Goal: Task Accomplishment & Management: Manage account settings

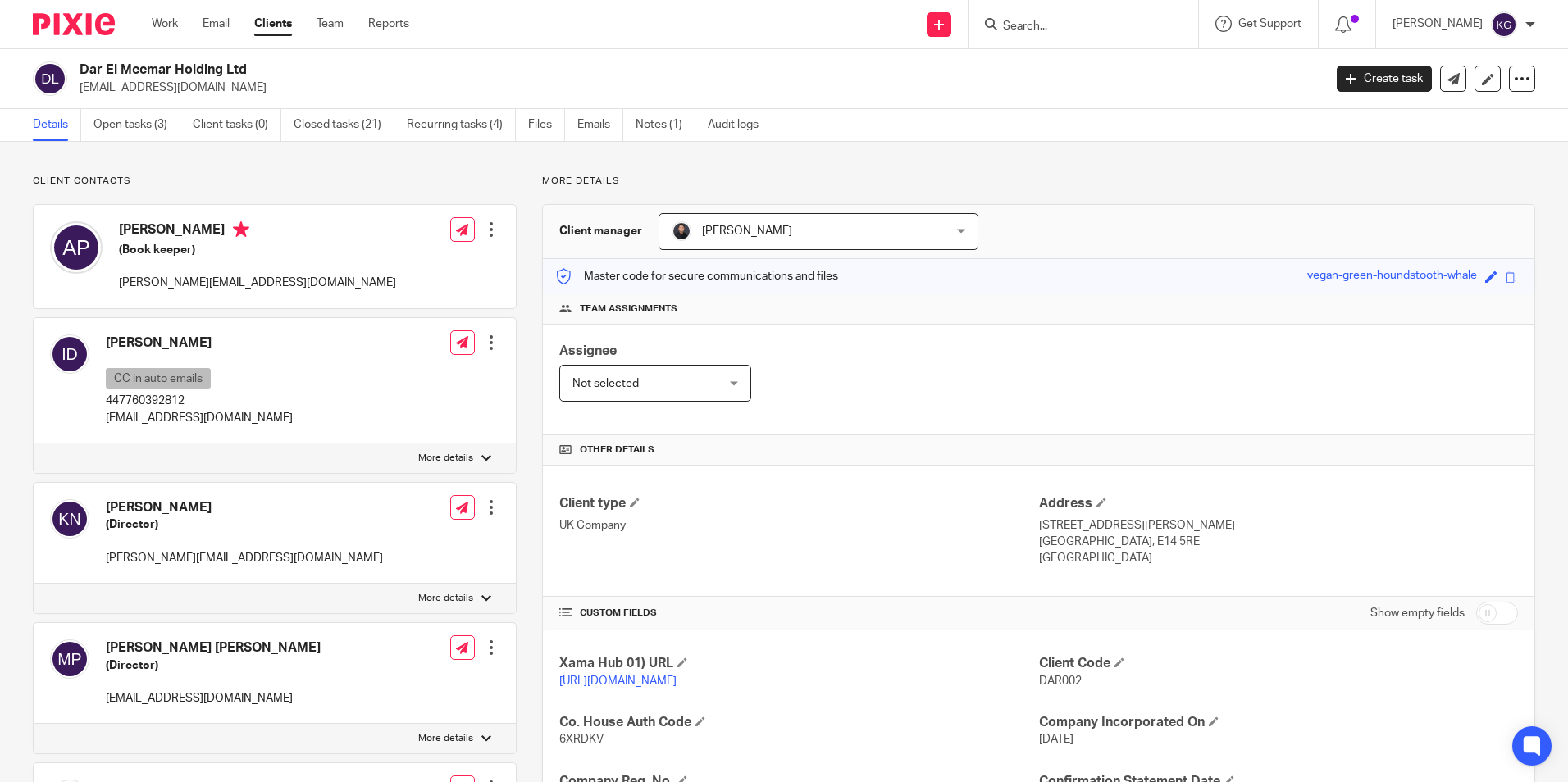
scroll to position [394, 0]
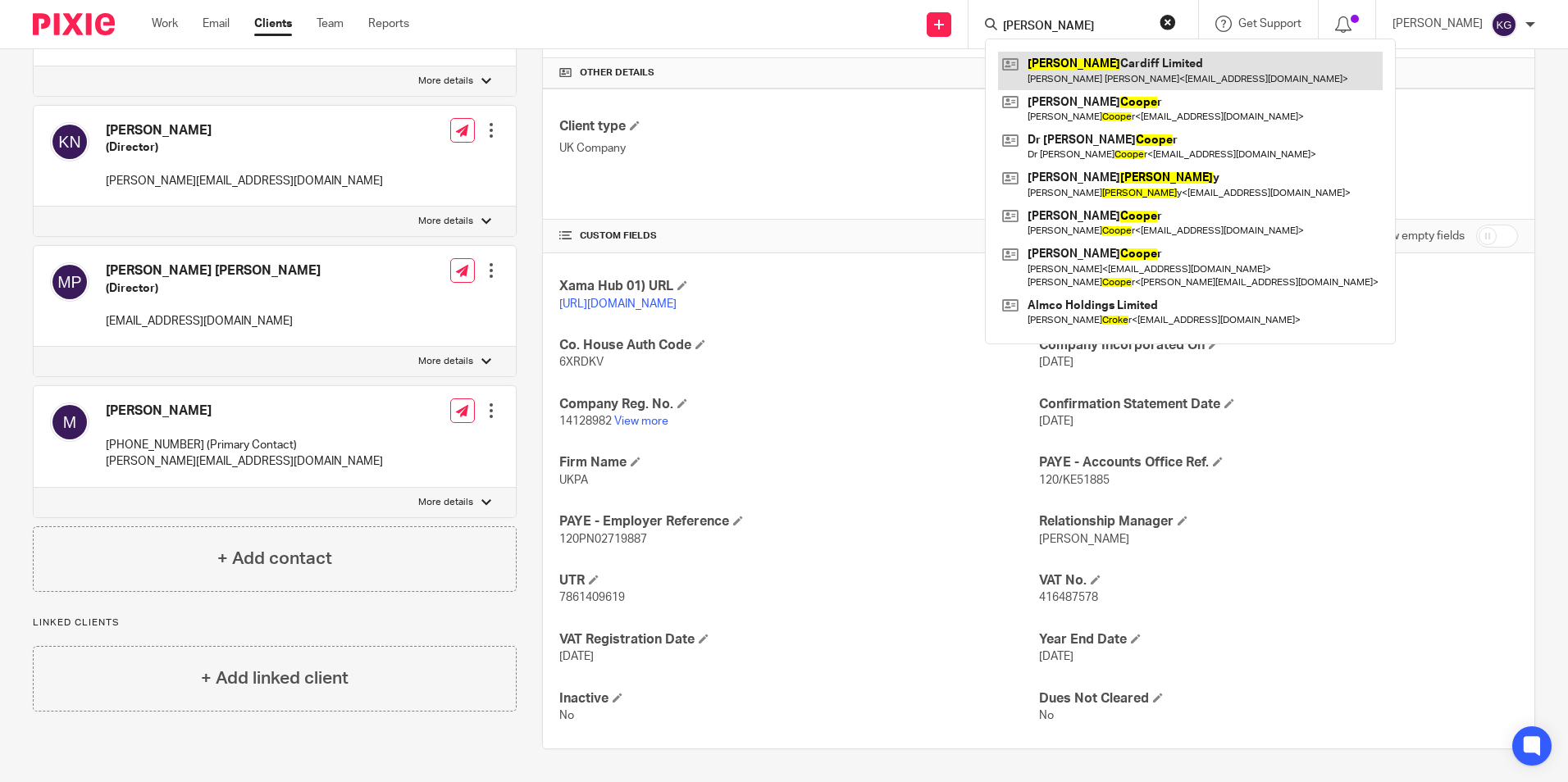
type input "[PERSON_NAME]"
click at [1097, 66] on link at bounding box center [1190, 70] width 385 height 38
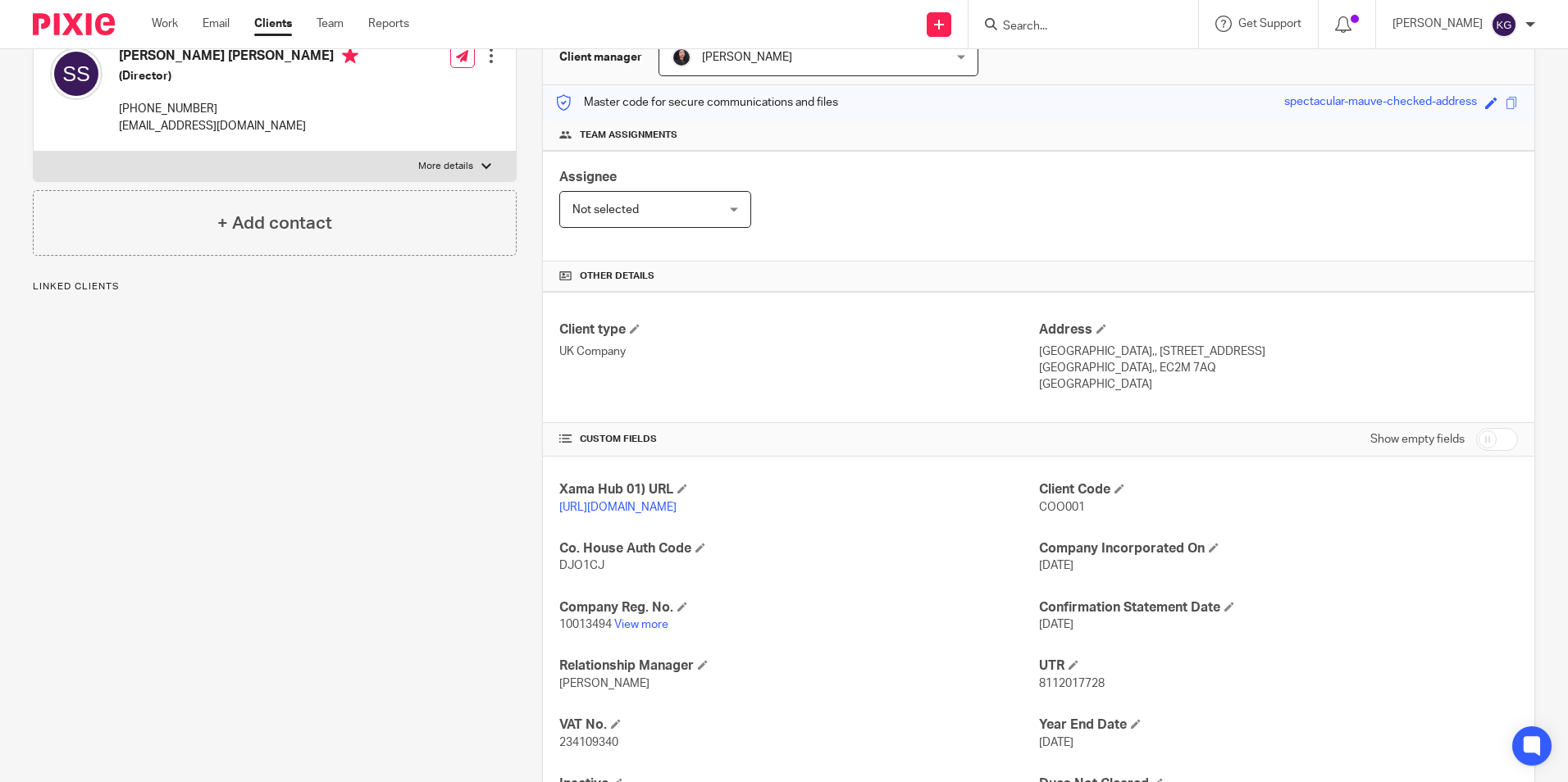
scroll to position [276, 0]
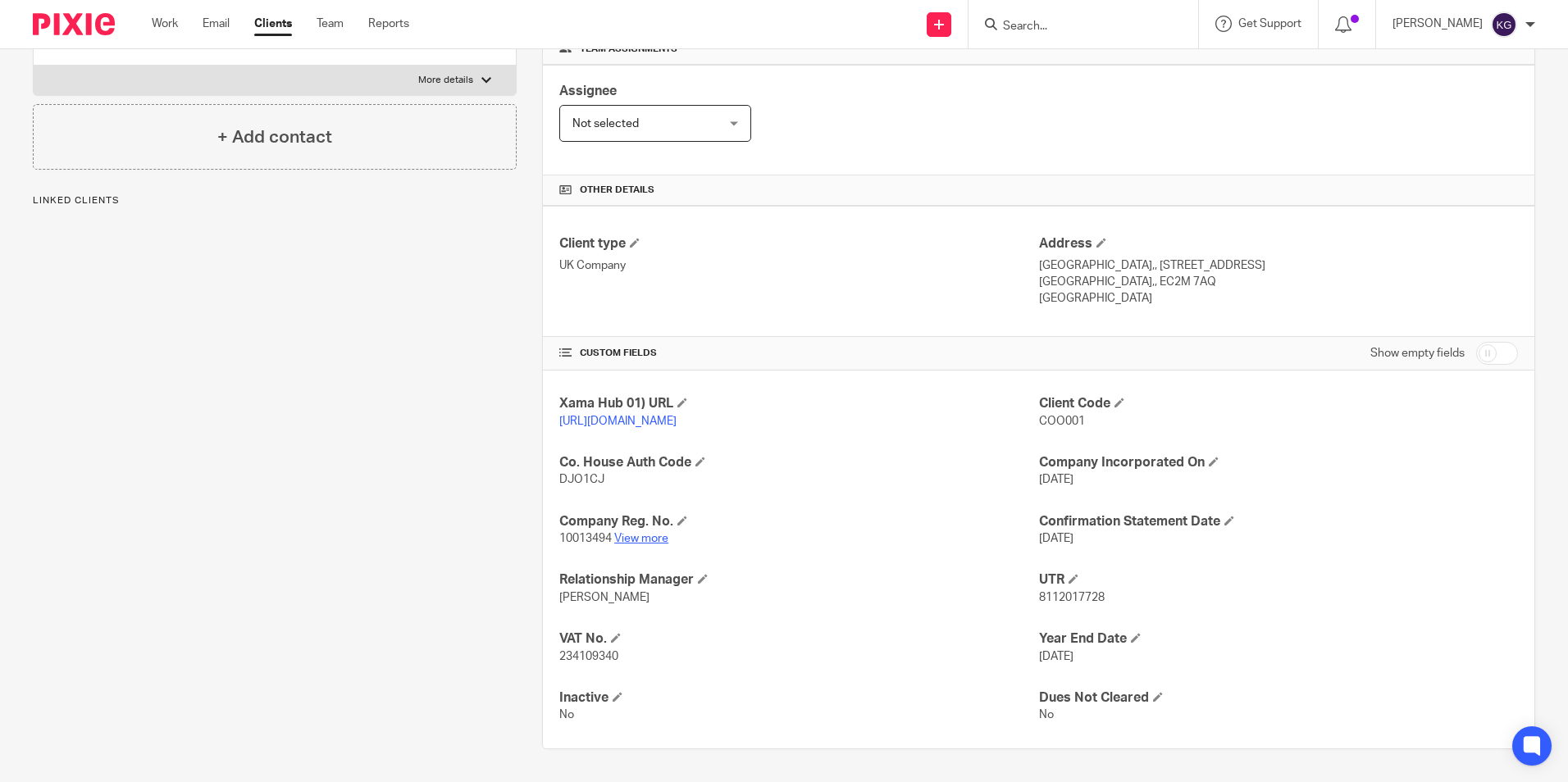
click at [651, 539] on link "View more" at bounding box center [641, 539] width 54 height 11
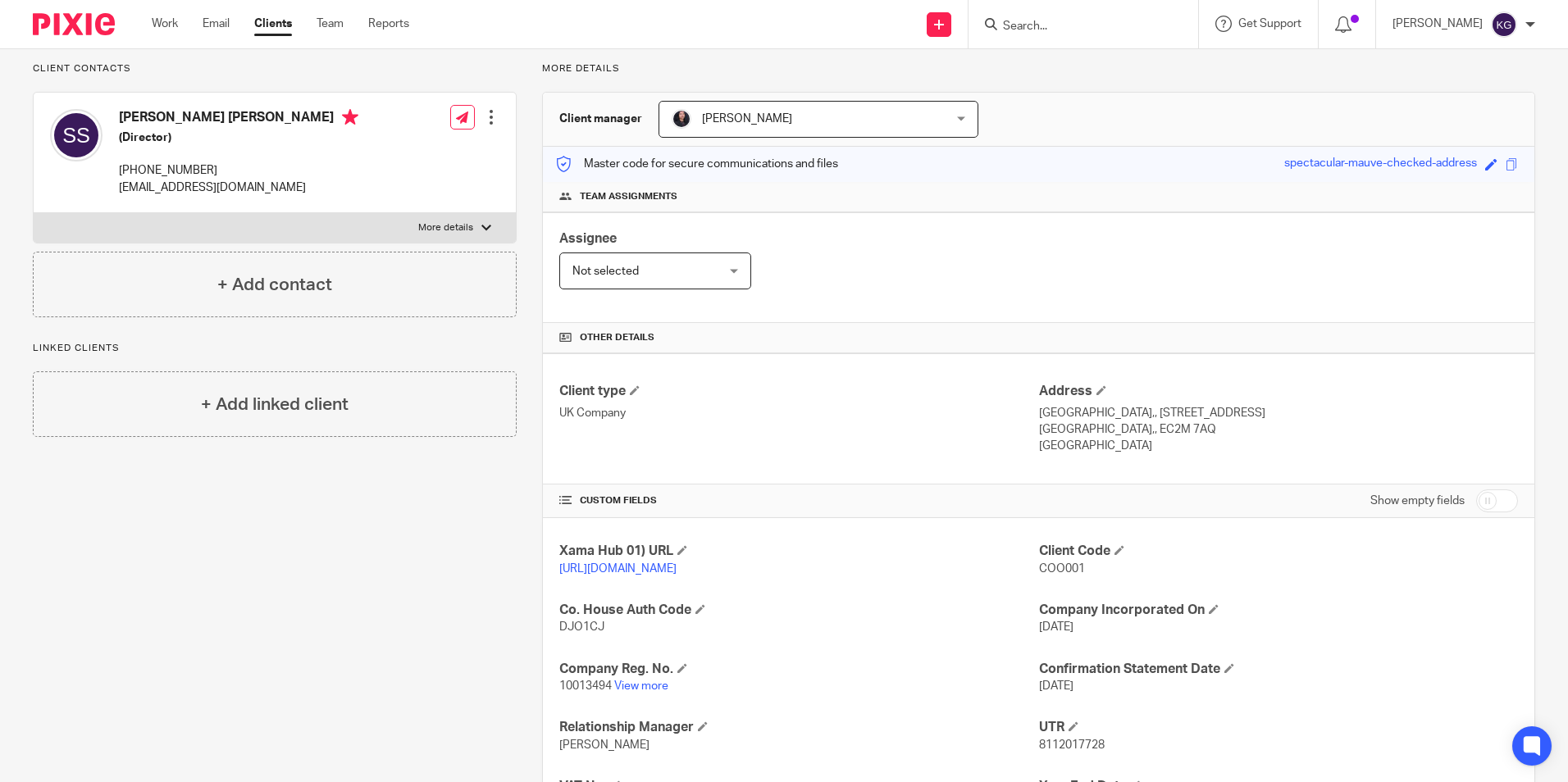
scroll to position [0, 0]
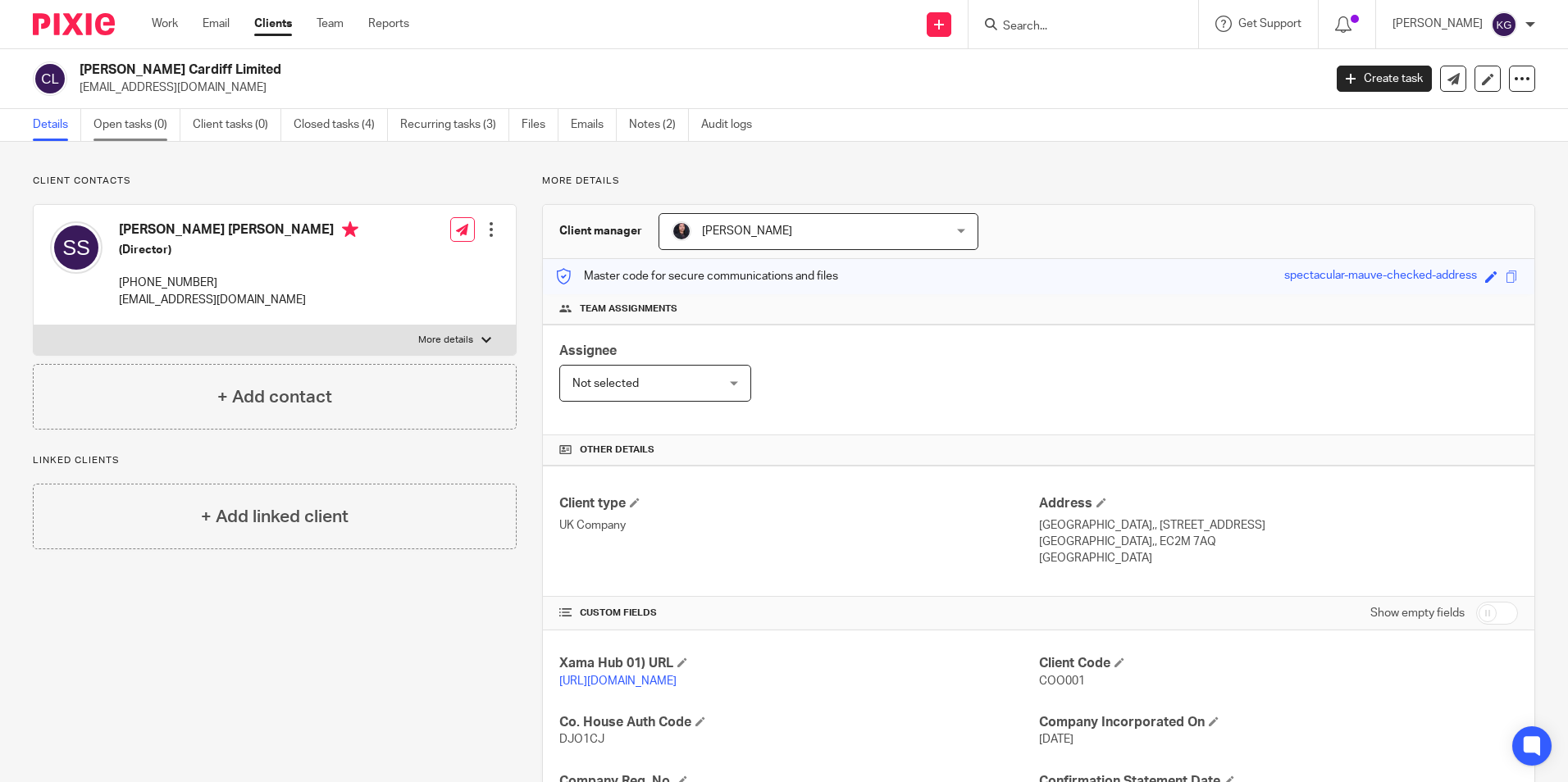
click at [154, 128] on link "Open tasks (0)" at bounding box center [137, 125] width 87 height 32
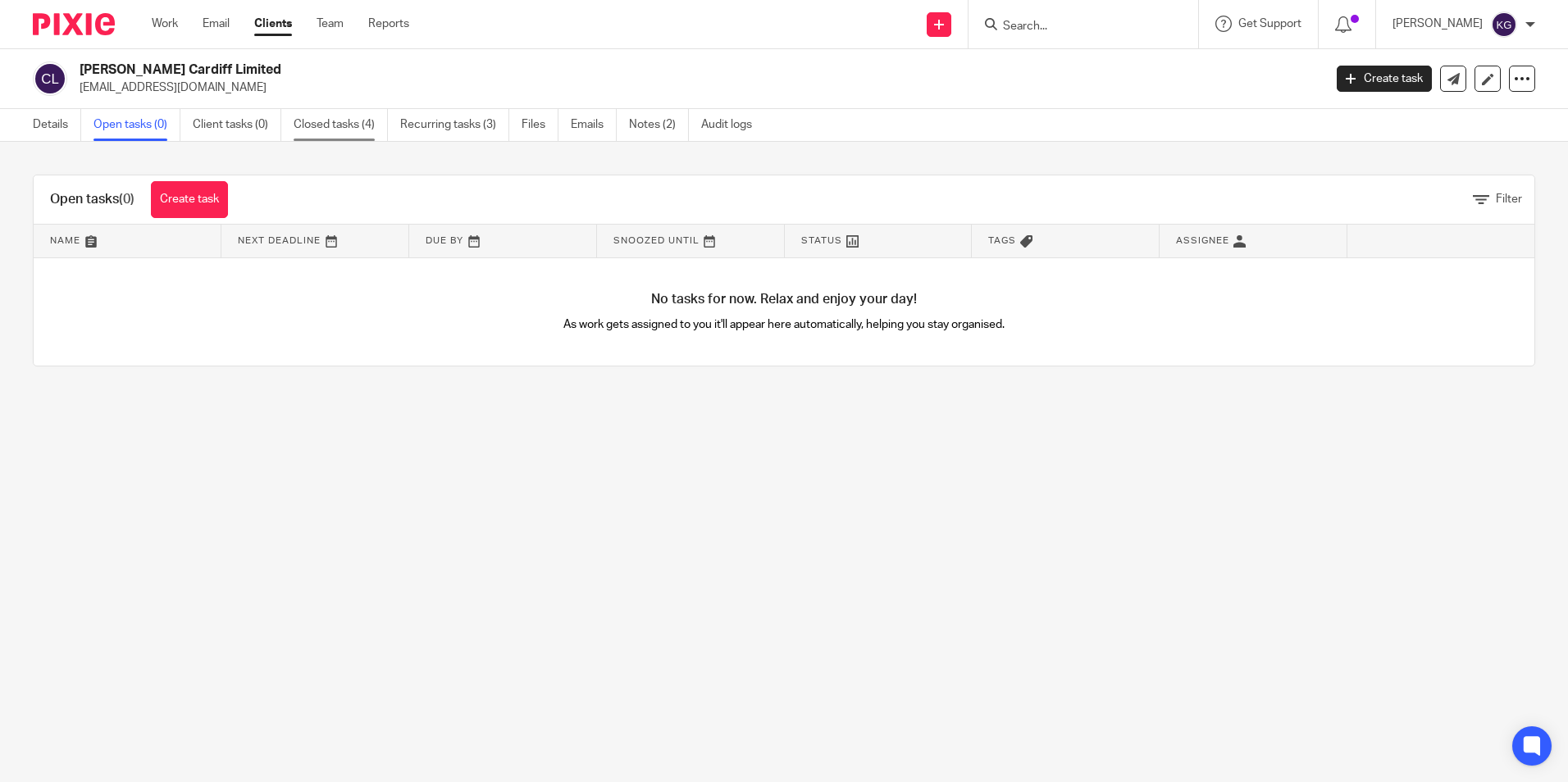
click at [357, 139] on link "Closed tasks (4)" at bounding box center [340, 125] width 94 height 32
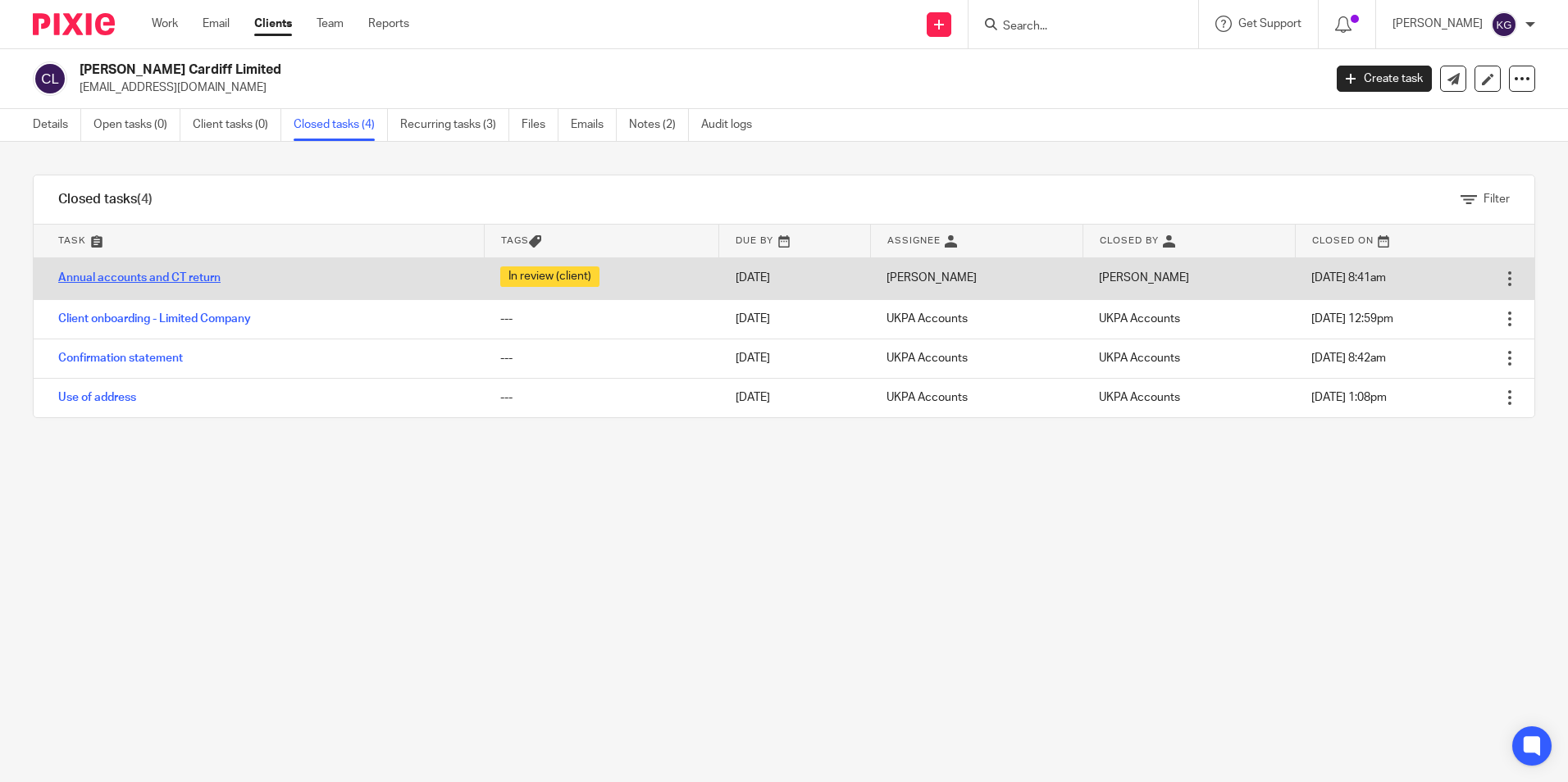
click at [190, 275] on link "Annual accounts and CT return" at bounding box center [139, 278] width 162 height 11
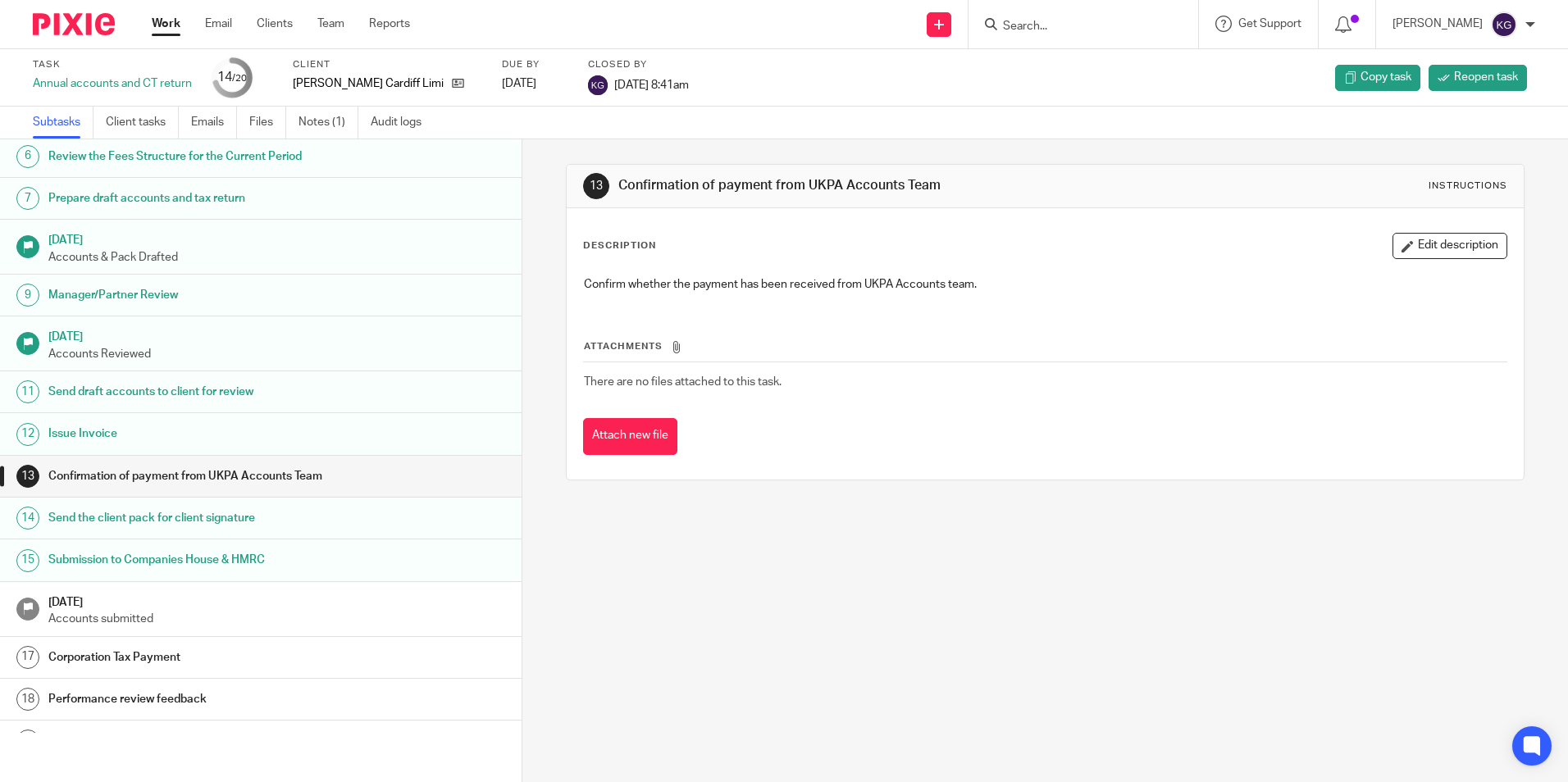
scroll to position [246, 0]
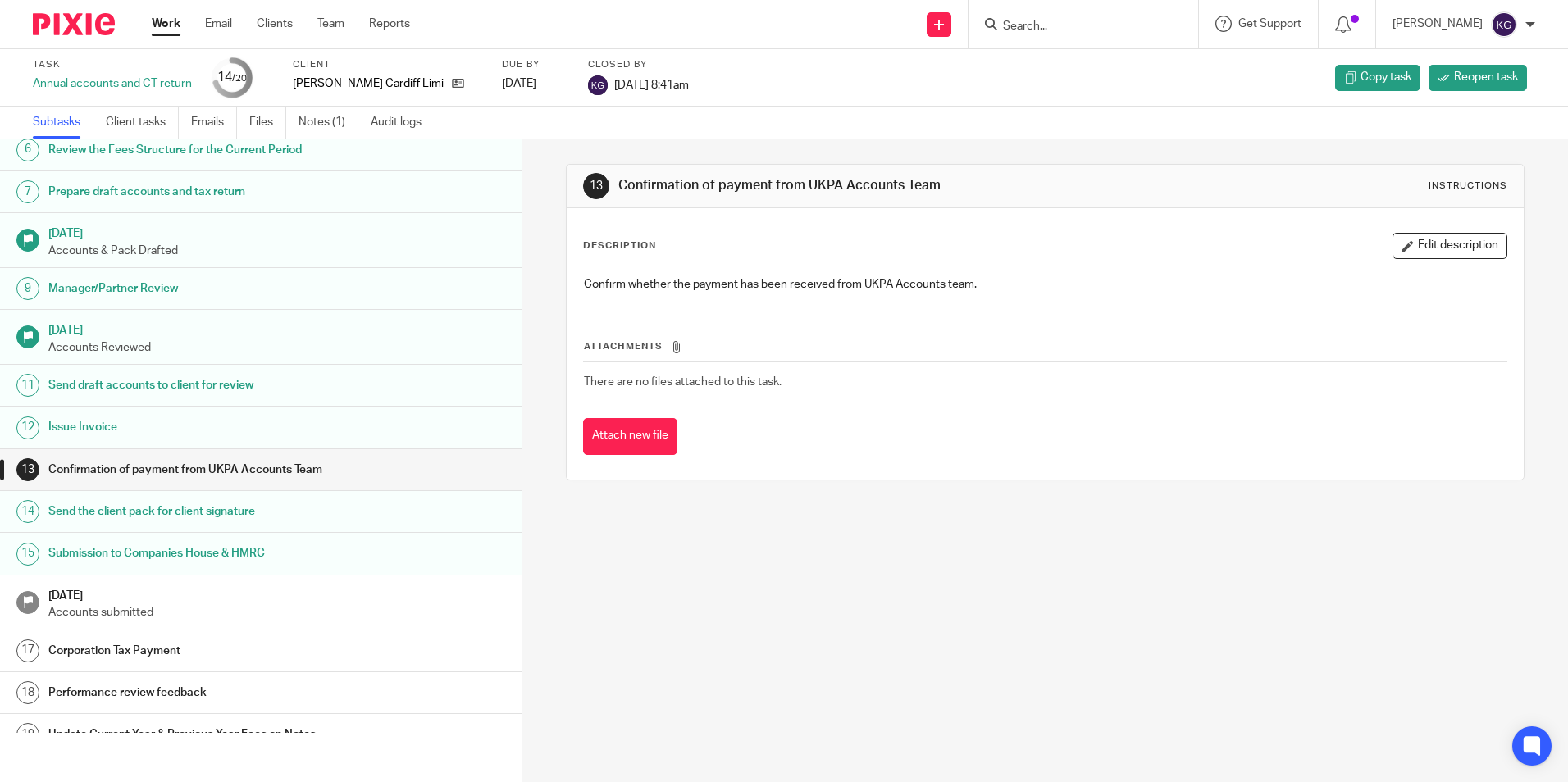
click at [198, 389] on h1 "Send draft accounts to client for review" at bounding box center [201, 385] width 305 height 25
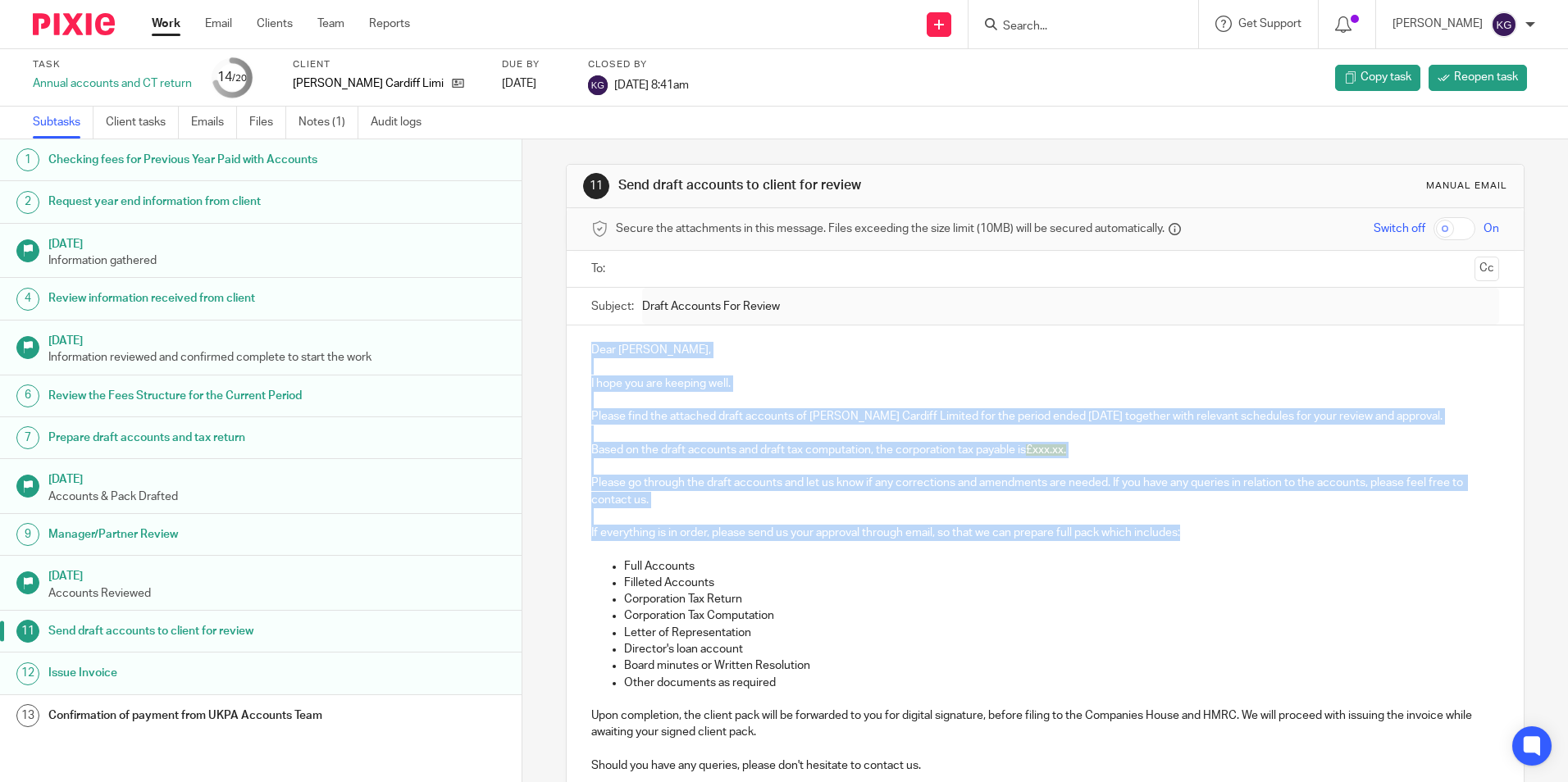
drag, startPoint x: 586, startPoint y: 345, endPoint x: 1238, endPoint y: 534, distance: 678.8
click at [1238, 534] on div "Dear [PERSON_NAME], I hope you are keeping well. Please find the attached draft…" at bounding box center [1045, 580] width 956 height 511
click at [1044, 24] on input "Search" at bounding box center [1075, 27] width 148 height 15
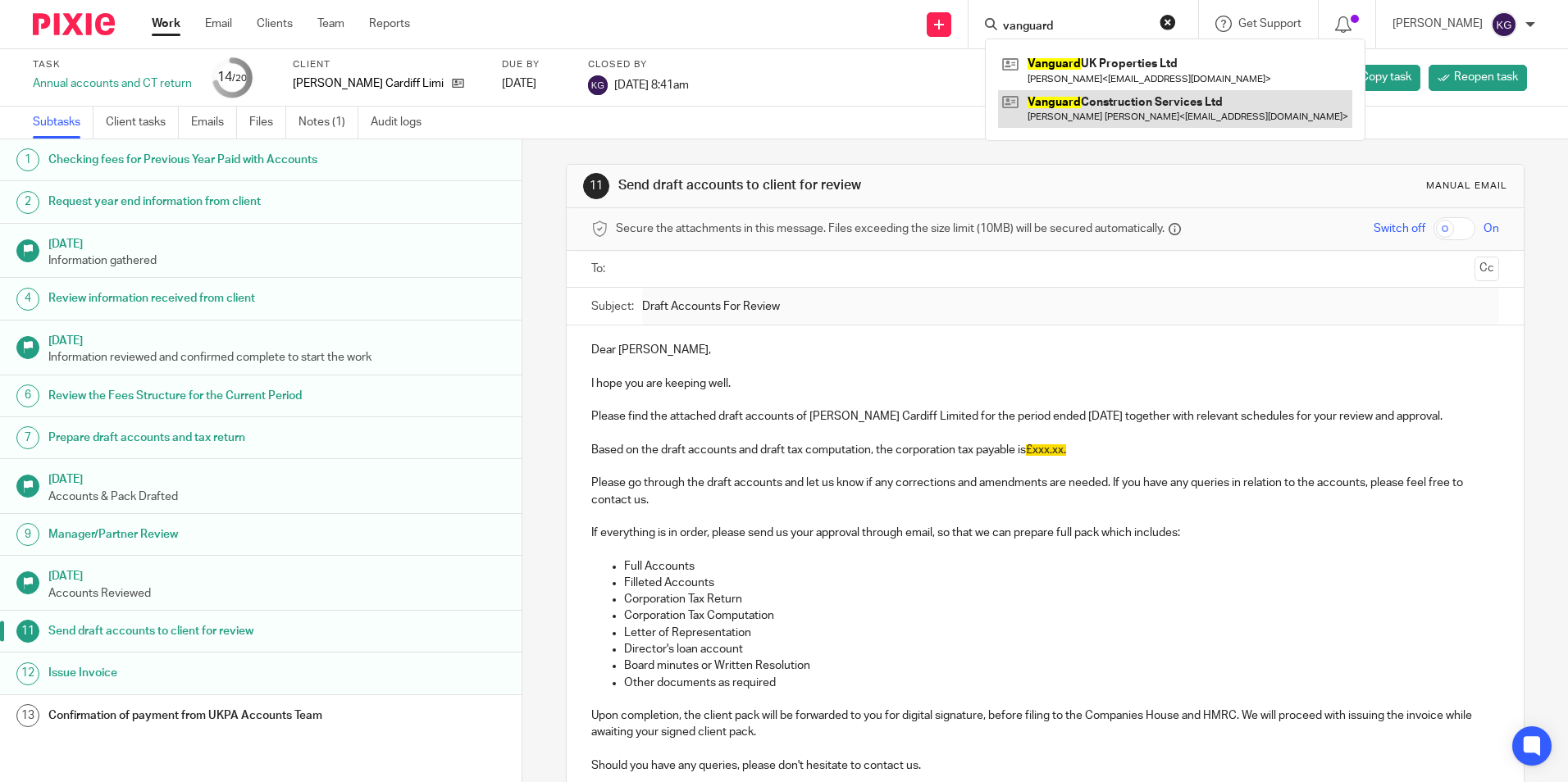
type input "vanguard"
click at [1136, 113] on link at bounding box center [1175, 109] width 354 height 38
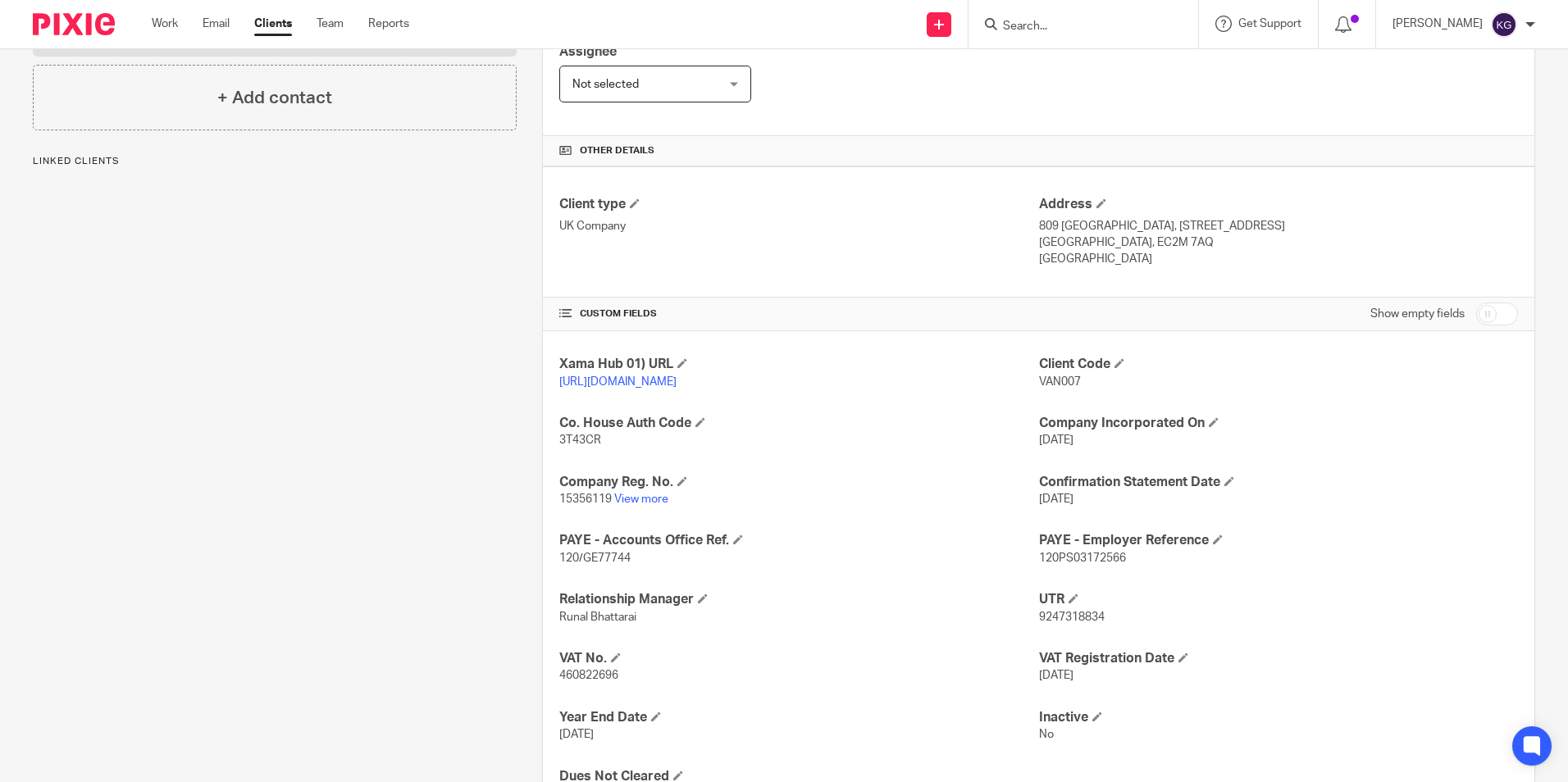
scroll to position [328, 0]
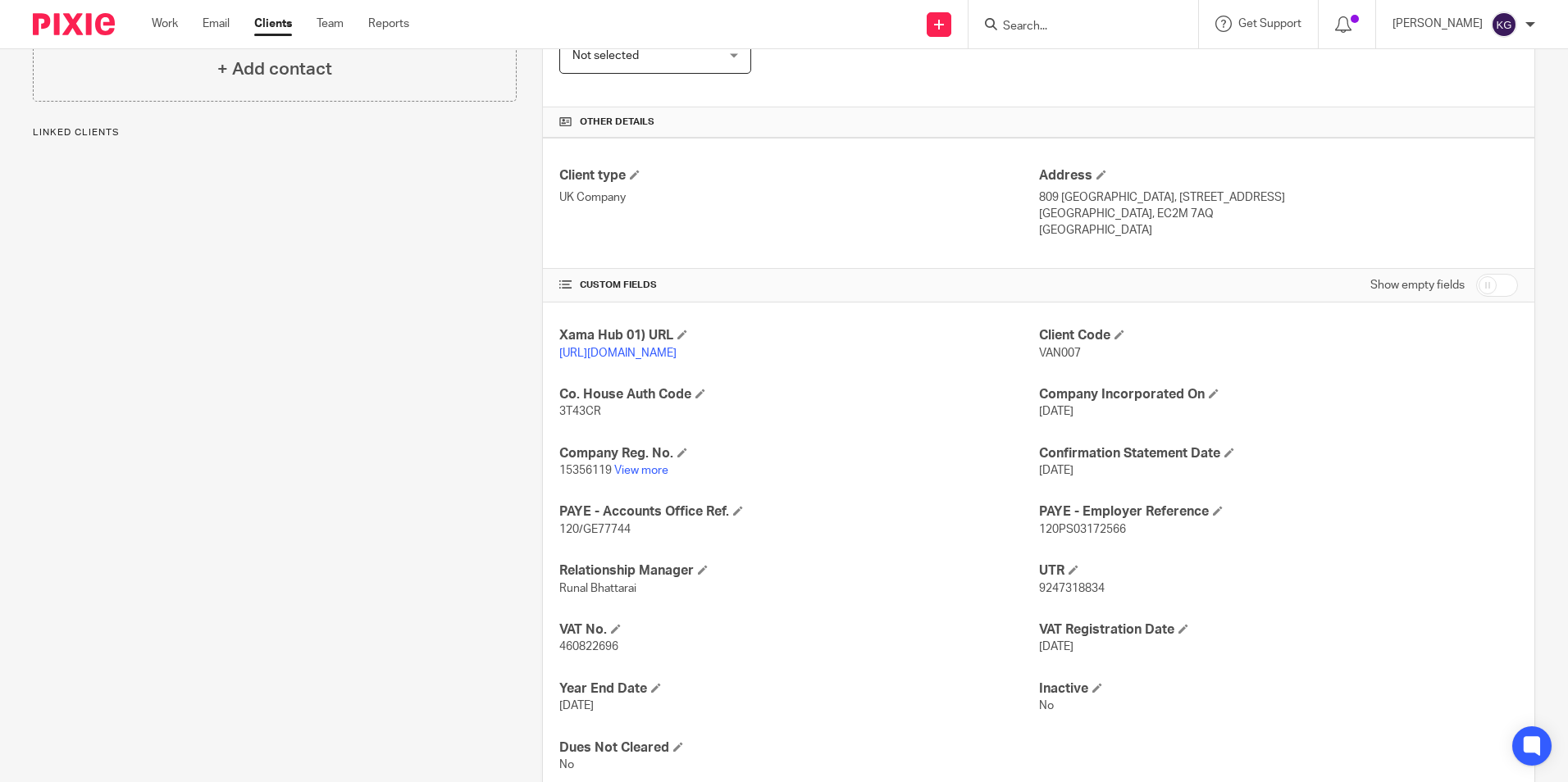
click at [586, 652] on span "460822696" at bounding box center [589, 647] width 59 height 11
copy span "460822696"
click at [1060, 35] on div at bounding box center [1083, 24] width 230 height 48
click at [1062, 20] on input "Search" at bounding box center [1075, 27] width 148 height 15
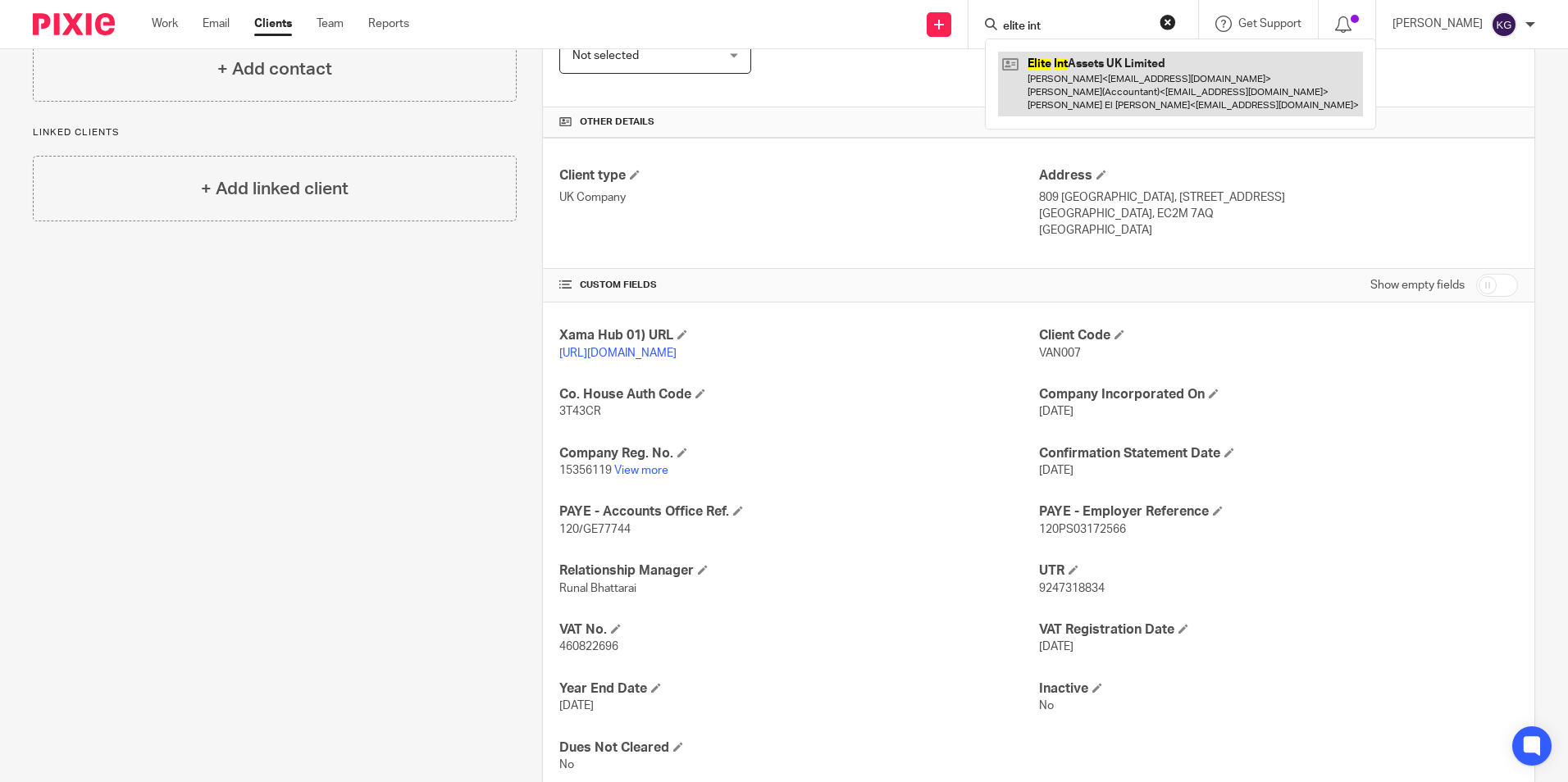
type input "elite int"
click at [1104, 94] on link at bounding box center [1180, 84] width 365 height 65
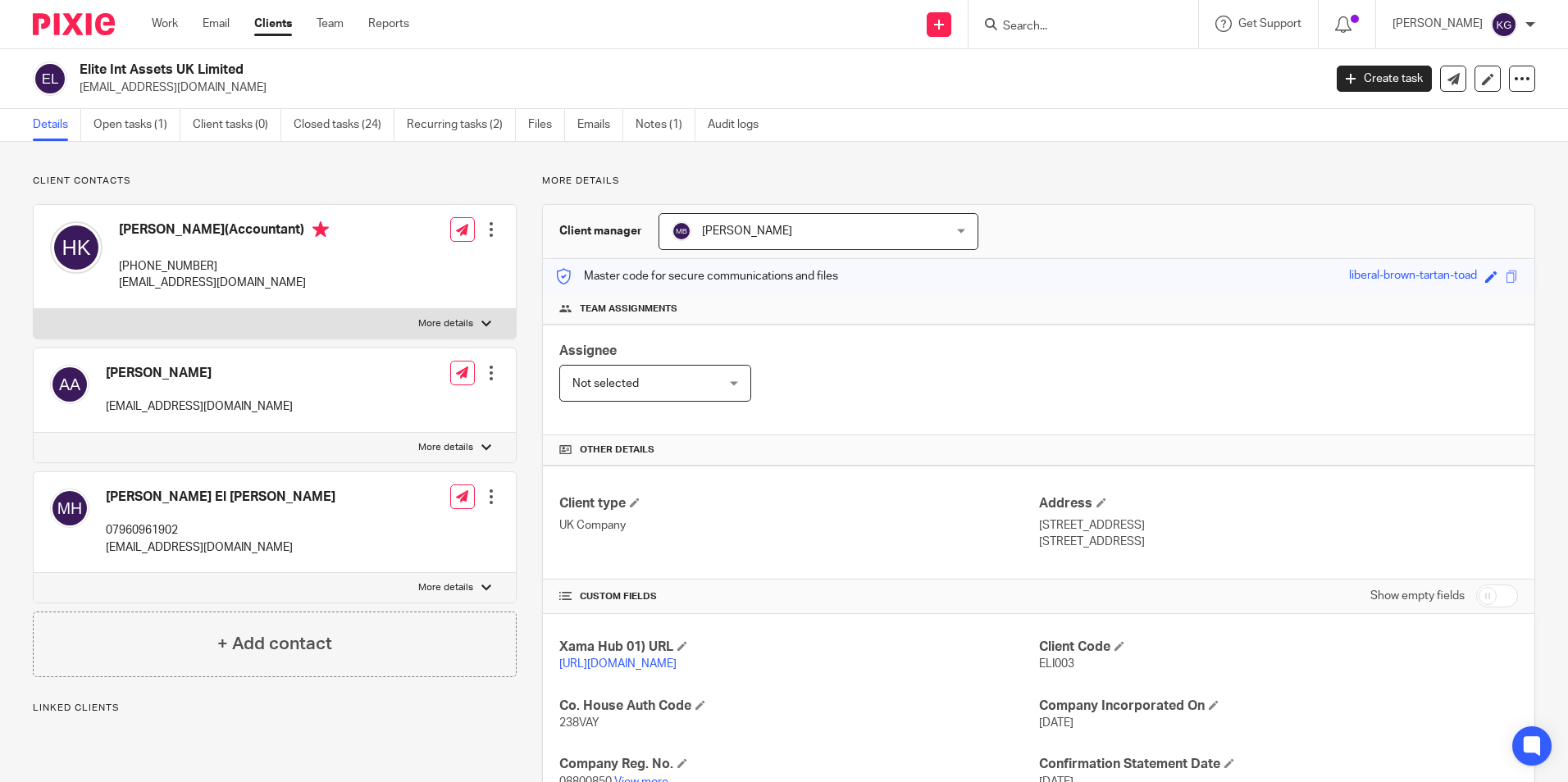
scroll to position [410, 0]
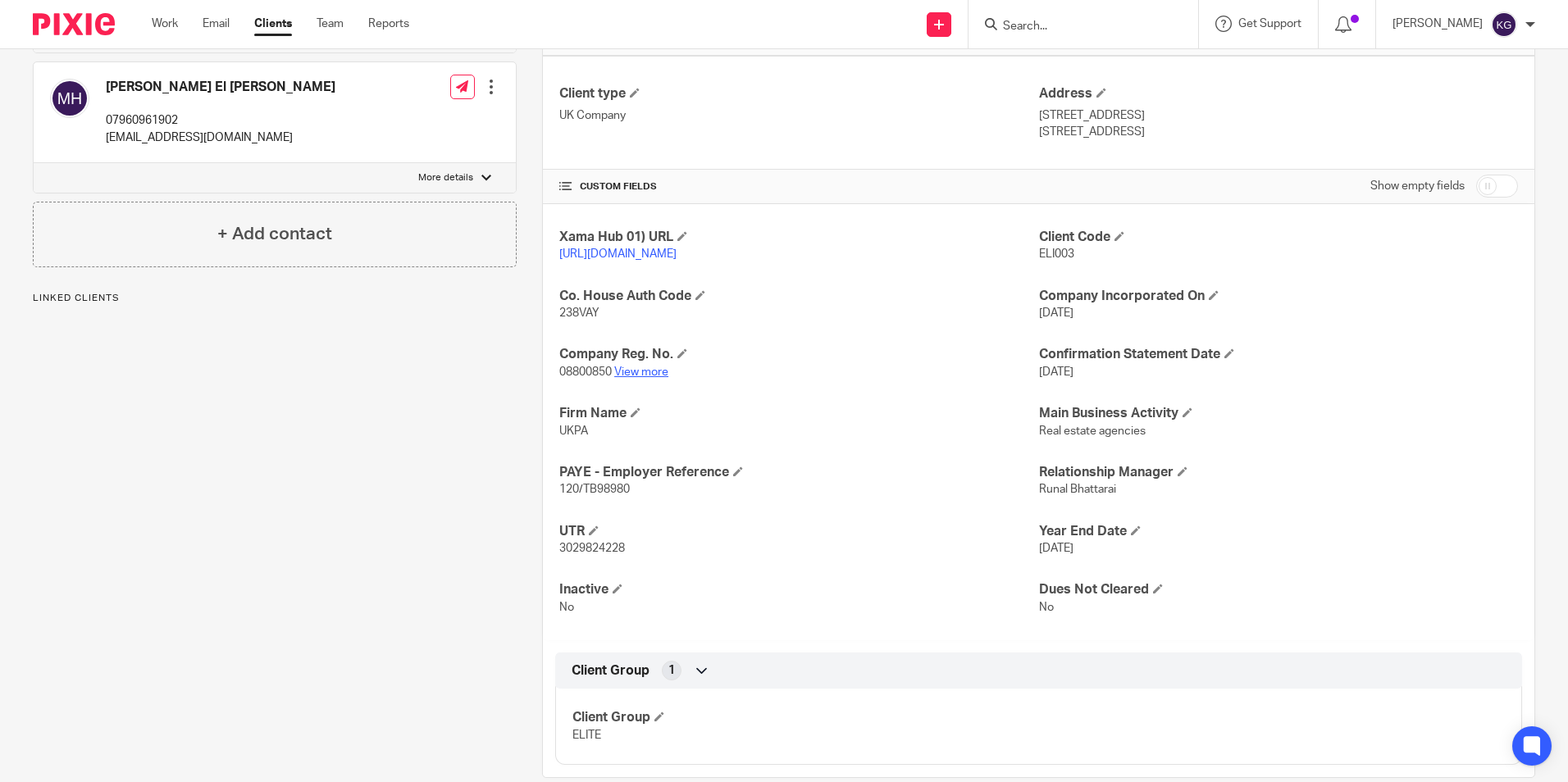
click at [634, 378] on link "View more" at bounding box center [641, 372] width 54 height 11
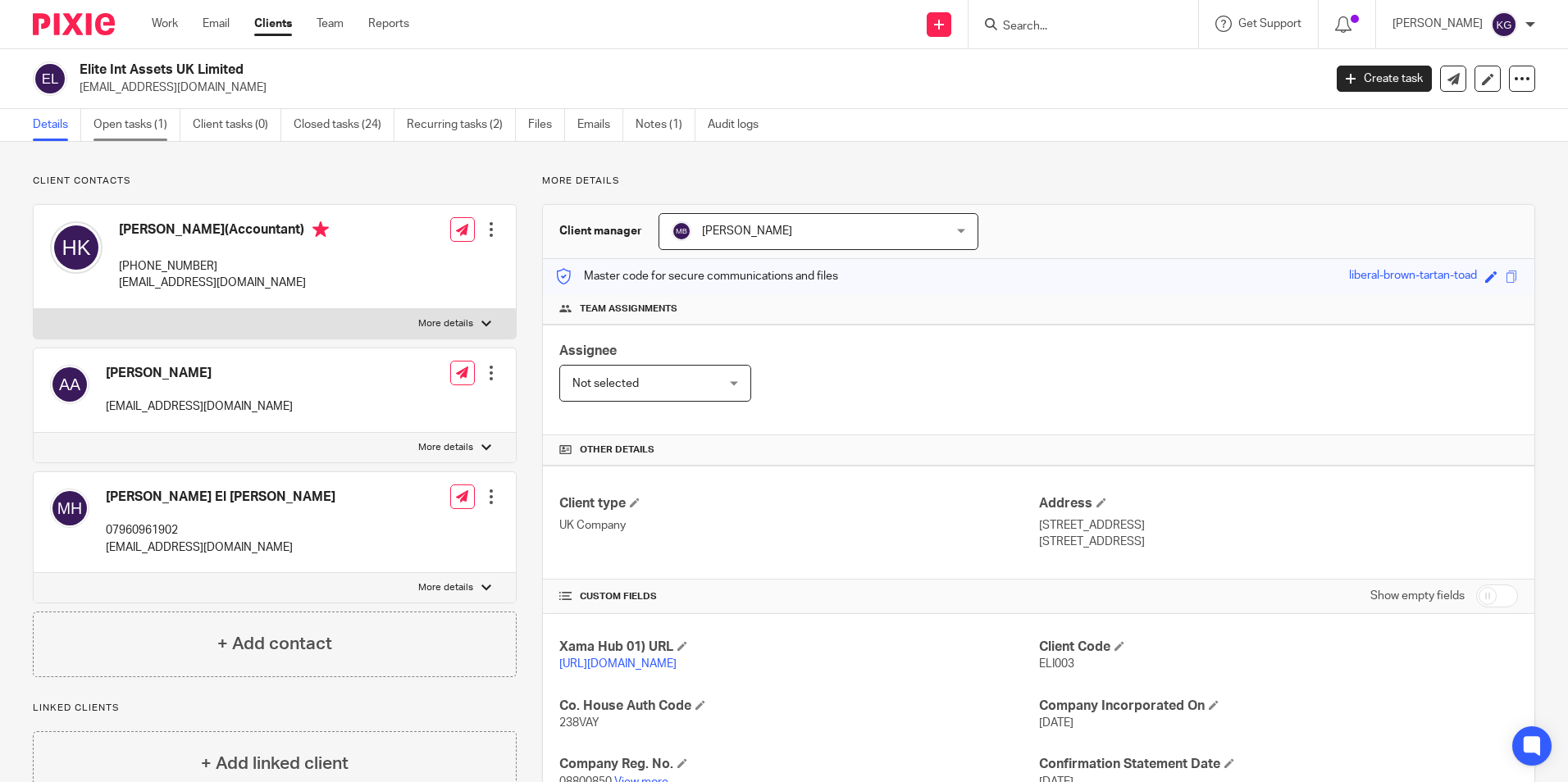
click at [143, 123] on link "Open tasks (1)" at bounding box center [137, 125] width 87 height 32
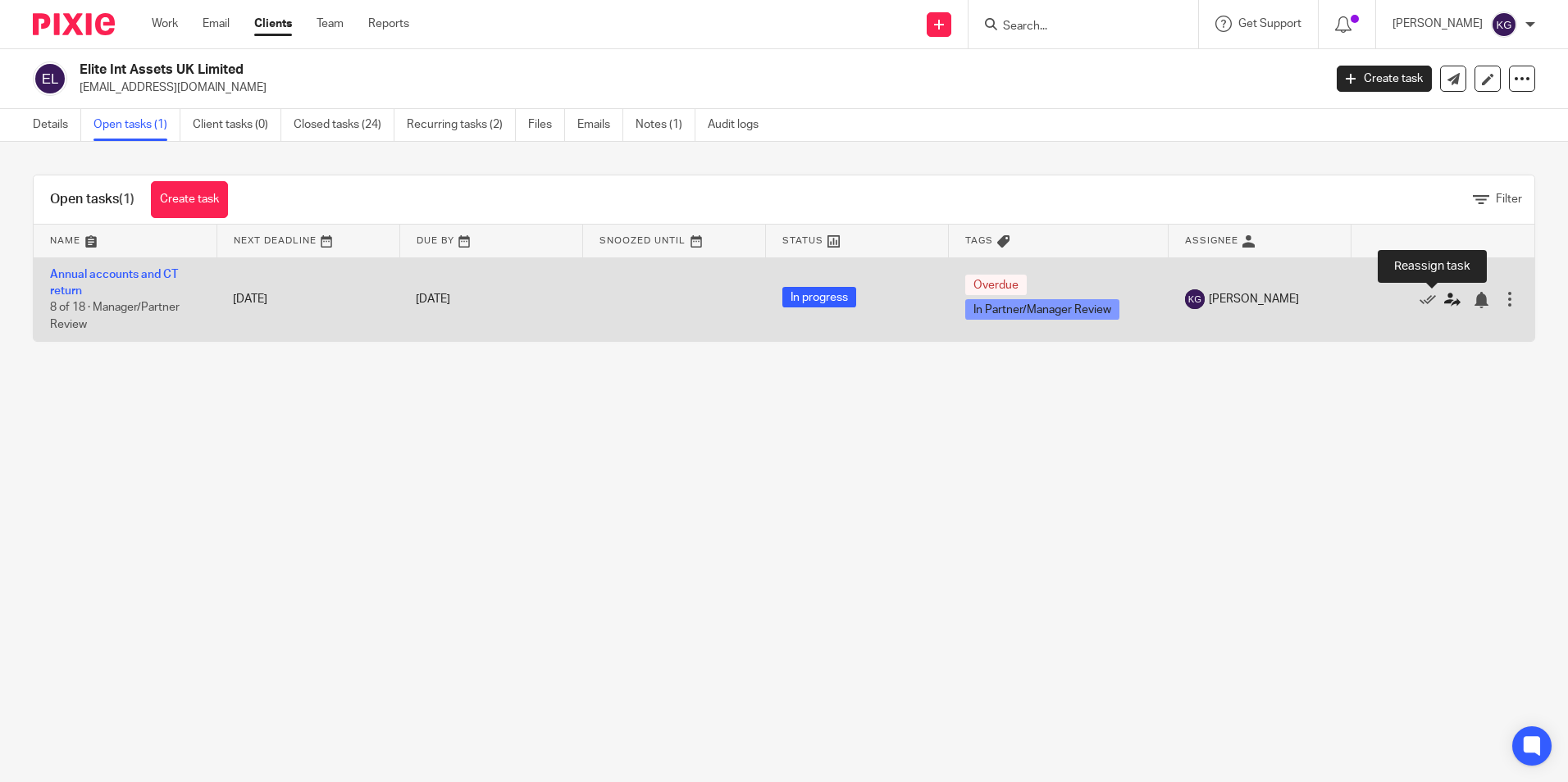
click at [1444, 298] on icon at bounding box center [1452, 300] width 16 height 16
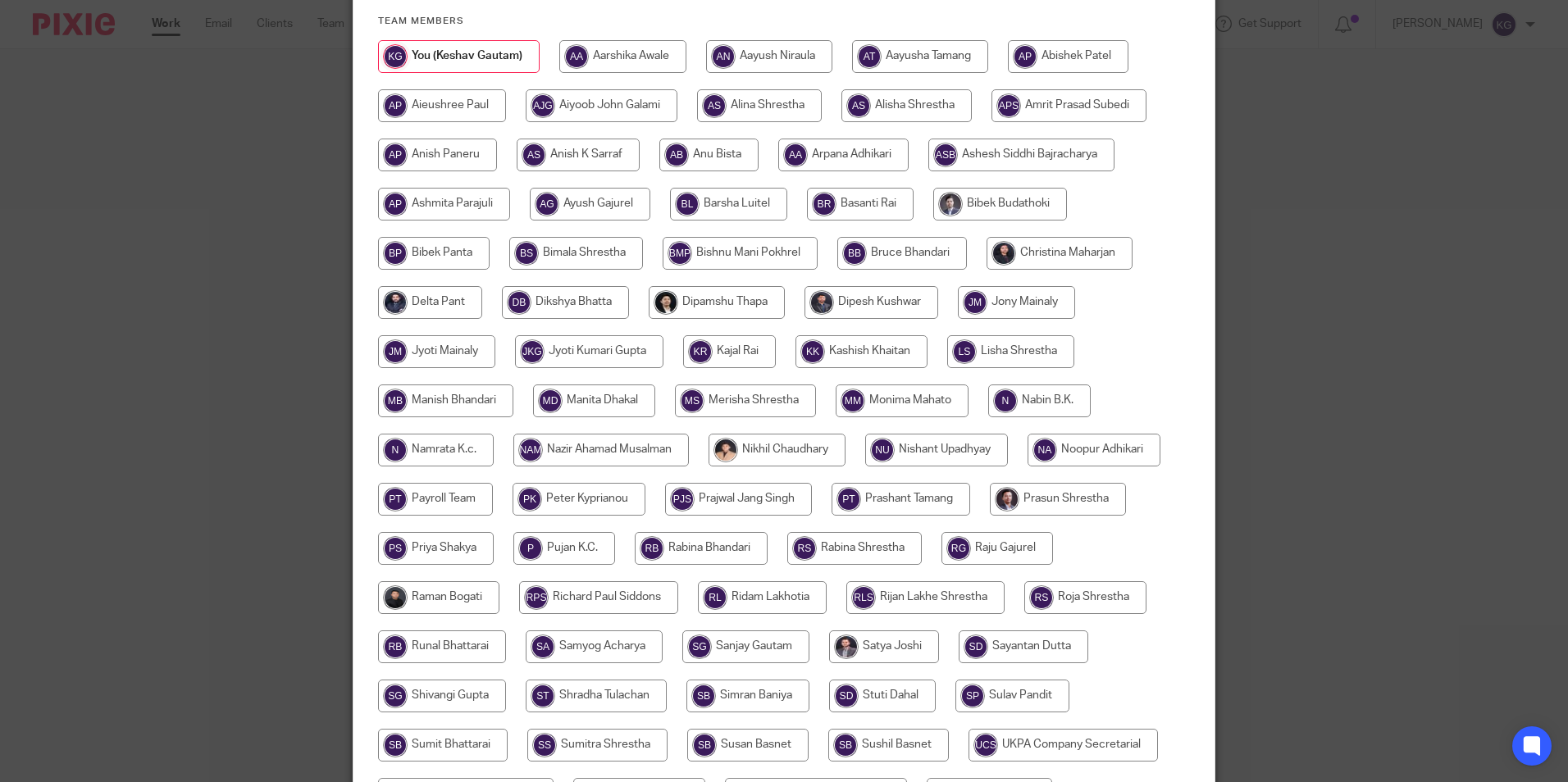
scroll to position [246, 0]
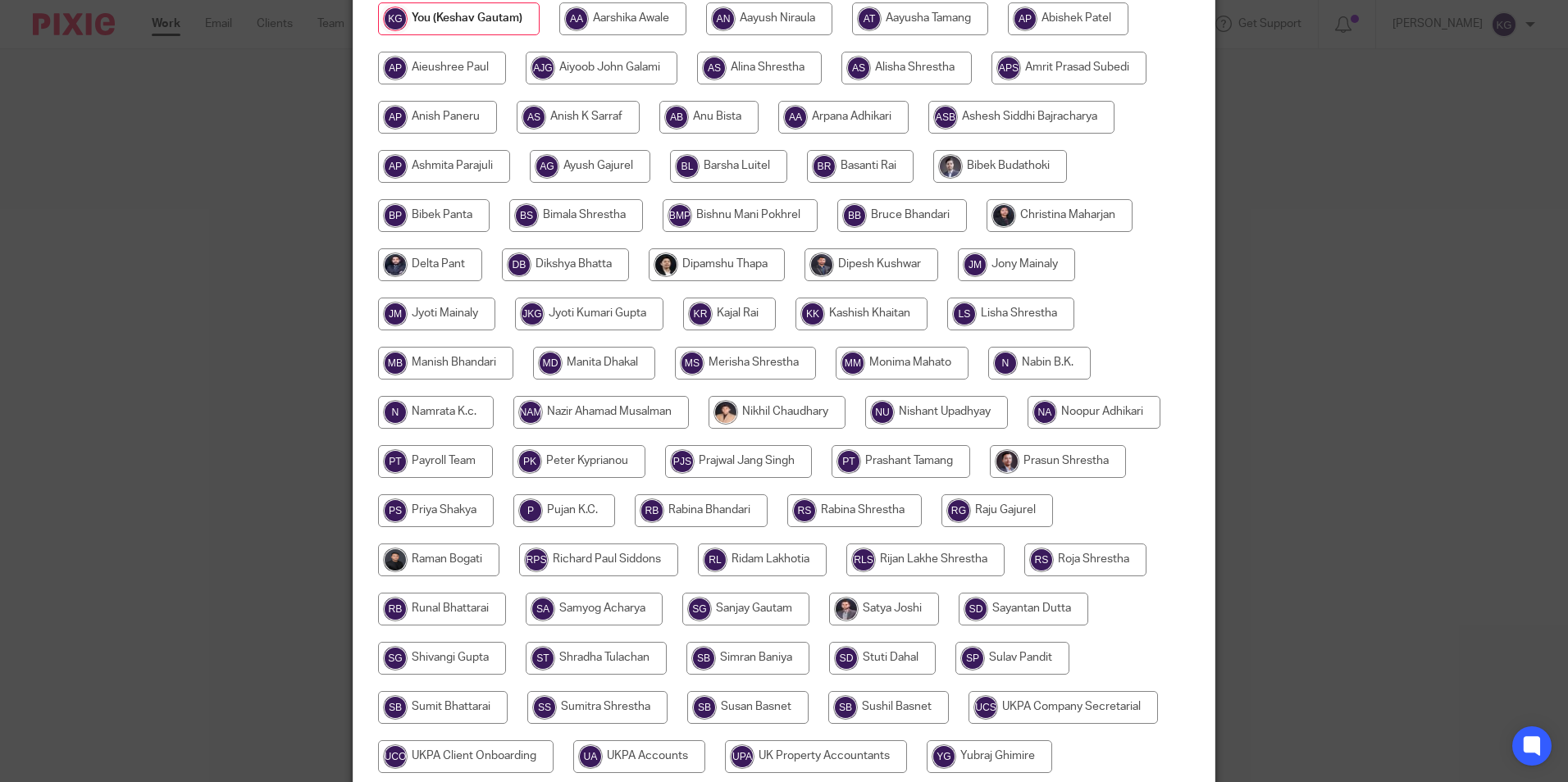
click at [704, 501] on input "radio" at bounding box center [701, 511] width 133 height 33
radio input "true"
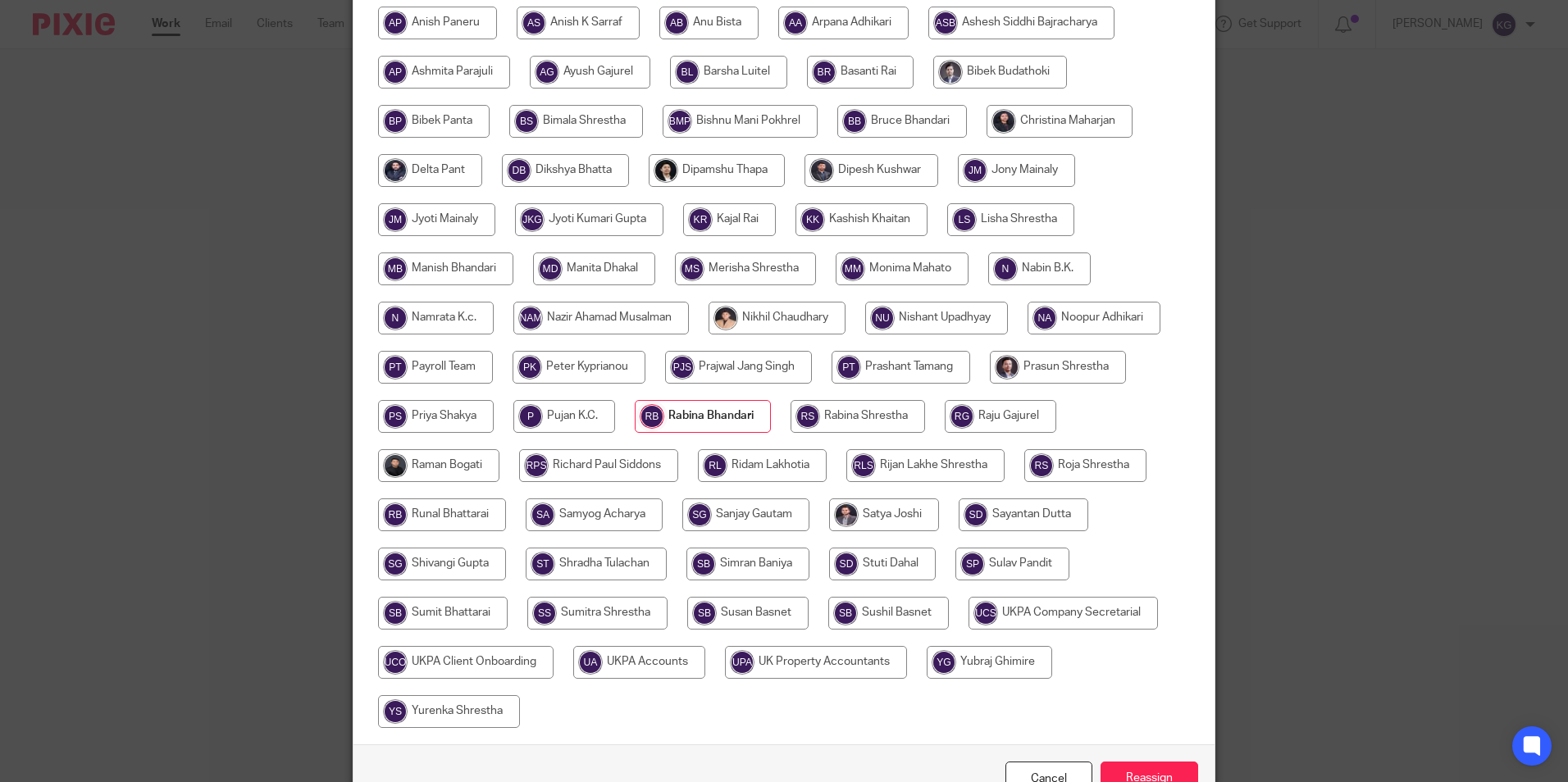
scroll to position [438, 0]
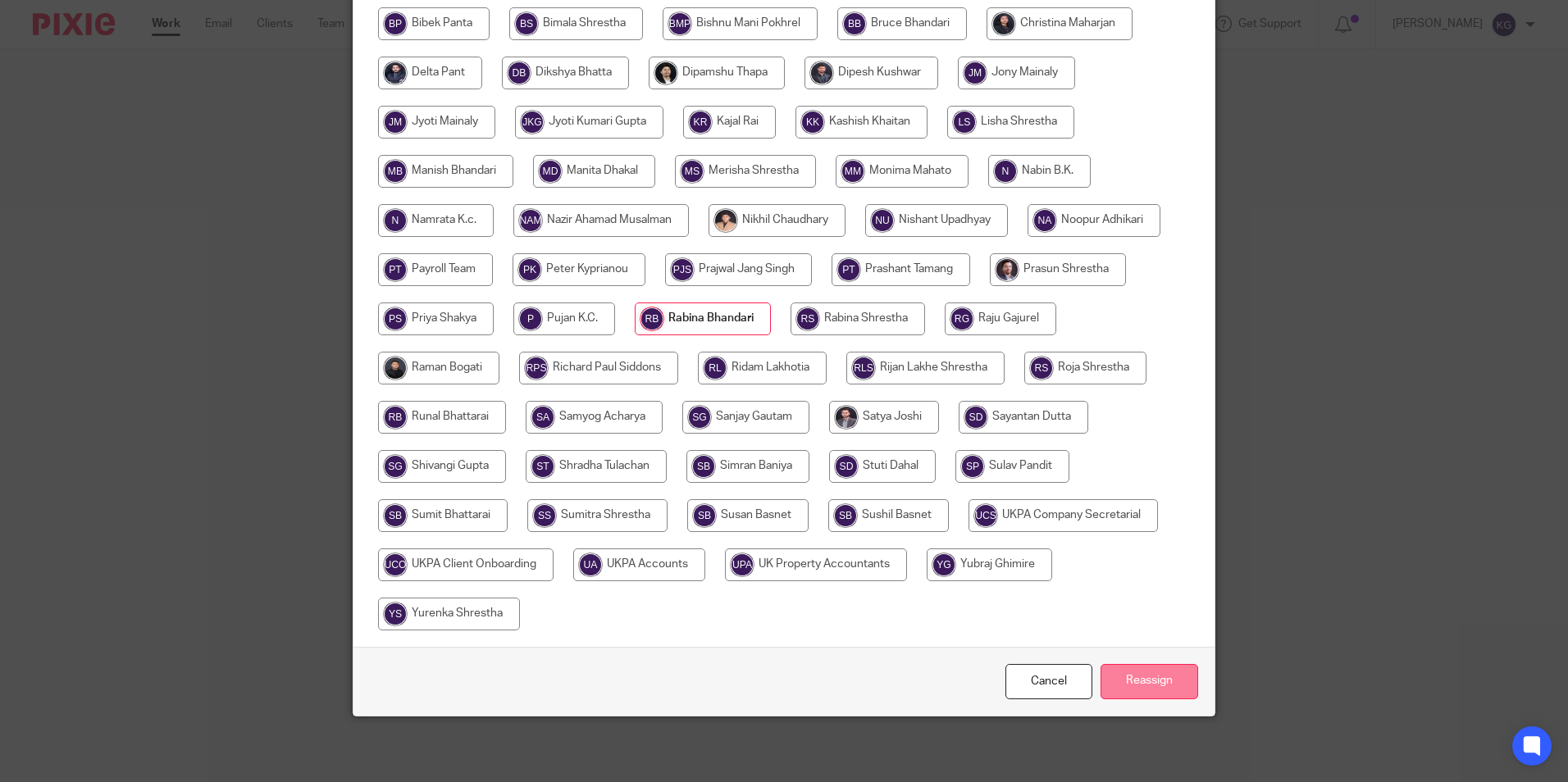
click at [1135, 684] on input "Reassign" at bounding box center [1149, 681] width 98 height 35
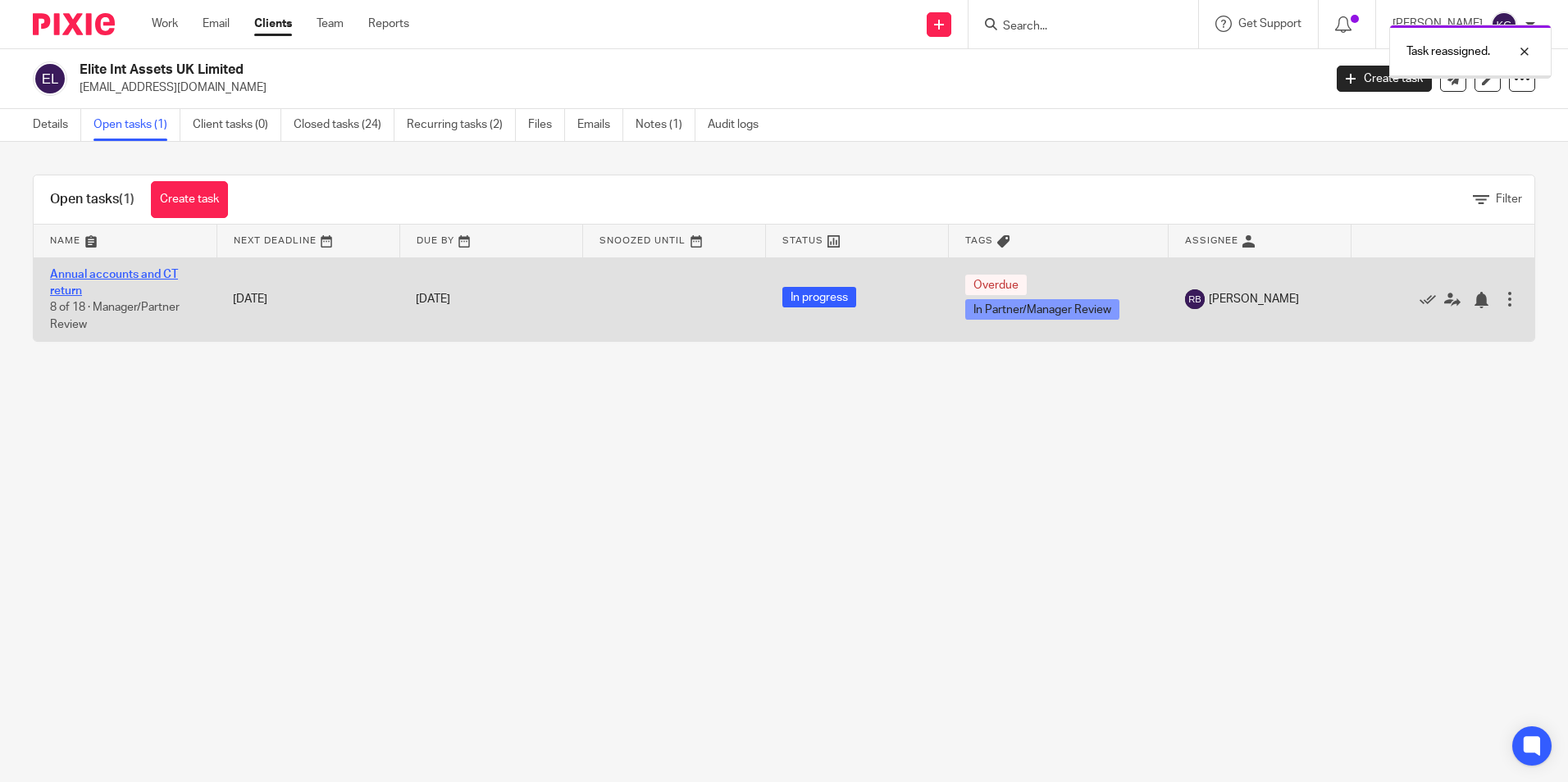
click at [147, 275] on link "Annual accounts and CT return" at bounding box center [114, 283] width 128 height 28
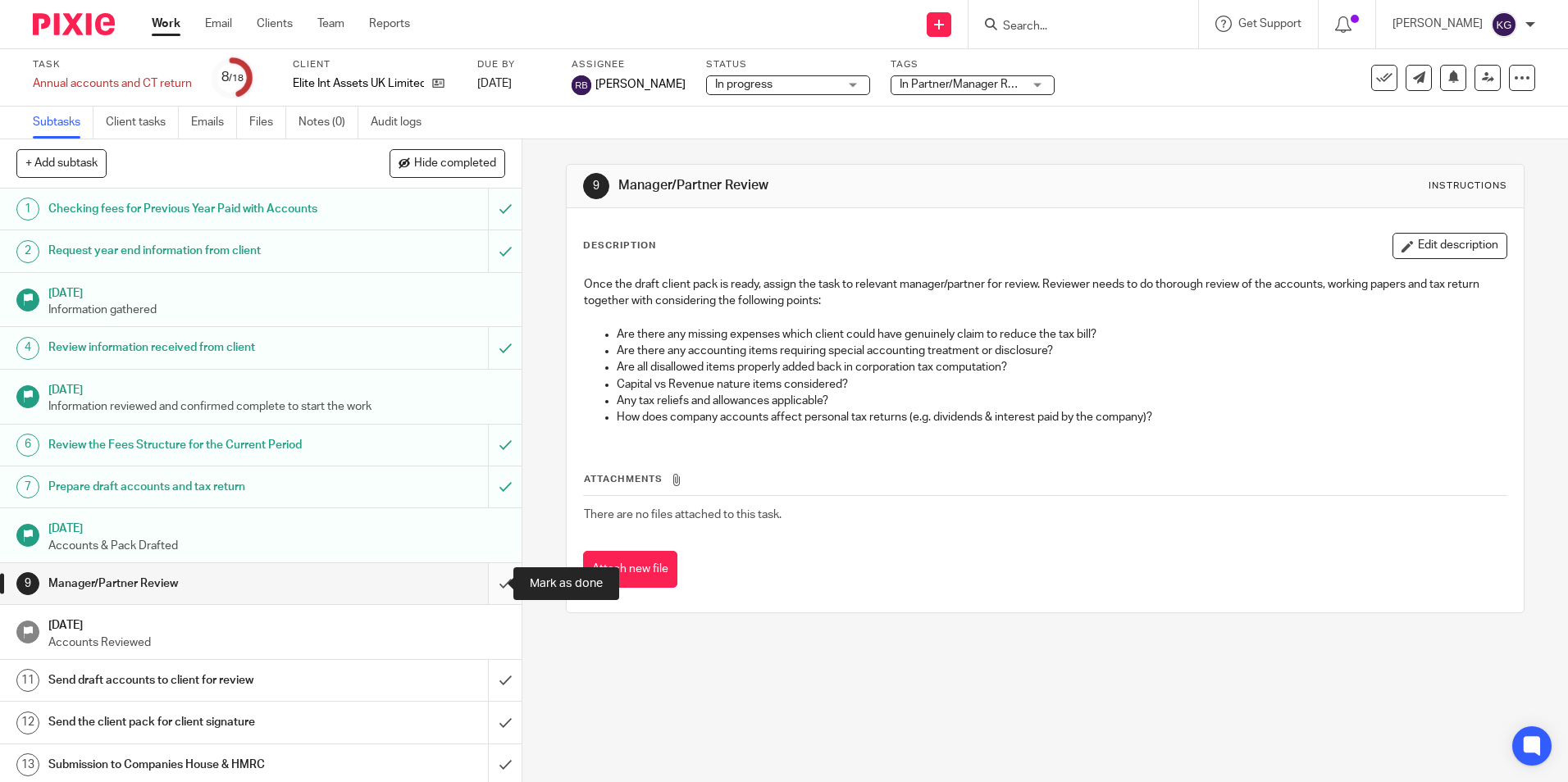
drag, startPoint x: 490, startPoint y: 587, endPoint x: 504, endPoint y: 567, distance: 24.4
click at [490, 586] on input "submit" at bounding box center [261, 584] width 522 height 41
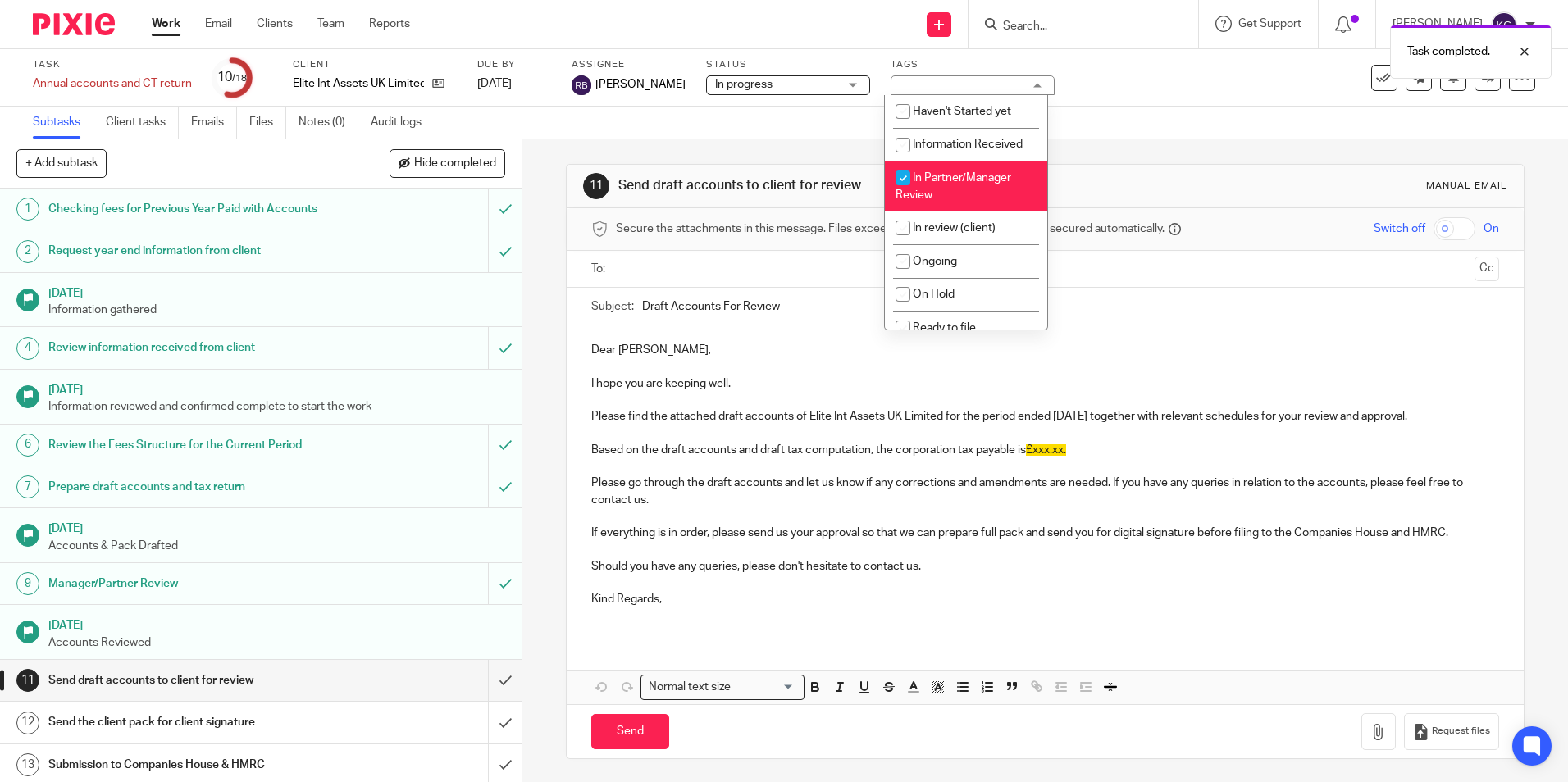
click at [971, 175] on span "In Partner/Manager Review" at bounding box center [953, 186] width 116 height 29
checkbox input "false"
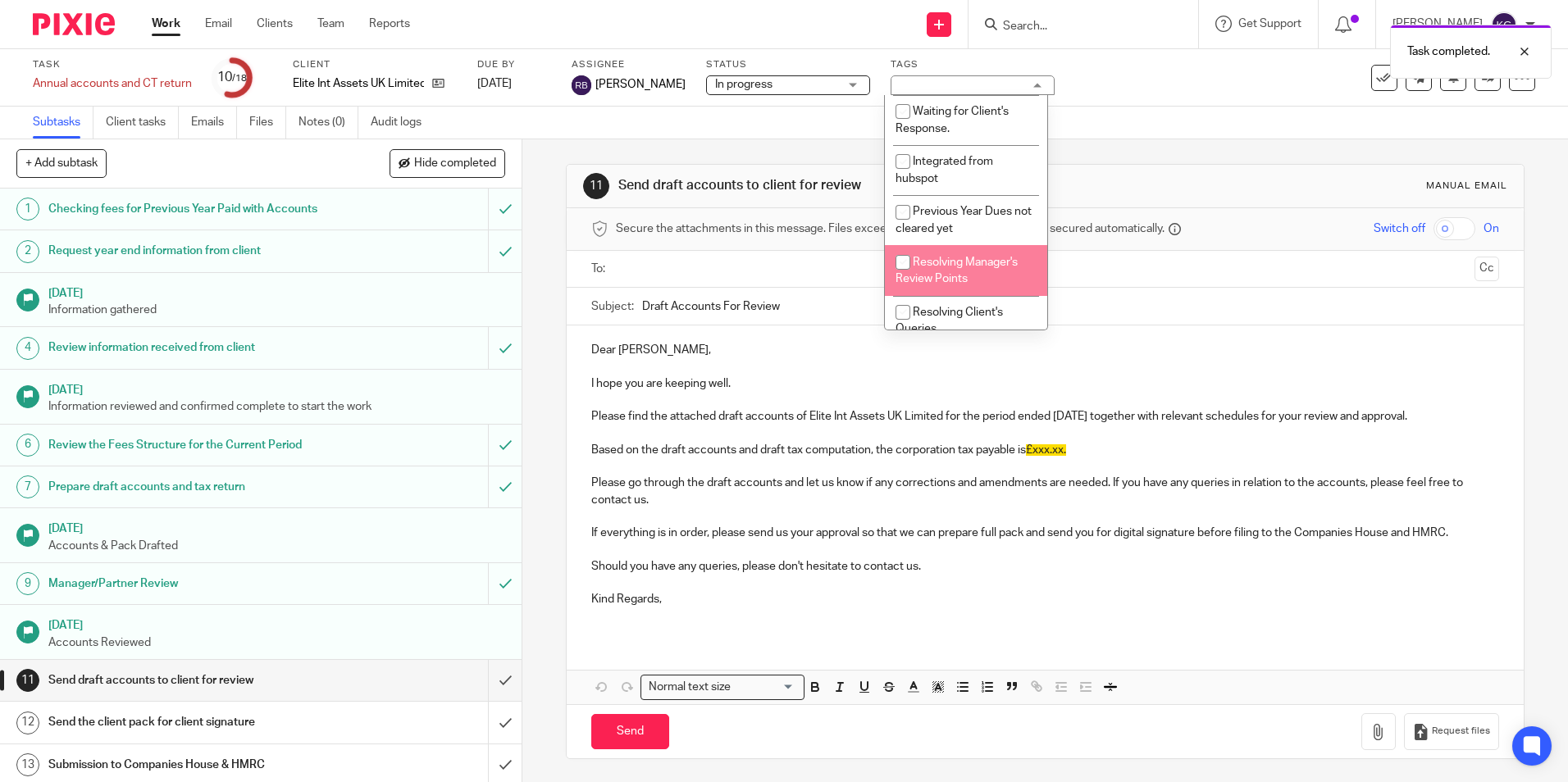
scroll to position [366, 0]
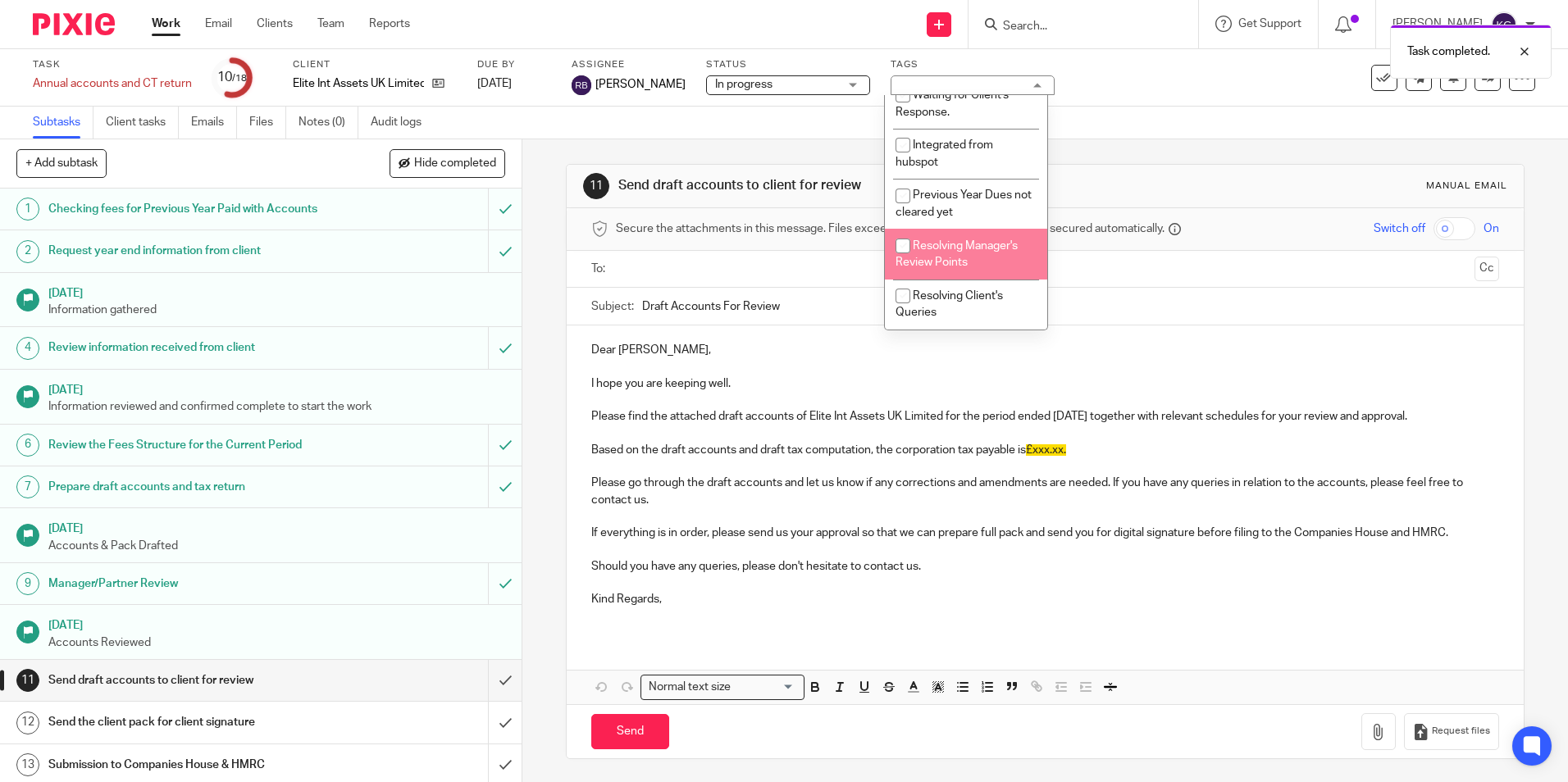
click at [991, 251] on span "Resolving Manager's Review Points" at bounding box center [956, 254] width 122 height 29
checkbox input "true"
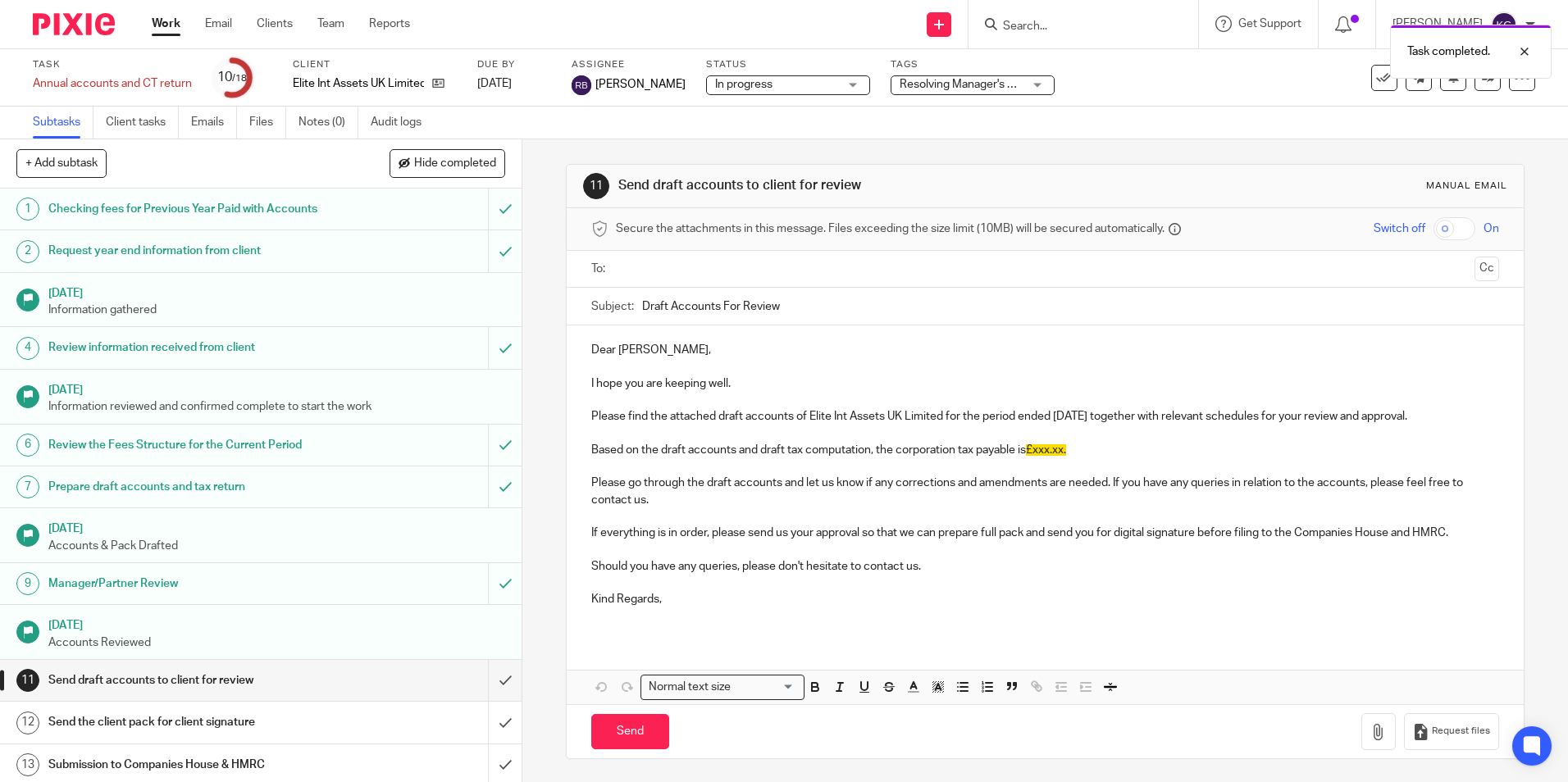
click at [1136, 105] on div "Task Annual accounts and CT return Save Annual accounts and CT return 10 /18 Cl…" at bounding box center [784, 78] width 1568 height 57
click at [1055, 25] on input "Search" at bounding box center [1075, 27] width 148 height 15
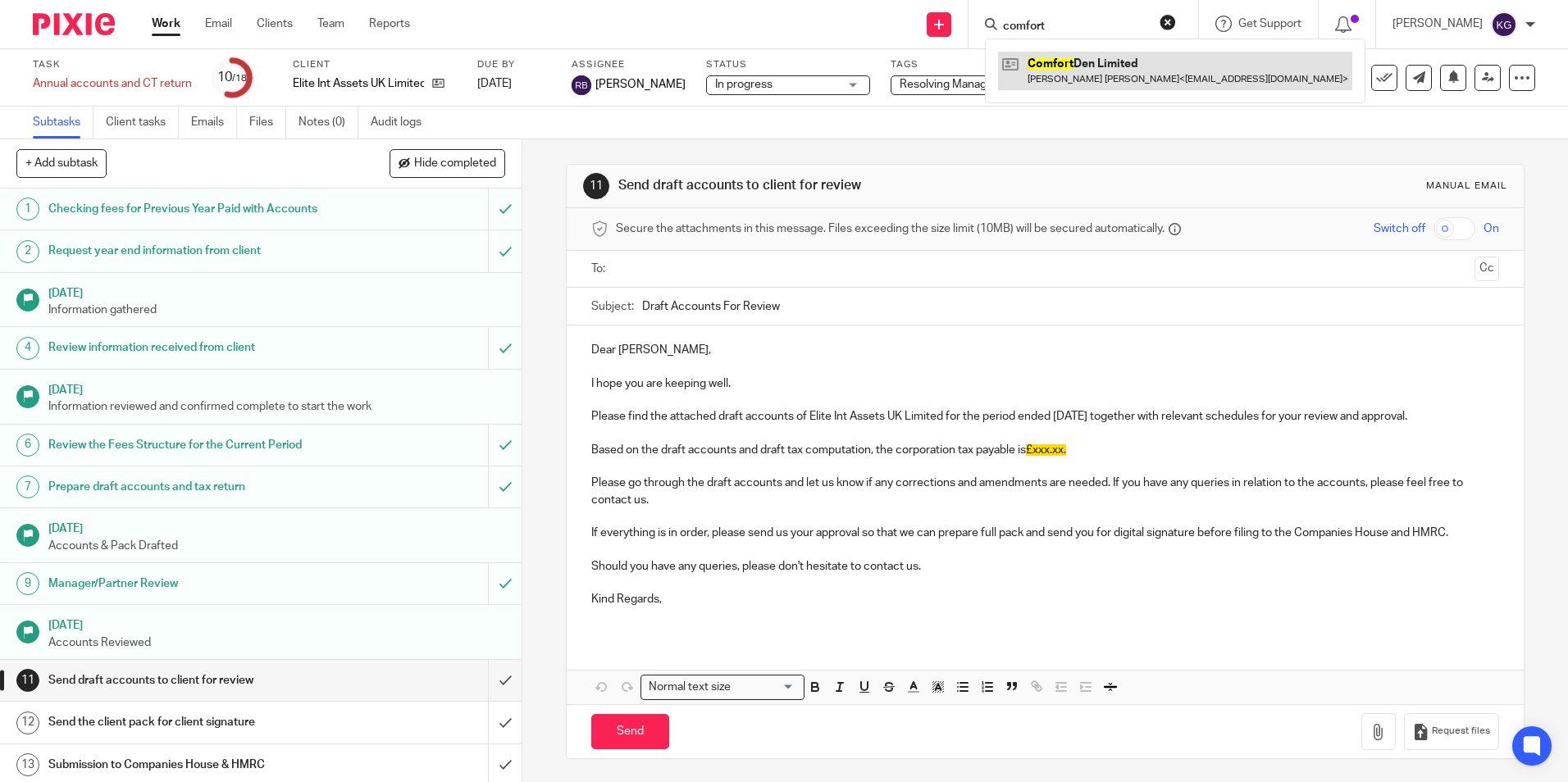
type input "comfort"
click at [1064, 61] on link at bounding box center [1175, 70] width 354 height 38
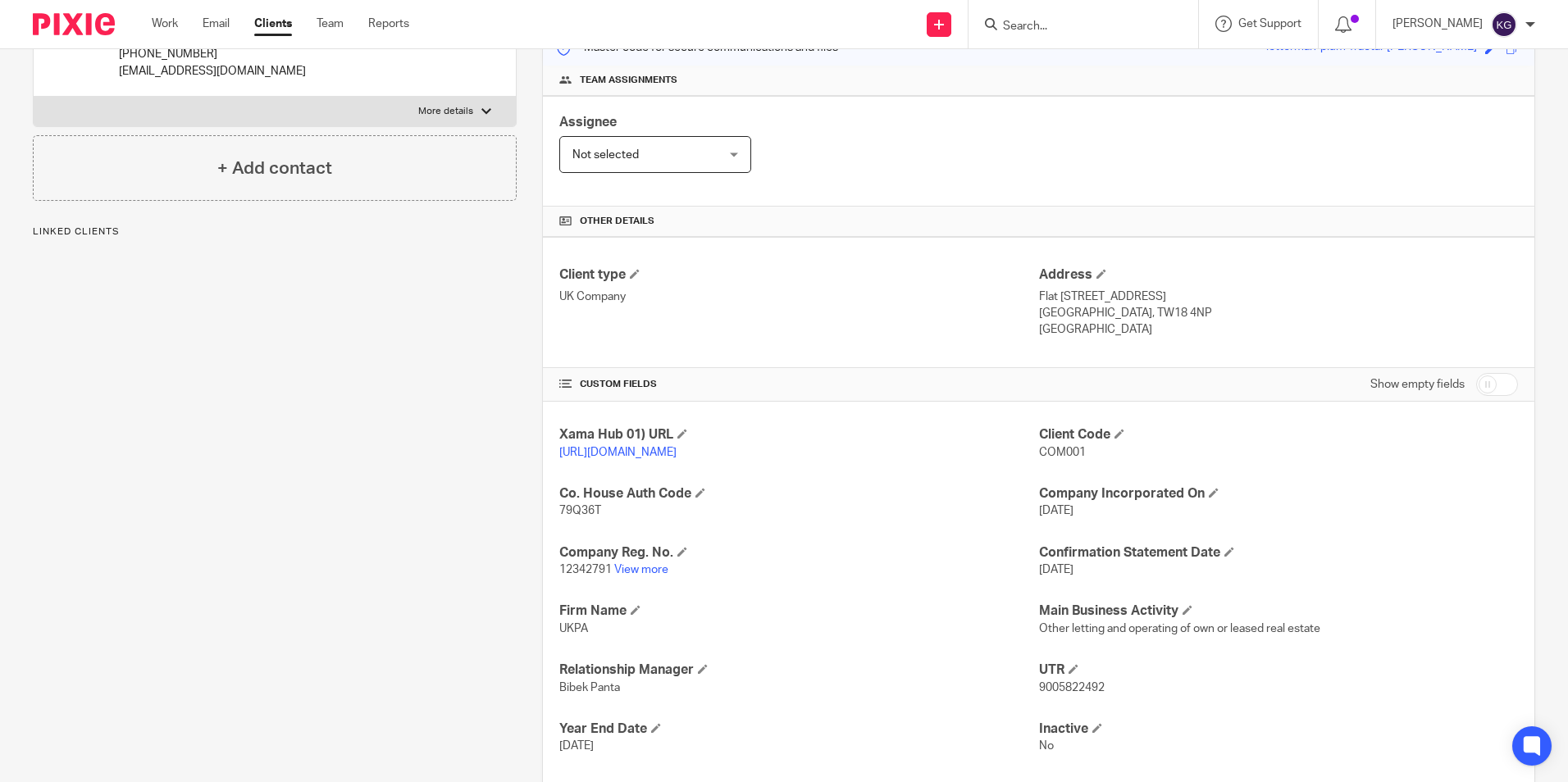
scroll to position [328, 0]
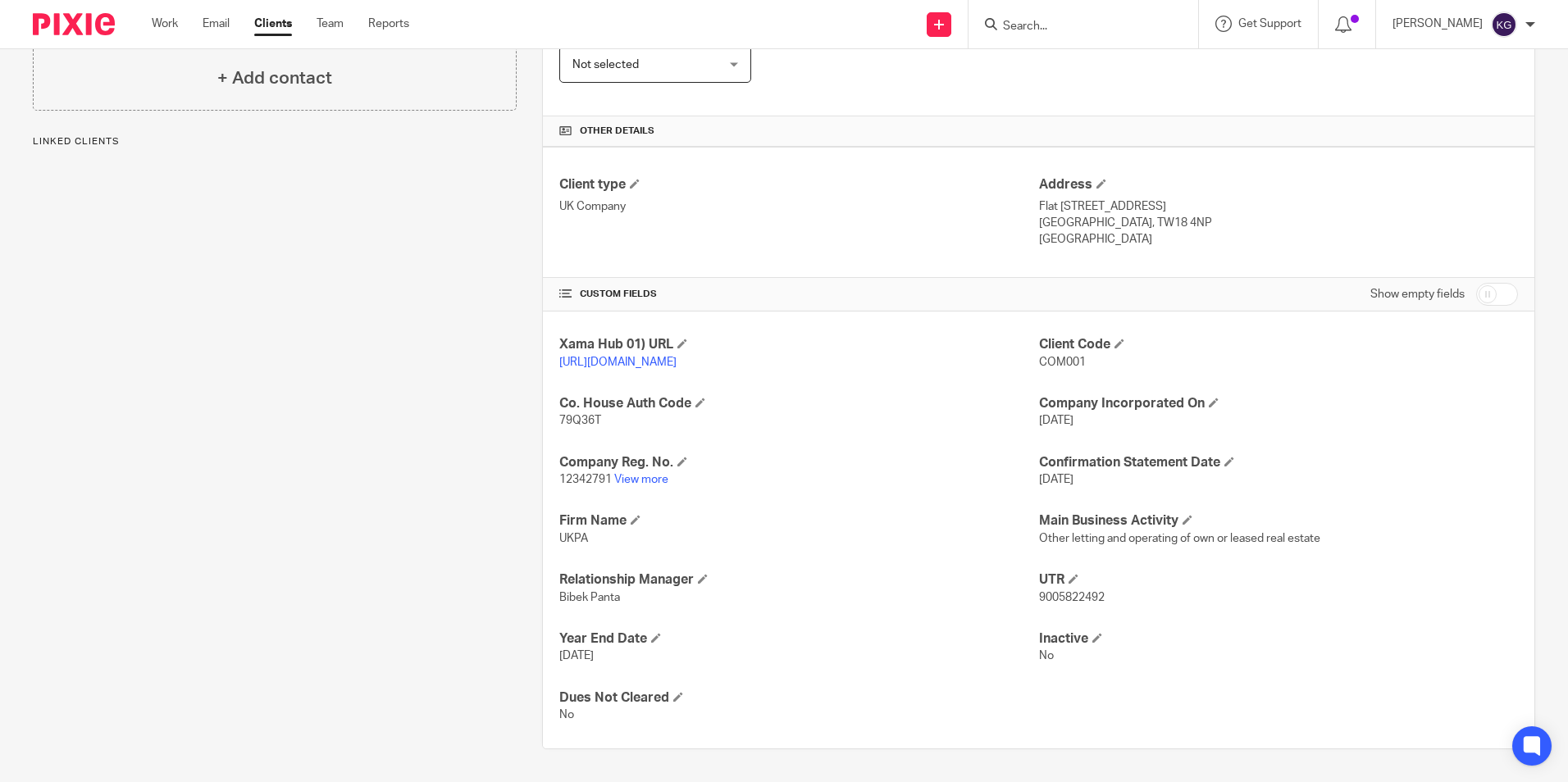
click at [628, 480] on p "12342791 View more" at bounding box center [799, 480] width 479 height 16
click at [621, 485] on link "View more" at bounding box center [641, 480] width 54 height 11
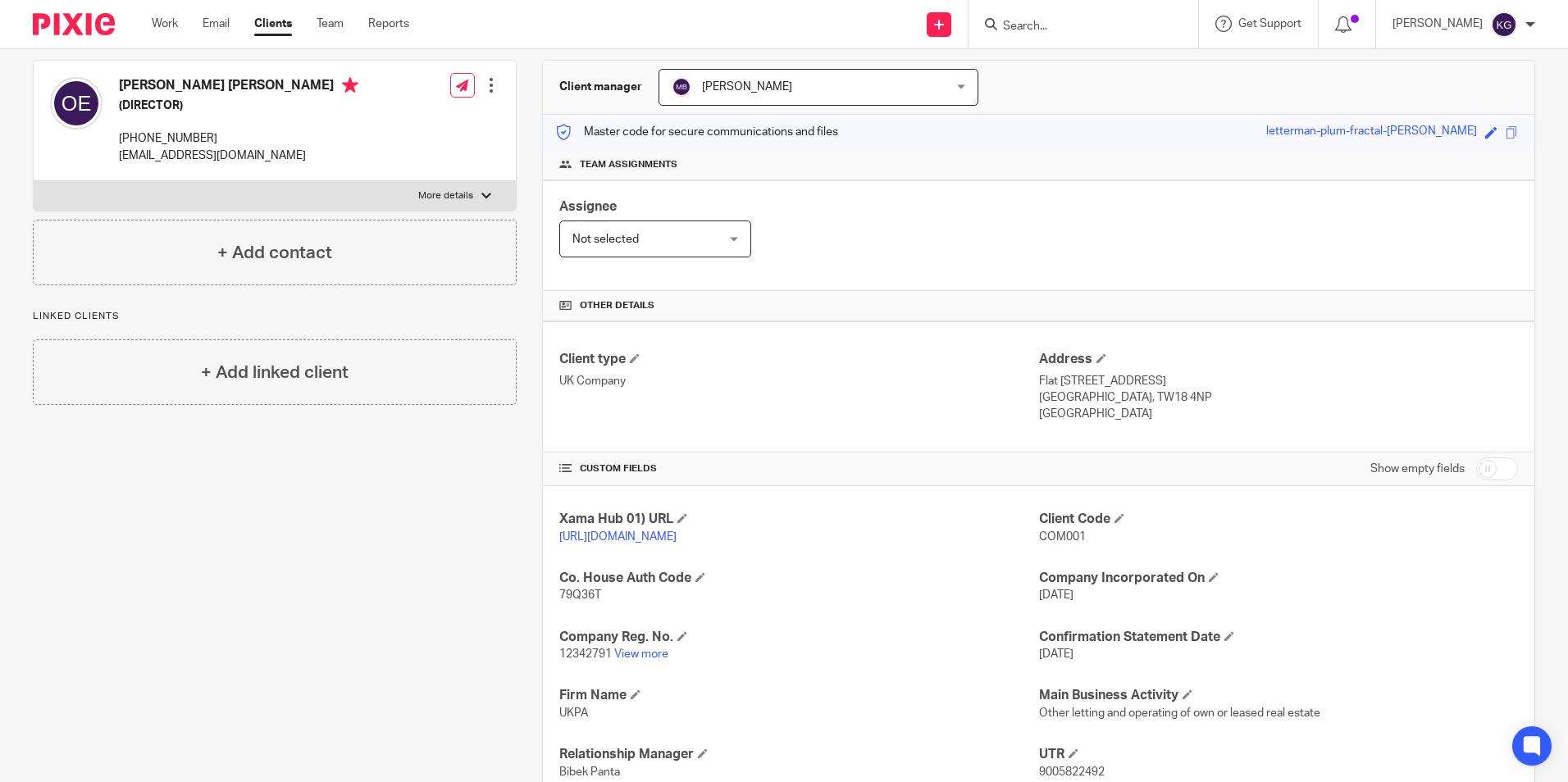
scroll to position [0, 0]
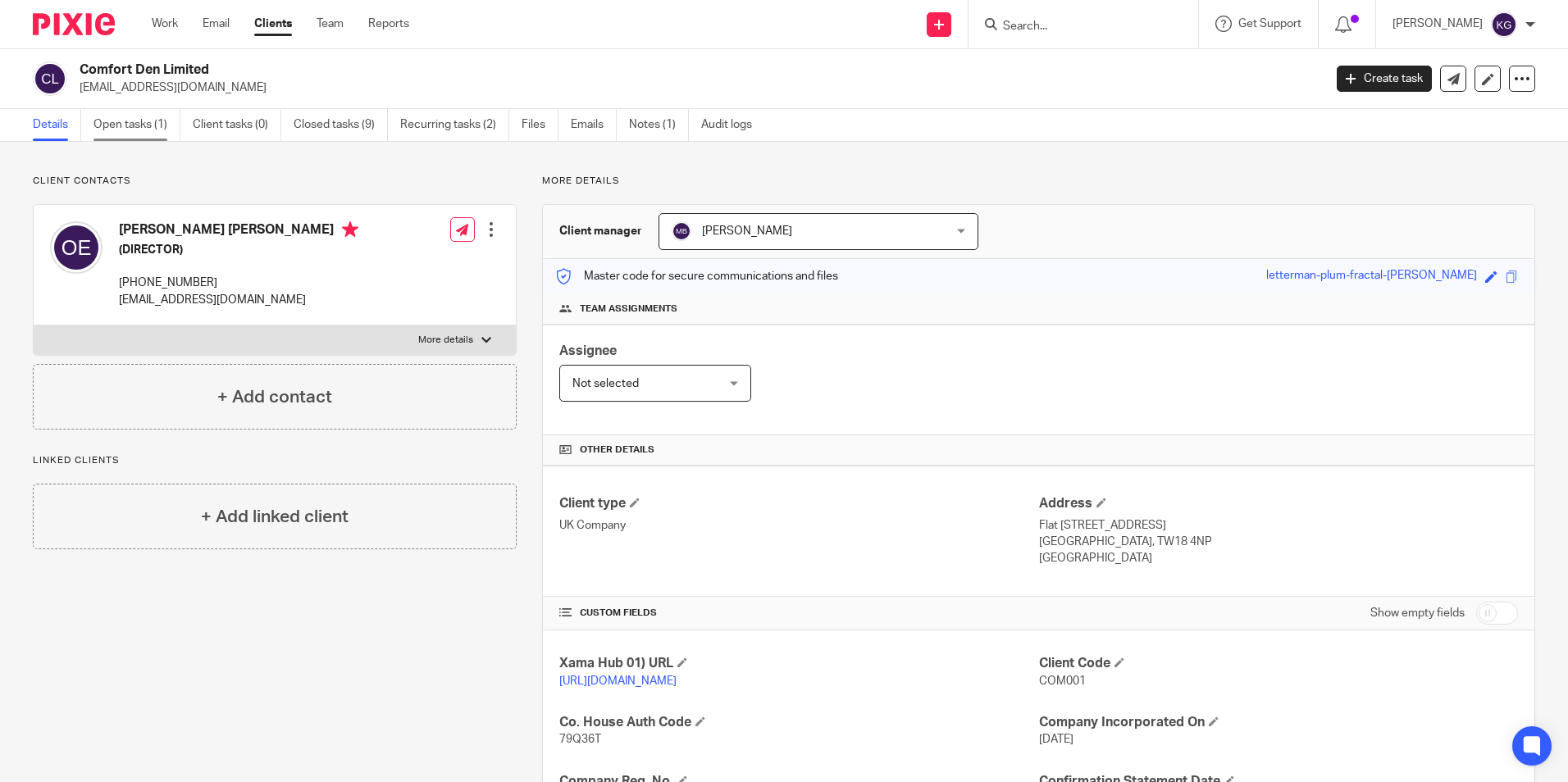
click at [145, 127] on link "Open tasks (1)" at bounding box center [137, 125] width 87 height 32
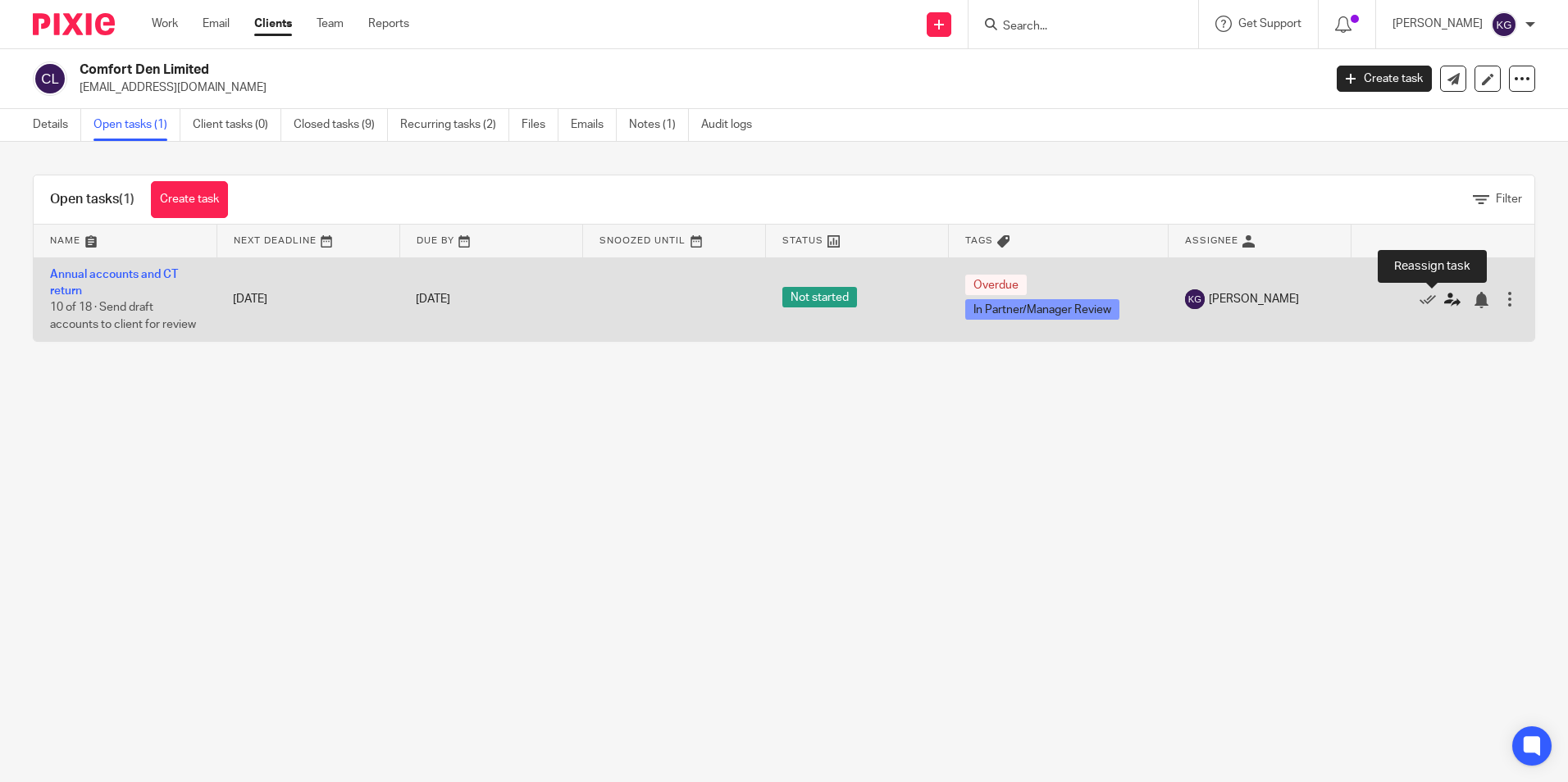
click at [1444, 301] on icon at bounding box center [1452, 300] width 16 height 16
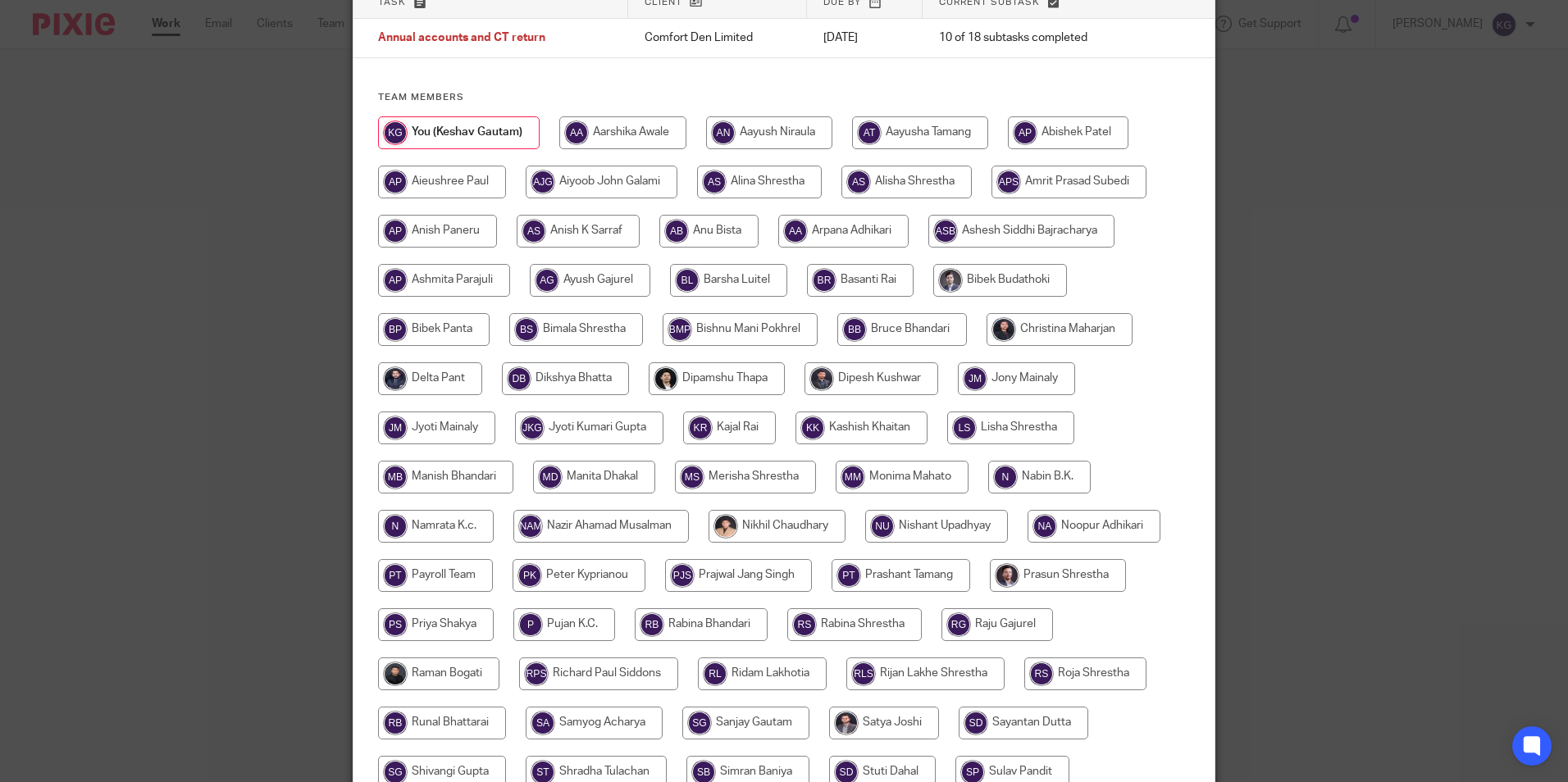
scroll to position [246, 0]
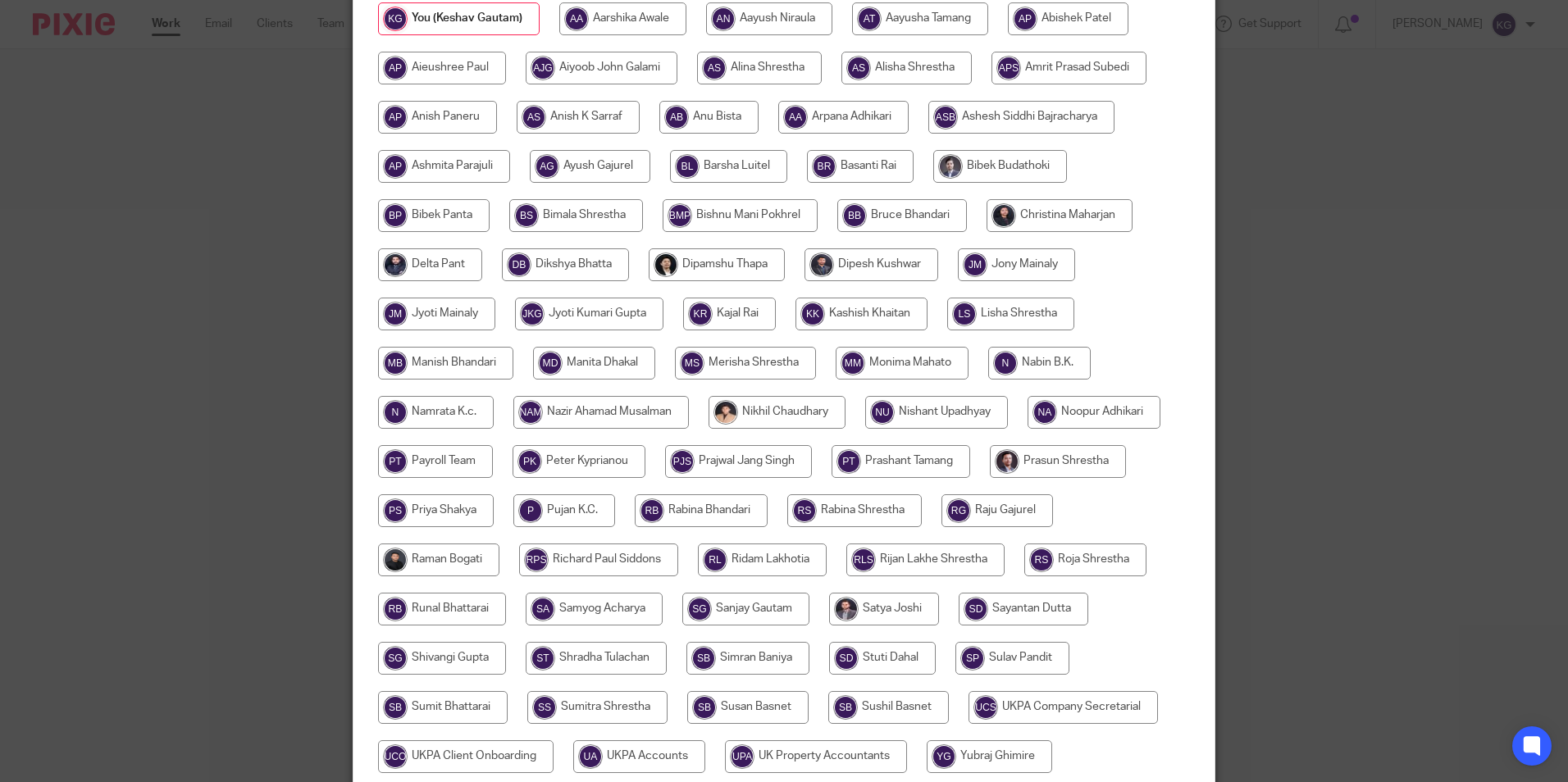
click at [481, 371] on input "radio" at bounding box center [445, 363] width 135 height 33
radio input "true"
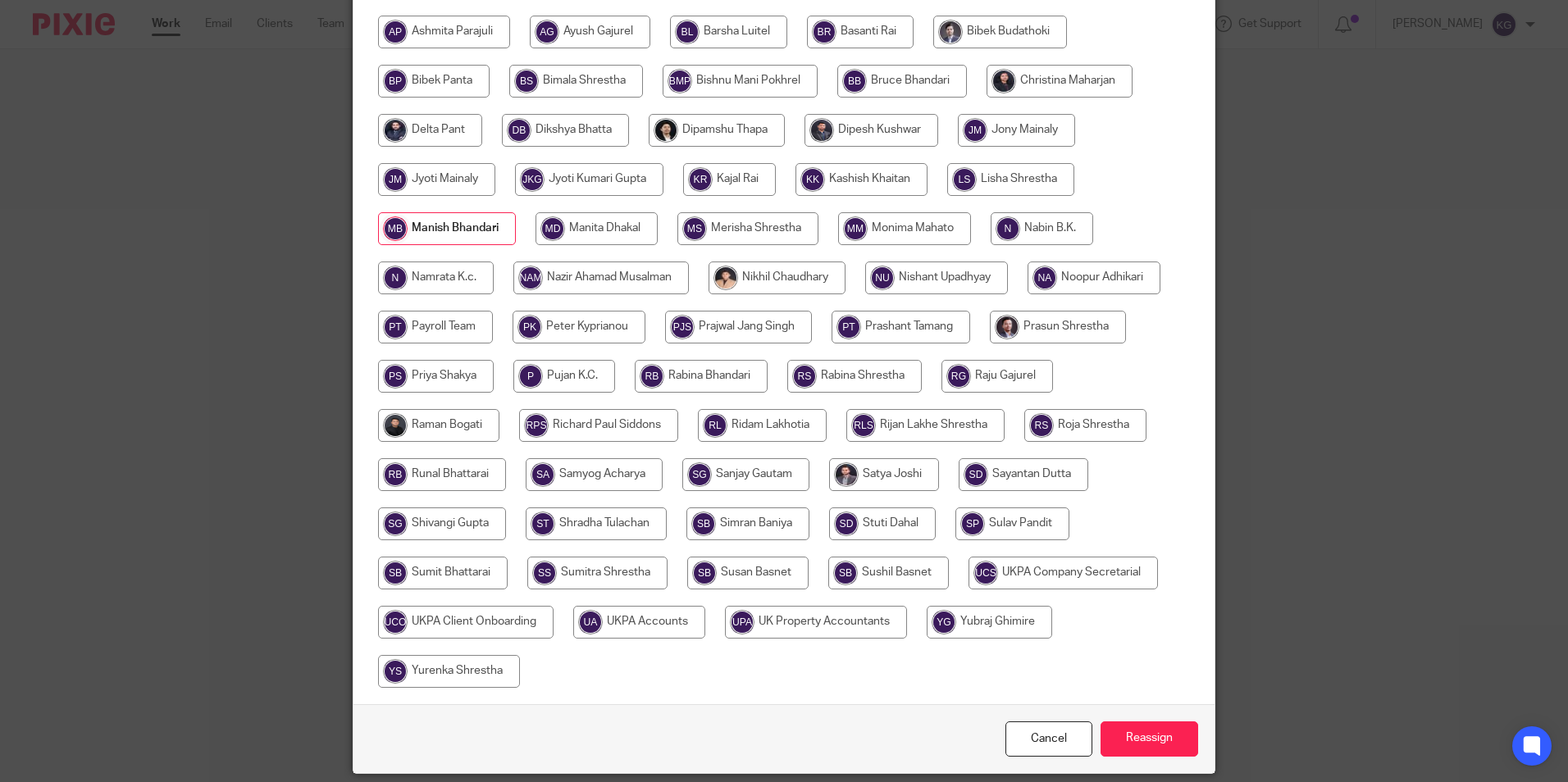
scroll to position [438, 0]
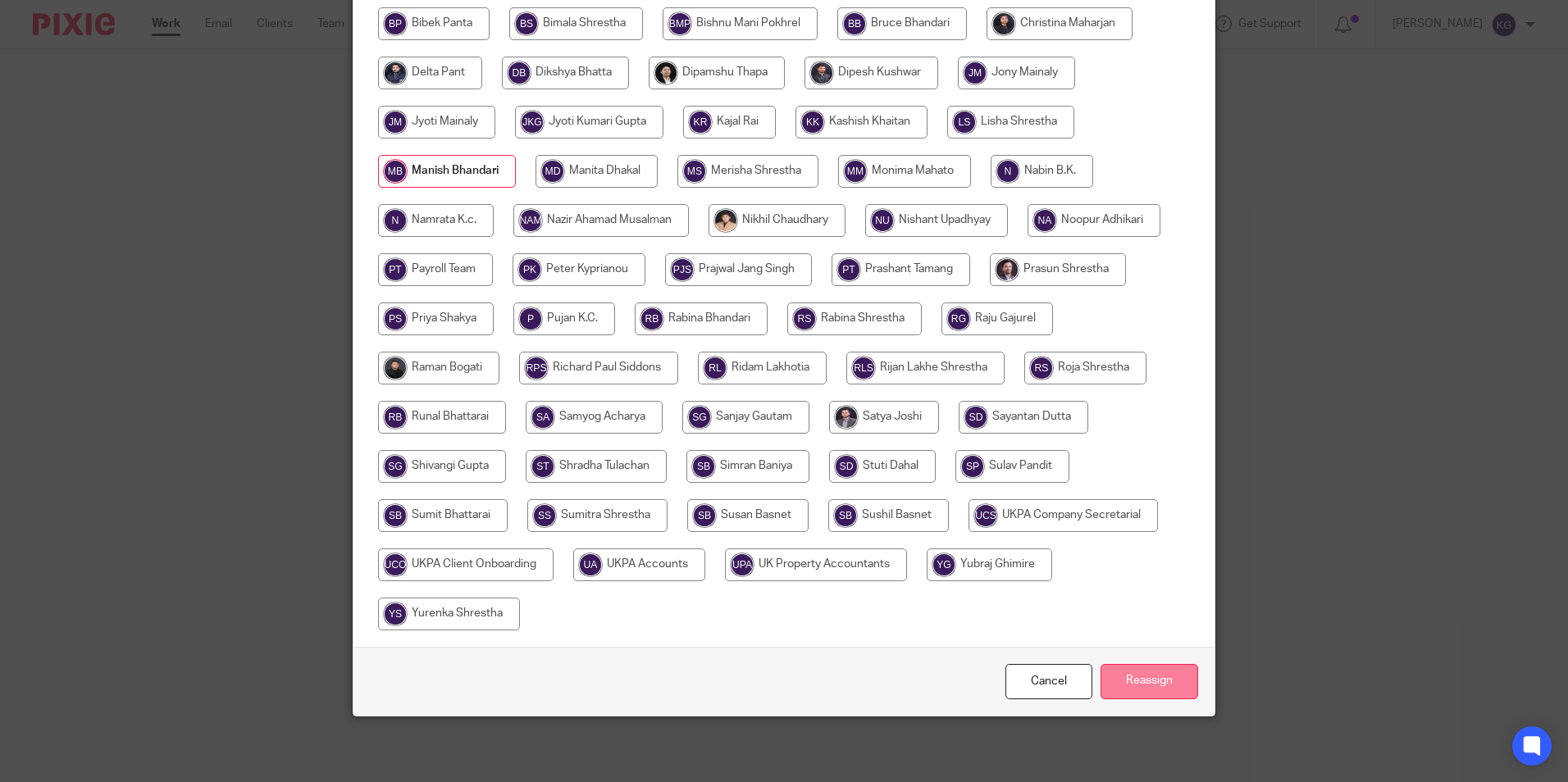
click at [1132, 684] on input "Reassign" at bounding box center [1149, 681] width 98 height 35
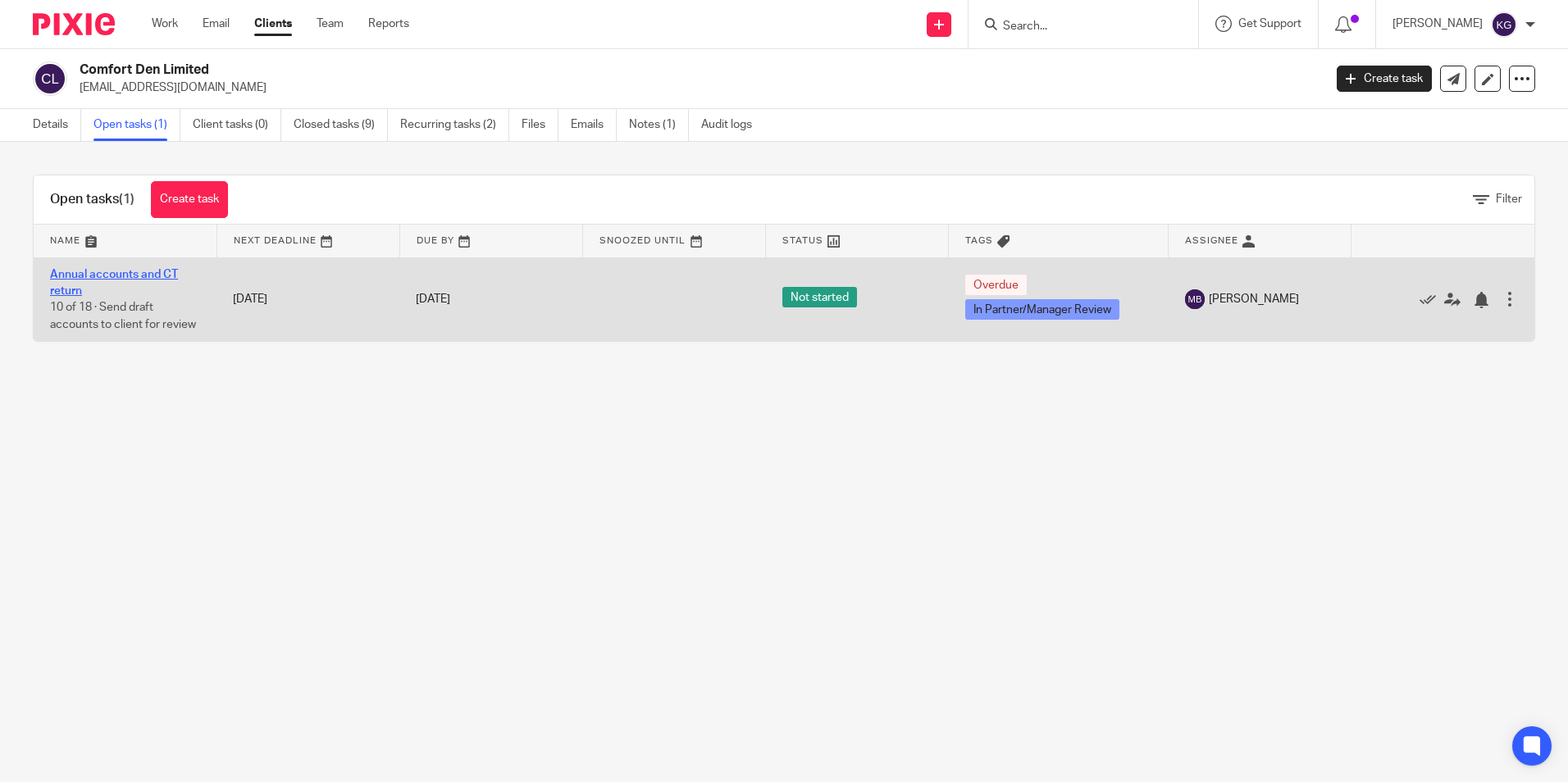
click at [102, 271] on link "Annual accounts and CT return" at bounding box center [114, 283] width 128 height 28
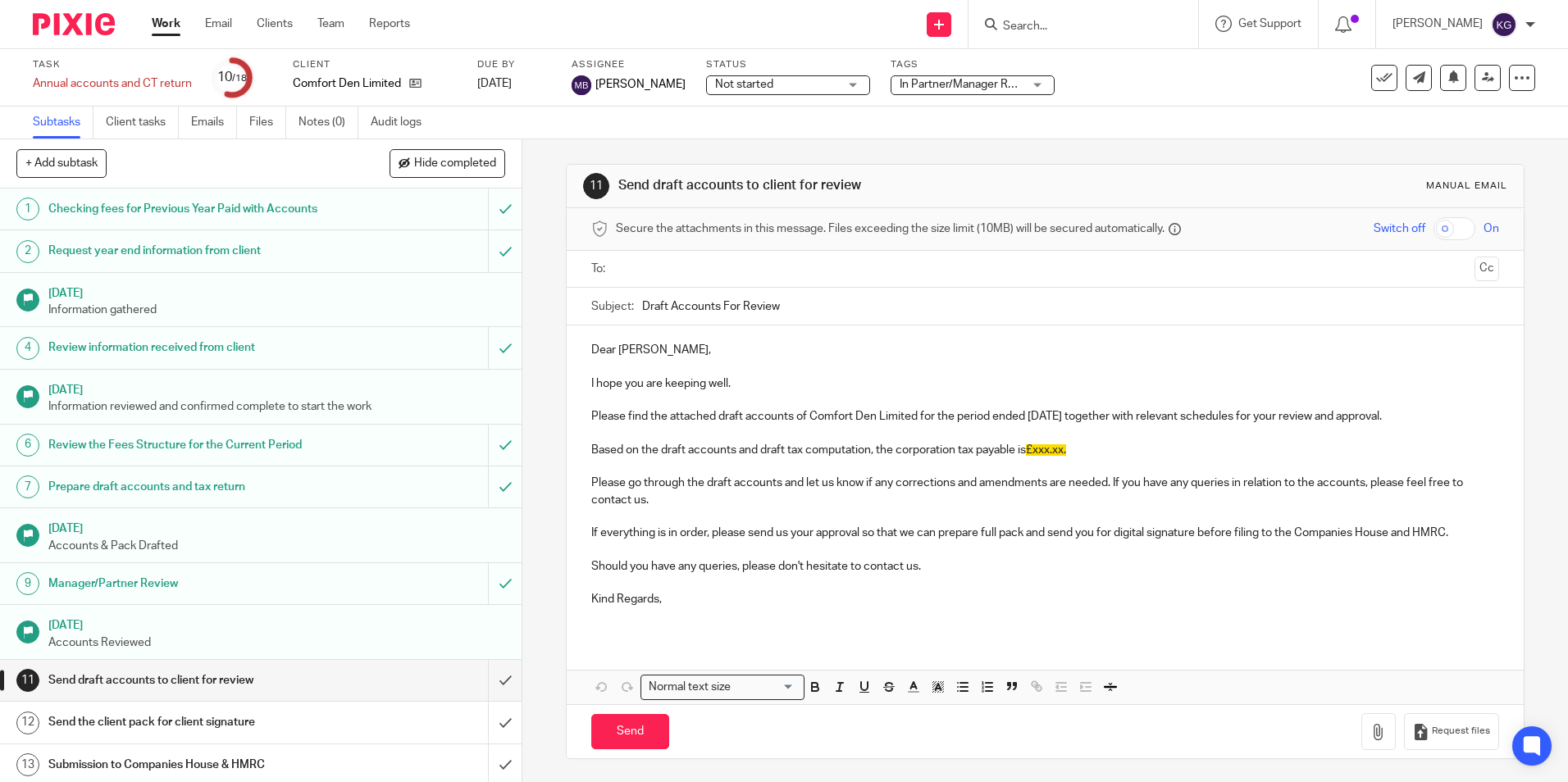
click at [1010, 93] on div "In Partner/Manager Review" at bounding box center [973, 85] width 164 height 20
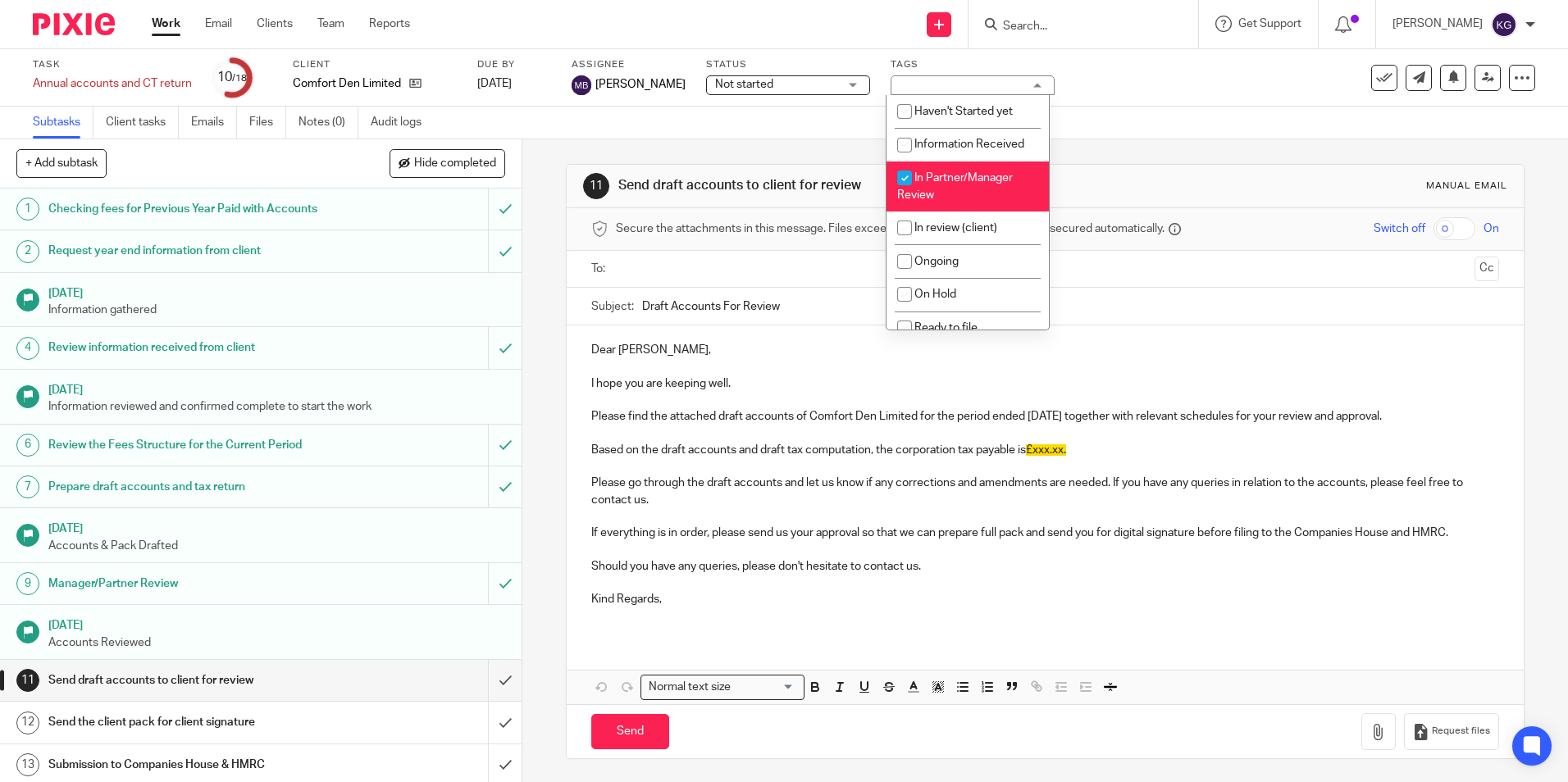
click at [986, 182] on span "In Partner/Manager Review" at bounding box center [955, 186] width 116 height 29
checkbox input "false"
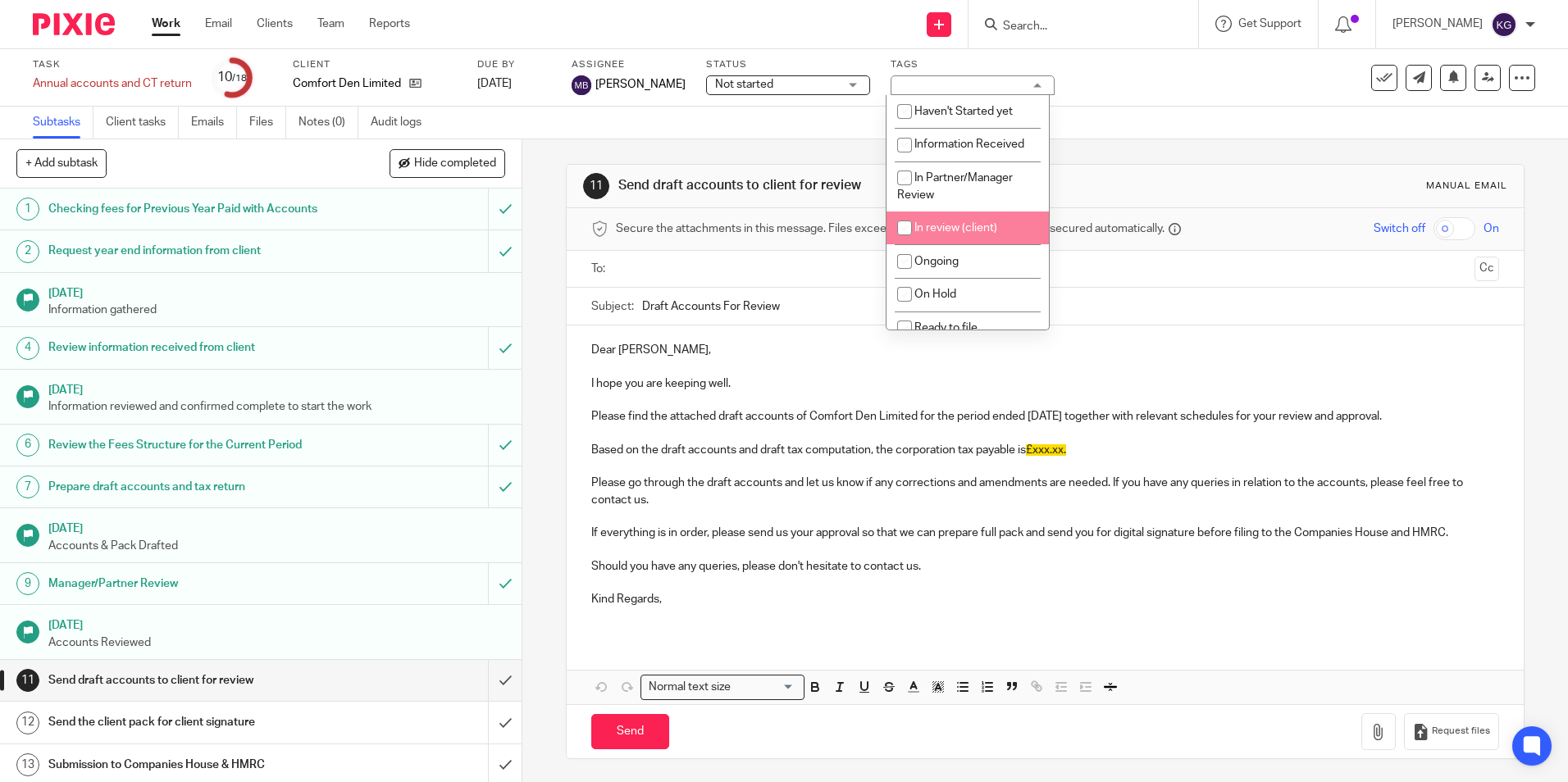
click at [982, 234] on li "In review (client)" at bounding box center [968, 228] width 162 height 34
checkbox input "true"
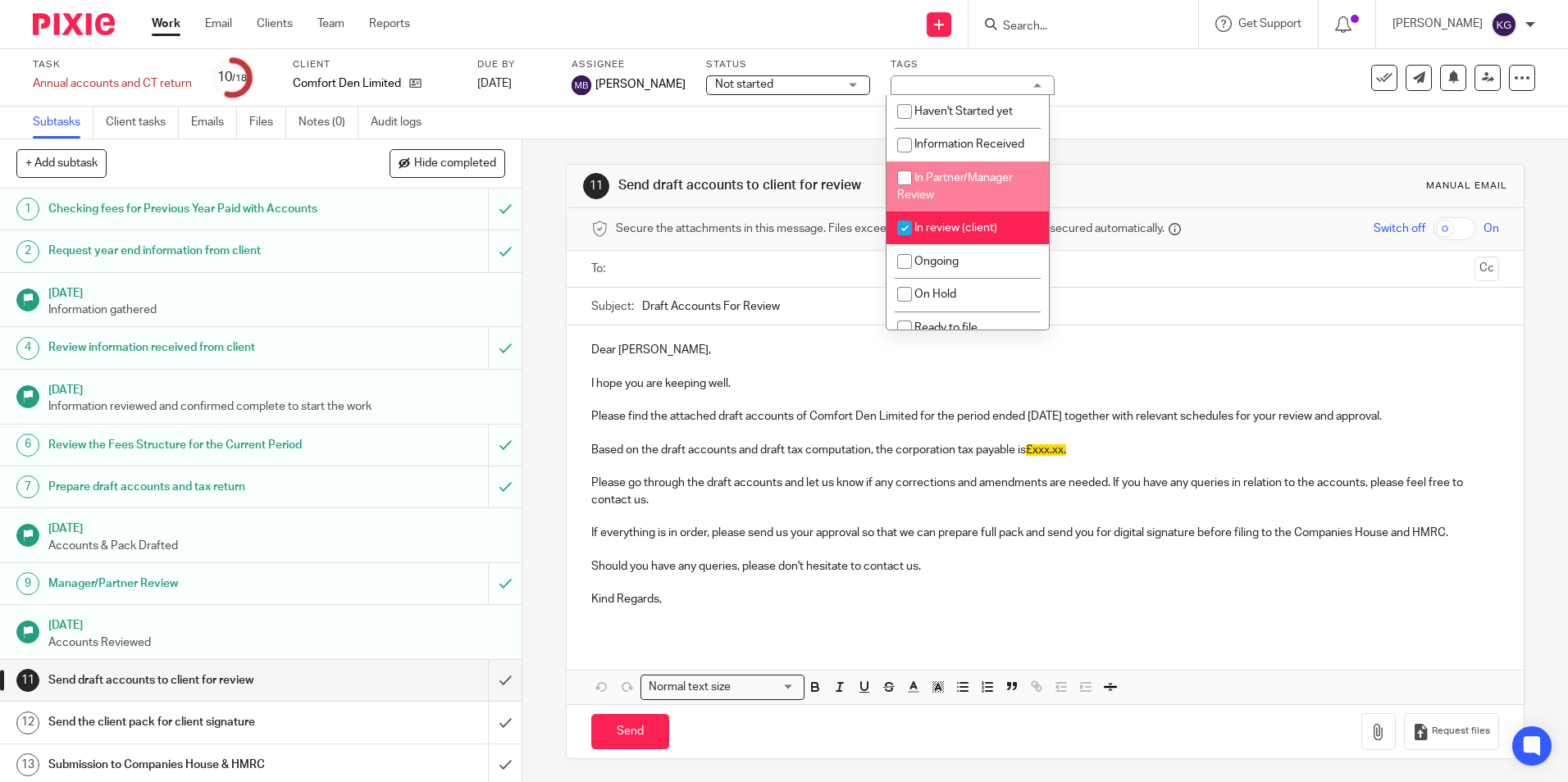
click at [1164, 98] on div "Task Annual accounts and CT return Save Annual accounts and CT return 10 /18 Cl…" at bounding box center [784, 78] width 1568 height 57
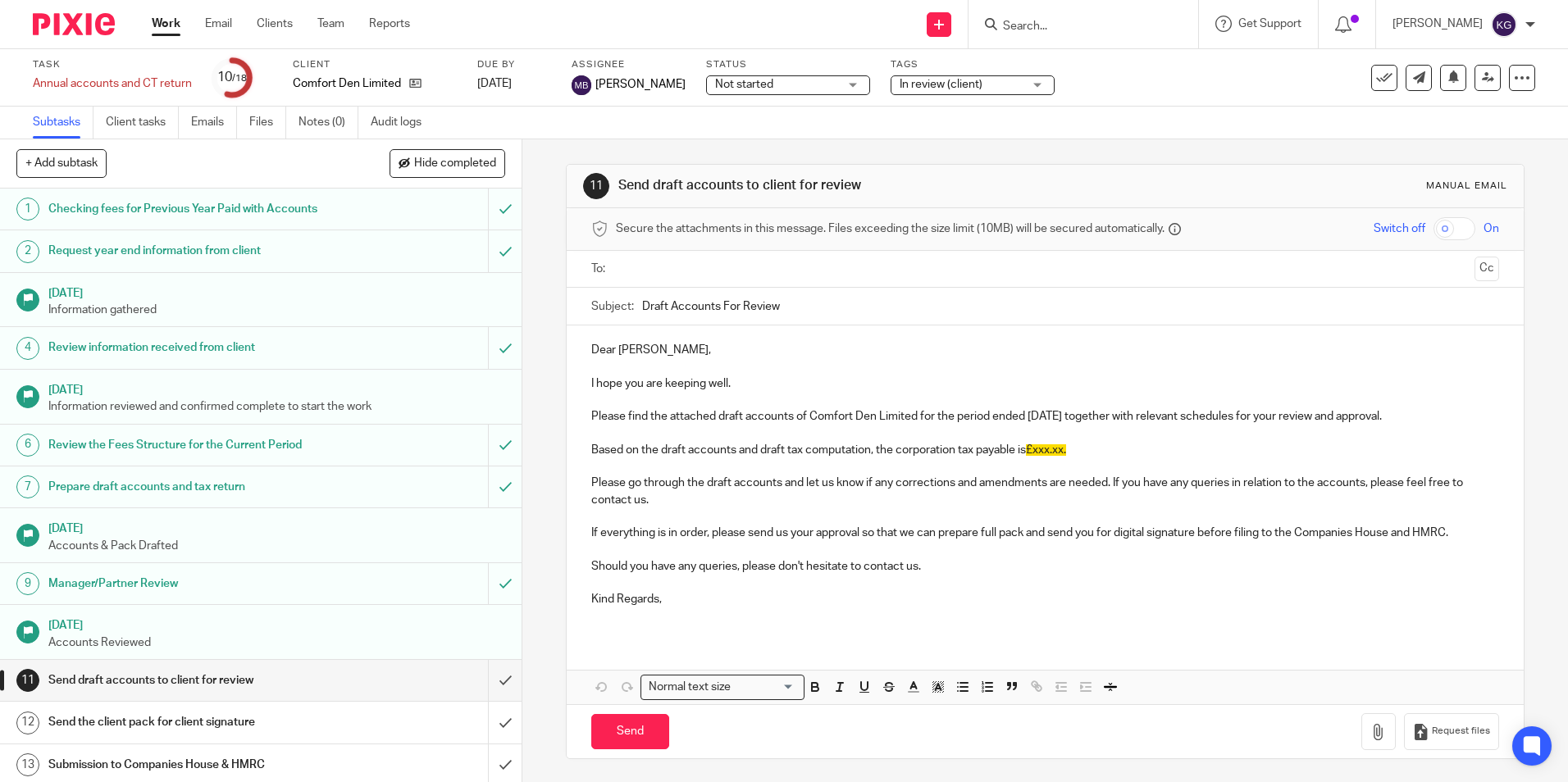
click at [1155, 82] on div "Task Annual accounts and CT return Save Annual accounts and CT return 10 /18 Cl…" at bounding box center [659, 78] width 1252 height 39
click at [39, 49] on div "Task Annual accounts and CT return Save Annual accounts and CT return 10 /18 Cl…" at bounding box center [784, 78] width 1568 height 57
click at [46, 34] on img at bounding box center [74, 24] width 82 height 22
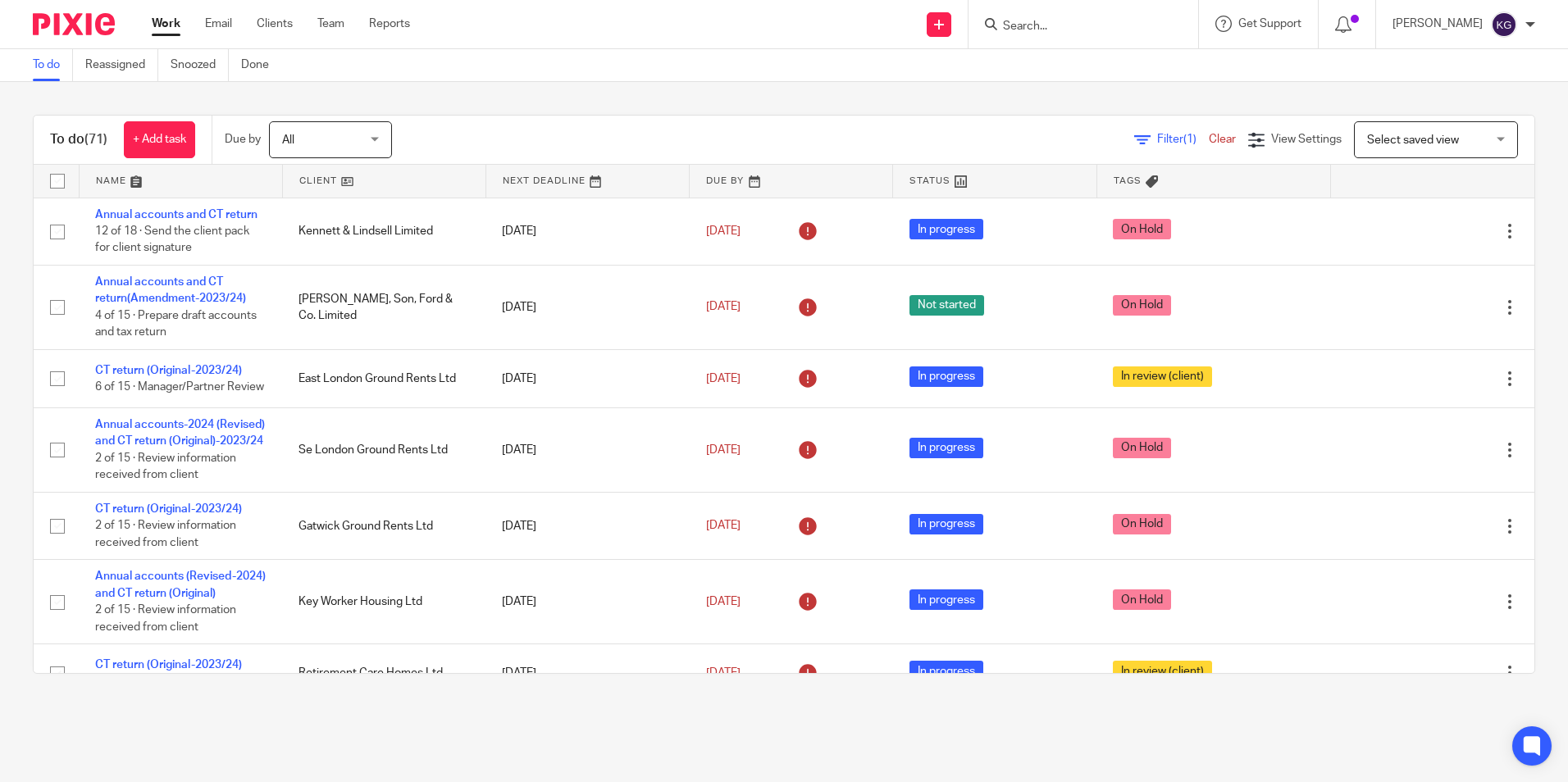
click at [1043, 34] on input "Search" at bounding box center [1075, 27] width 148 height 15
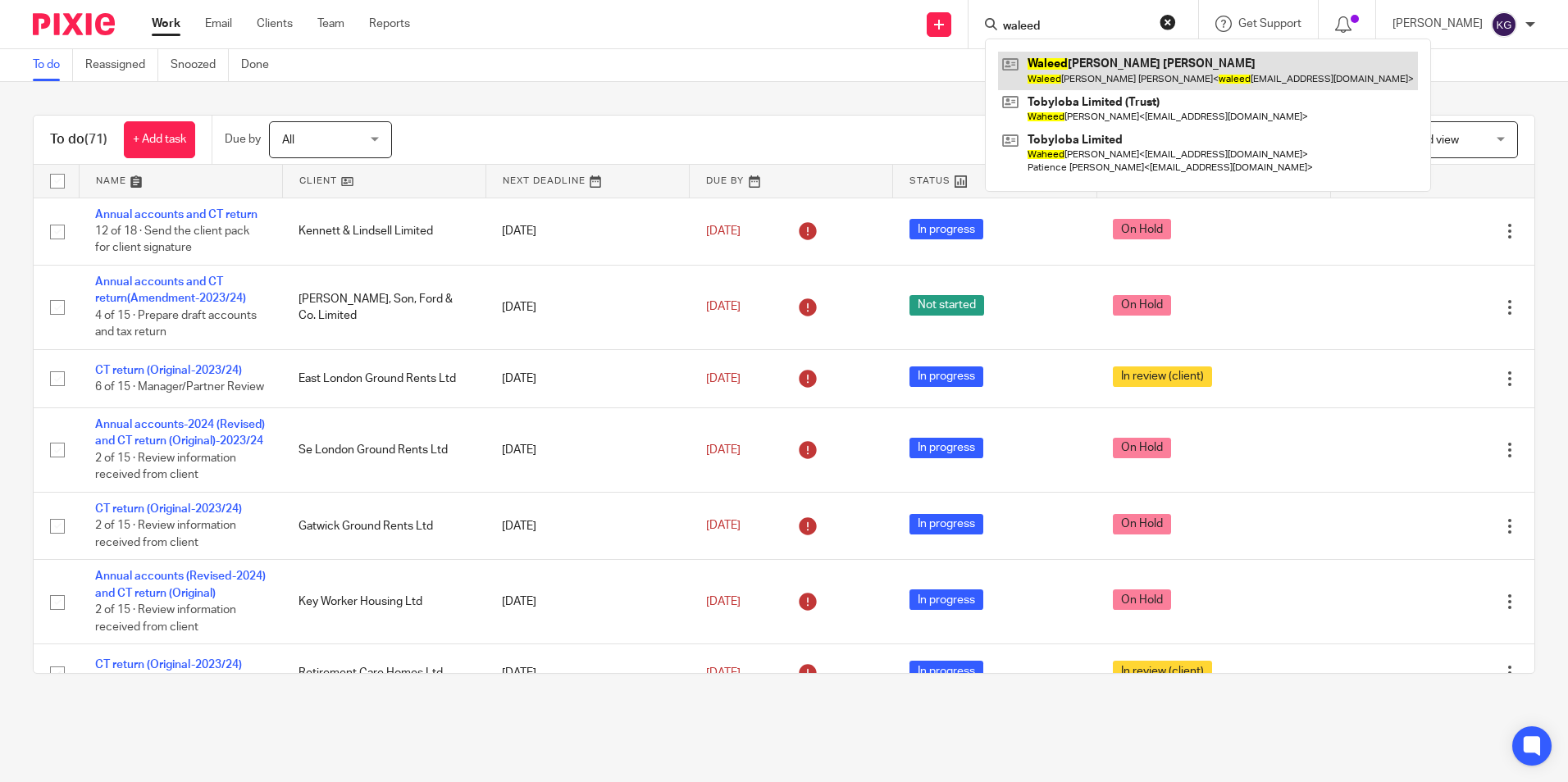
type input "waleed"
click at [1110, 76] on link at bounding box center [1208, 70] width 420 height 38
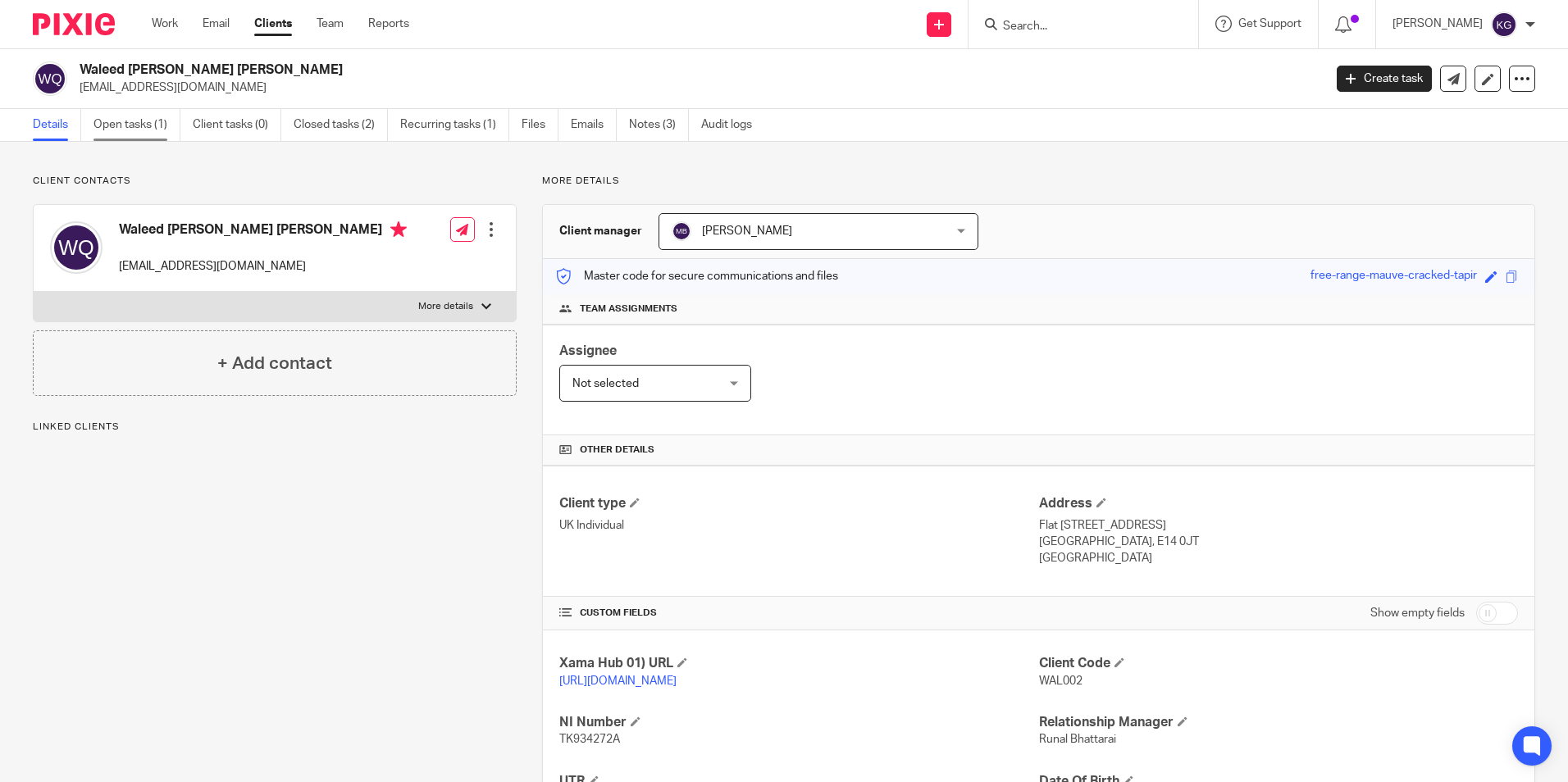
click at [139, 133] on link "Open tasks (1)" at bounding box center [137, 125] width 87 height 32
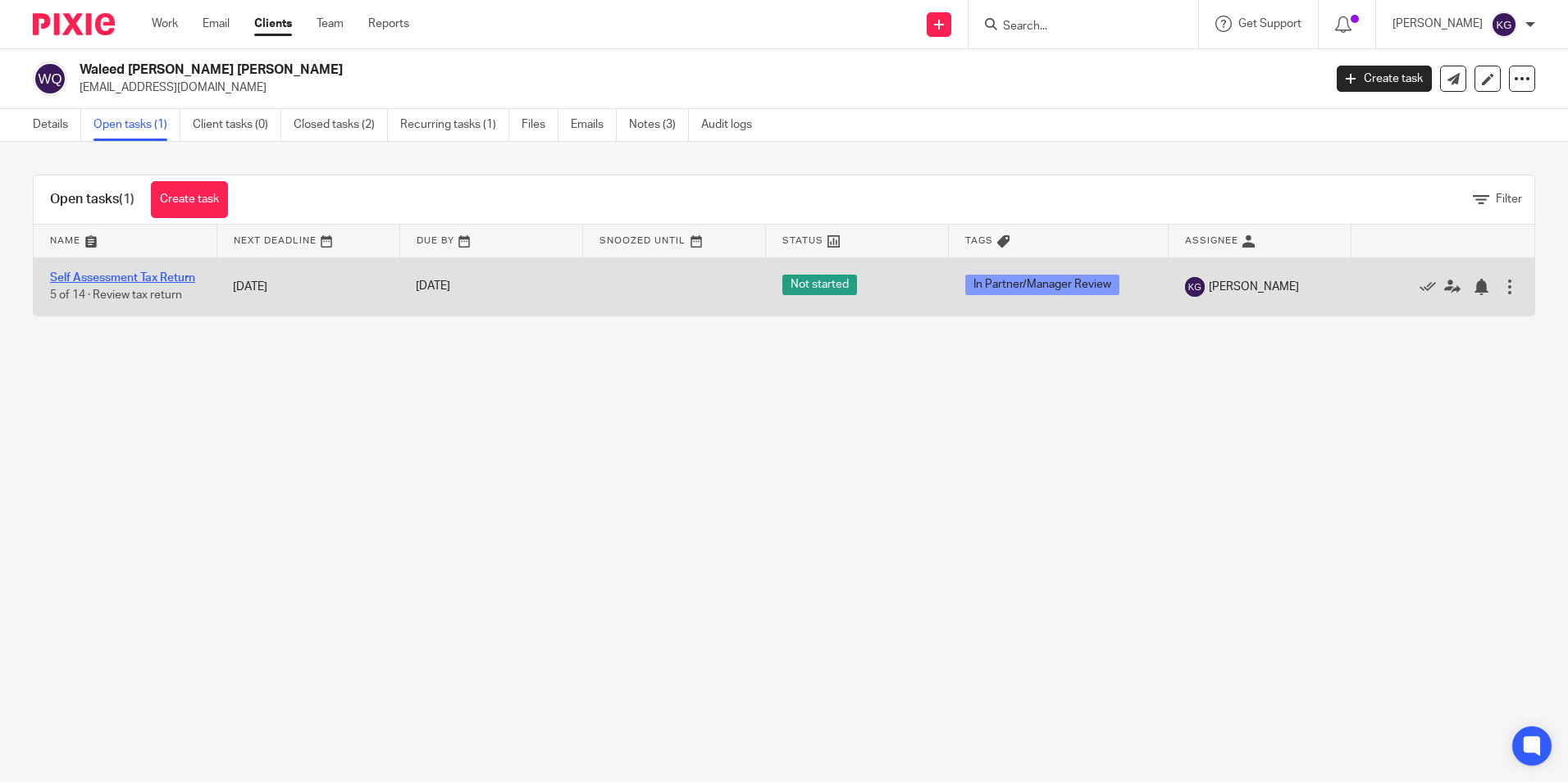
click at [135, 276] on link "Self Assessment Tax Return" at bounding box center [122, 278] width 145 height 11
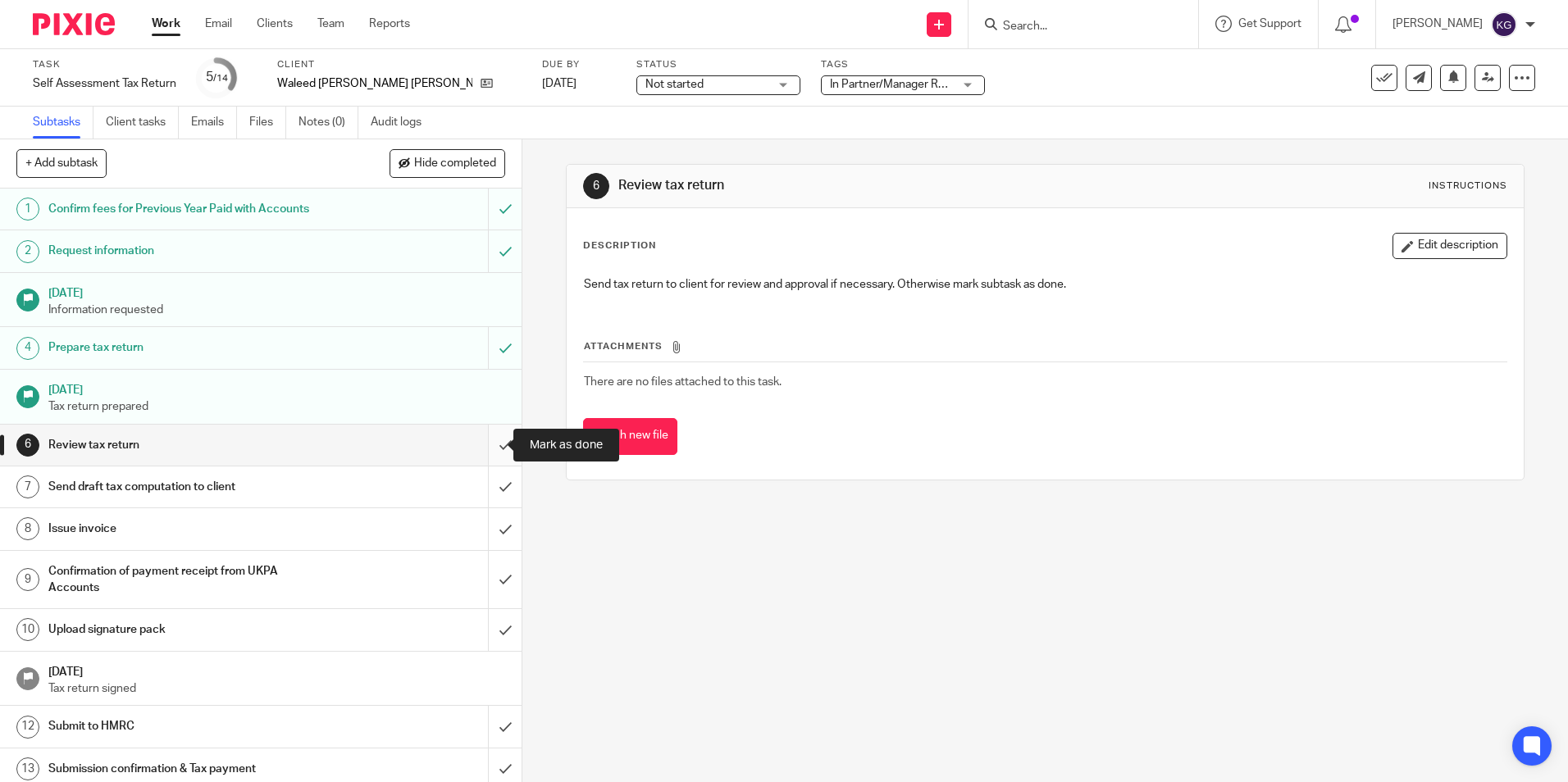
click at [490, 447] on input "submit" at bounding box center [261, 445] width 522 height 41
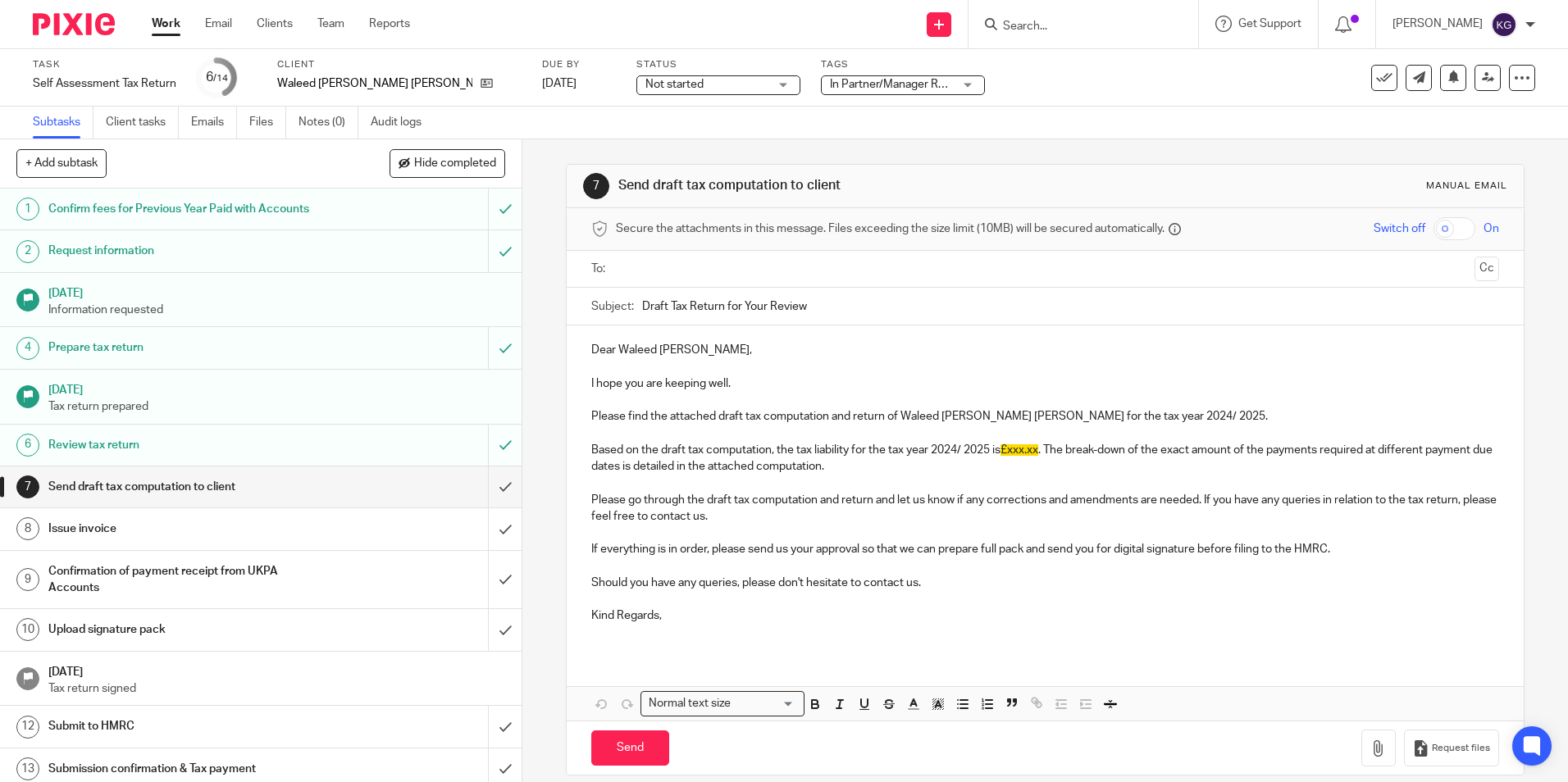
click at [180, 622] on h1 "Upload signature pack" at bounding box center [189, 630] width 282 height 25
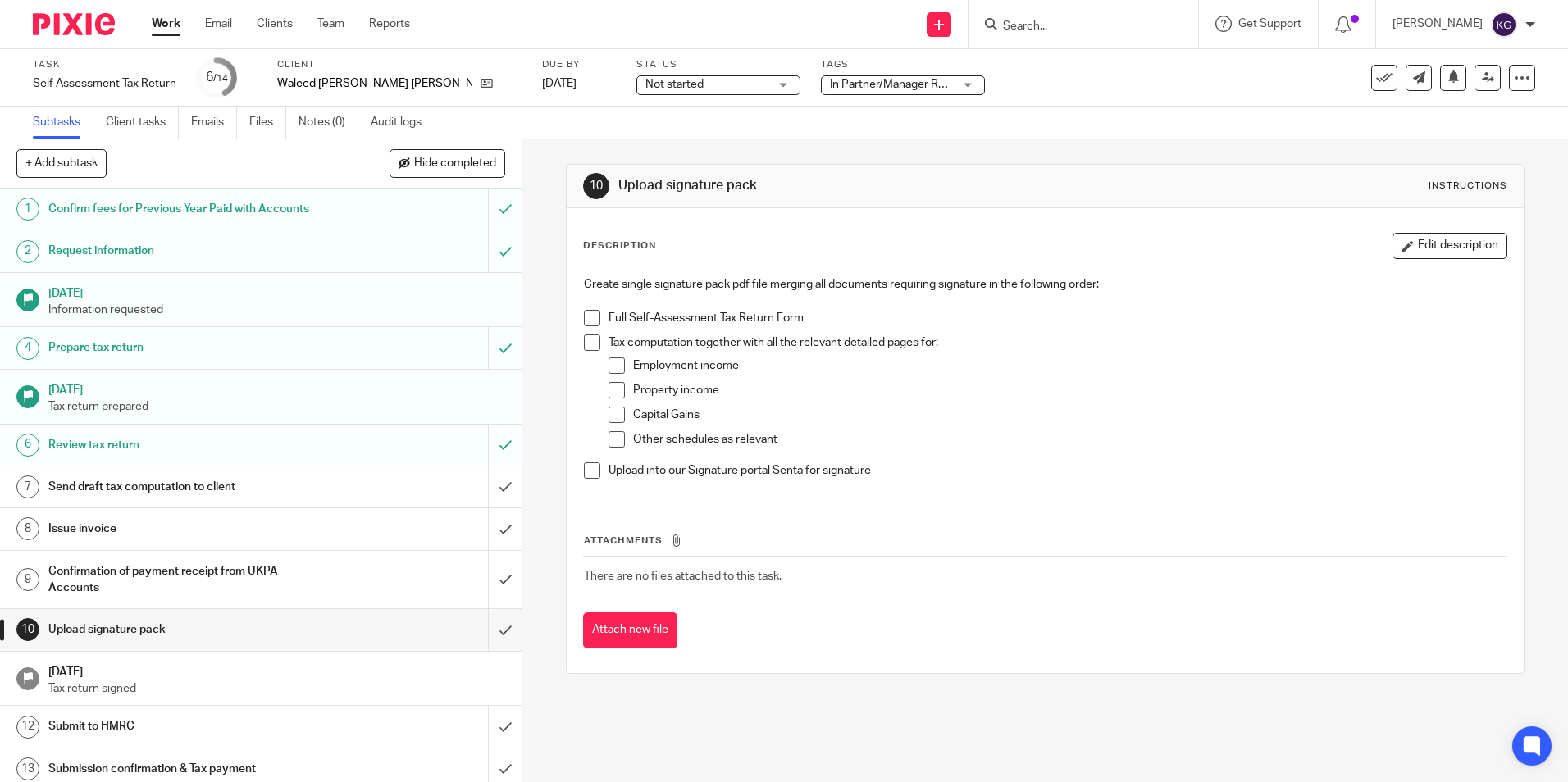
click at [1042, 15] on form at bounding box center [1088, 24] width 175 height 20
click at [1042, 28] on input "Search" at bounding box center [1075, 27] width 148 height 15
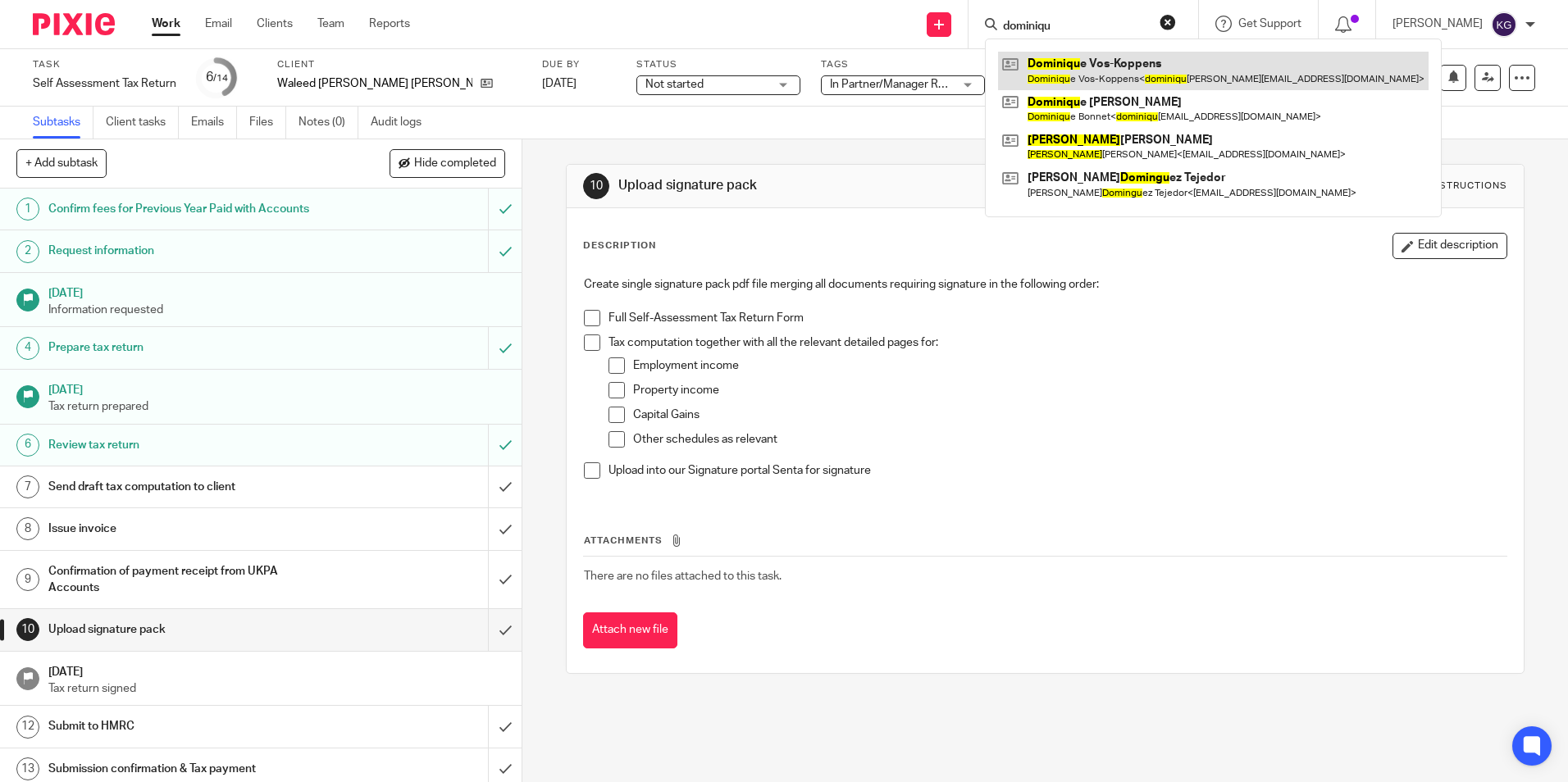
type input "dominiqu"
click at [1144, 73] on link at bounding box center [1213, 70] width 431 height 38
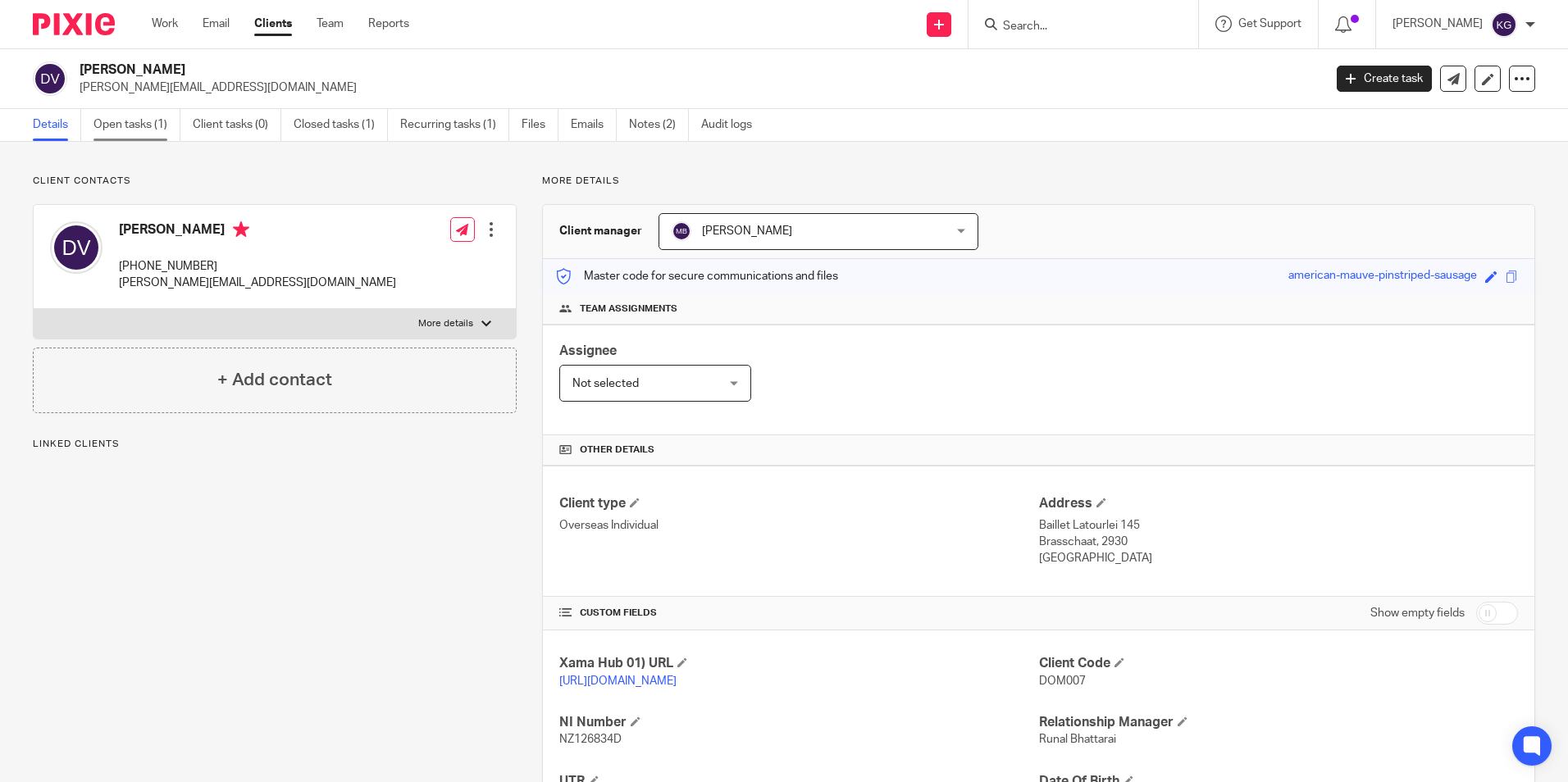
click at [134, 135] on link "Open tasks (1)" at bounding box center [137, 125] width 87 height 32
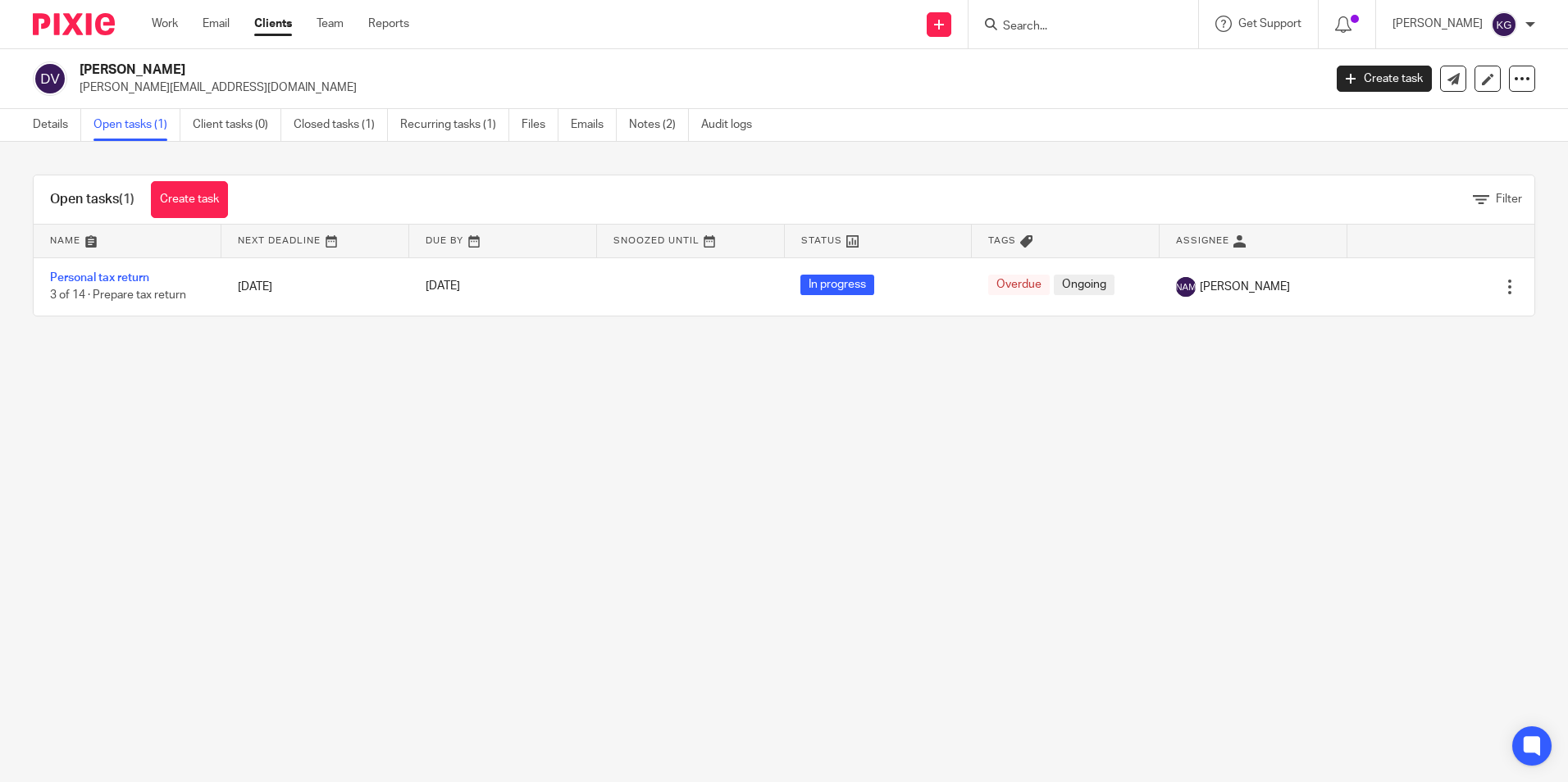
click at [1115, 22] on input "Search" at bounding box center [1075, 27] width 148 height 15
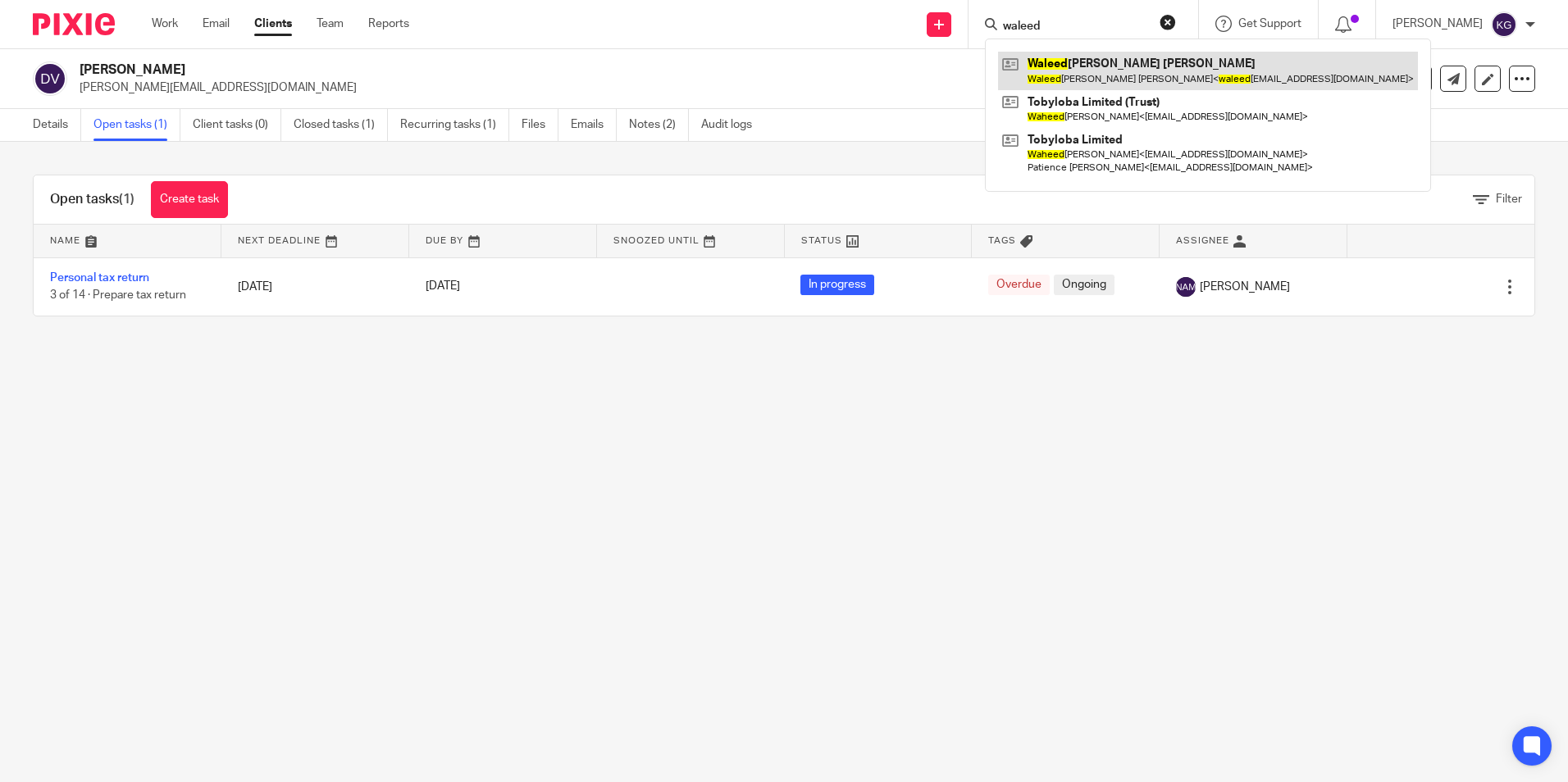
type input "waleed"
click at [1138, 73] on link at bounding box center [1208, 70] width 420 height 38
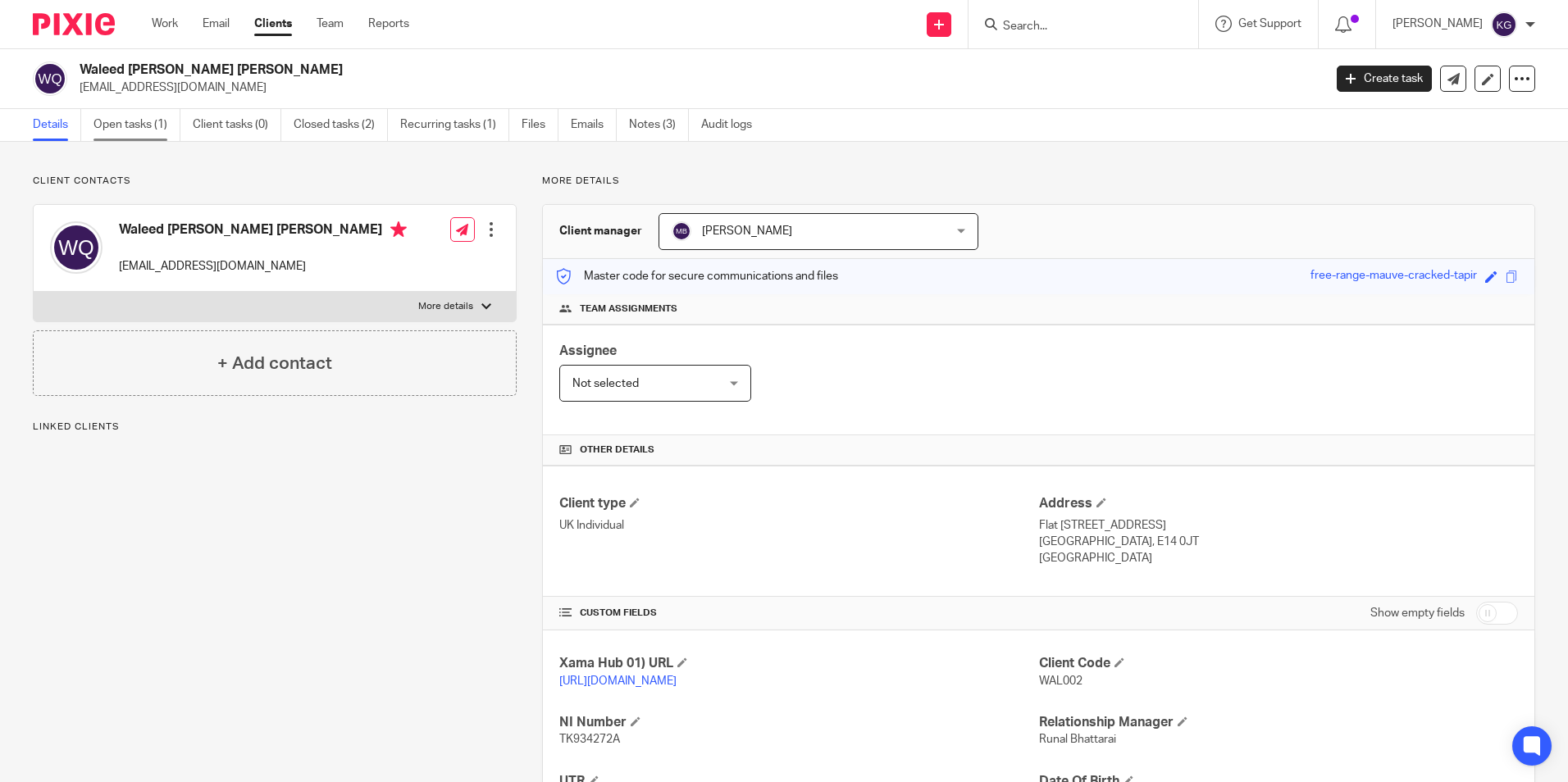
click at [132, 127] on link "Open tasks (1)" at bounding box center [137, 125] width 87 height 32
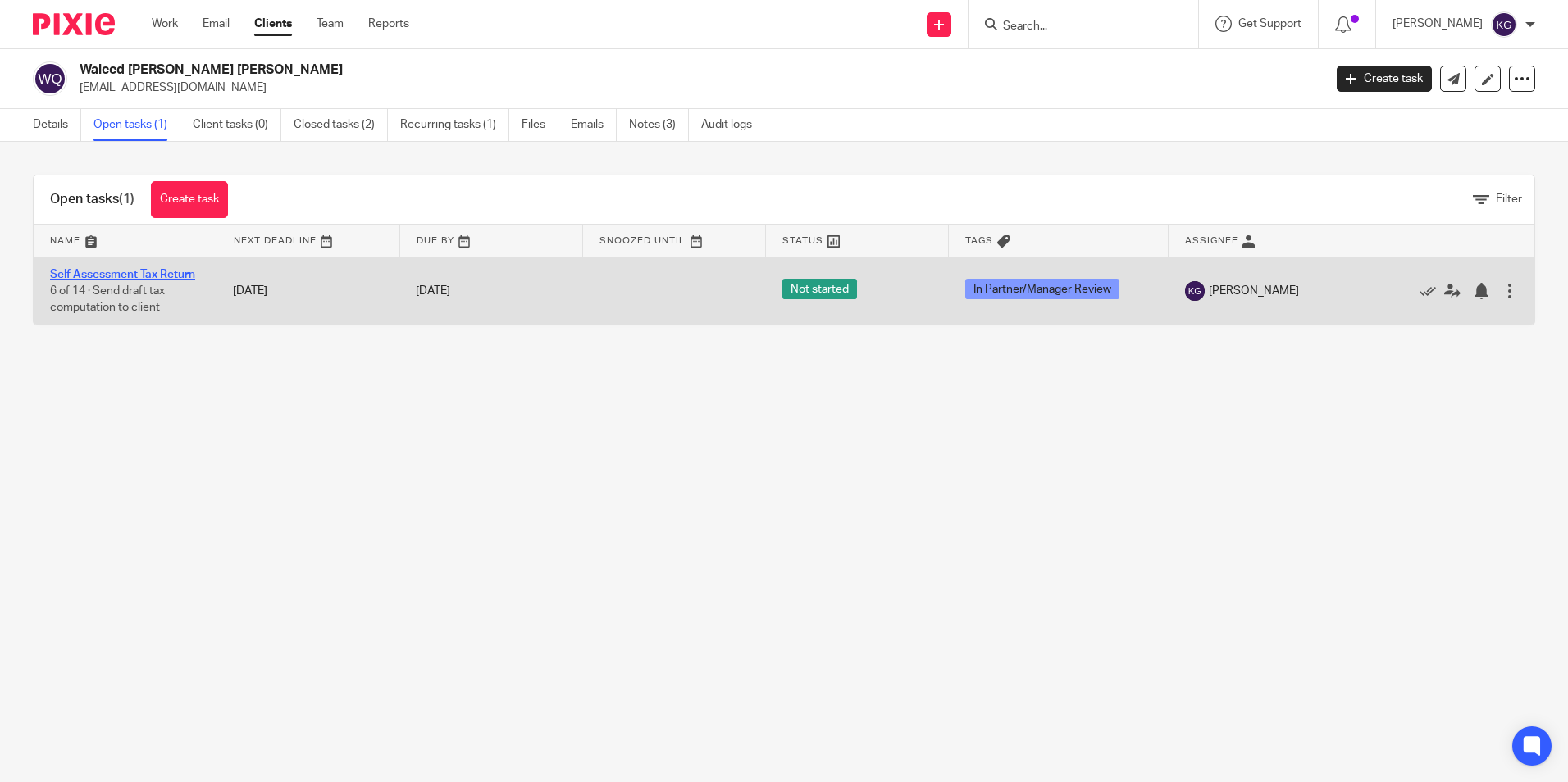
click at [105, 272] on link "Self Assessment Tax Return" at bounding box center [122, 275] width 145 height 11
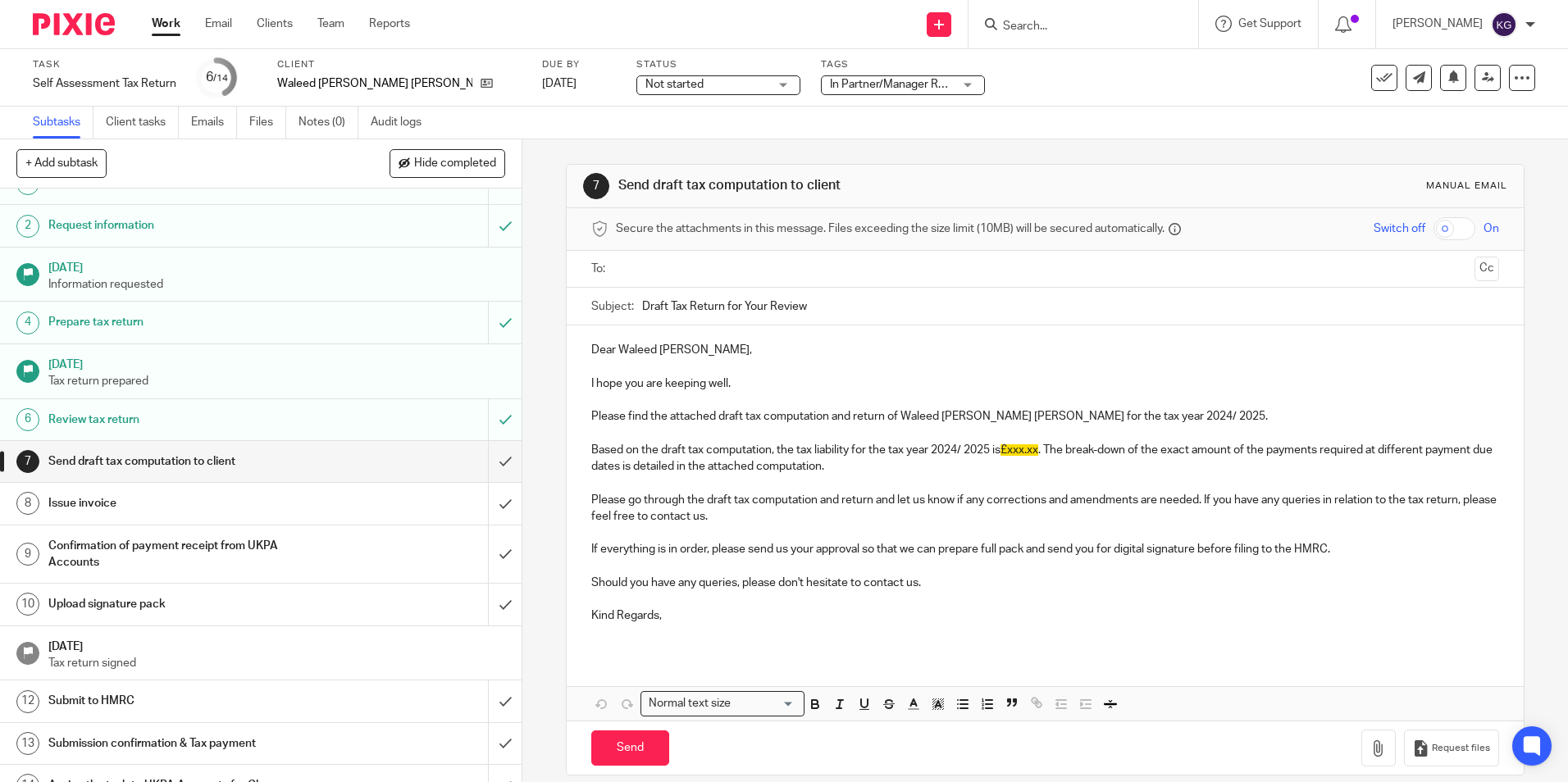
scroll to position [50, 0]
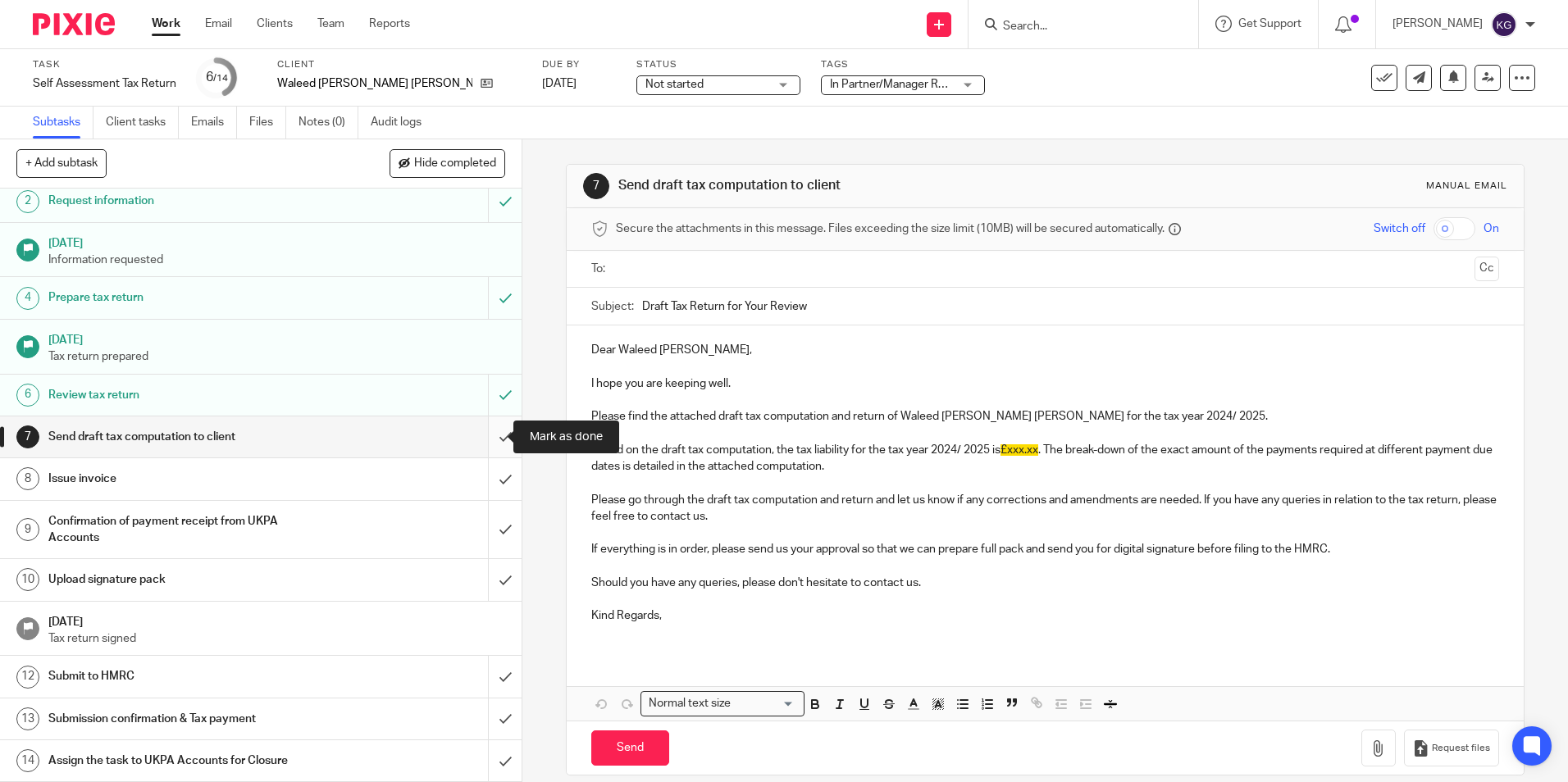
click at [491, 439] on input "submit" at bounding box center [261, 437] width 522 height 41
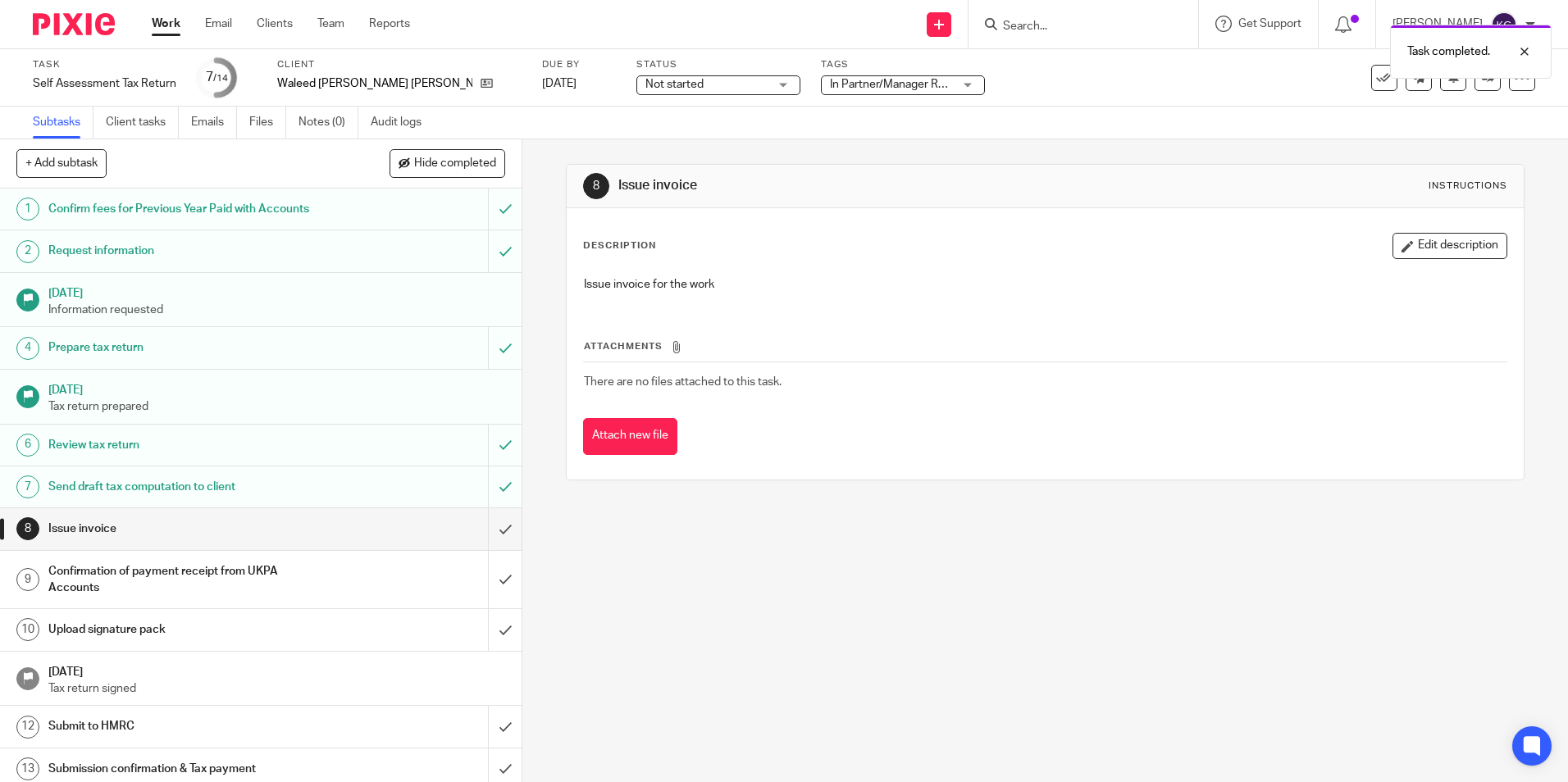
click at [126, 246] on h1 "Request information" at bounding box center [189, 251] width 282 height 25
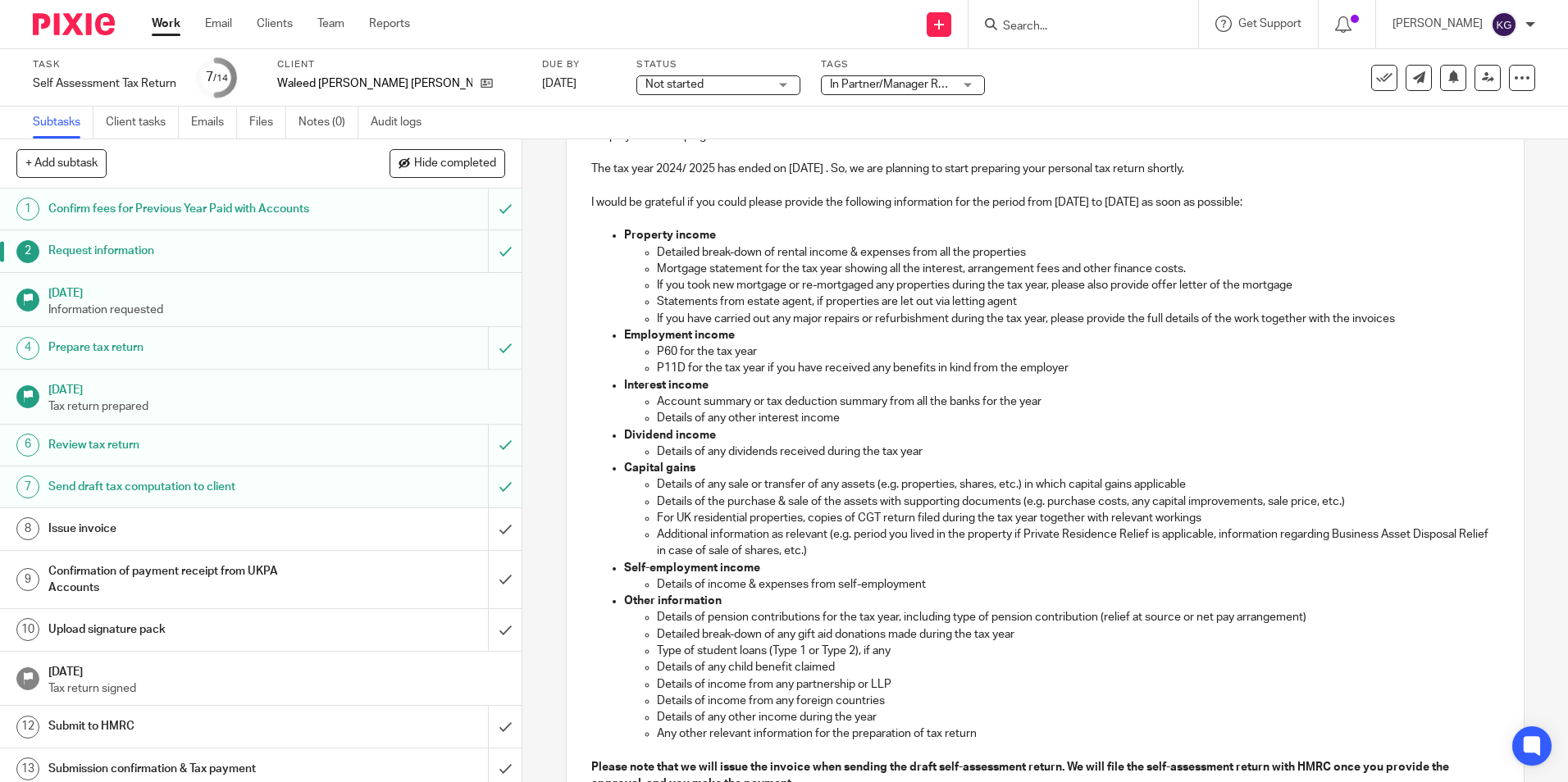
scroll to position [410, 0]
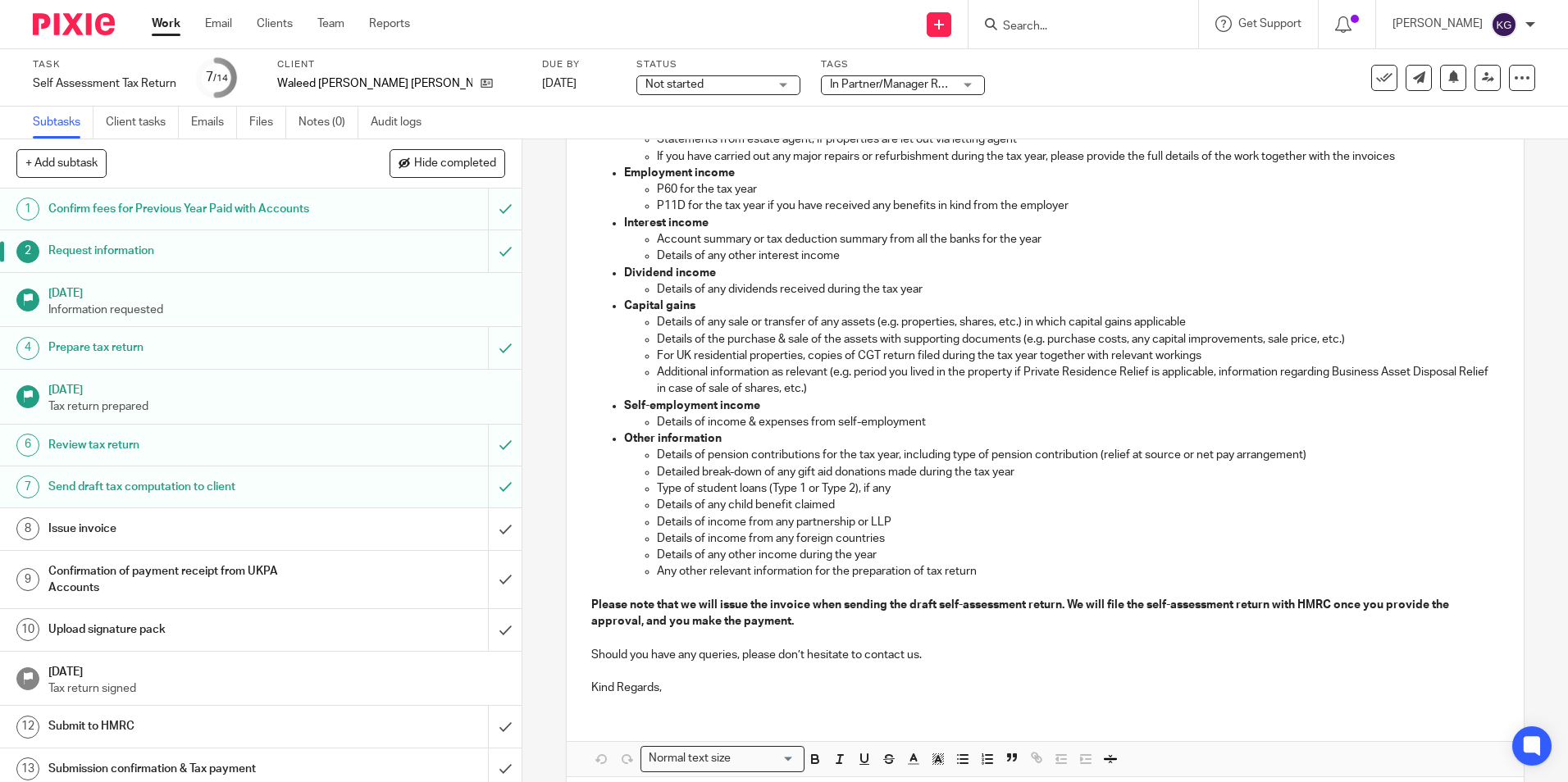
click at [1055, 18] on form at bounding box center [1088, 24] width 175 height 20
click at [1055, 28] on input "Search" at bounding box center [1075, 27] width 148 height 15
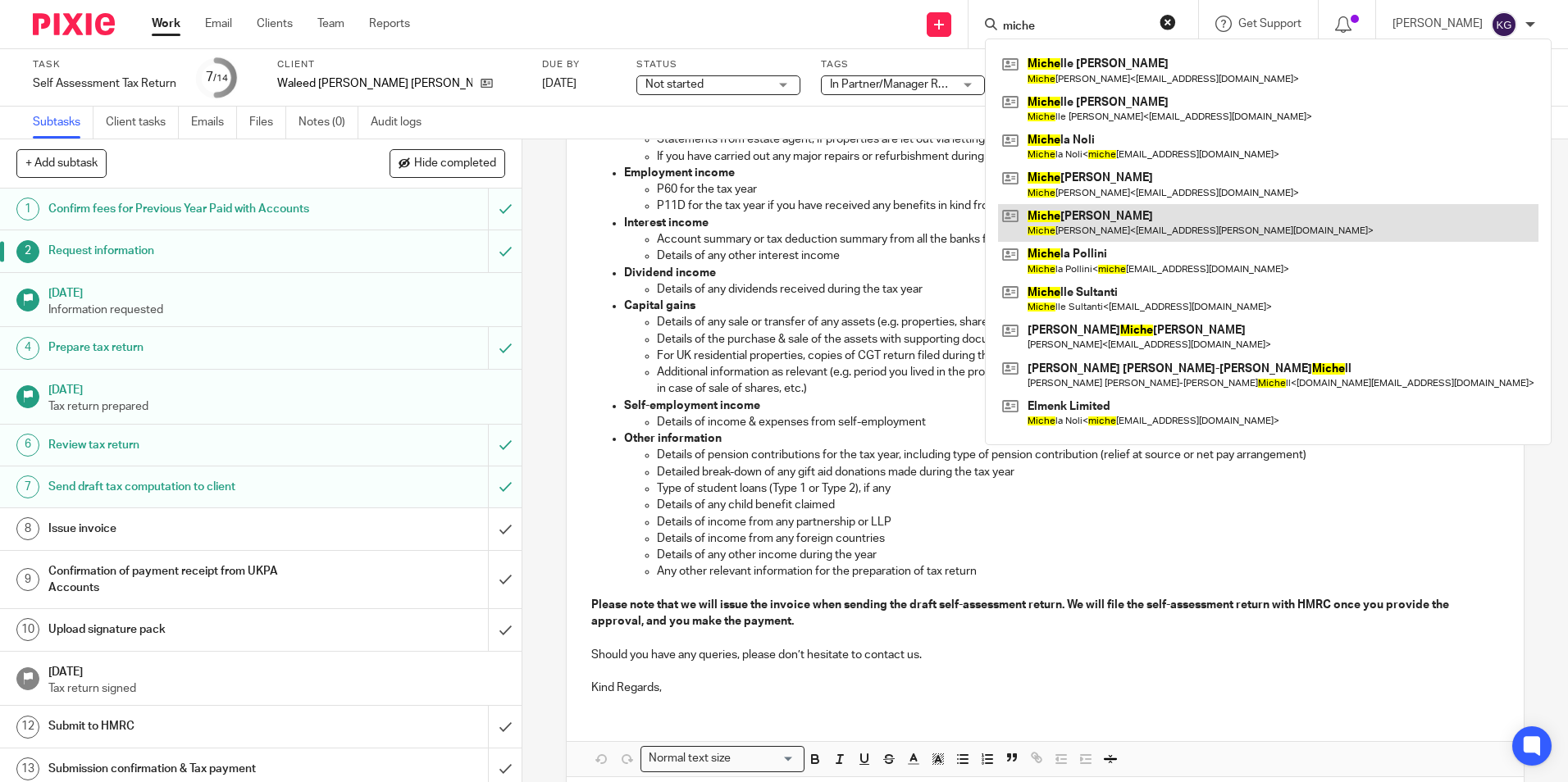
type input "miche"
click at [1118, 210] on link at bounding box center [1268, 223] width 540 height 38
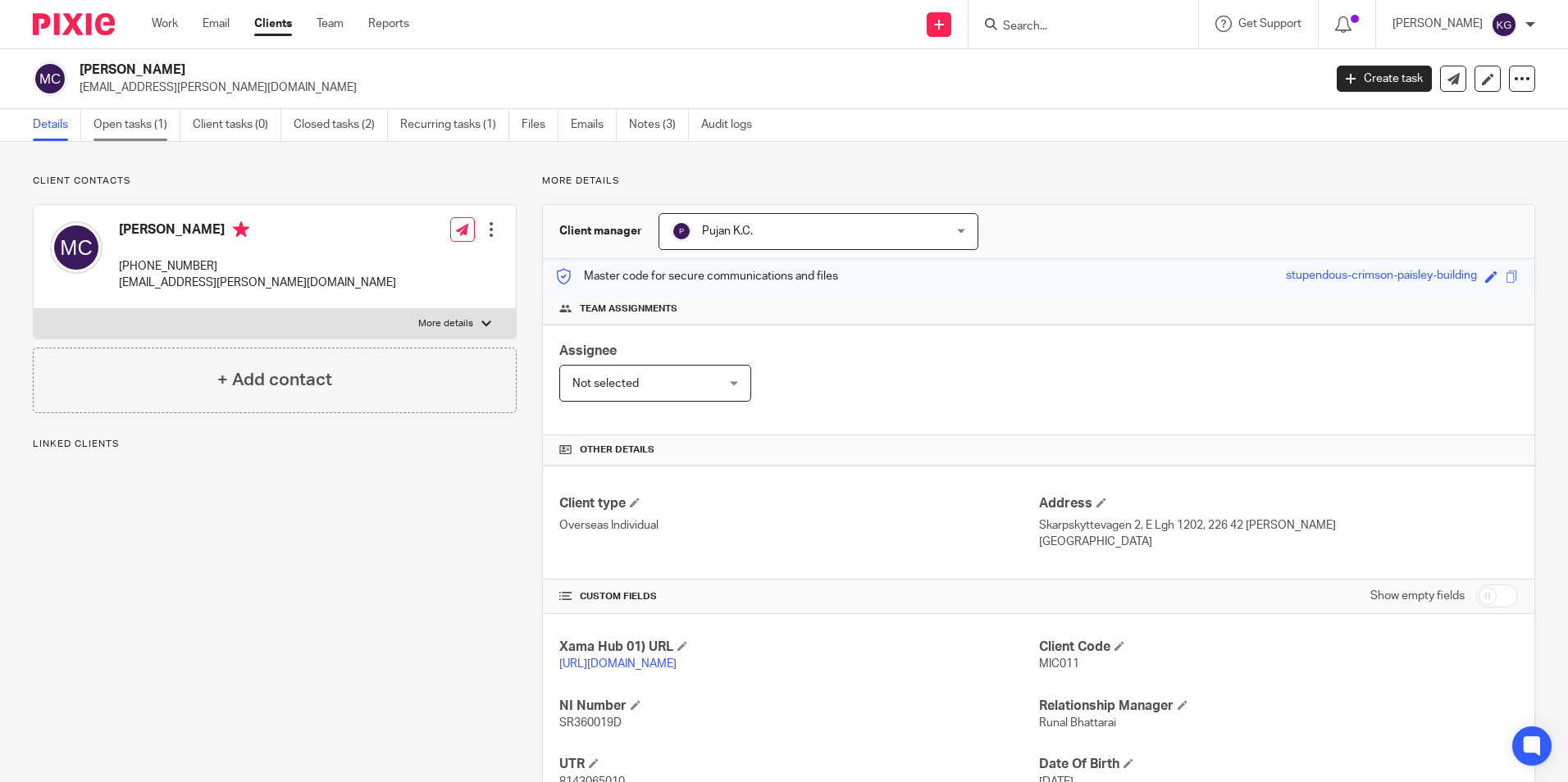
click at [111, 133] on link "Open tasks (1)" at bounding box center [137, 125] width 87 height 32
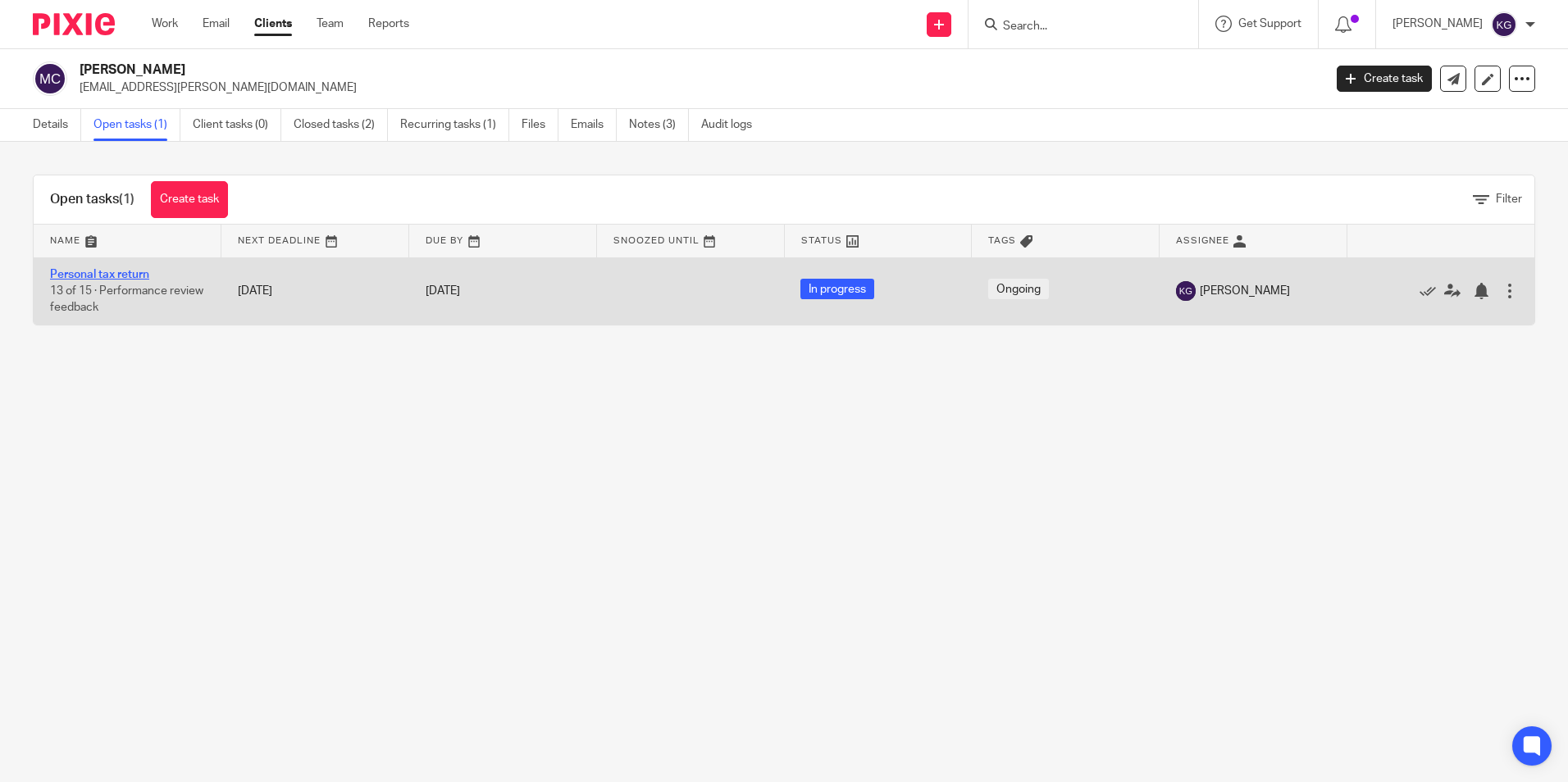
click at [106, 272] on link "Personal tax return" at bounding box center [99, 275] width 99 height 11
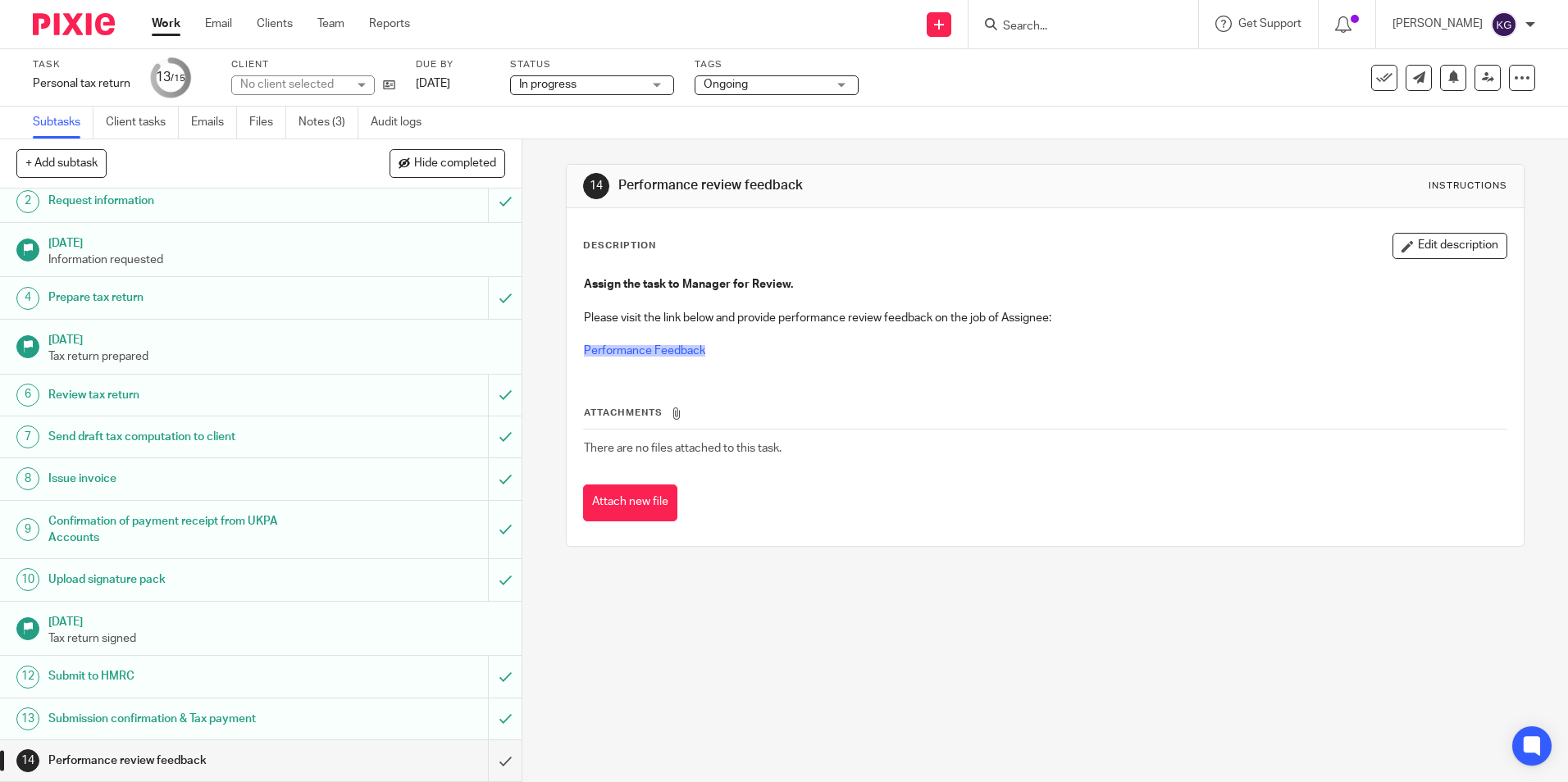
scroll to position [93, 0]
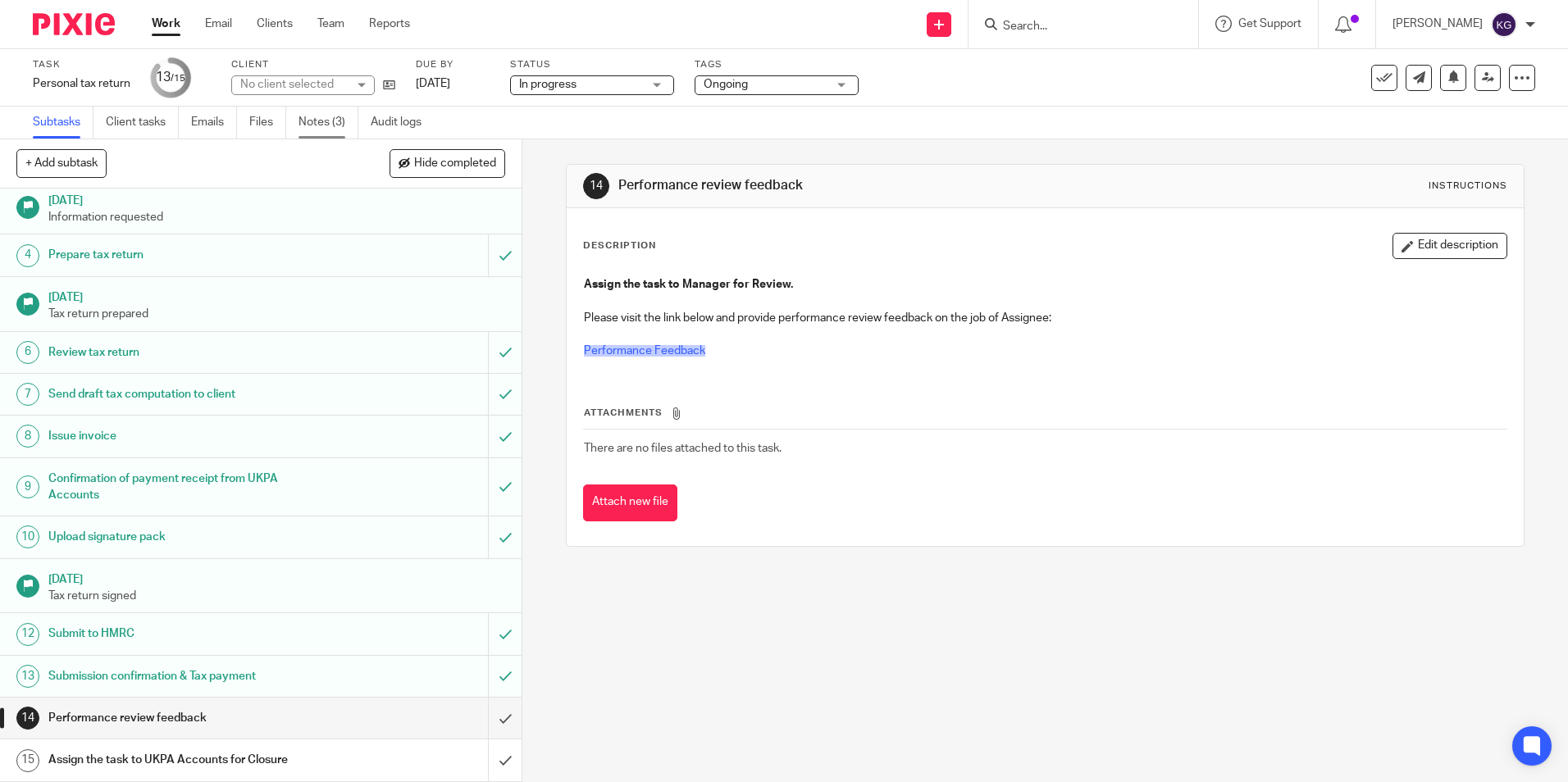
click at [334, 125] on link "Notes (3)" at bounding box center [328, 122] width 60 height 32
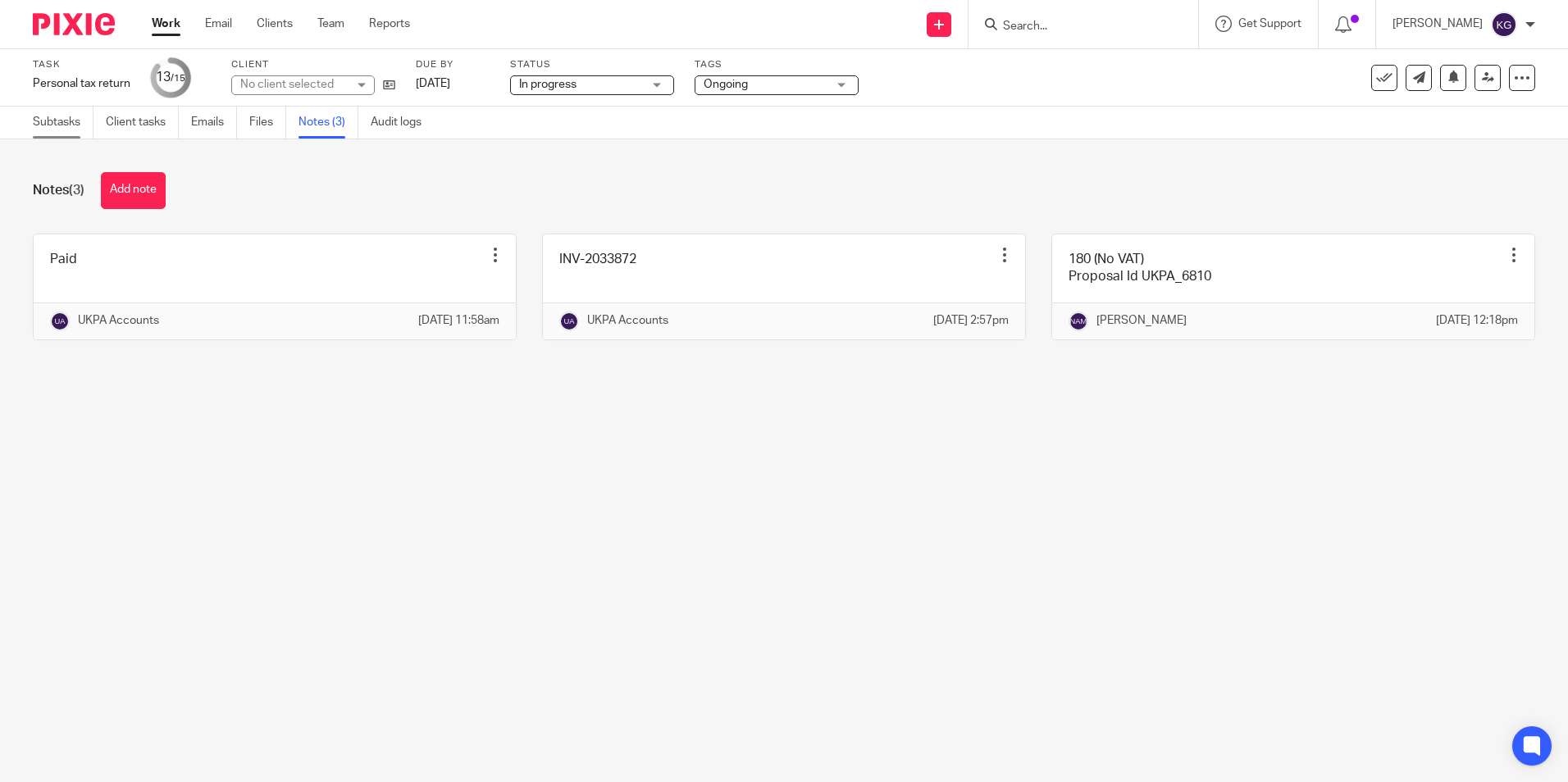
click at [57, 119] on link "Subtasks" at bounding box center [63, 122] width 61 height 32
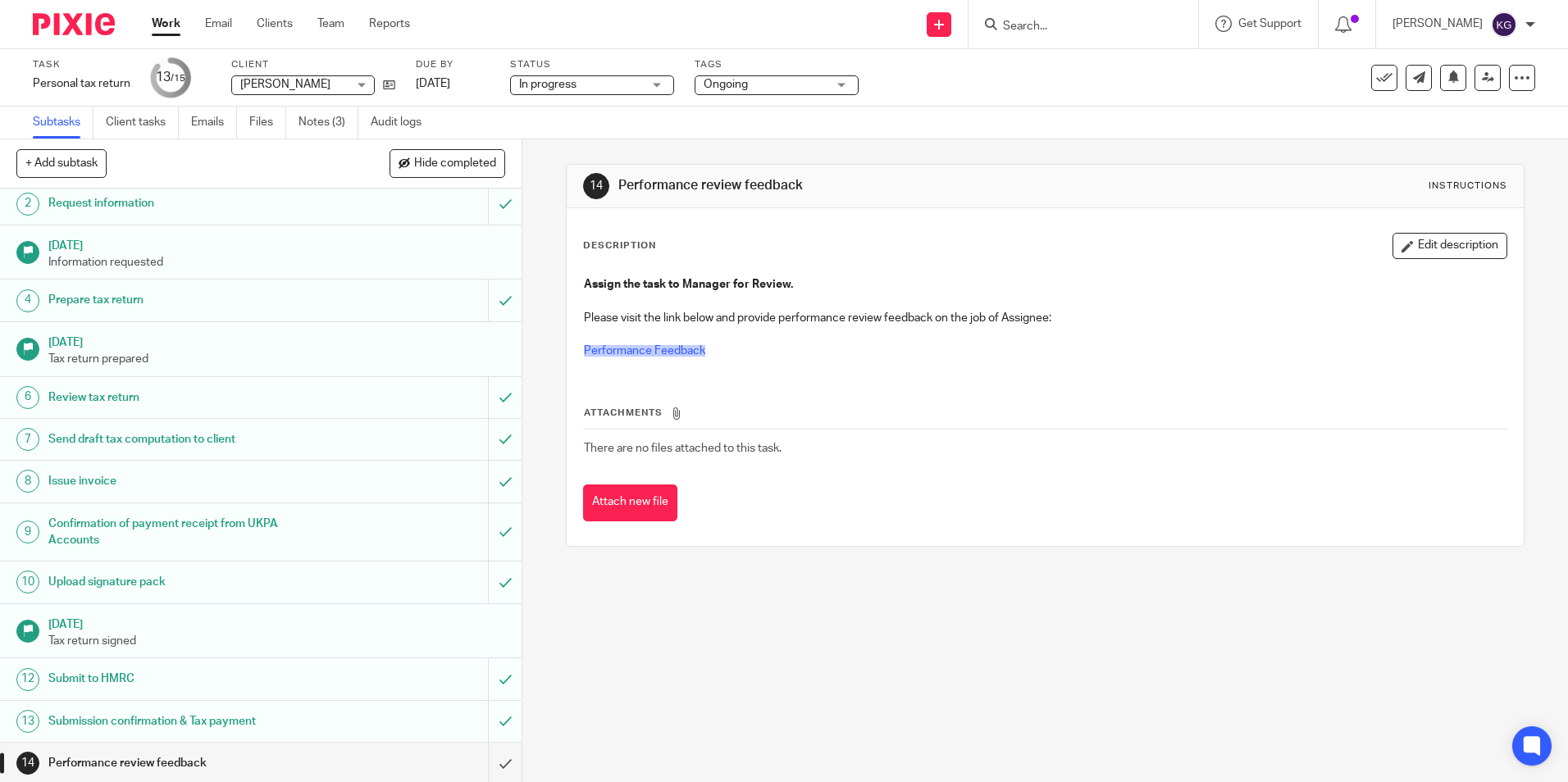
scroll to position [93, 0]
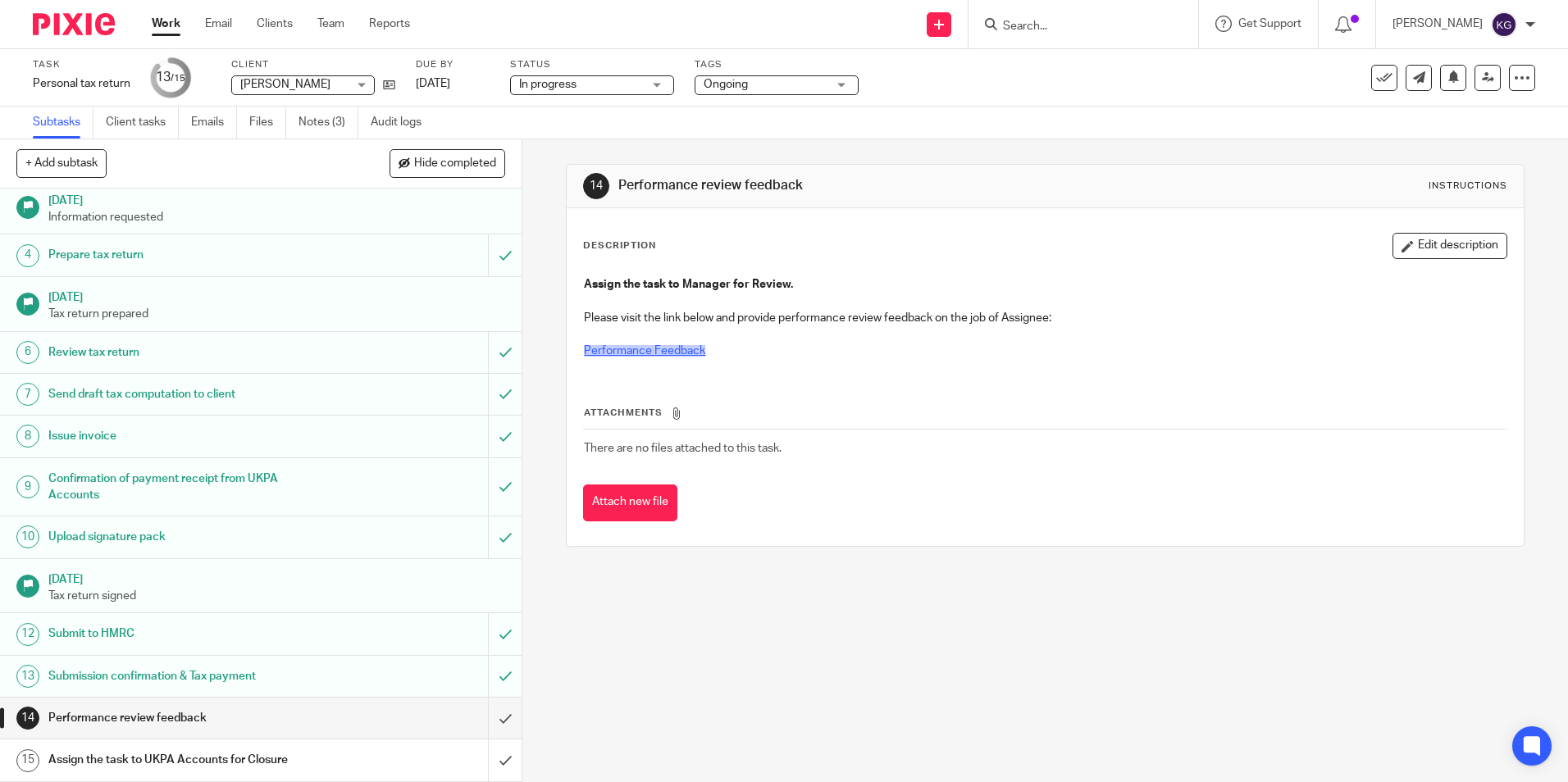
click at [657, 347] on link "Performance Feedback" at bounding box center [645, 351] width 121 height 11
click at [486, 719] on input "submit" at bounding box center [261, 718] width 522 height 41
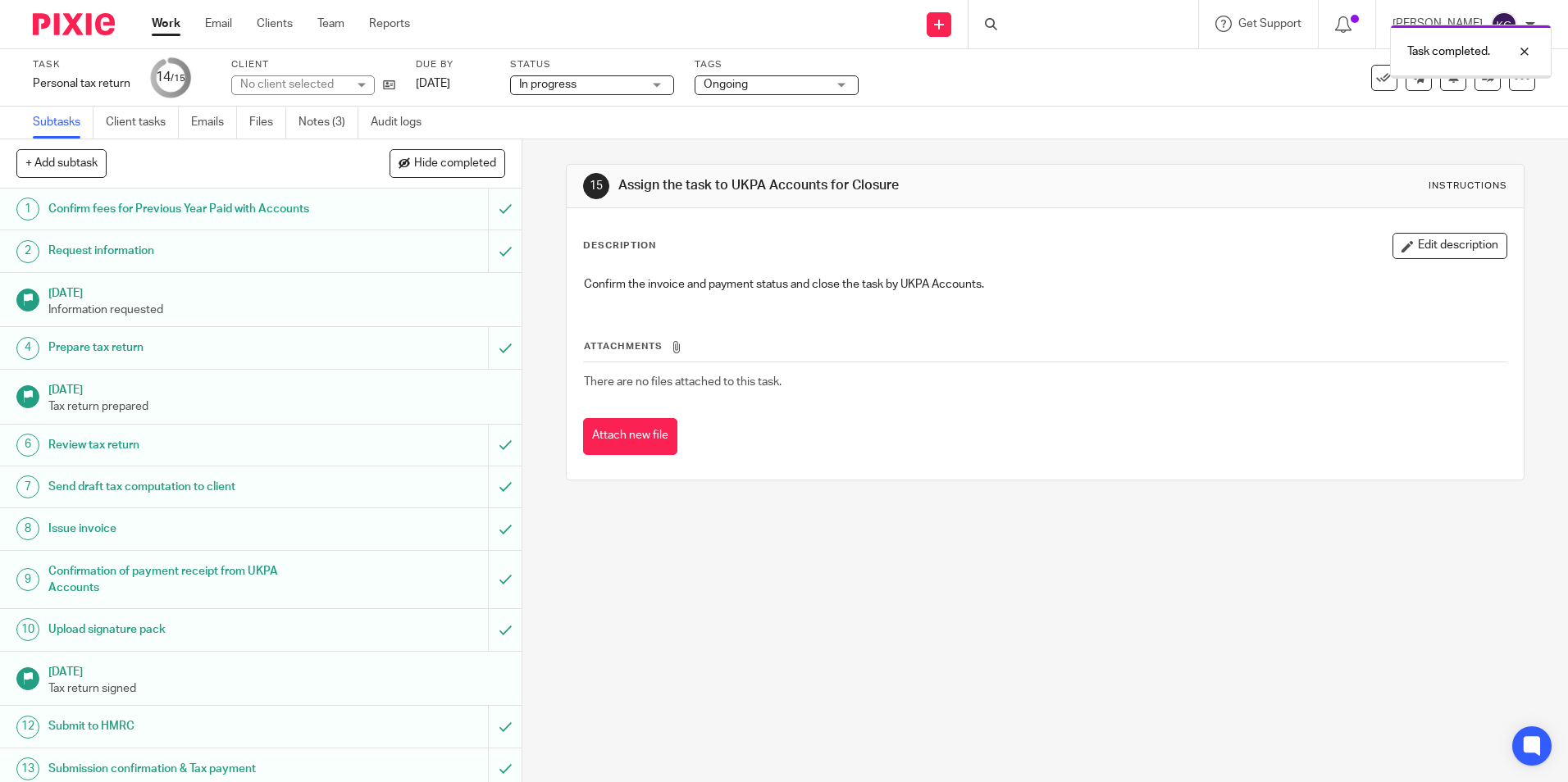
scroll to position [93, 0]
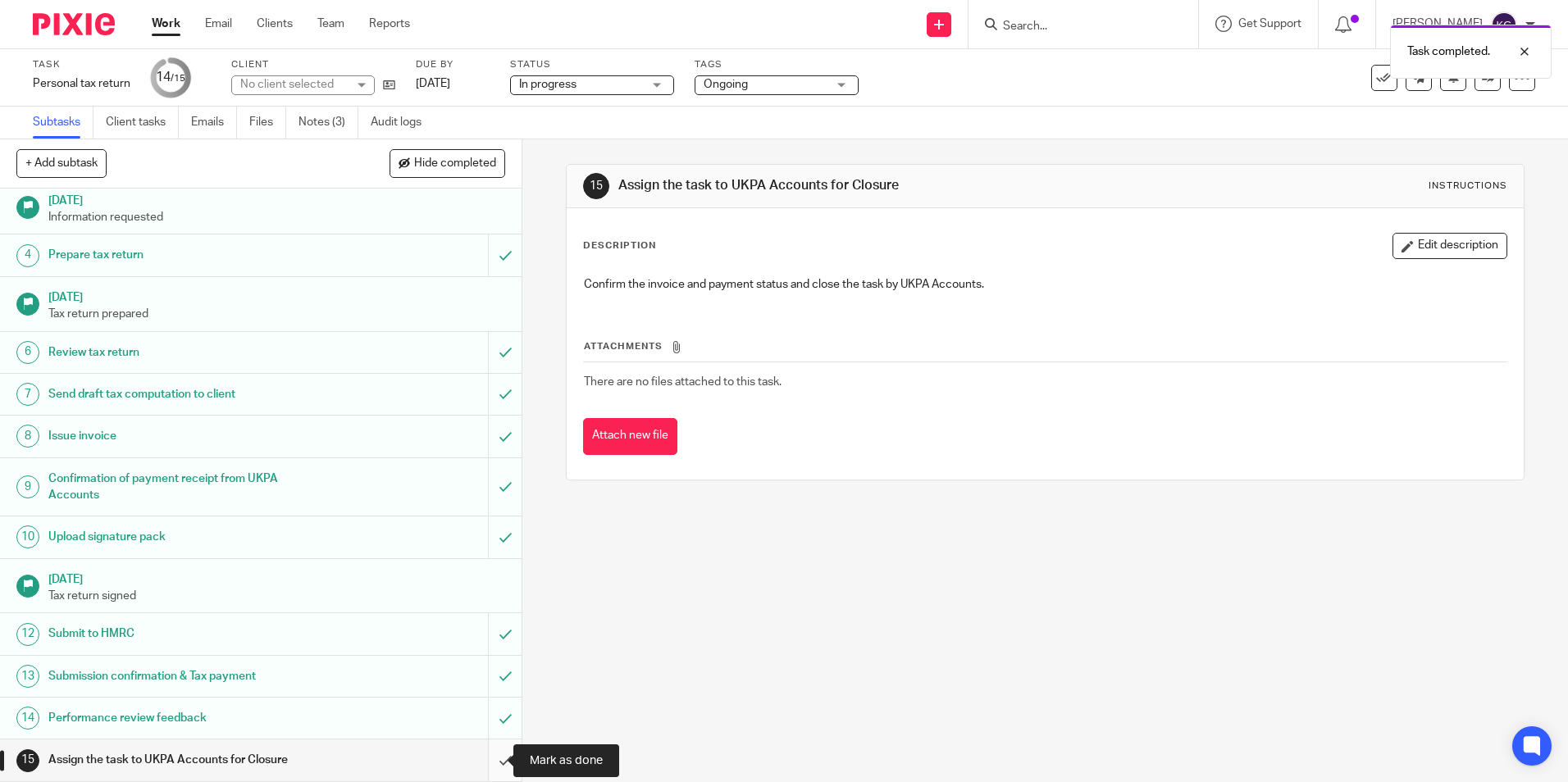
click at [487, 759] on input "submit" at bounding box center [261, 760] width 522 height 41
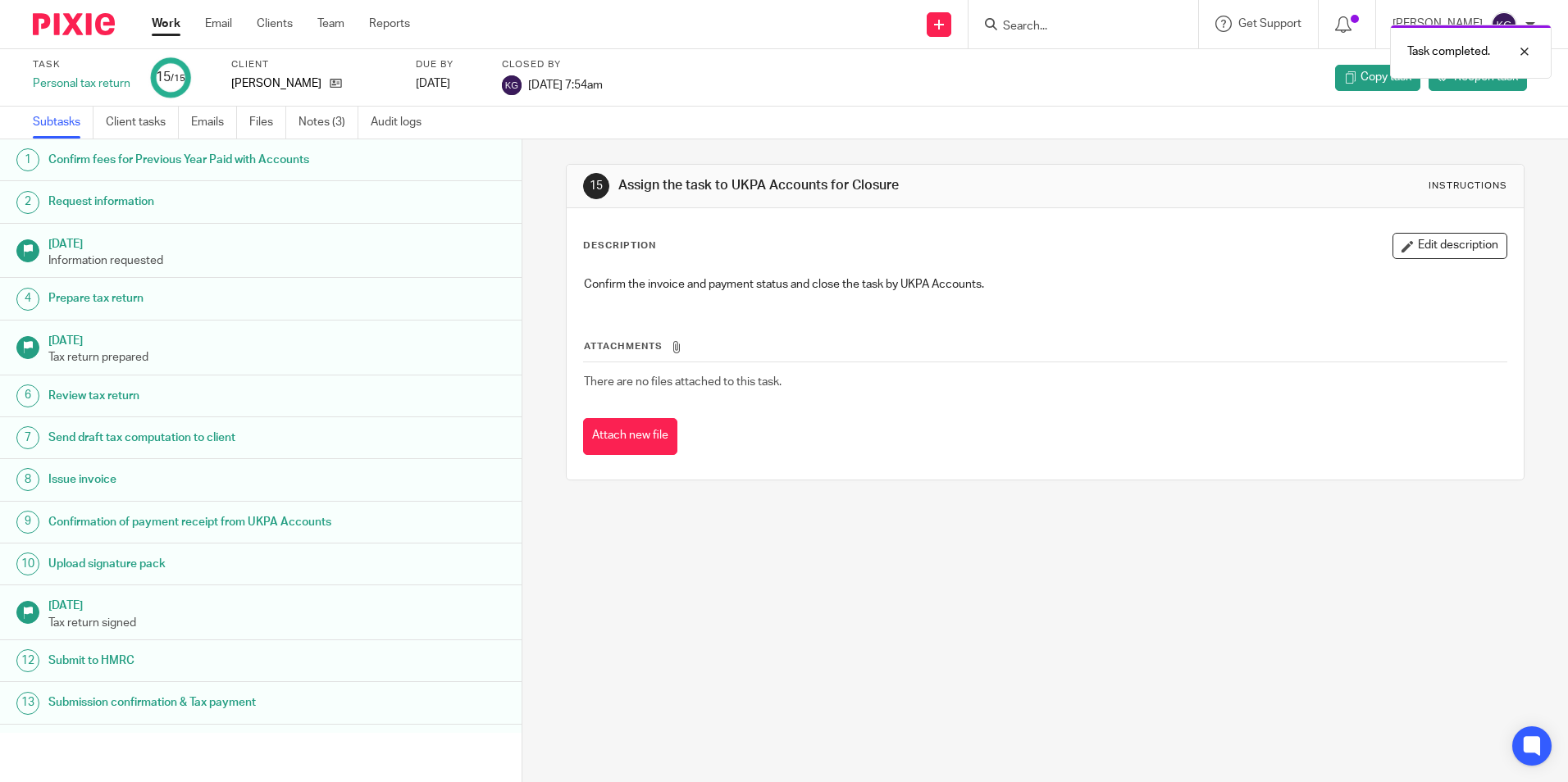
click at [1070, 30] on div "Task completed." at bounding box center [1168, 48] width 768 height 62
click at [1065, 25] on div "Task completed." at bounding box center [1168, 48] width 768 height 62
click at [1080, 29] on div "Task completed." at bounding box center [1168, 48] width 768 height 62
click at [1035, 25] on input "Search" at bounding box center [1075, 27] width 148 height 15
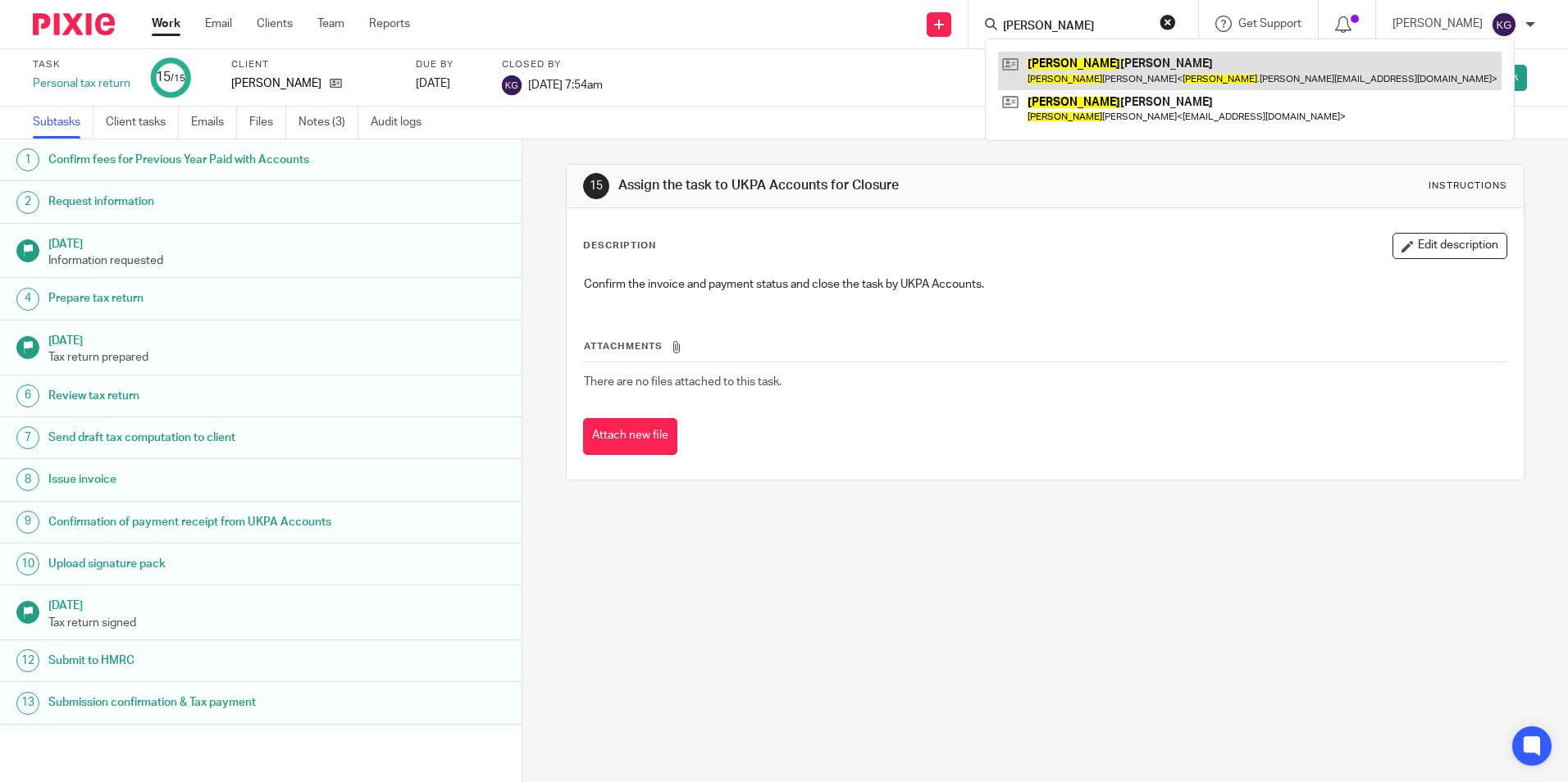
type input "[PERSON_NAME]"
click at [1064, 68] on link at bounding box center [1250, 70] width 504 height 38
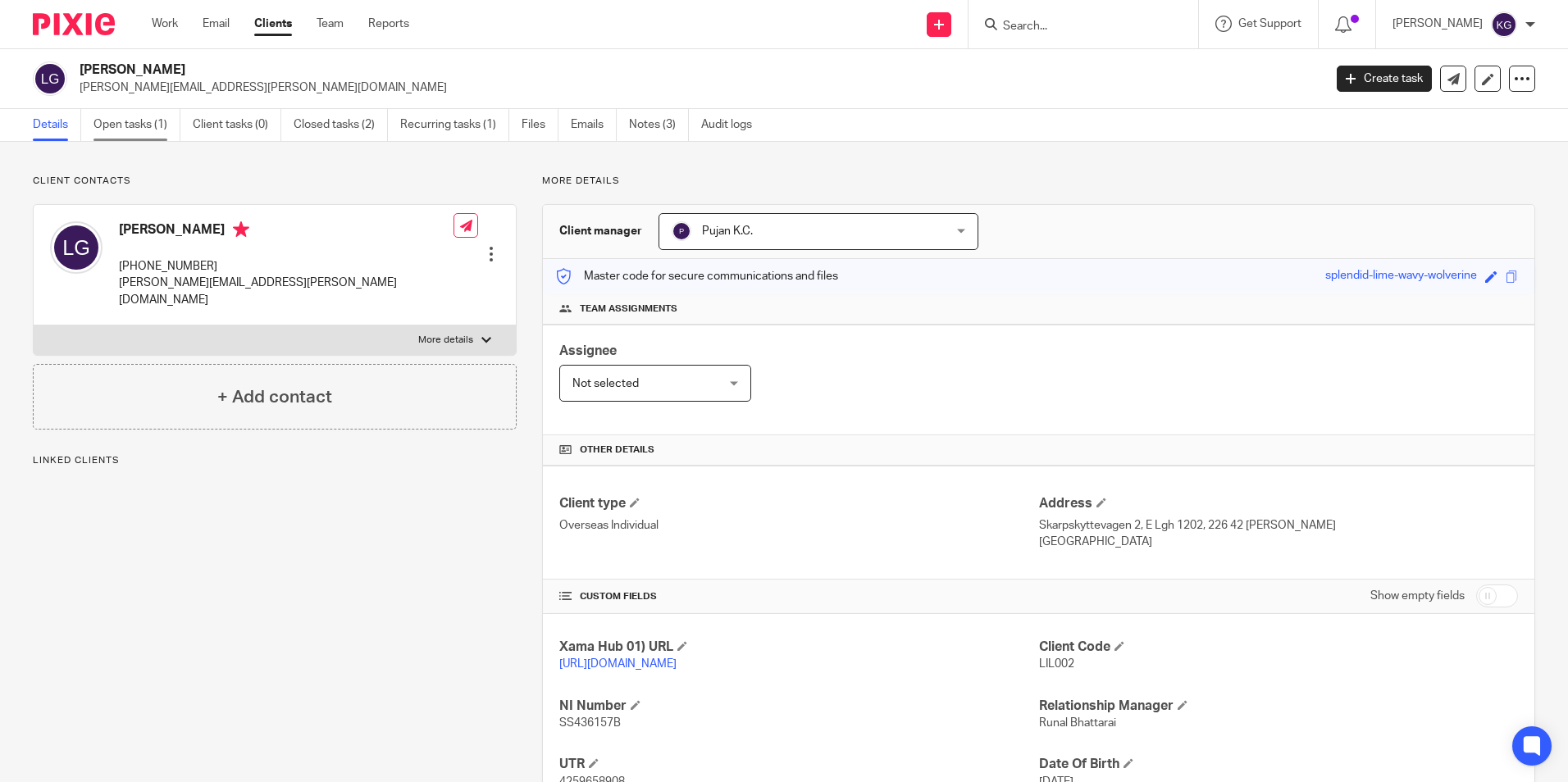
click at [161, 120] on link "Open tasks (1)" at bounding box center [137, 125] width 87 height 32
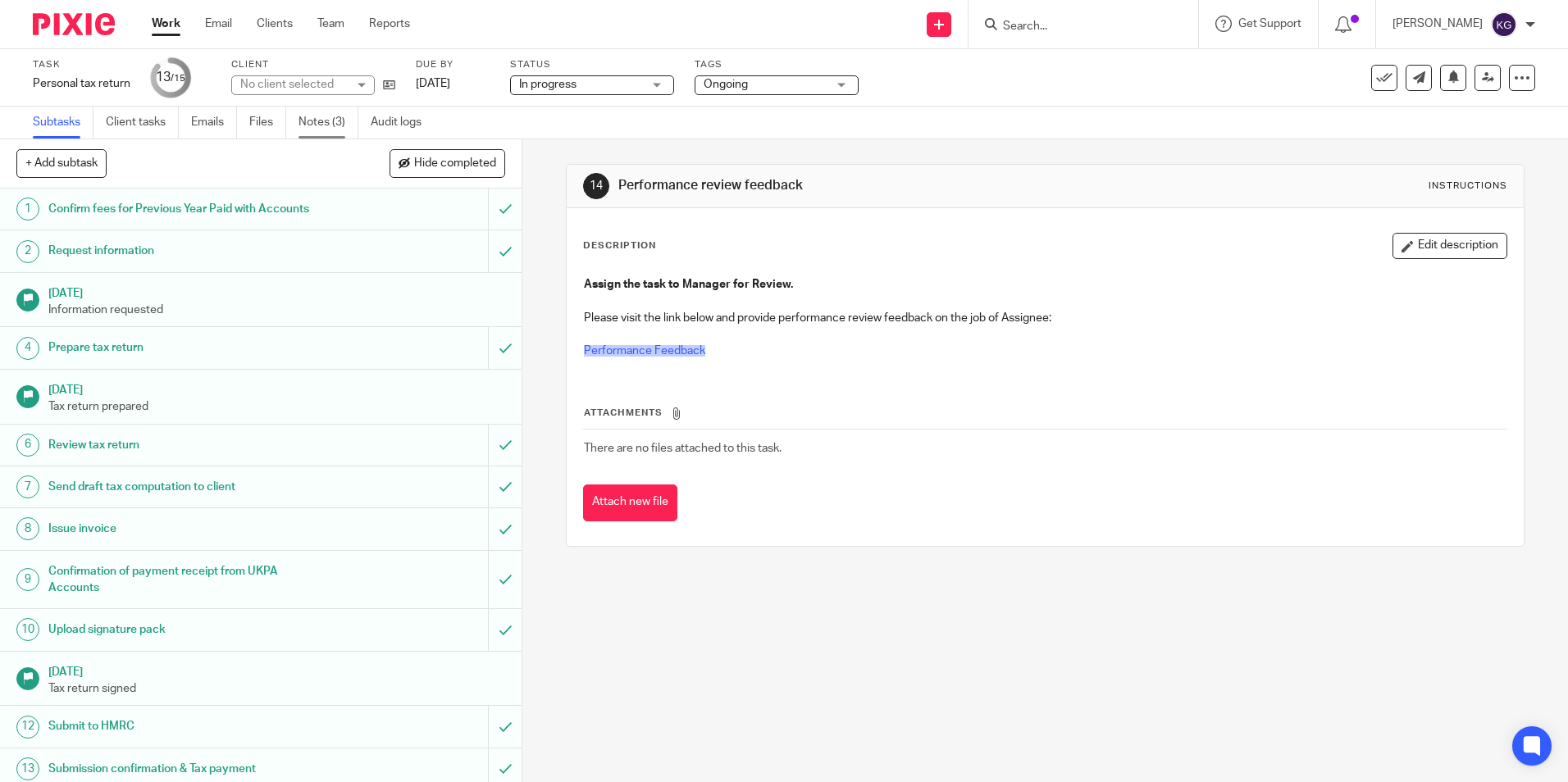
click at [312, 119] on link "Notes (3)" at bounding box center [328, 122] width 60 height 32
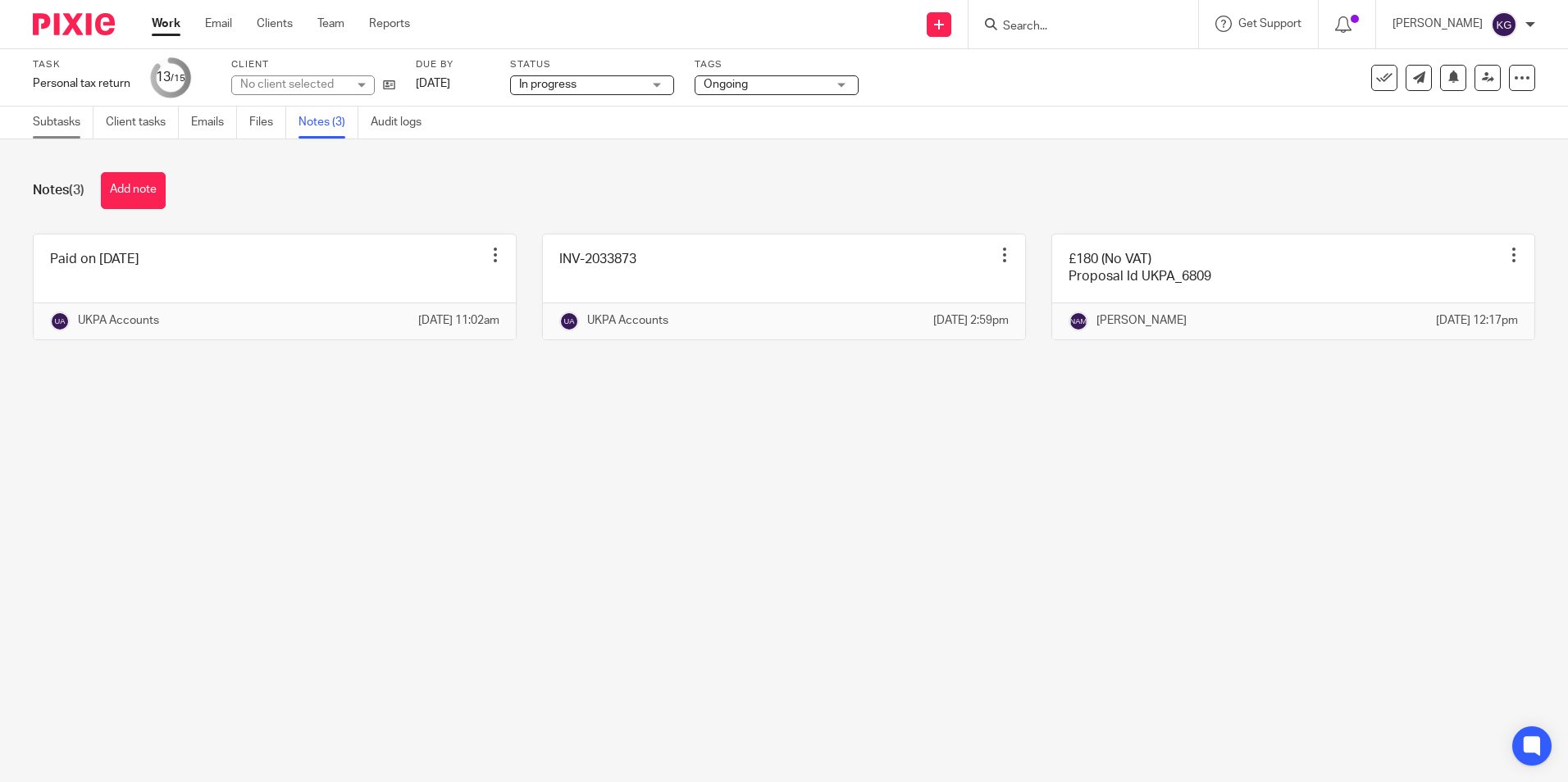
click at [56, 118] on link "Subtasks" at bounding box center [63, 122] width 61 height 32
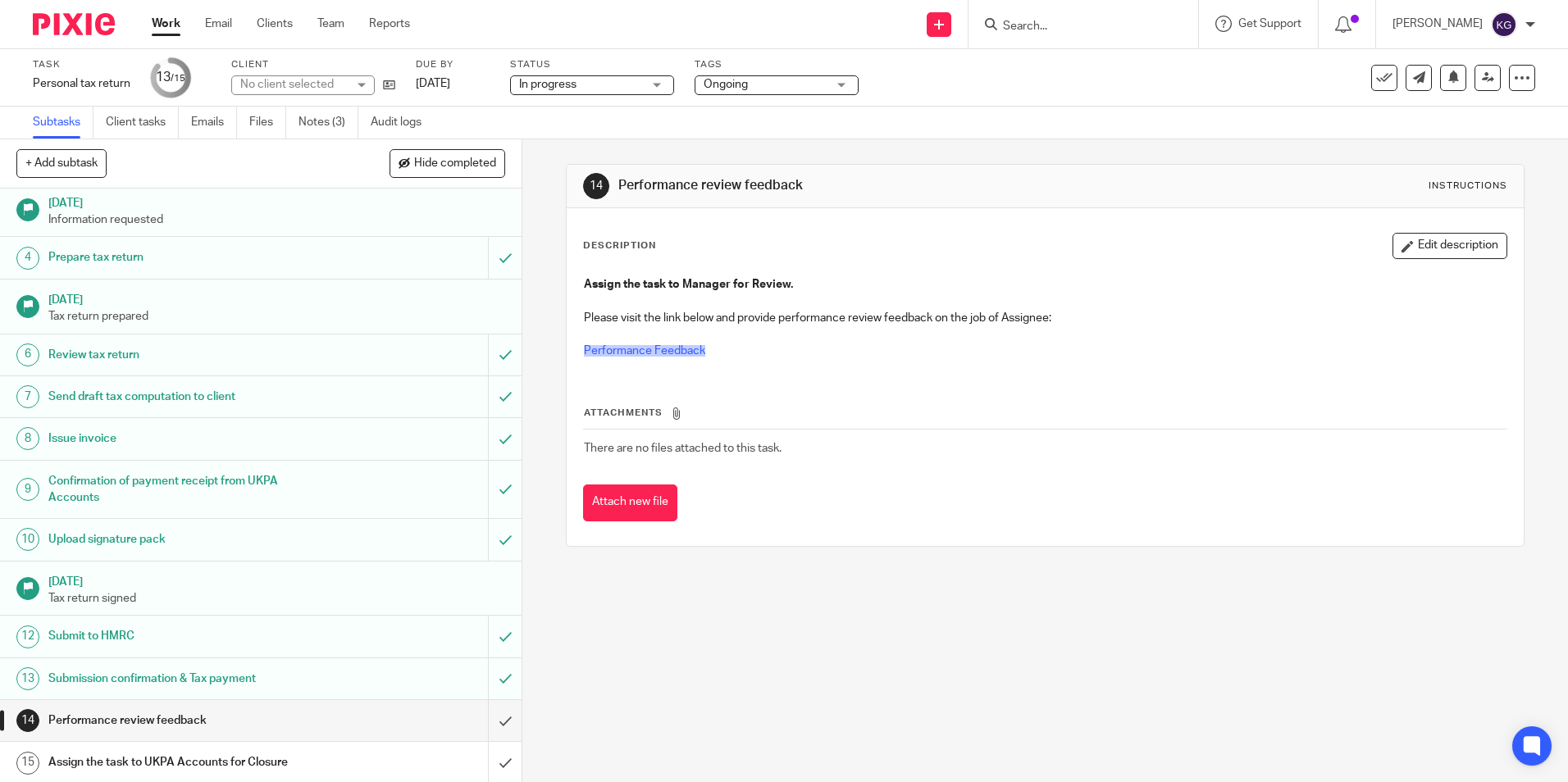
scroll to position [93, 0]
click at [488, 721] on input "submit" at bounding box center [261, 718] width 522 height 41
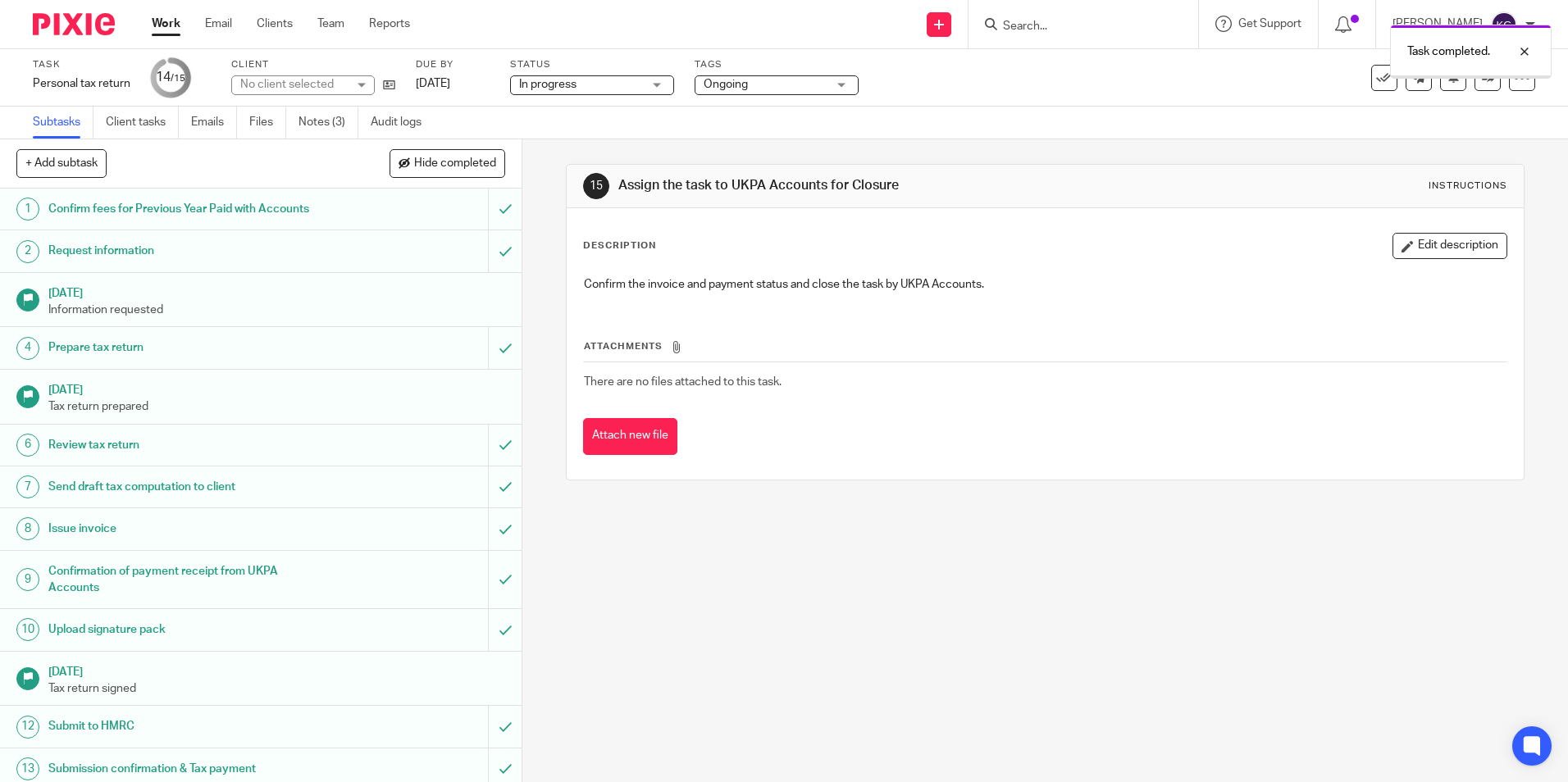
scroll to position [93, 0]
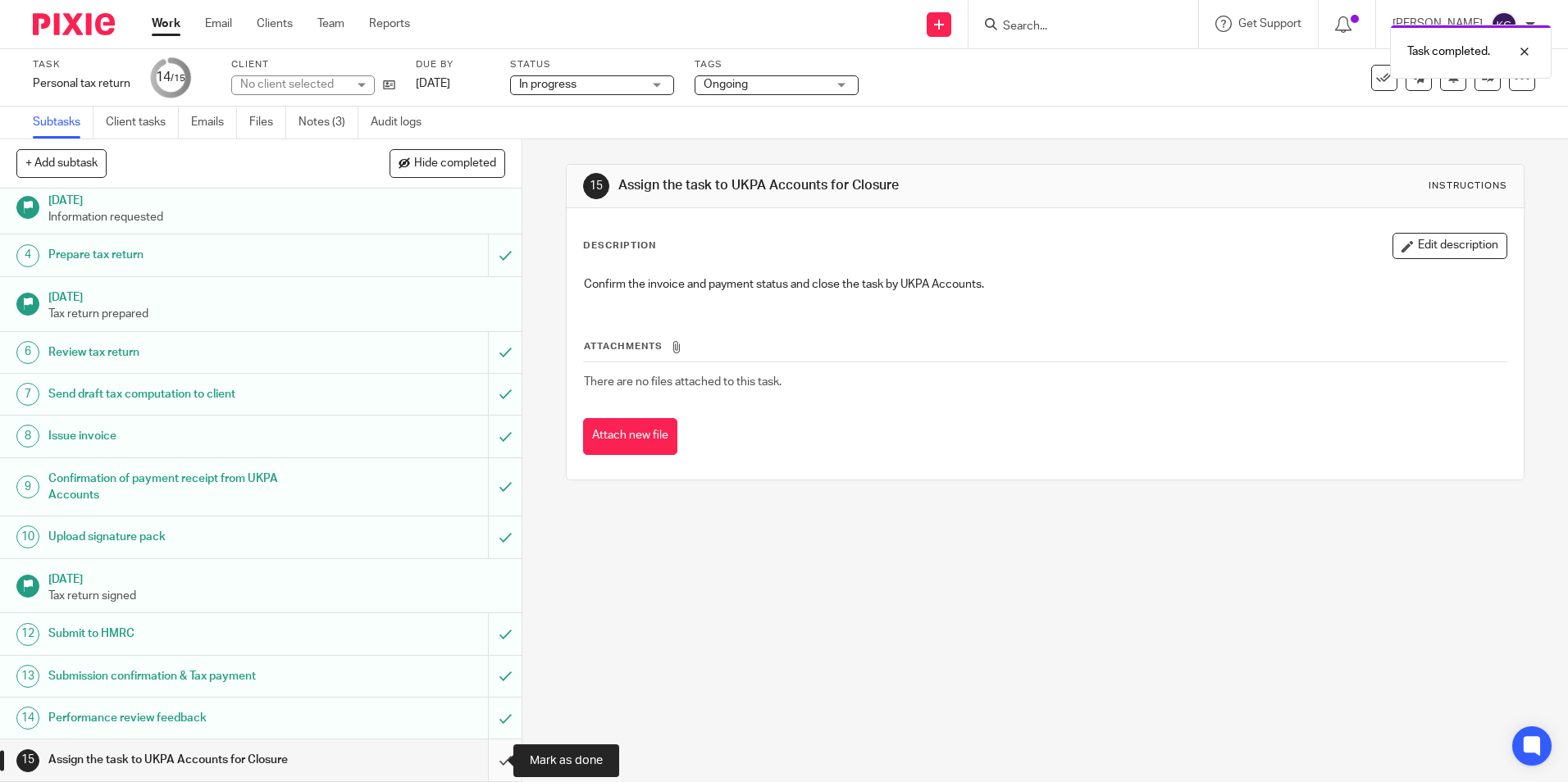
click at [494, 762] on input "submit" at bounding box center [261, 760] width 522 height 41
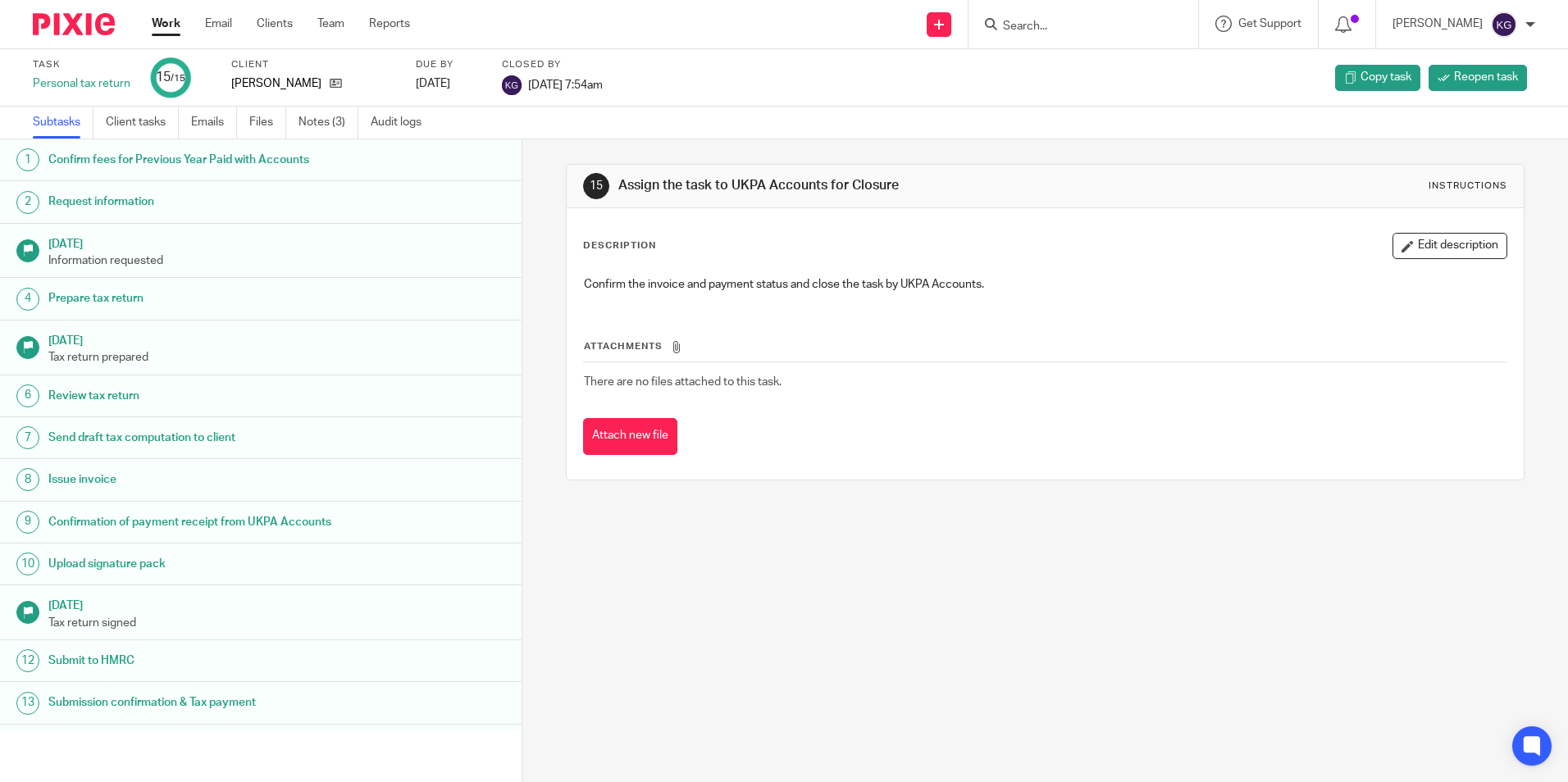
click at [1096, 30] on input "Search" at bounding box center [1075, 27] width 148 height 15
click at [1024, 24] on input "Search" at bounding box center [1075, 27] width 148 height 15
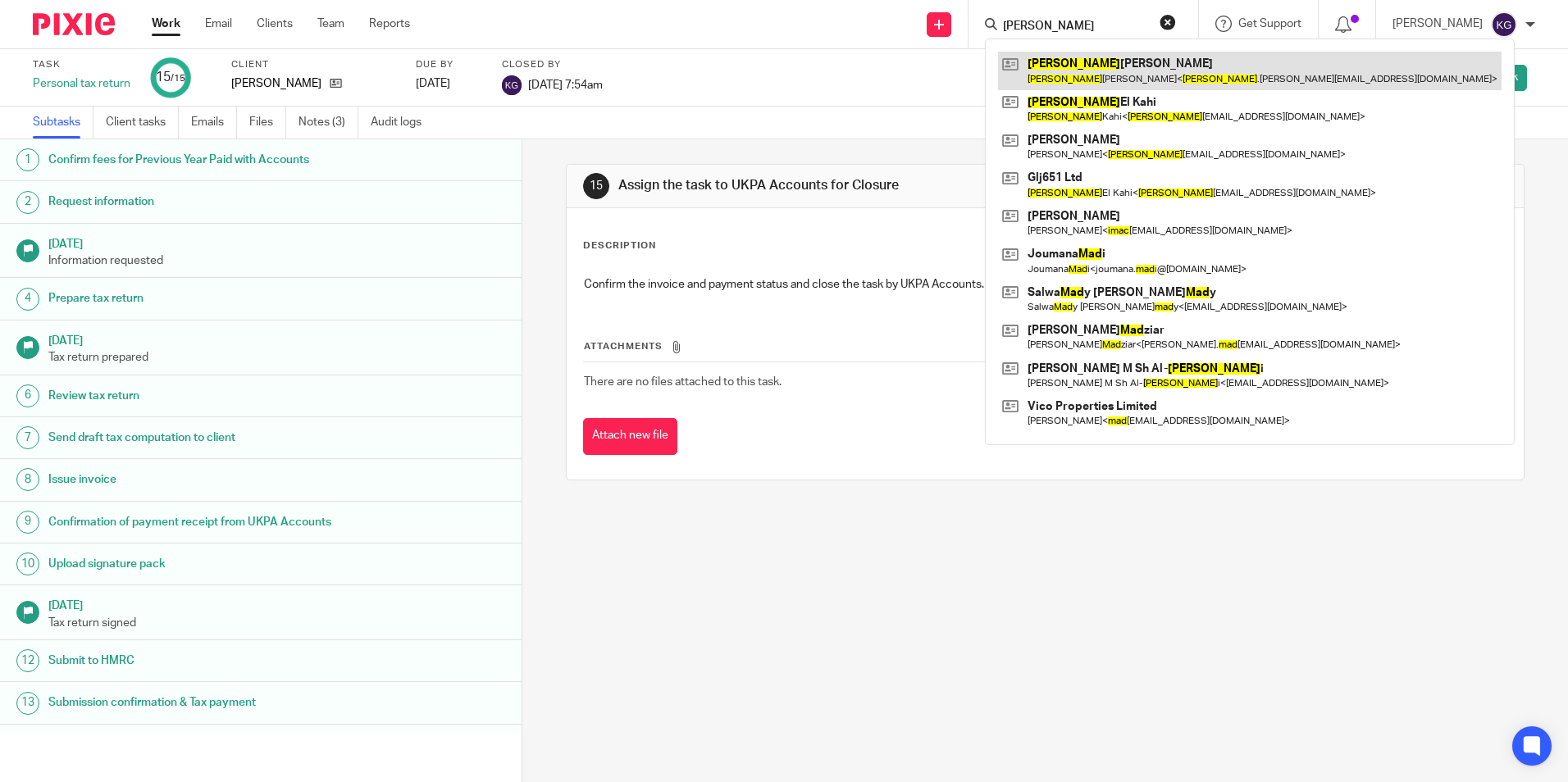
type input "[PERSON_NAME]"
click at [1057, 88] on link at bounding box center [1250, 70] width 504 height 38
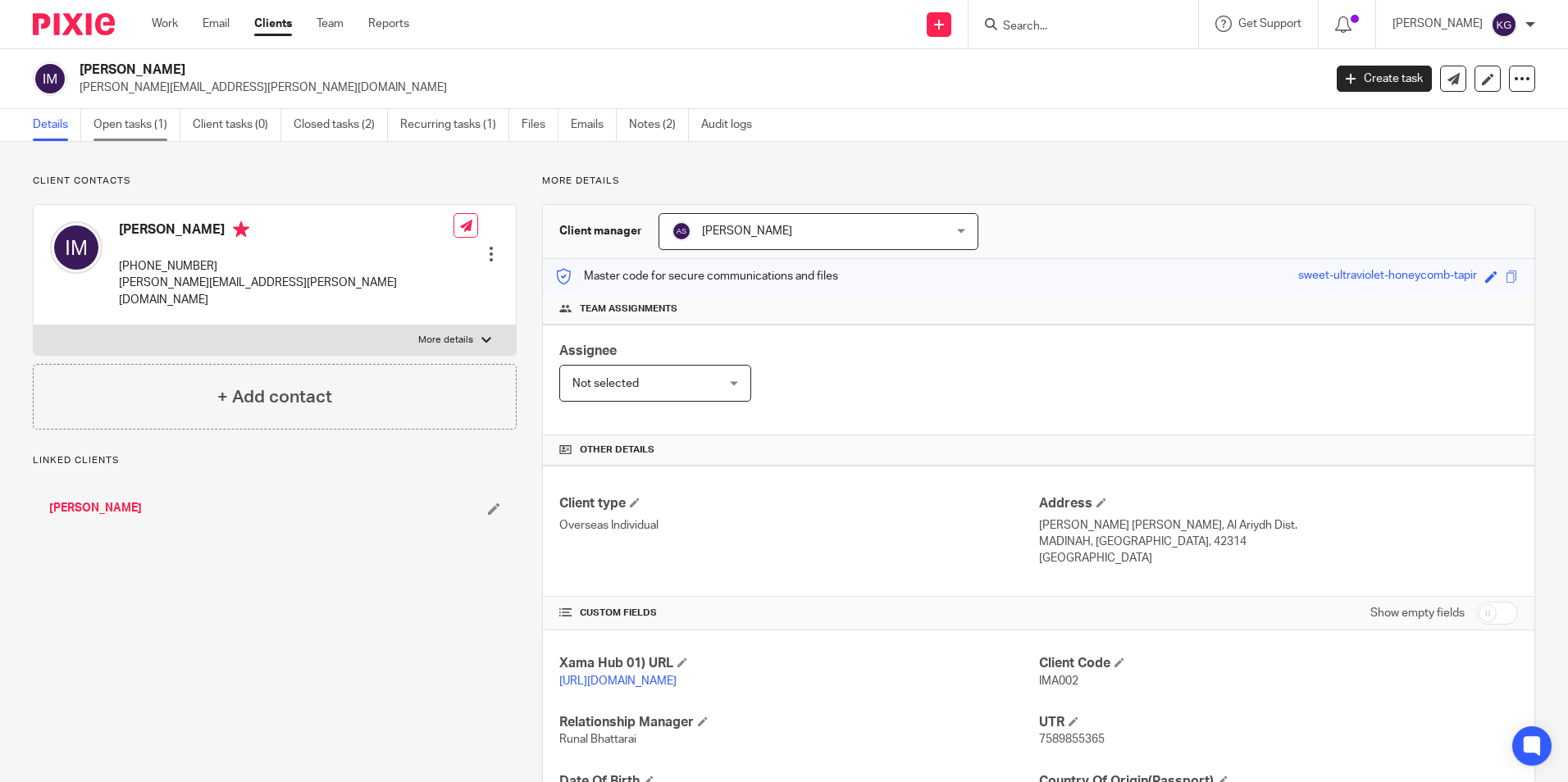
click at [130, 116] on link "Open tasks (1)" at bounding box center [137, 125] width 87 height 32
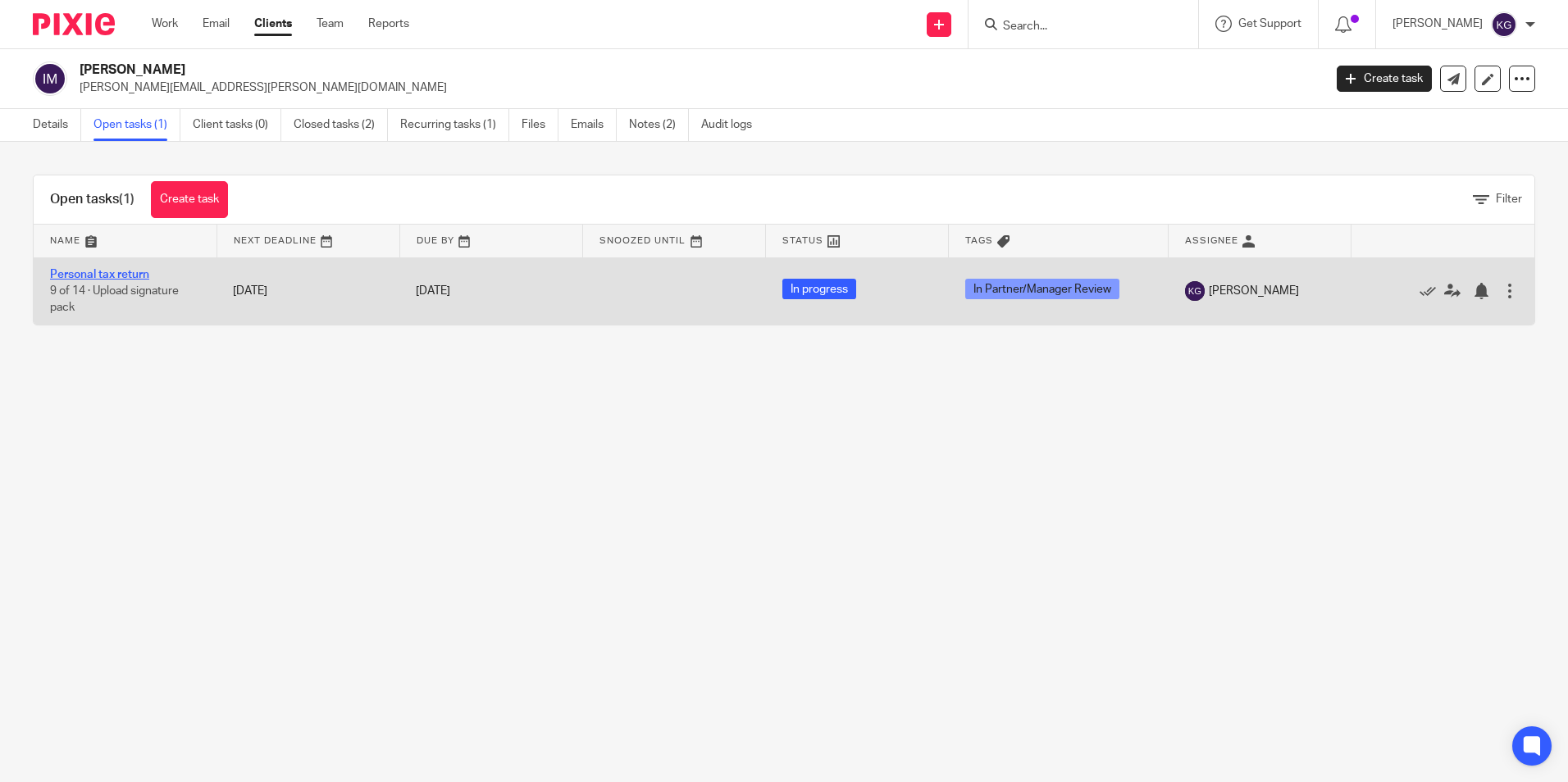
click at [121, 273] on link "Personal tax return" at bounding box center [99, 275] width 99 height 11
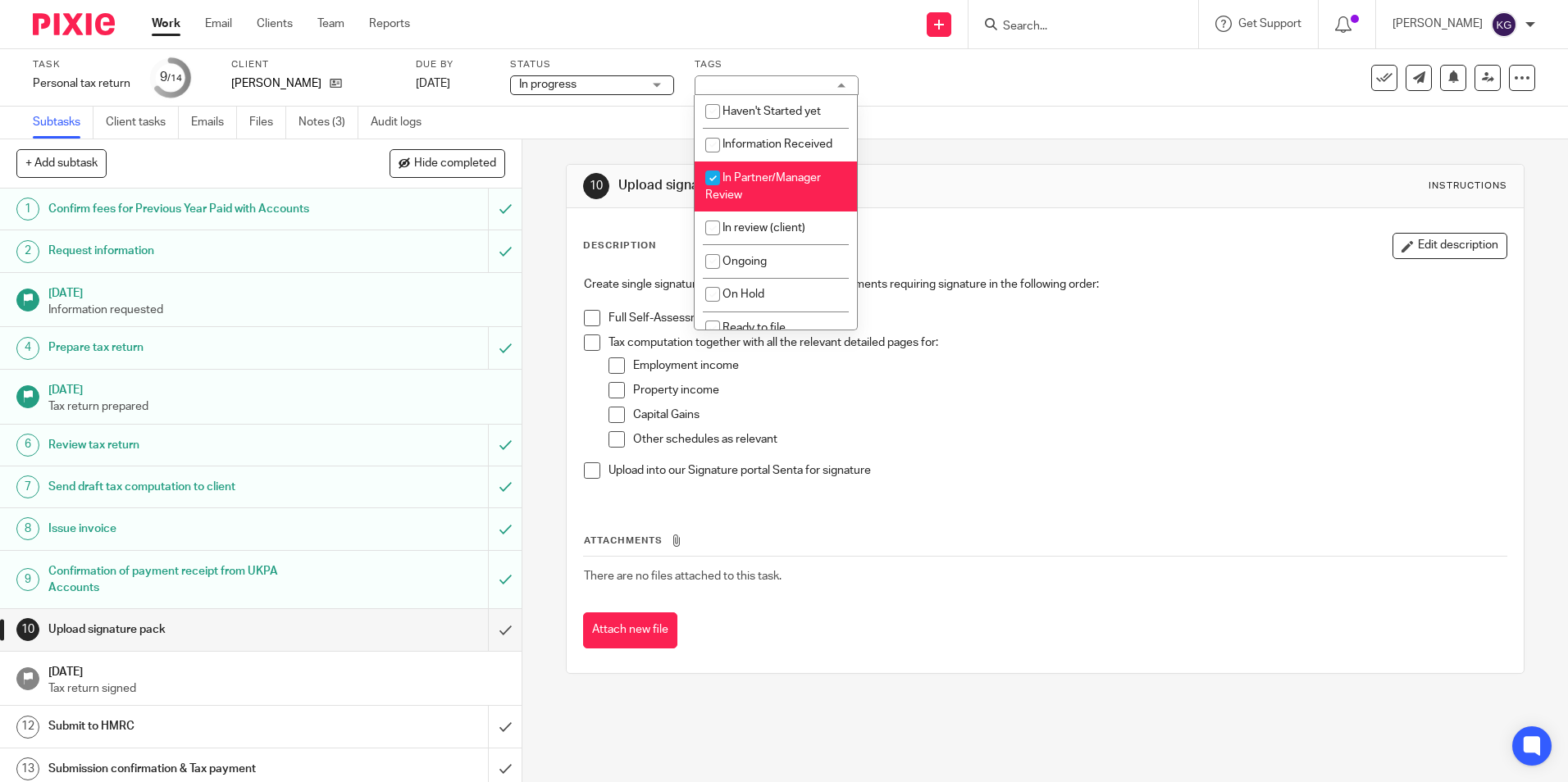
click at [755, 182] on span "In Partner/Manager Review" at bounding box center [763, 186] width 116 height 29
checkbox input "false"
click at [1056, 90] on div "Task Personal tax return Save Personal tax return 9 /14 Client Imad Majdalani D…" at bounding box center [659, 78] width 1252 height 39
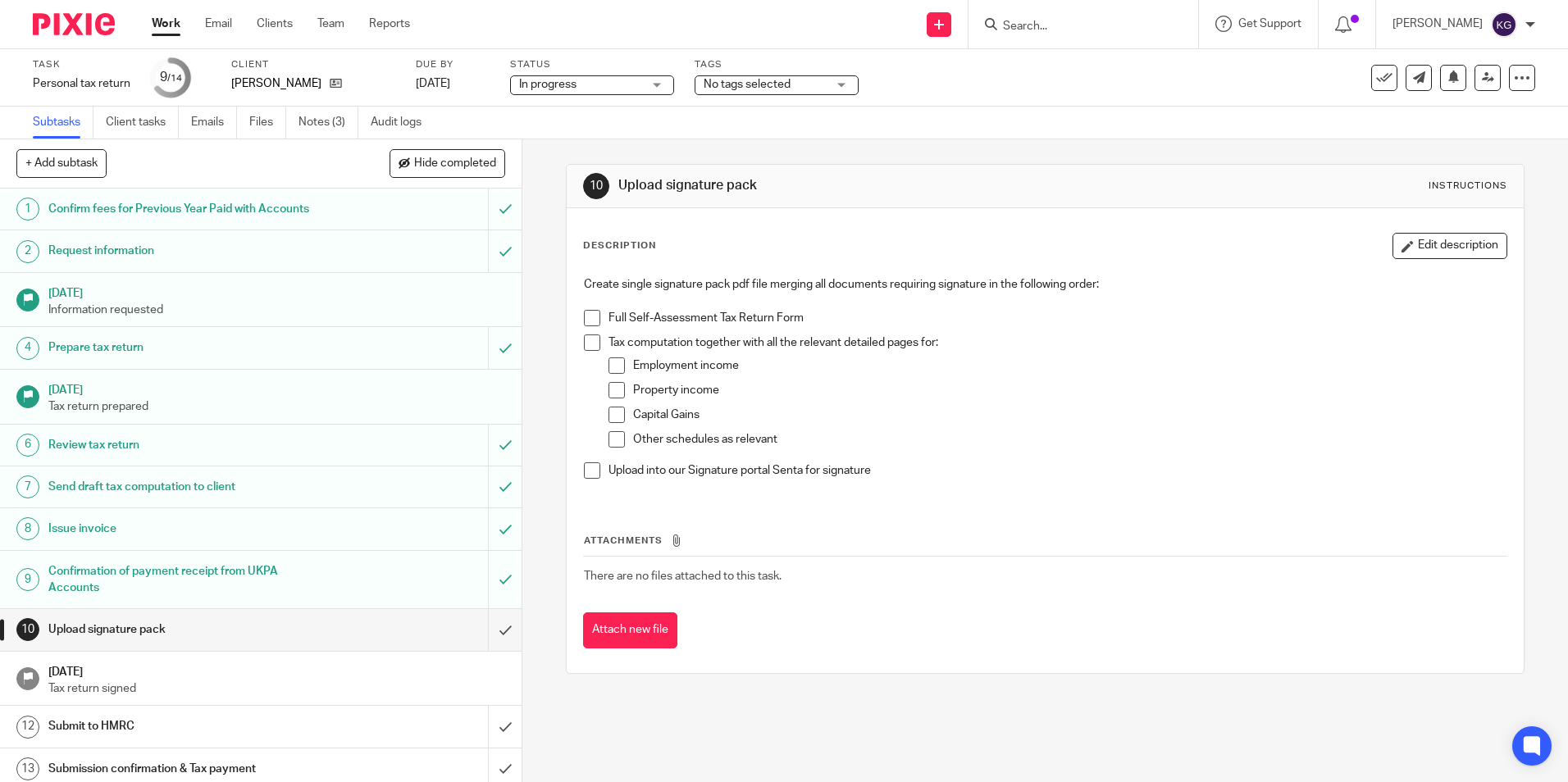
scroll to position [50, 0]
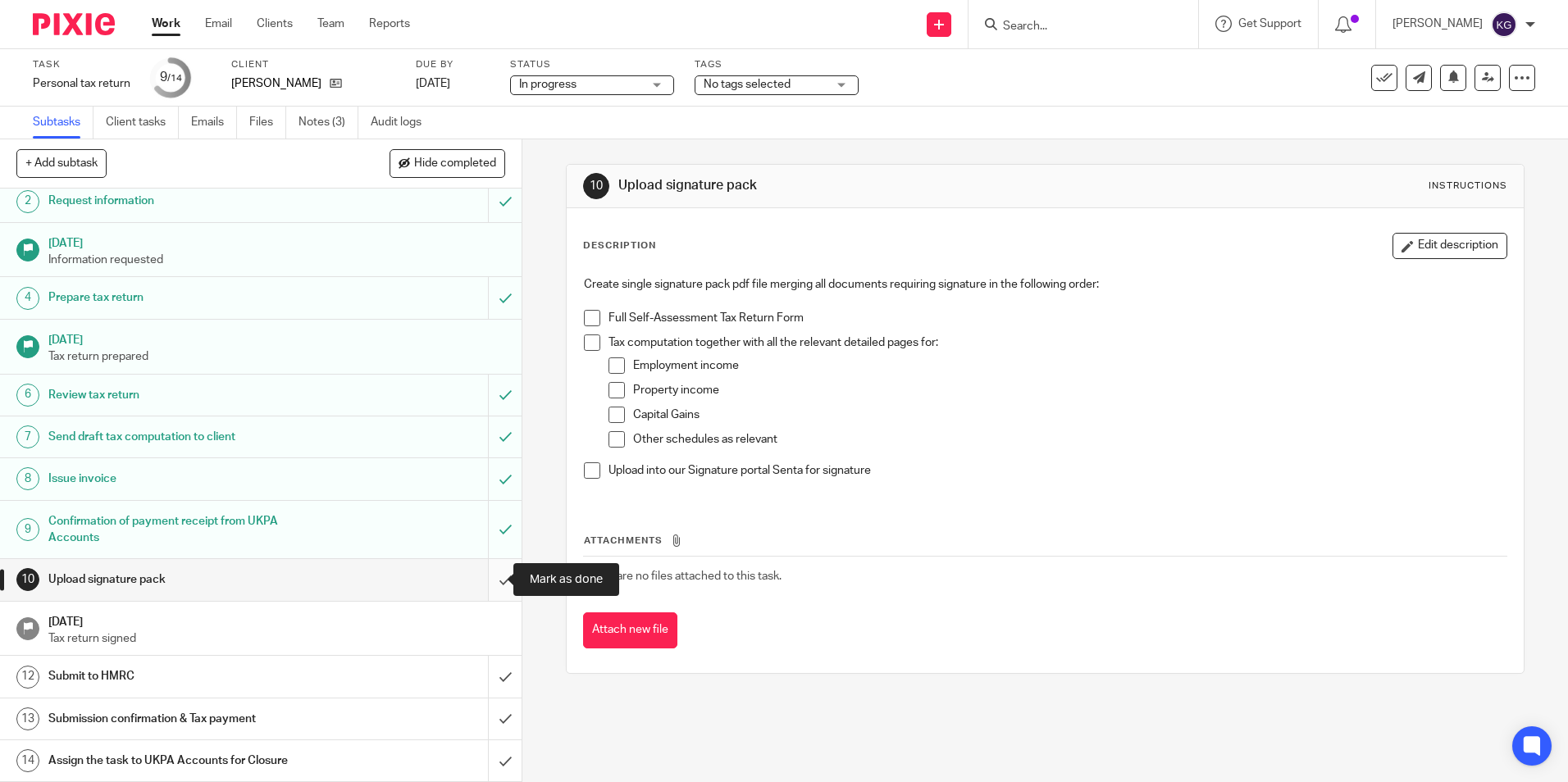
click at [489, 580] on input "submit" at bounding box center [261, 580] width 522 height 41
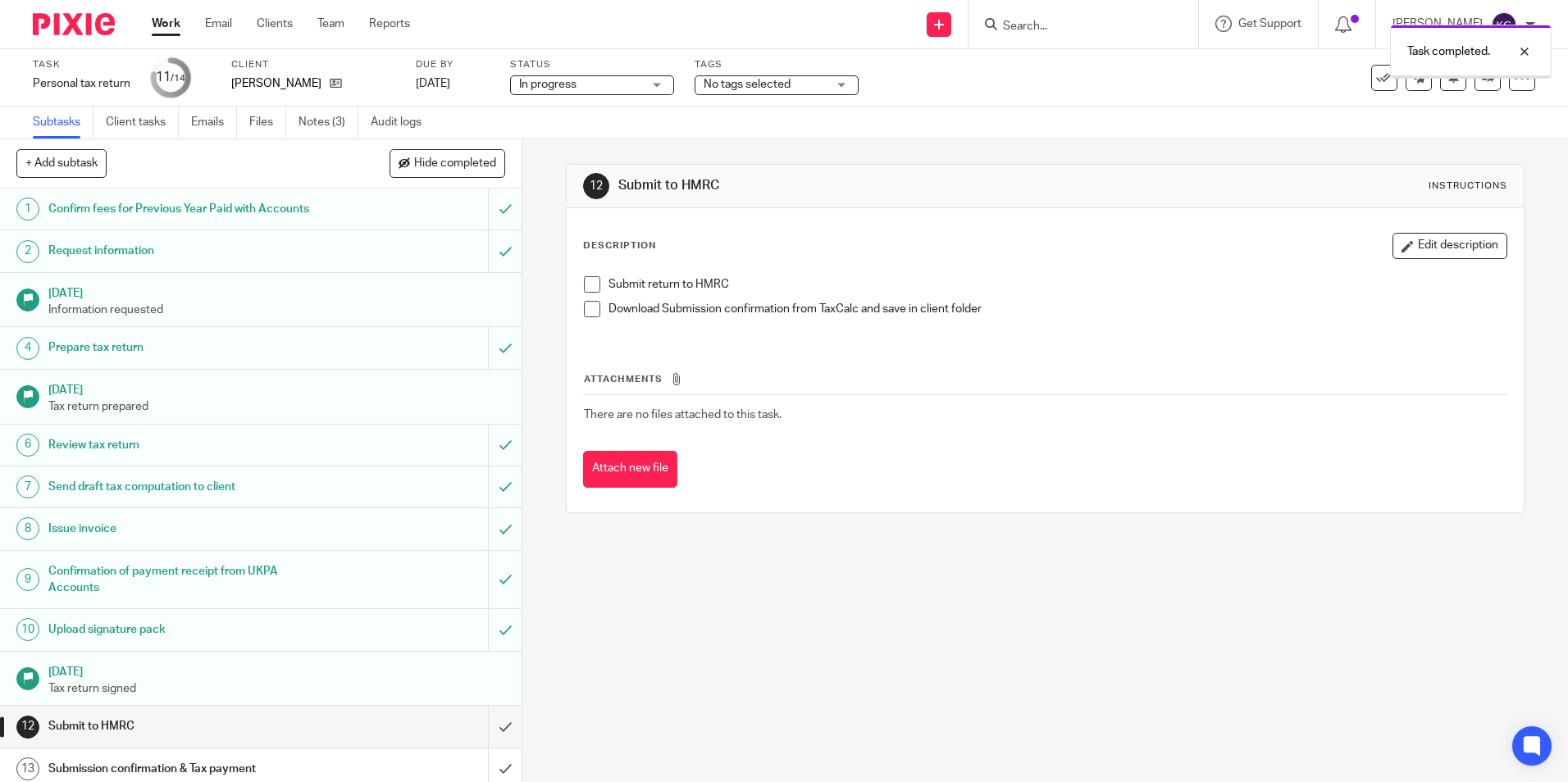
scroll to position [50, 0]
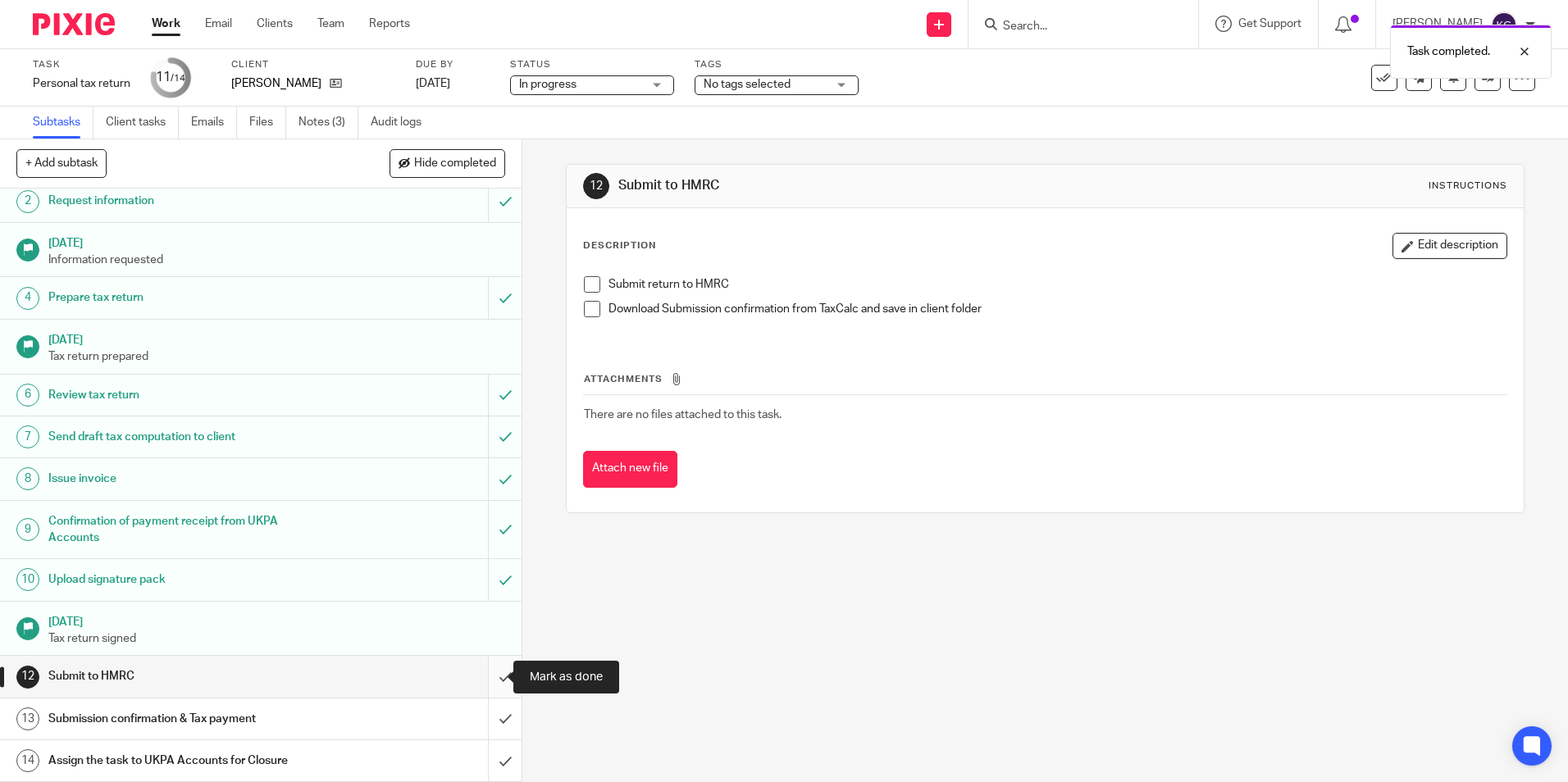
click at [491, 685] on input "submit" at bounding box center [261, 676] width 522 height 41
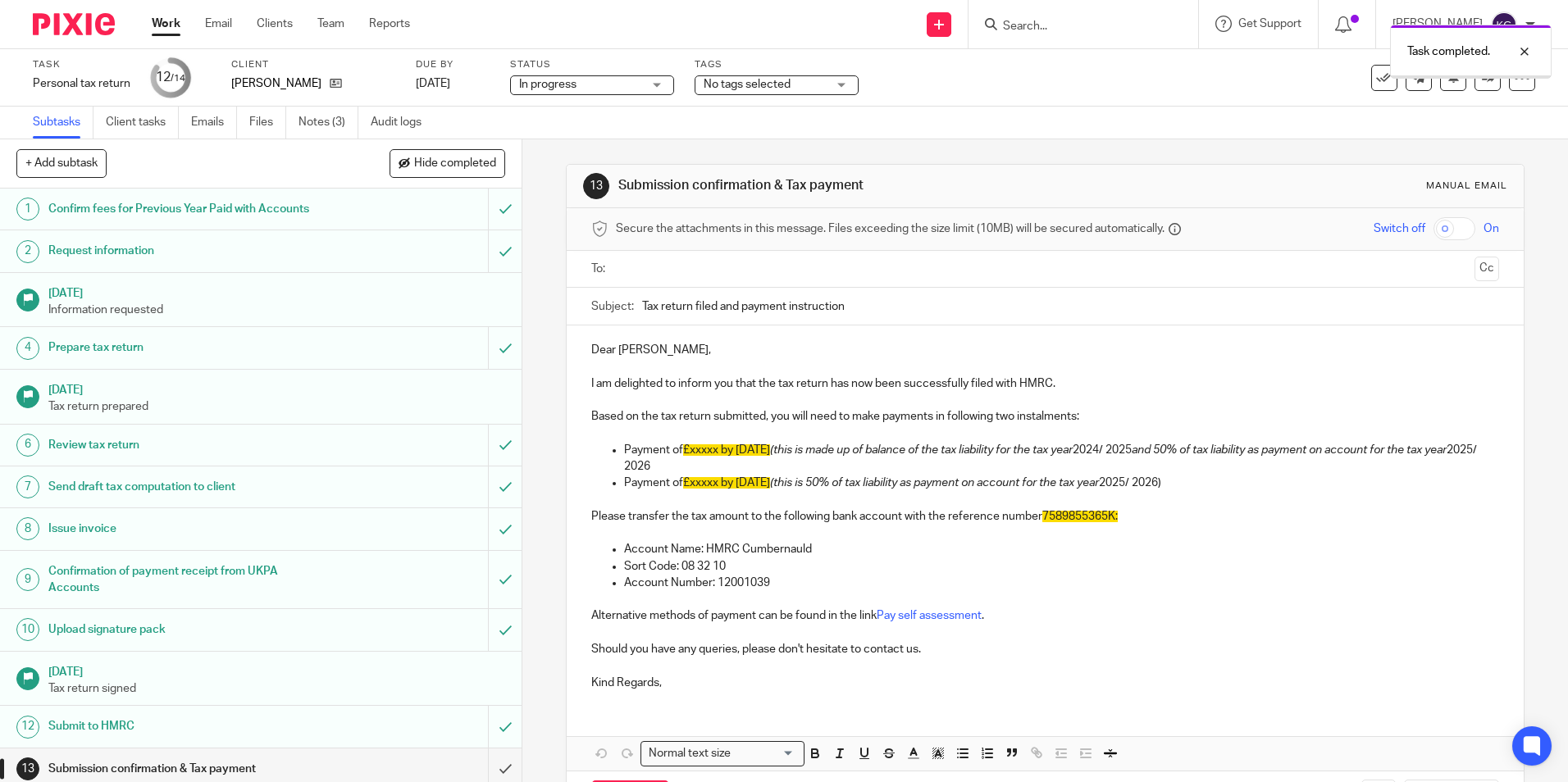
scroll to position [50, 0]
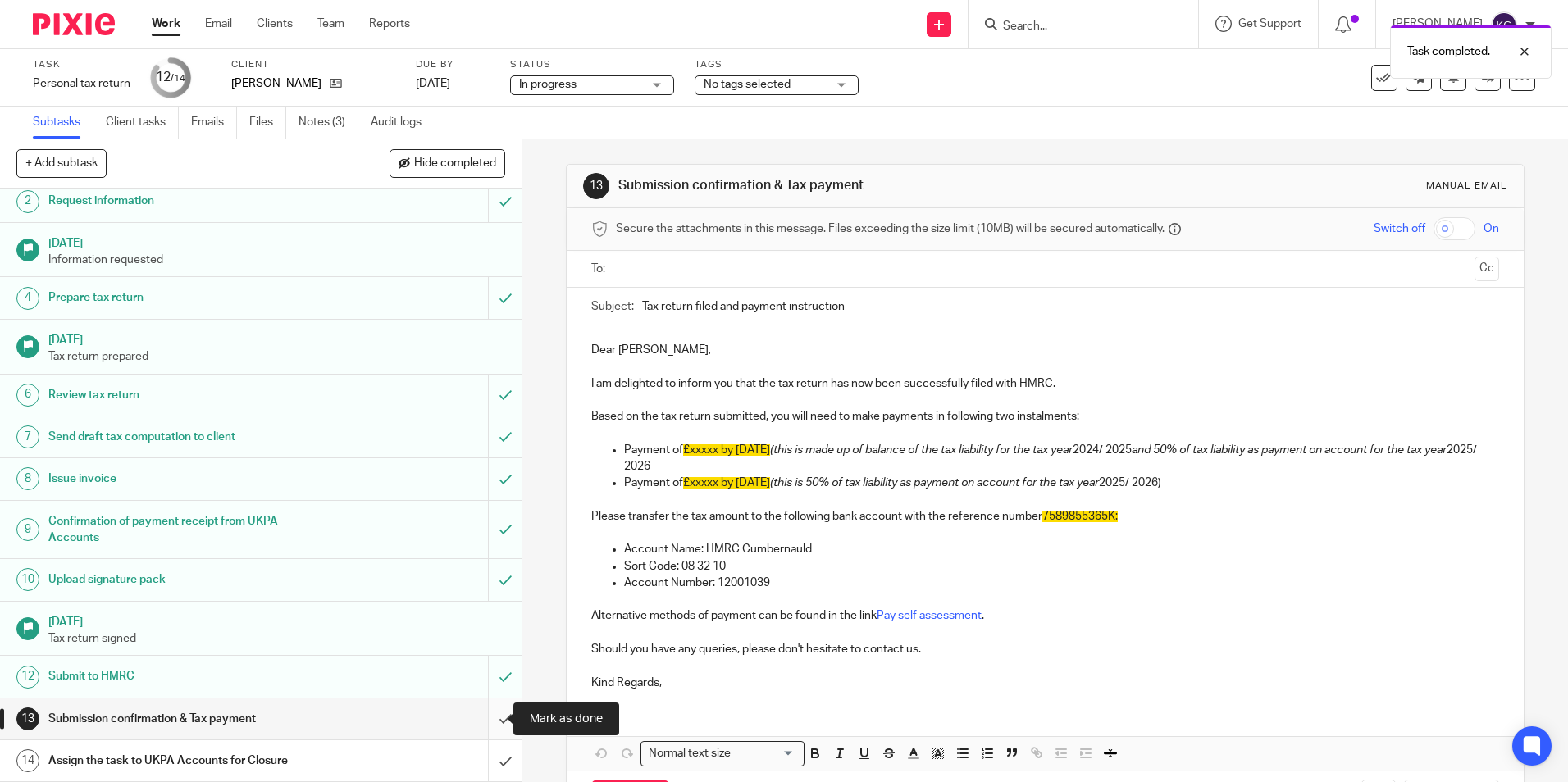
click at [483, 719] on input "submit" at bounding box center [261, 719] width 522 height 41
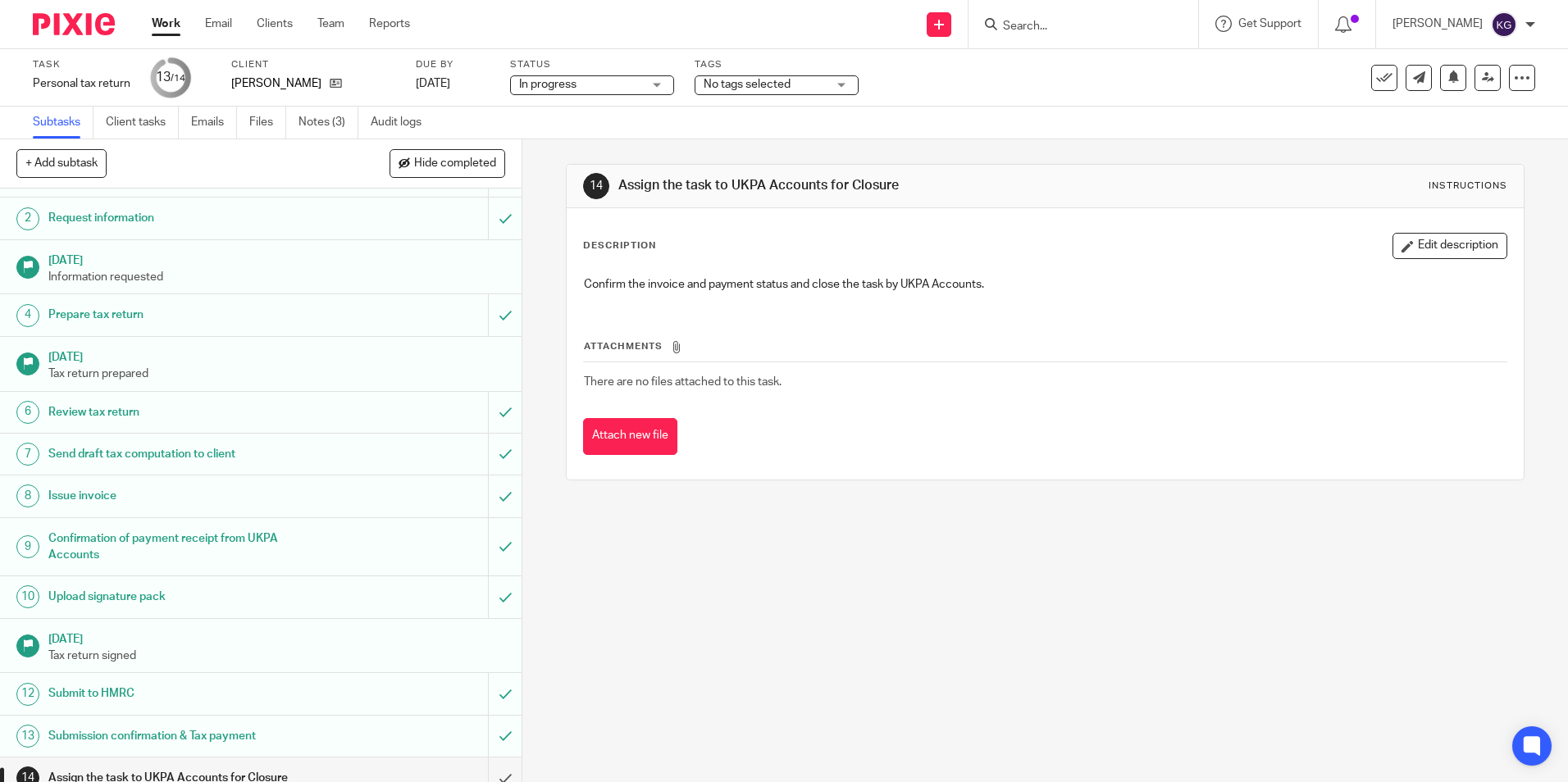
scroll to position [50, 0]
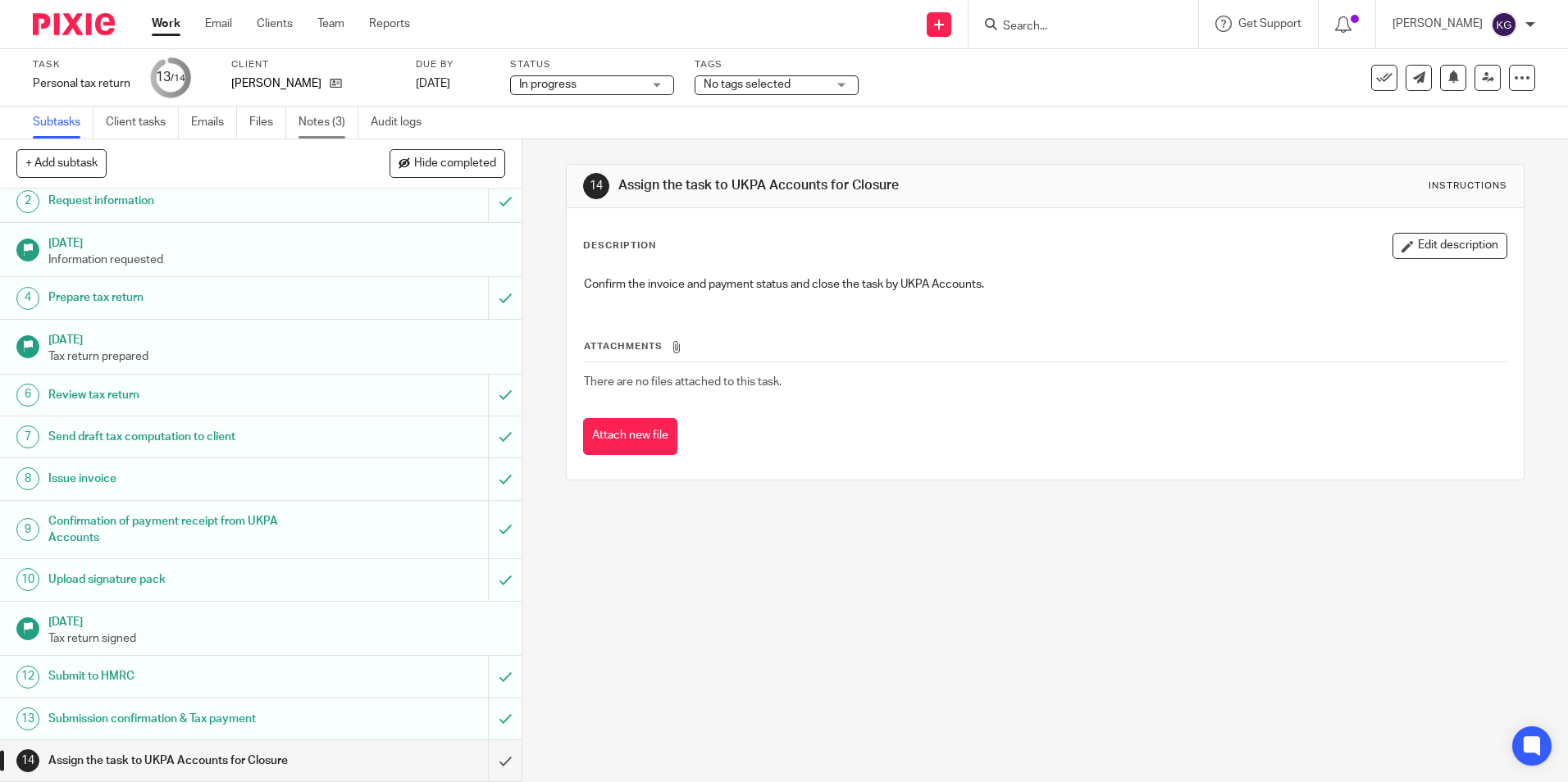
click at [310, 127] on link "Notes (3)" at bounding box center [328, 122] width 60 height 32
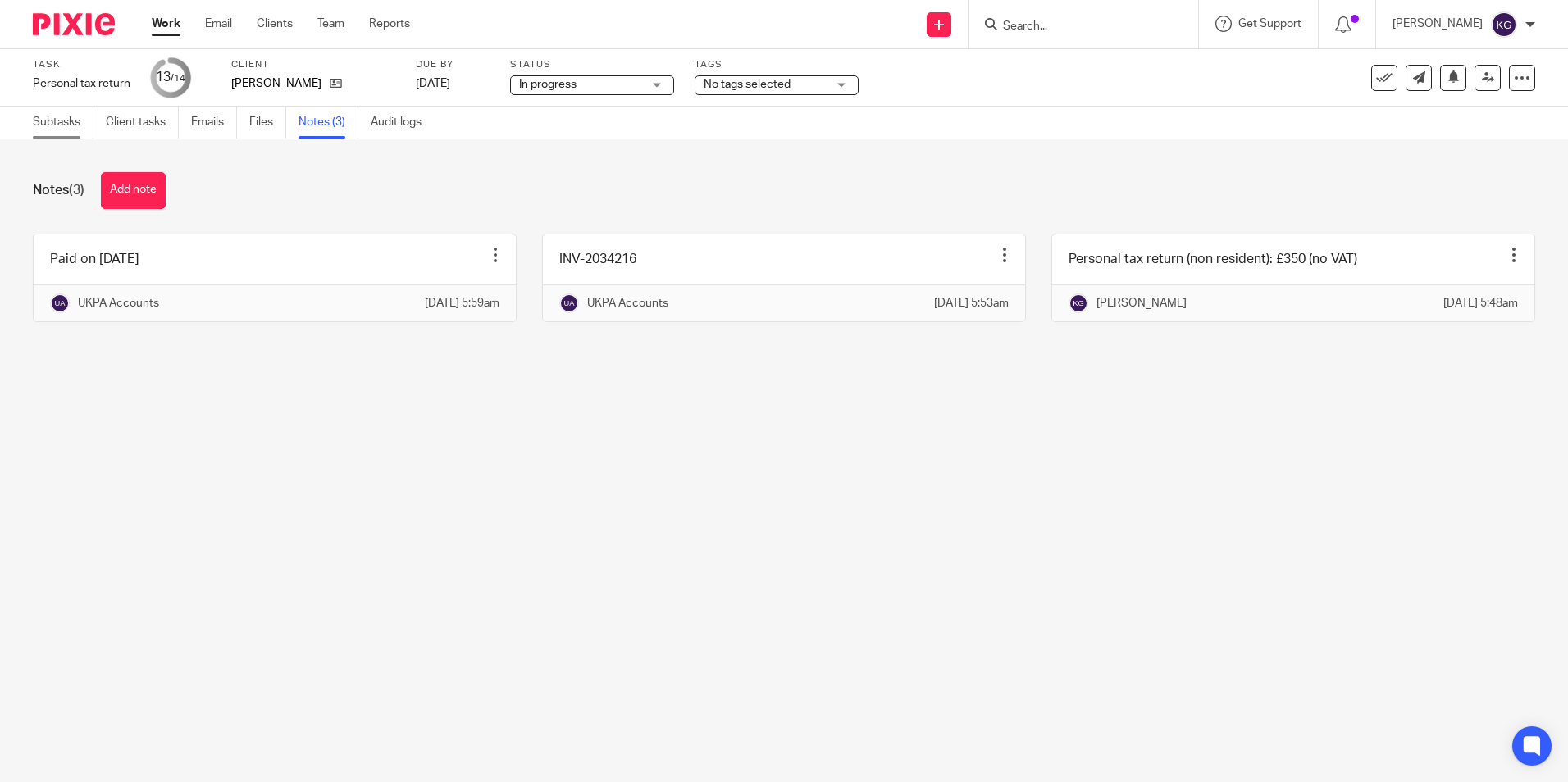
click at [64, 123] on link "Subtasks" at bounding box center [63, 122] width 61 height 32
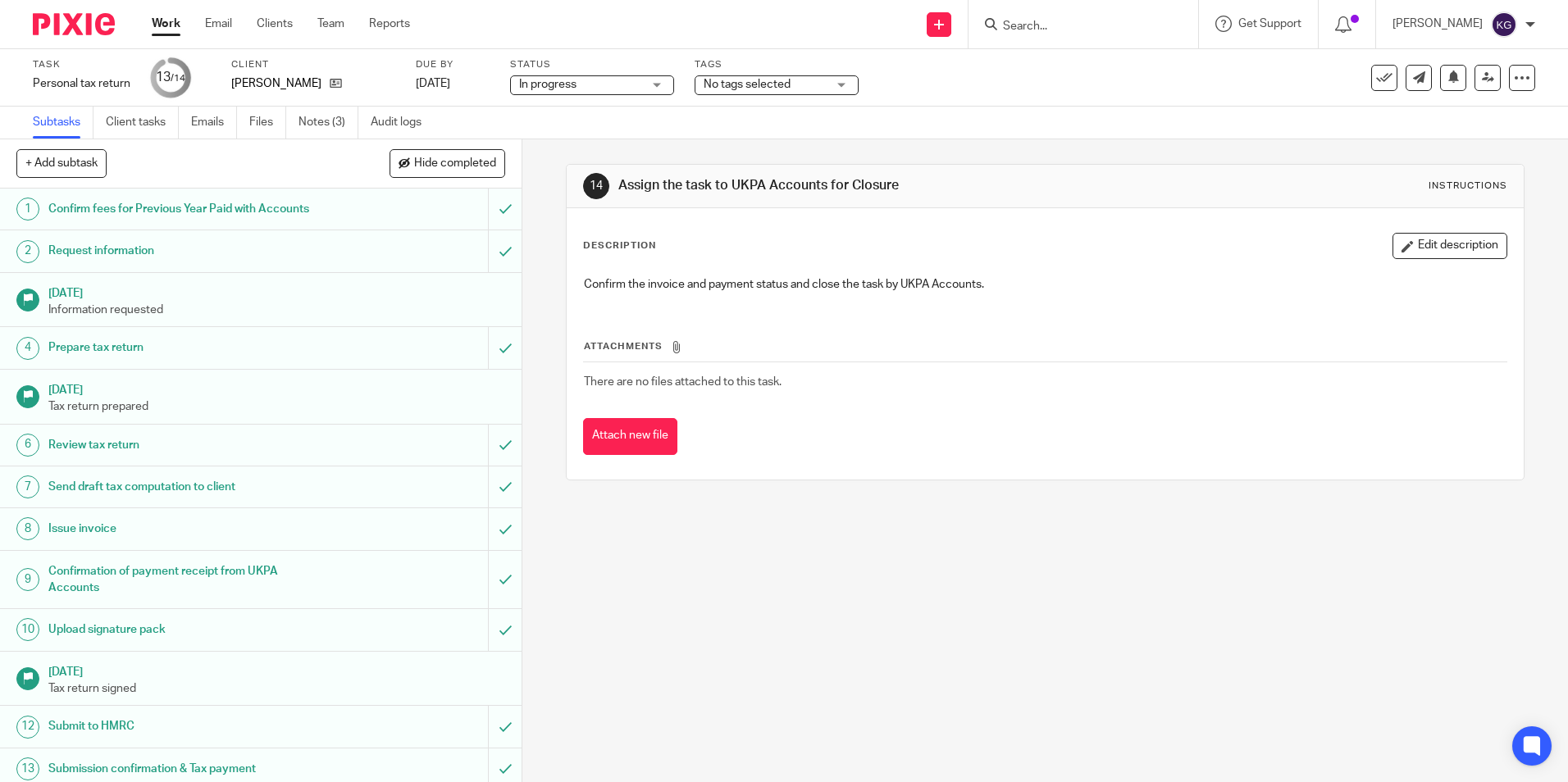
scroll to position [50, 0]
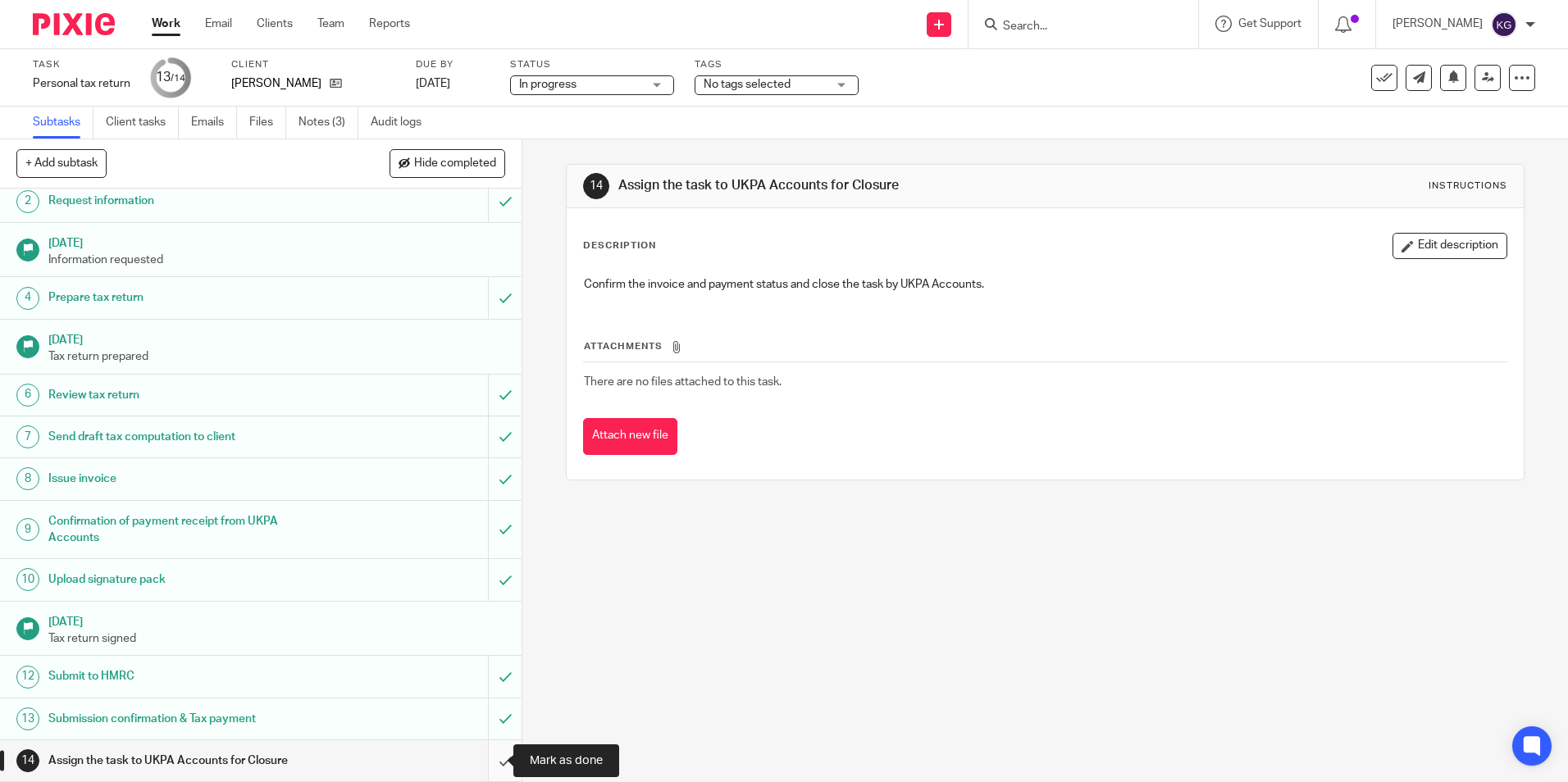
click at [493, 761] on input "submit" at bounding box center [261, 761] width 522 height 41
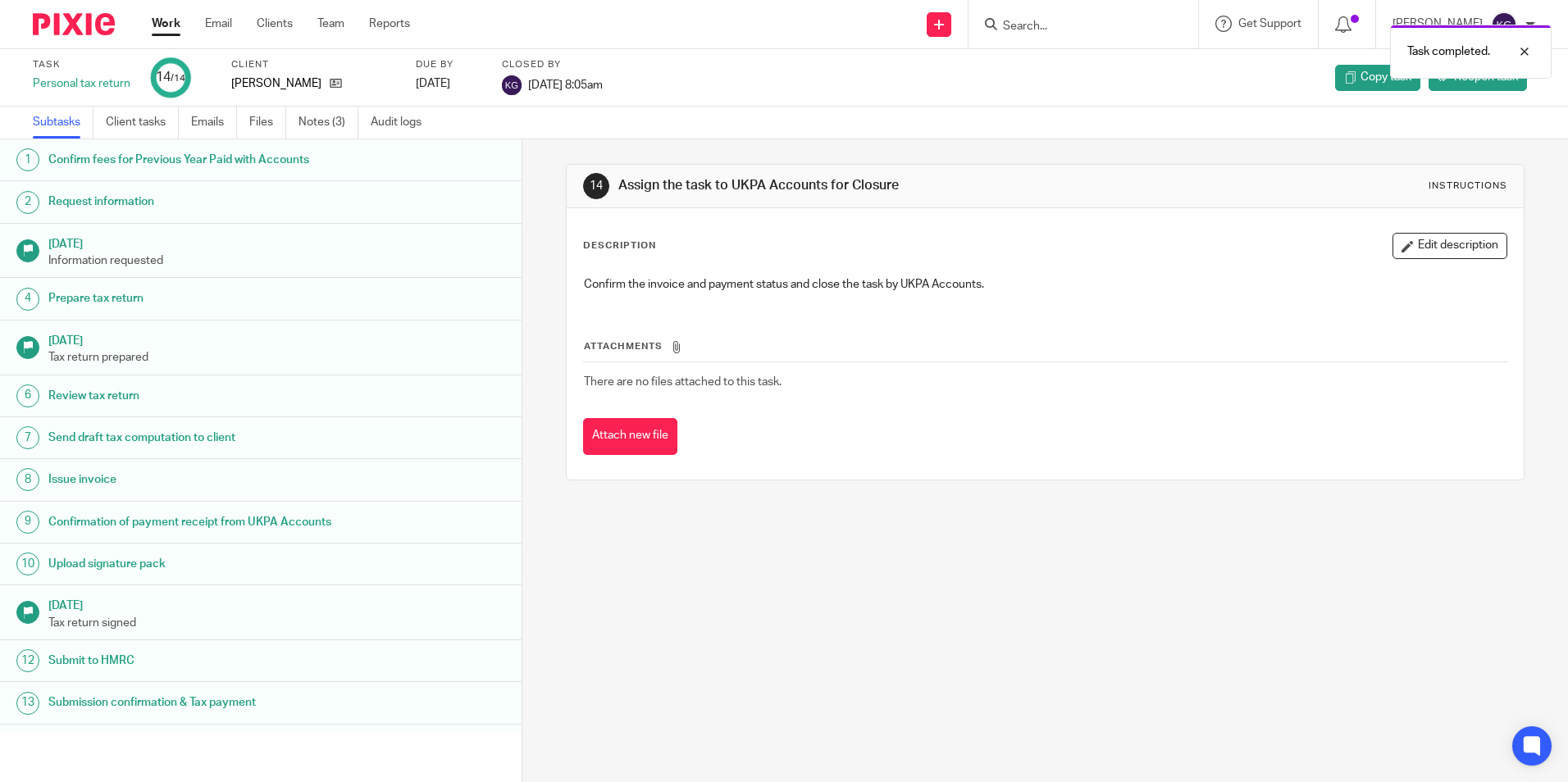
click at [1037, 25] on div "Task completed." at bounding box center [1168, 48] width 768 height 62
click at [1069, 25] on div "Task completed." at bounding box center [1168, 48] width 768 height 62
click at [1010, 22] on div at bounding box center [1080, 24] width 191 height 20
click at [1036, 22] on input "Search" at bounding box center [1075, 27] width 148 height 15
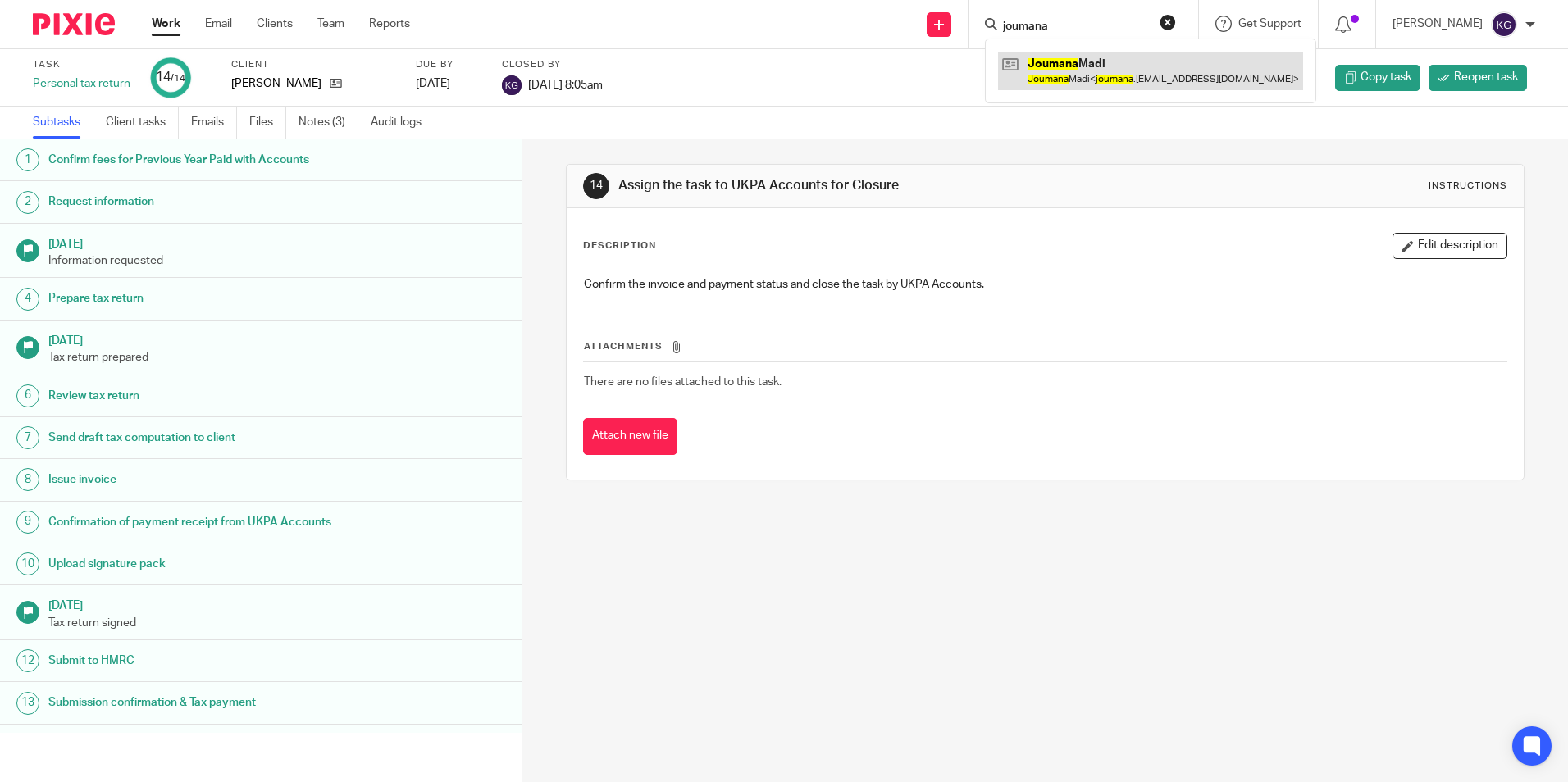
type input "joumana"
click at [1054, 71] on link at bounding box center [1151, 70] width 305 height 38
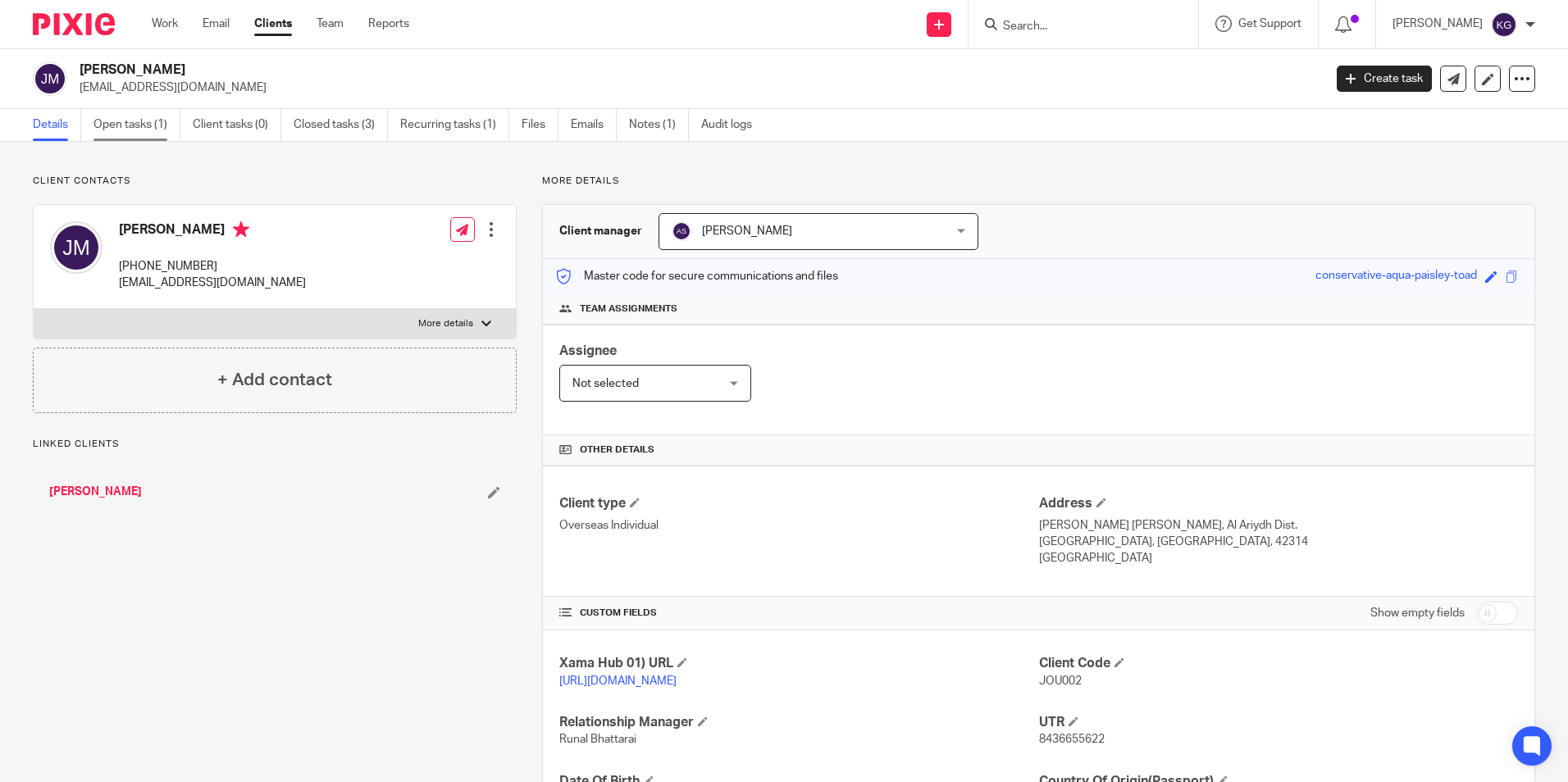
click at [157, 129] on link "Open tasks (1)" at bounding box center [137, 125] width 87 height 32
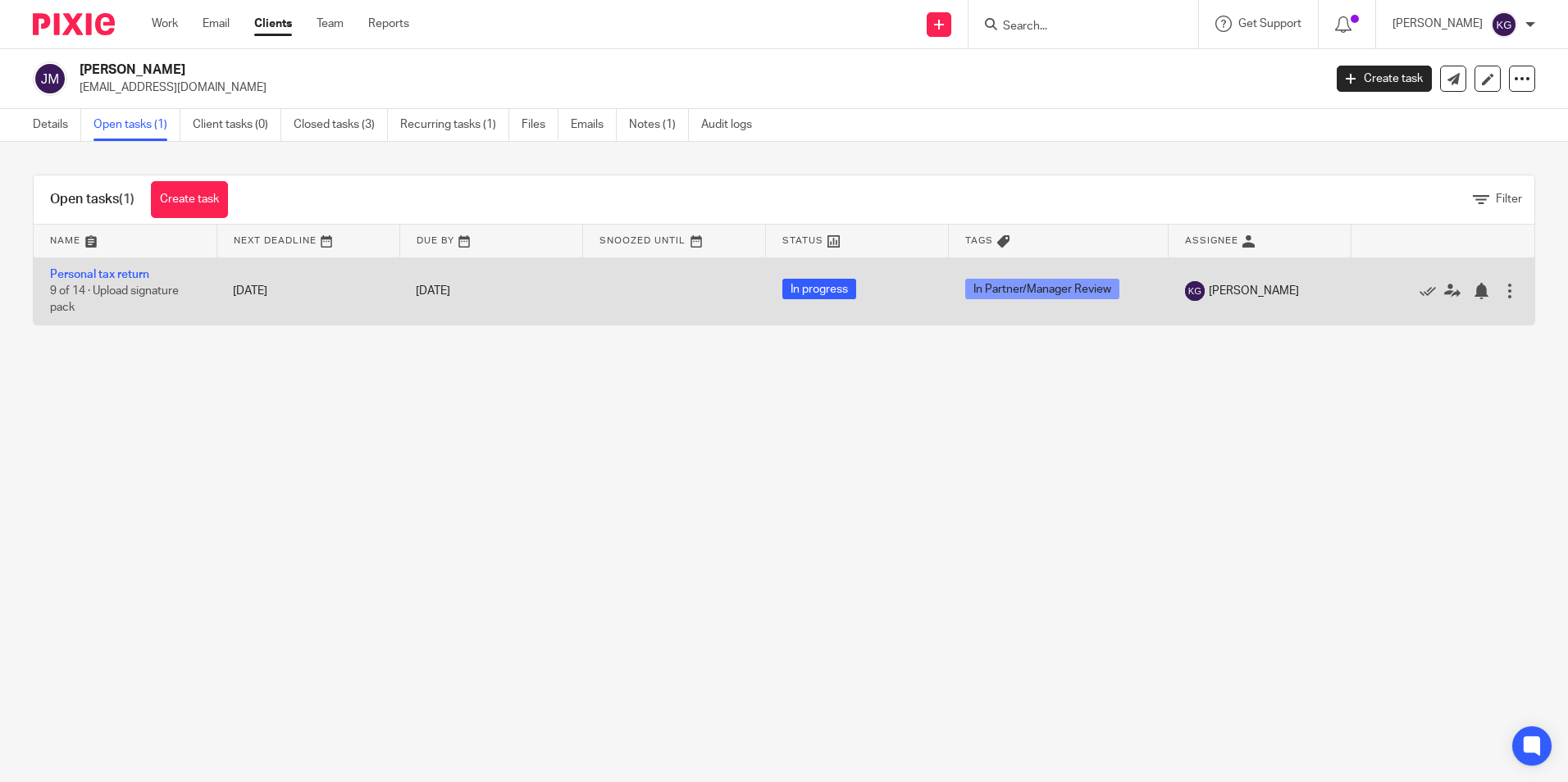
click at [125, 266] on td "Personal tax return 9 of 14 · Upload signature pack" at bounding box center [125, 291] width 183 height 67
click at [125, 269] on link "Personal tax return" at bounding box center [99, 275] width 99 height 11
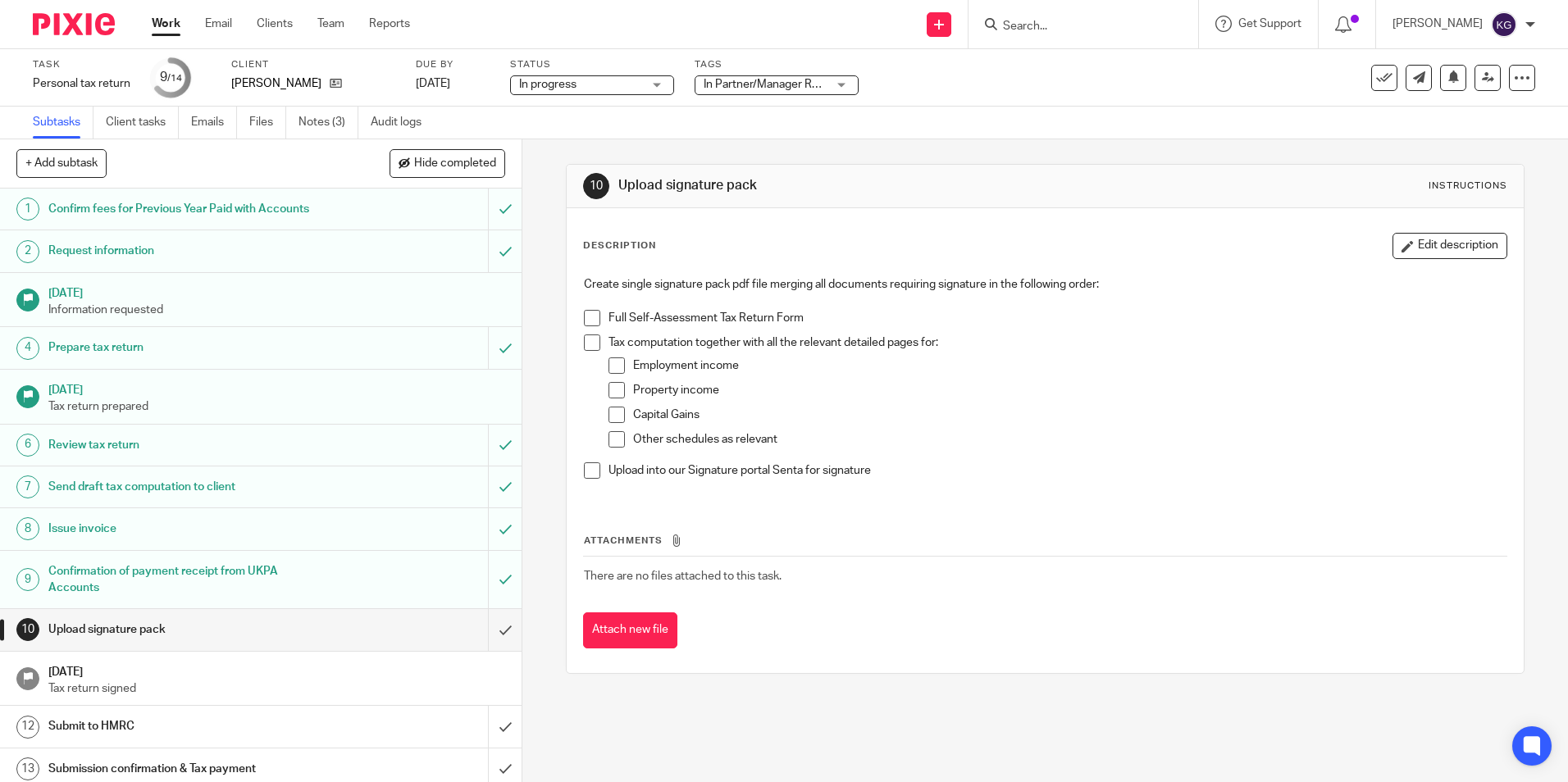
scroll to position [50, 0]
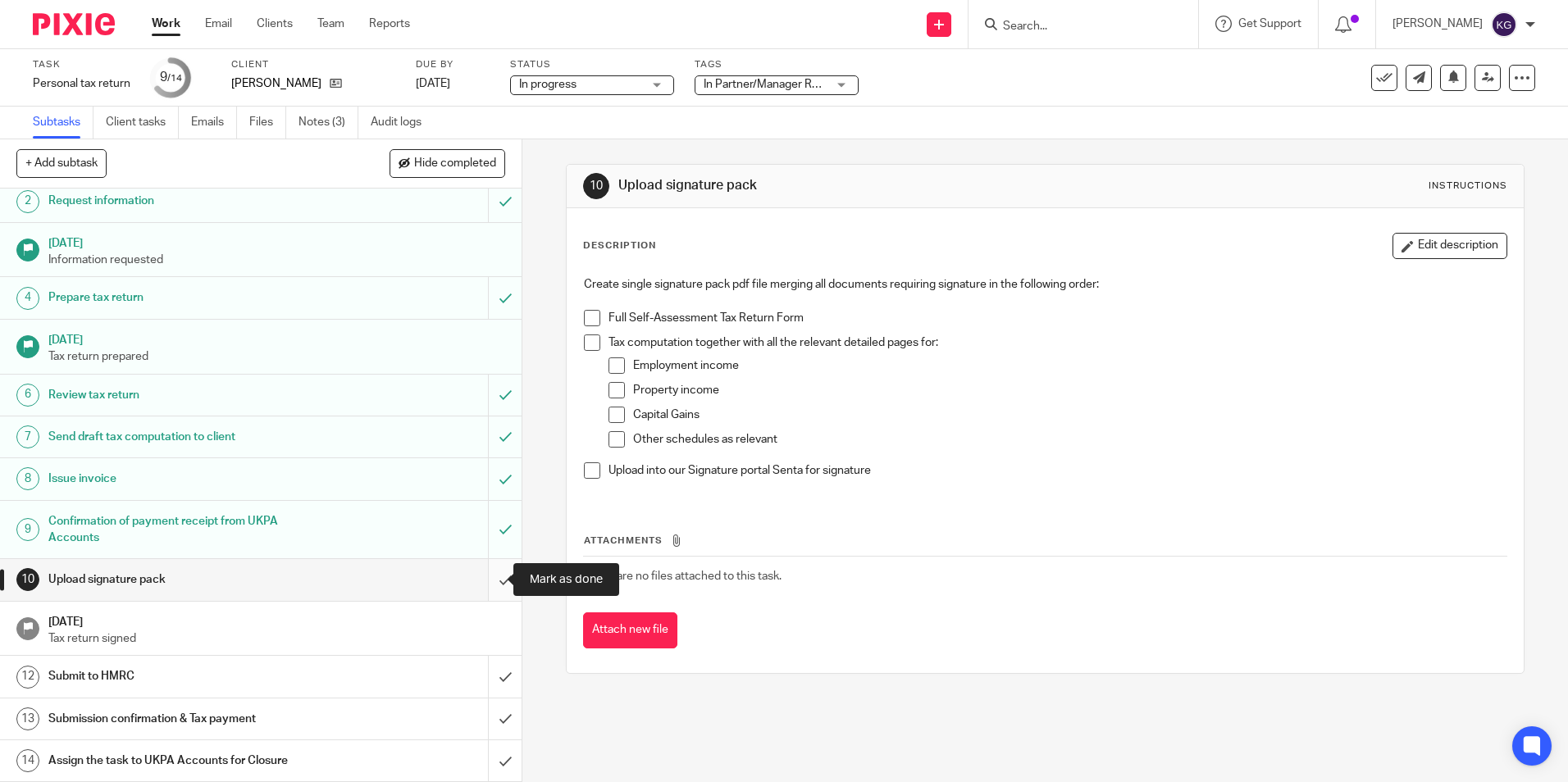
click at [481, 580] on input "submit" at bounding box center [261, 580] width 522 height 41
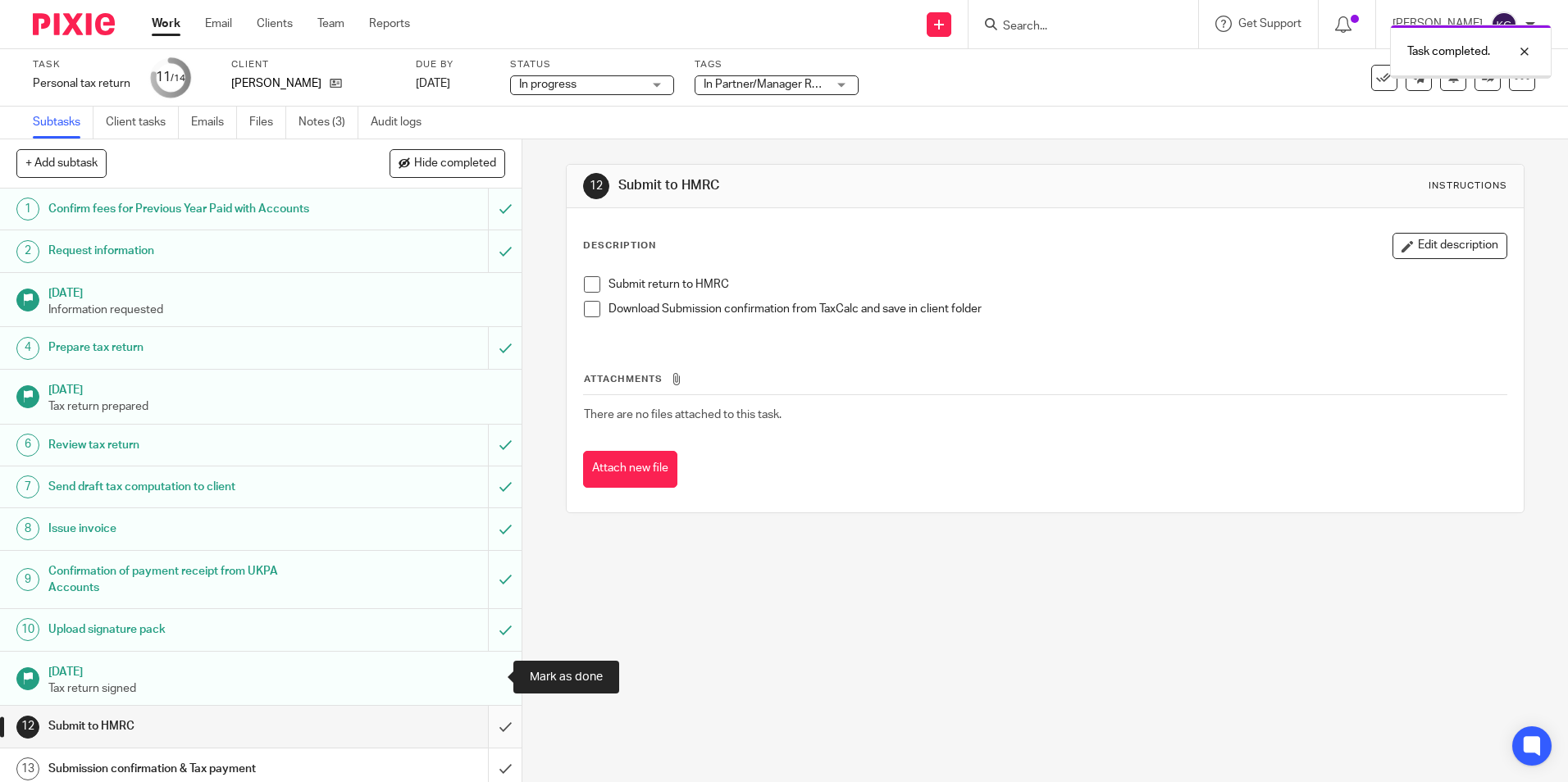
scroll to position [50, 0]
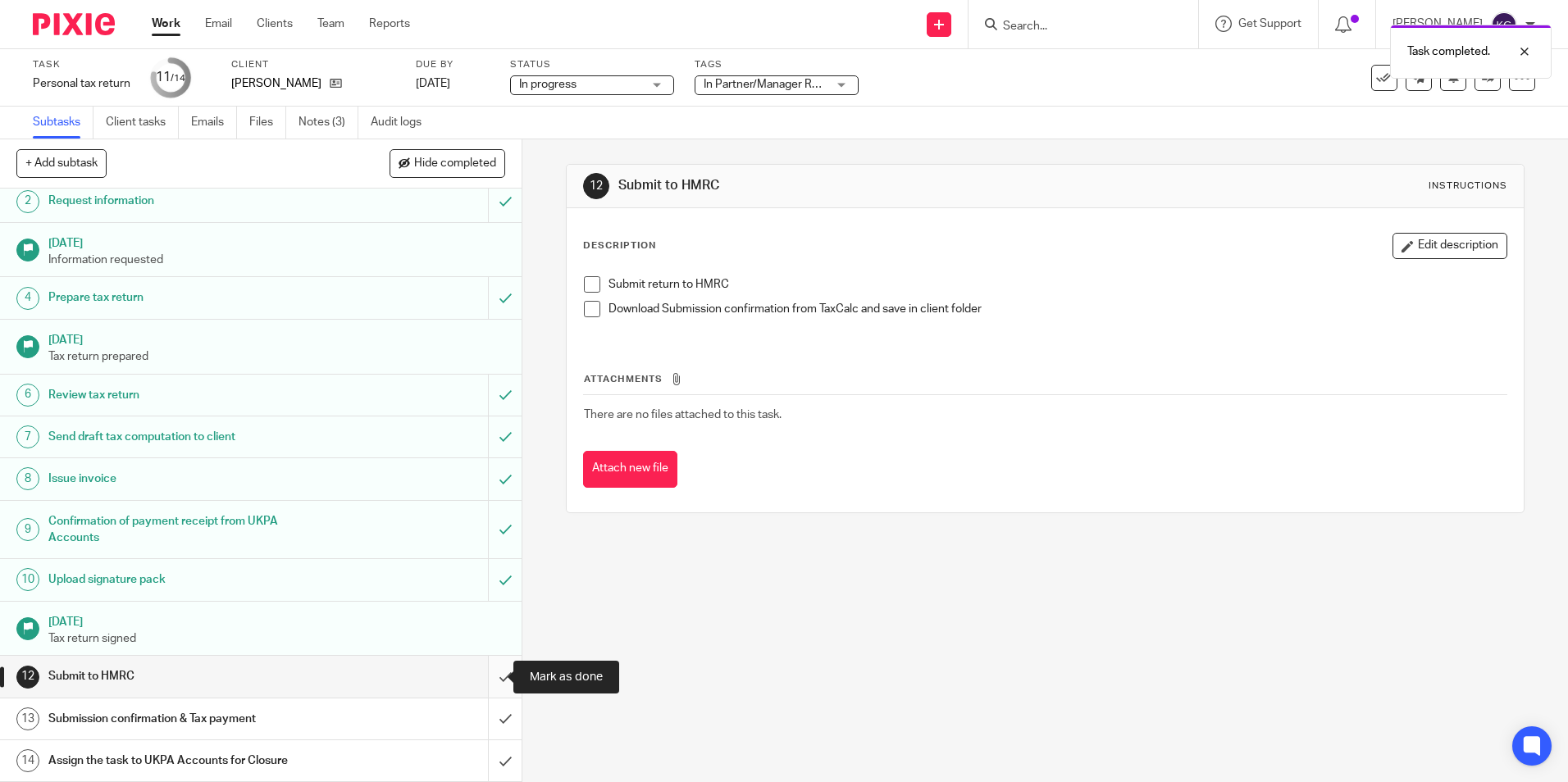
click at [485, 680] on input "submit" at bounding box center [261, 676] width 522 height 41
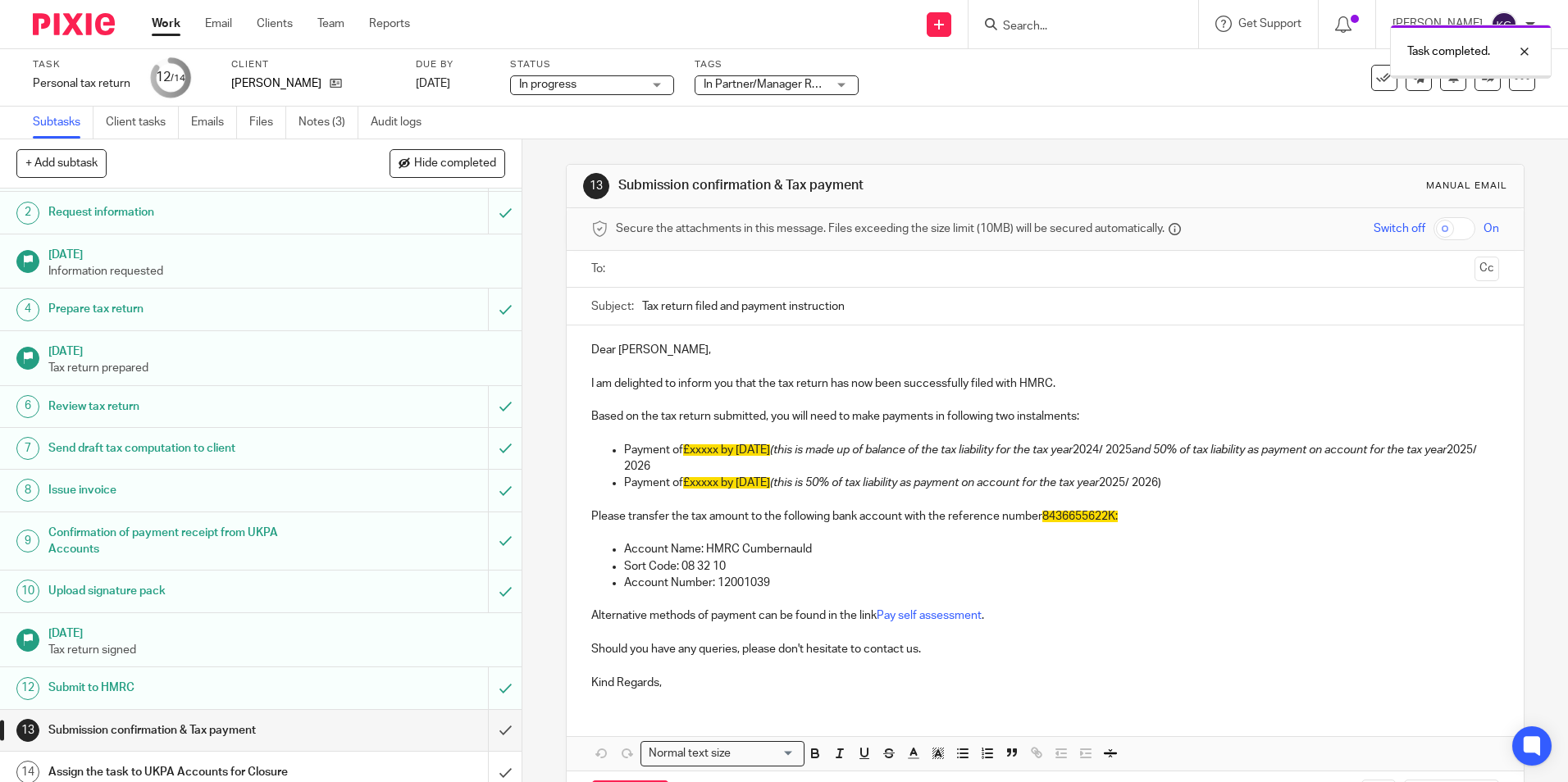
scroll to position [50, 0]
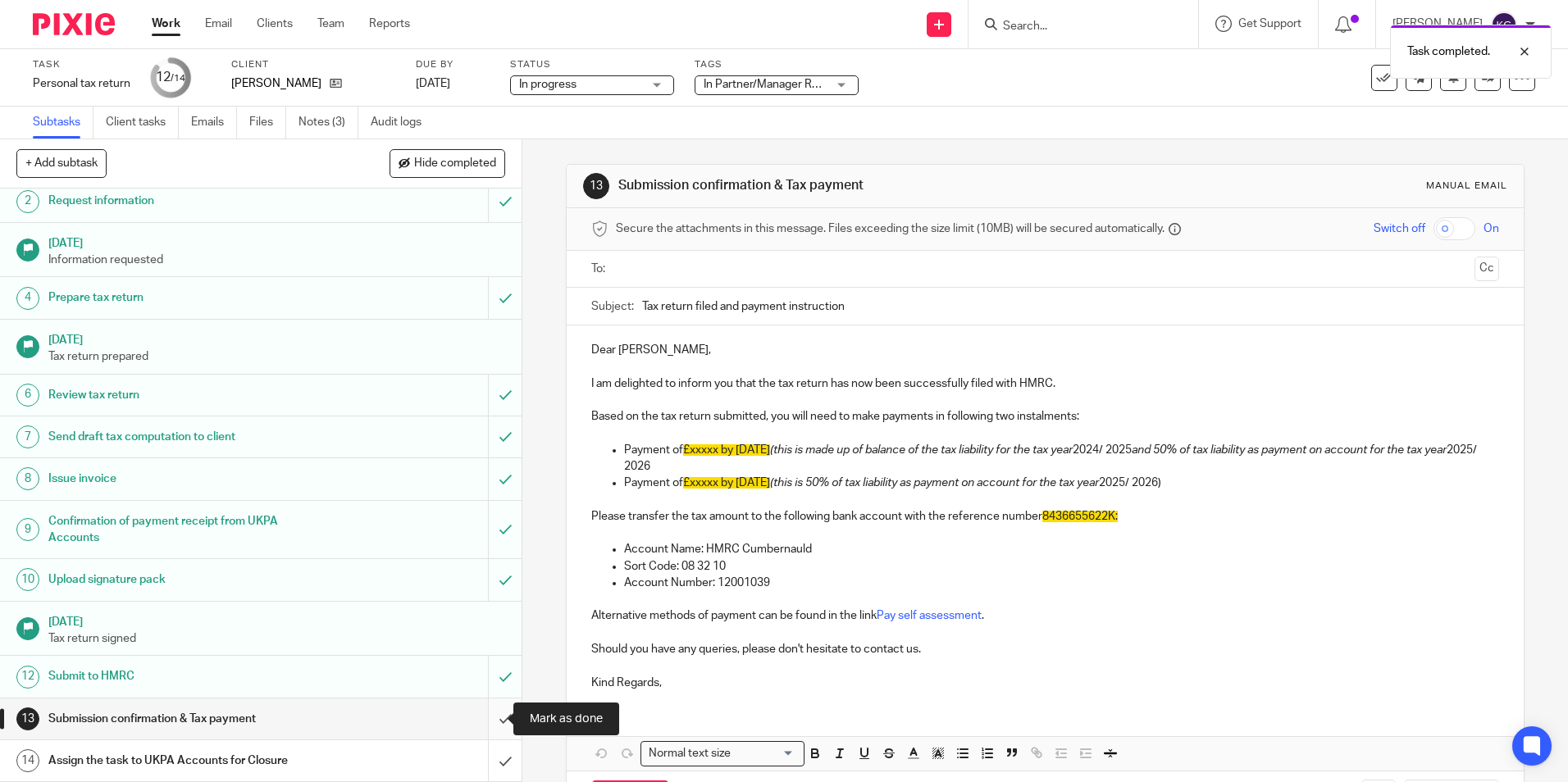
click at [491, 723] on input "submit" at bounding box center [261, 719] width 522 height 41
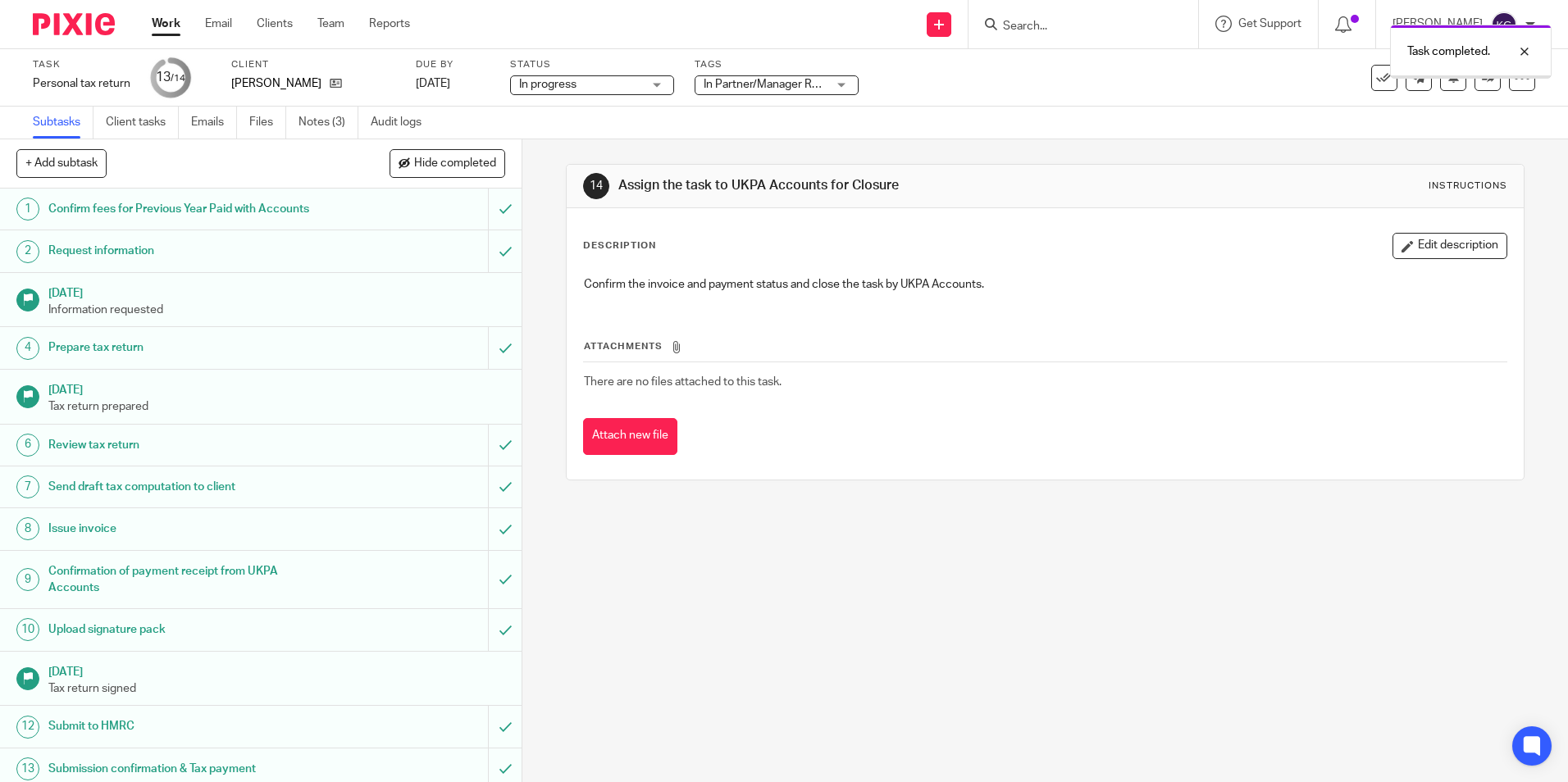
click at [316, 120] on link "Notes (3)" at bounding box center [328, 122] width 60 height 32
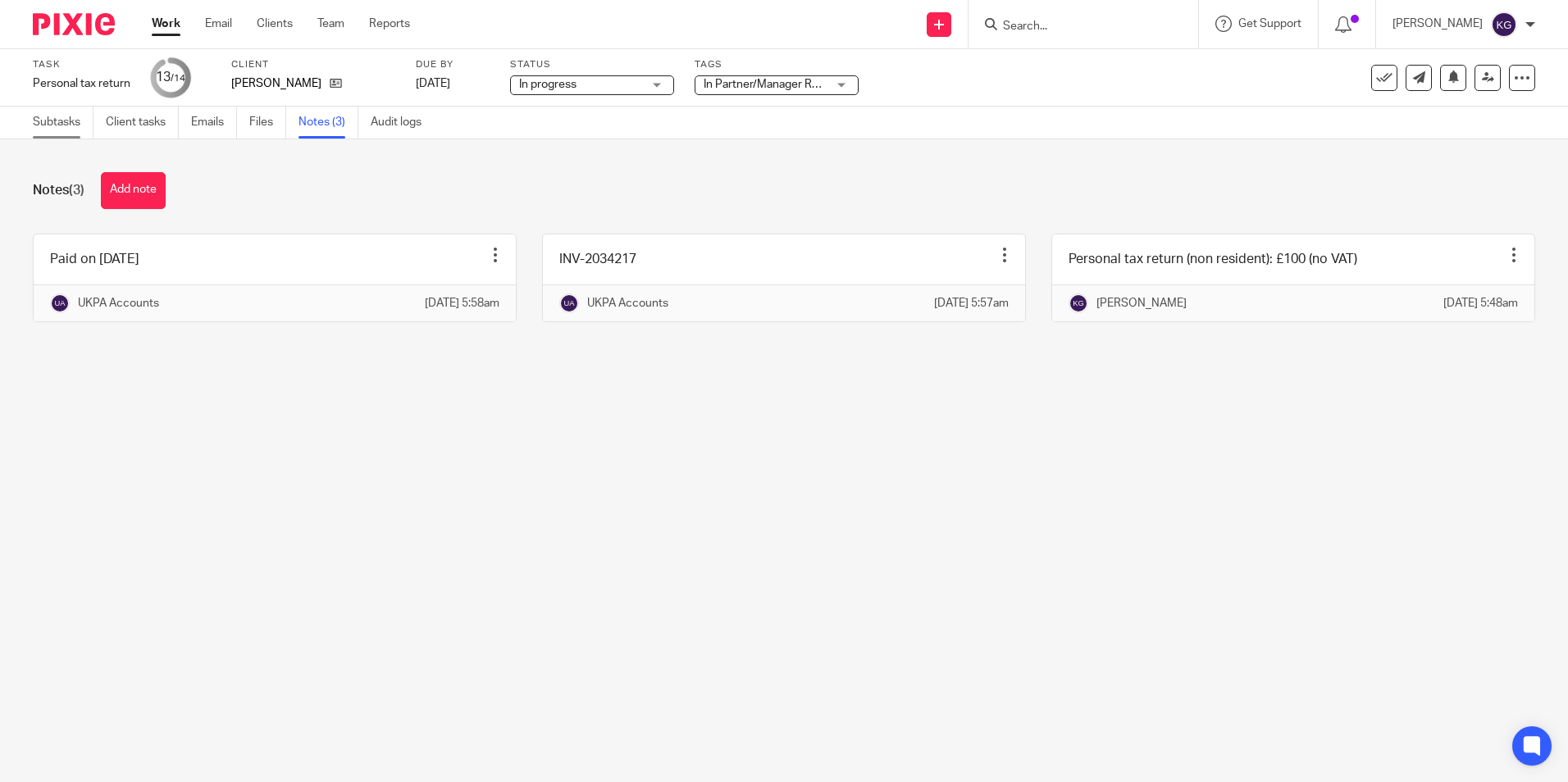
drag, startPoint x: 67, startPoint y: 118, endPoint x: 93, endPoint y: 131, distance: 29.1
click at [67, 118] on link "Subtasks" at bounding box center [63, 122] width 61 height 32
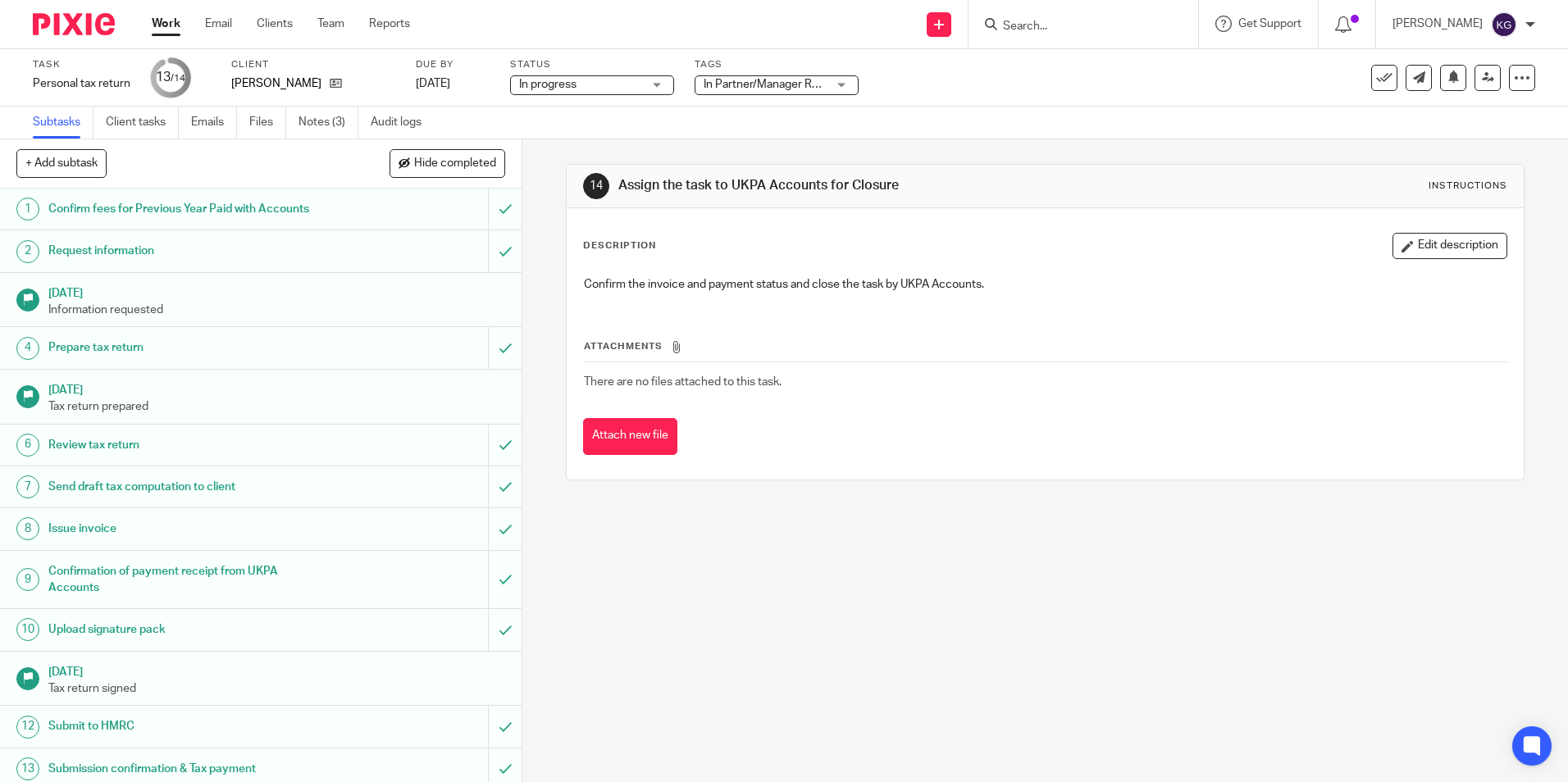
scroll to position [50, 0]
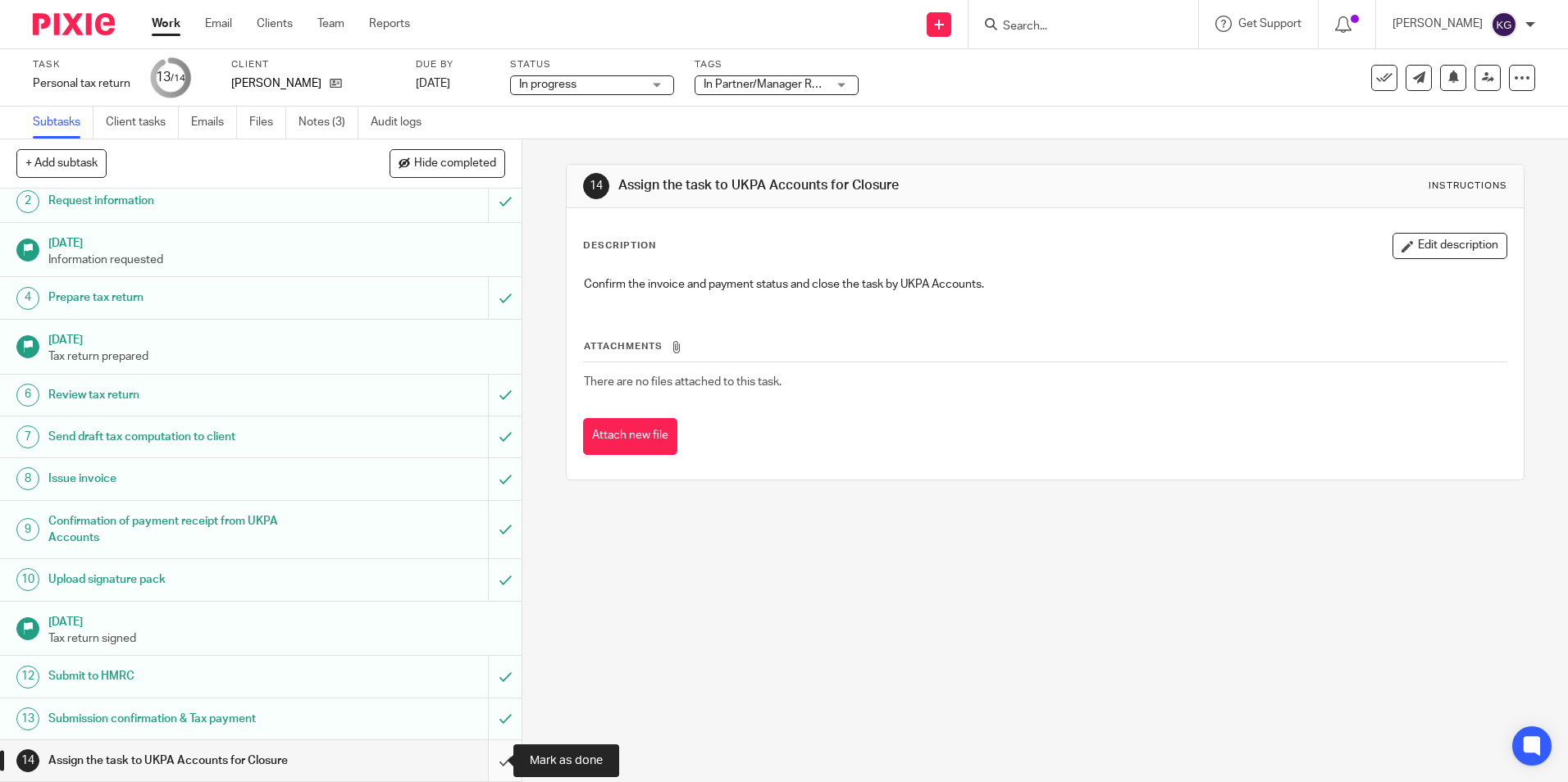
click at [490, 765] on input "submit" at bounding box center [261, 761] width 522 height 41
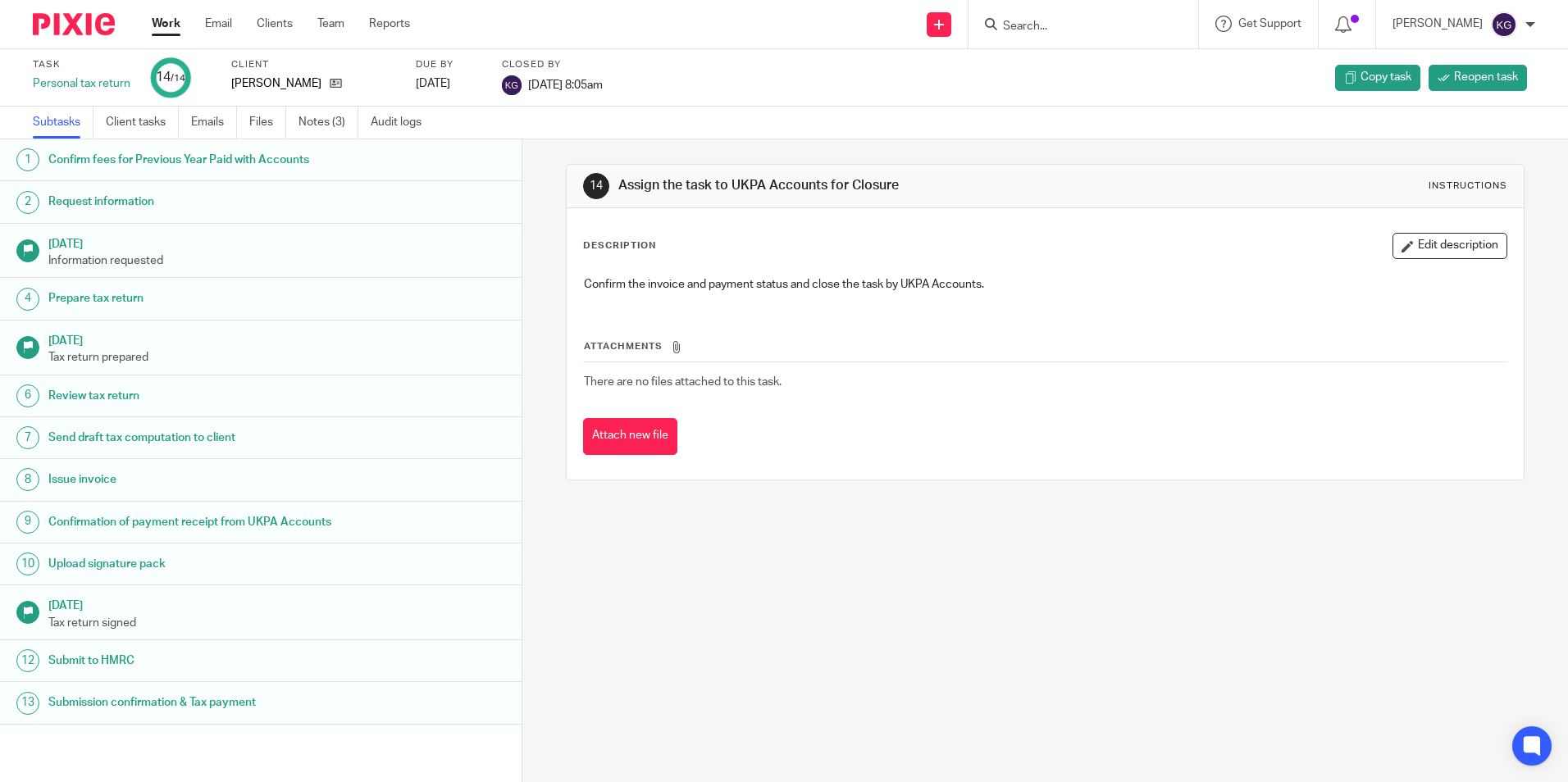
click at [34, 31] on img at bounding box center [74, 24] width 82 height 22
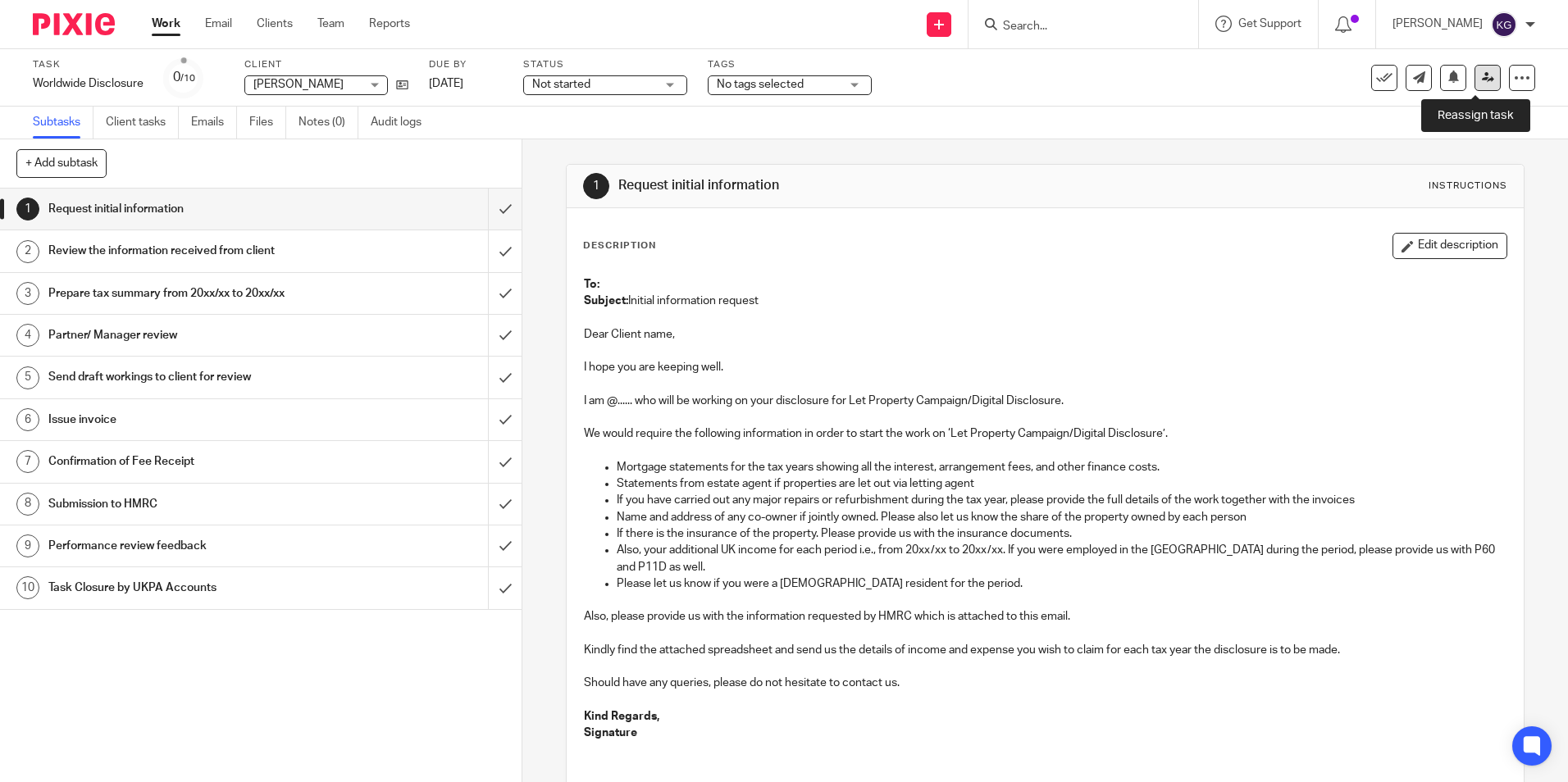
click at [1482, 78] on icon at bounding box center [1488, 77] width 12 height 12
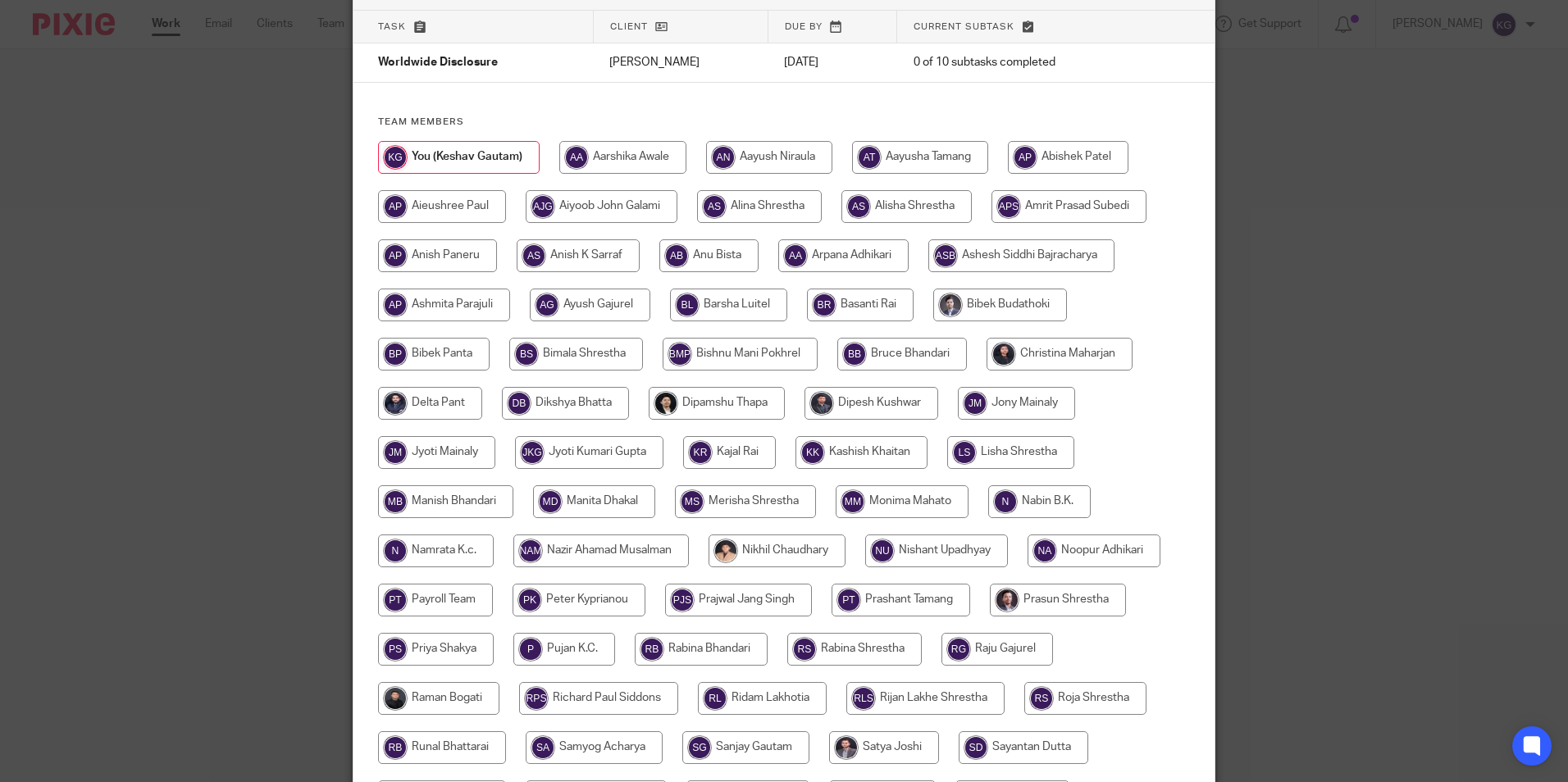
scroll to position [328, 0]
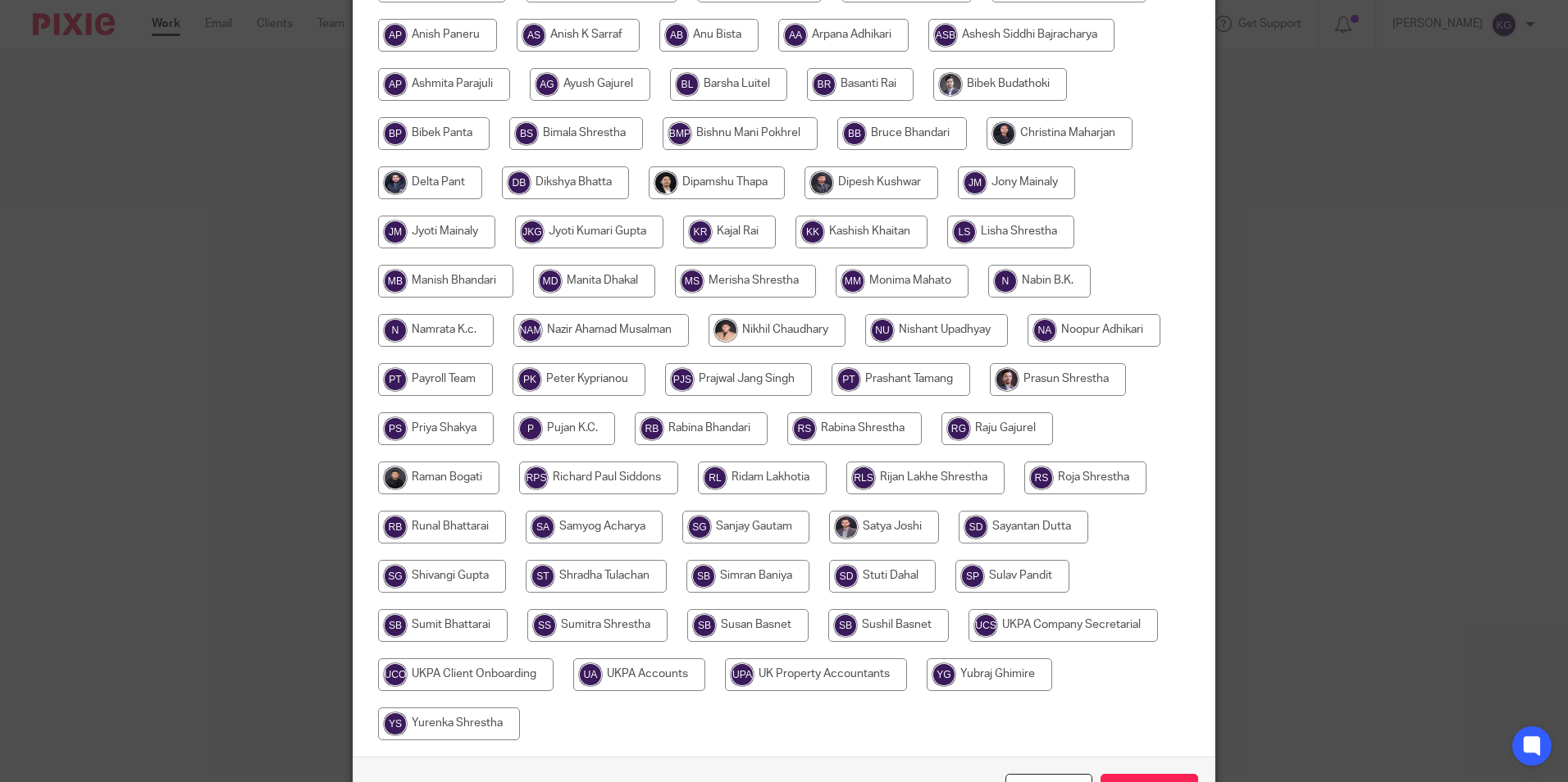
click at [1062, 474] on input "radio" at bounding box center [1085, 478] width 122 height 33
radio input "true"
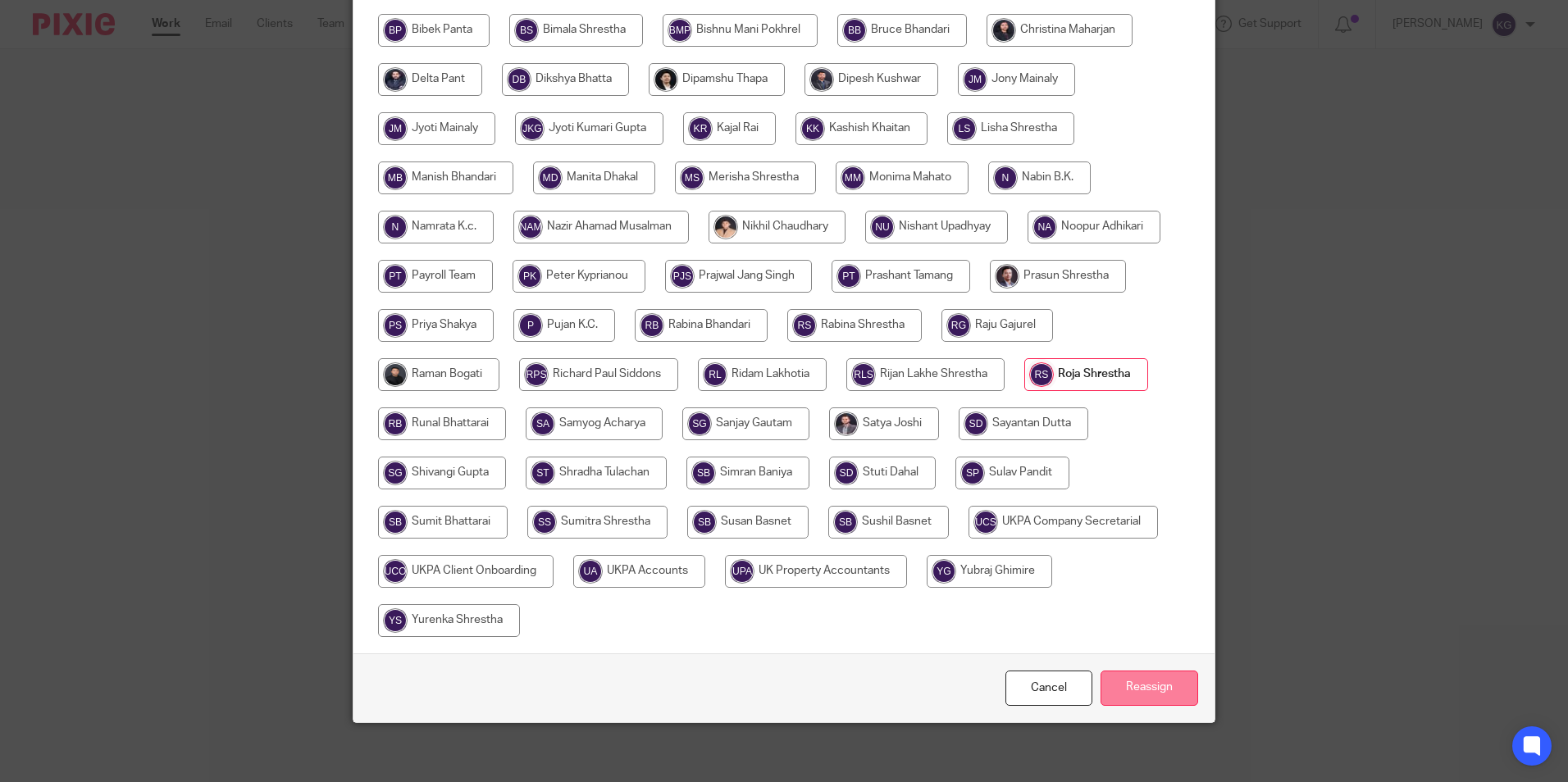
scroll to position [438, 0]
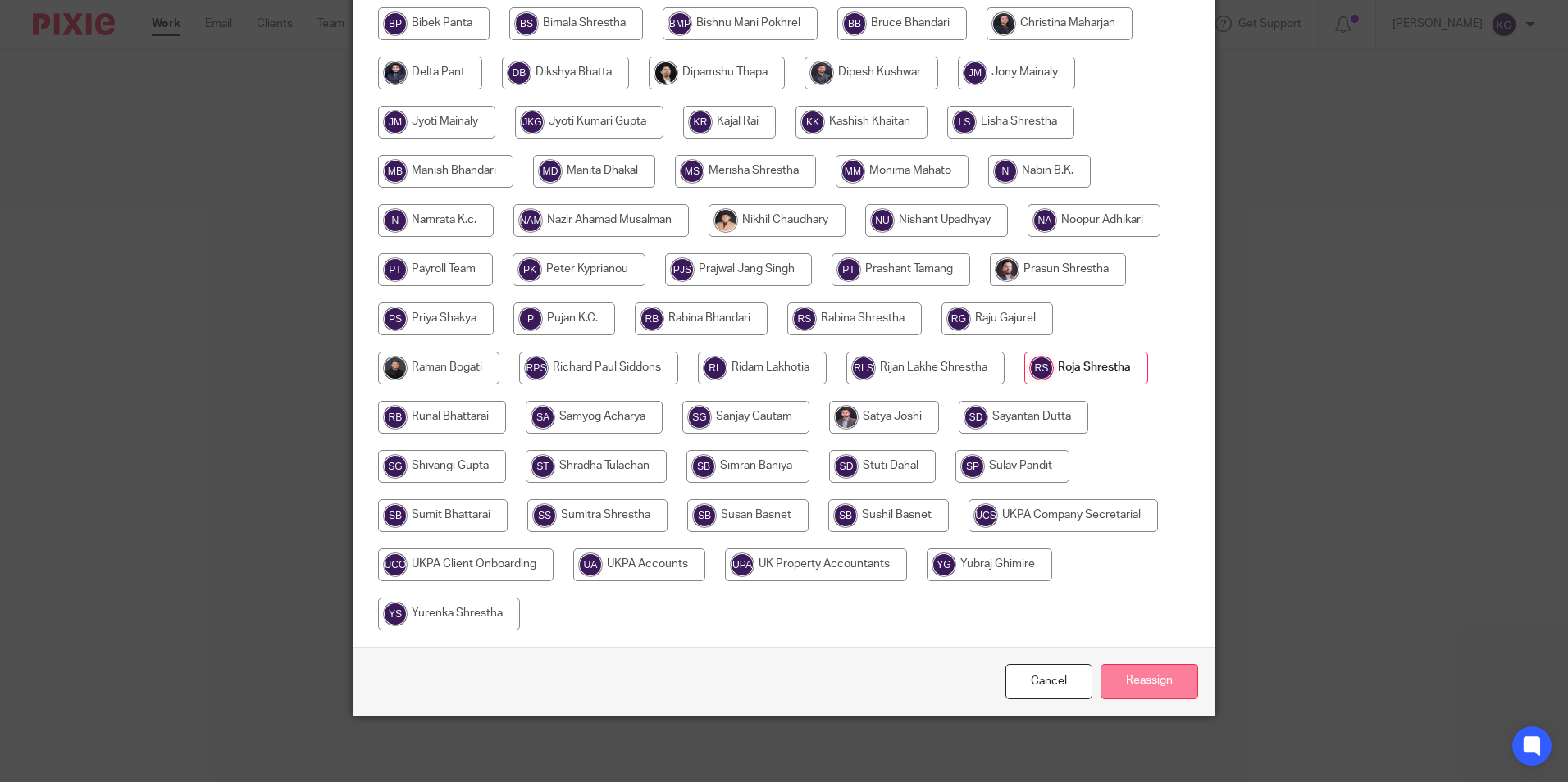
click at [1179, 692] on input "Reassign" at bounding box center [1149, 681] width 98 height 35
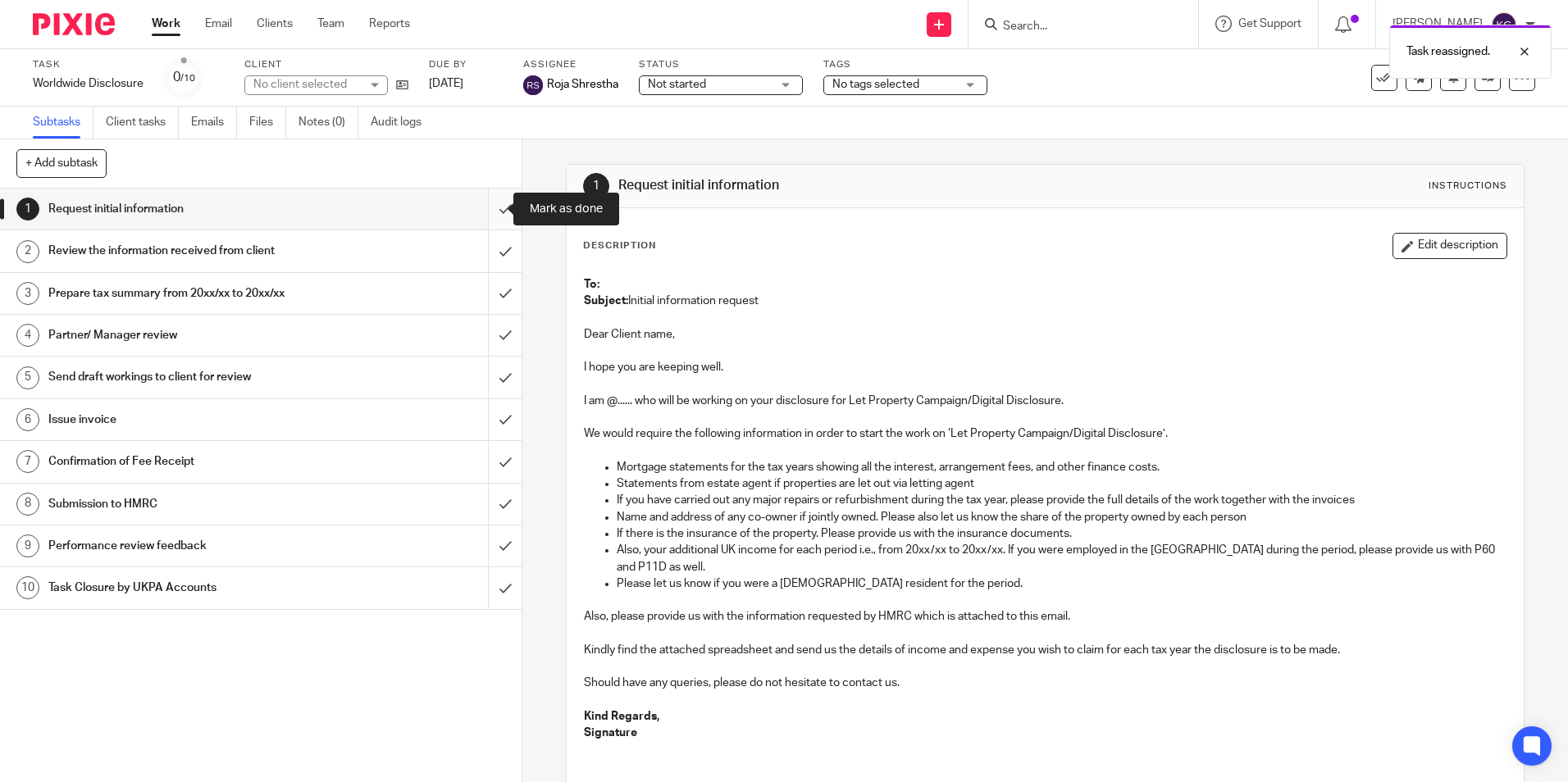
click at [484, 212] on input "submit" at bounding box center [261, 209] width 522 height 41
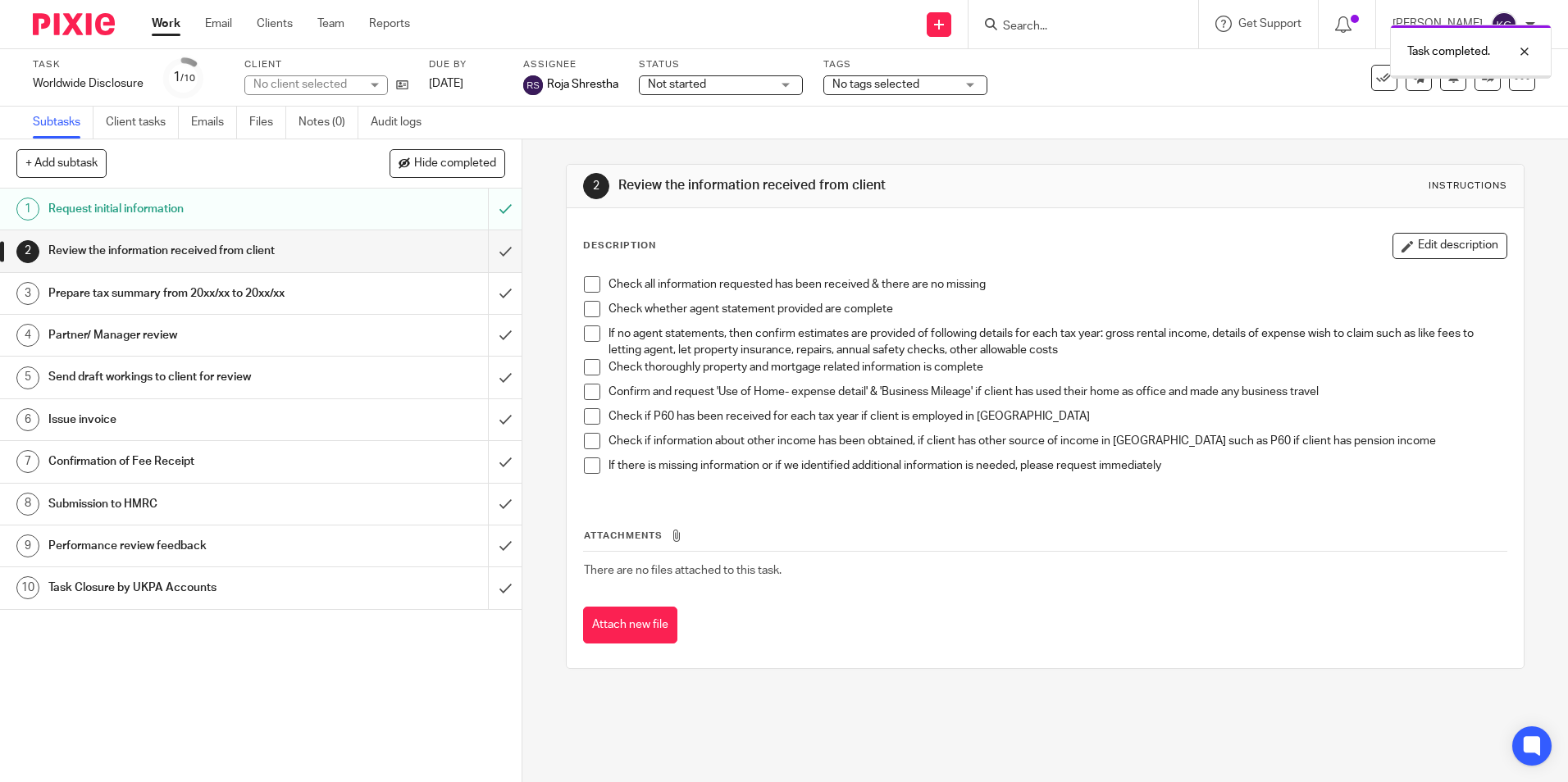
click at [852, 84] on span "No tags selected" at bounding box center [876, 84] width 87 height 11
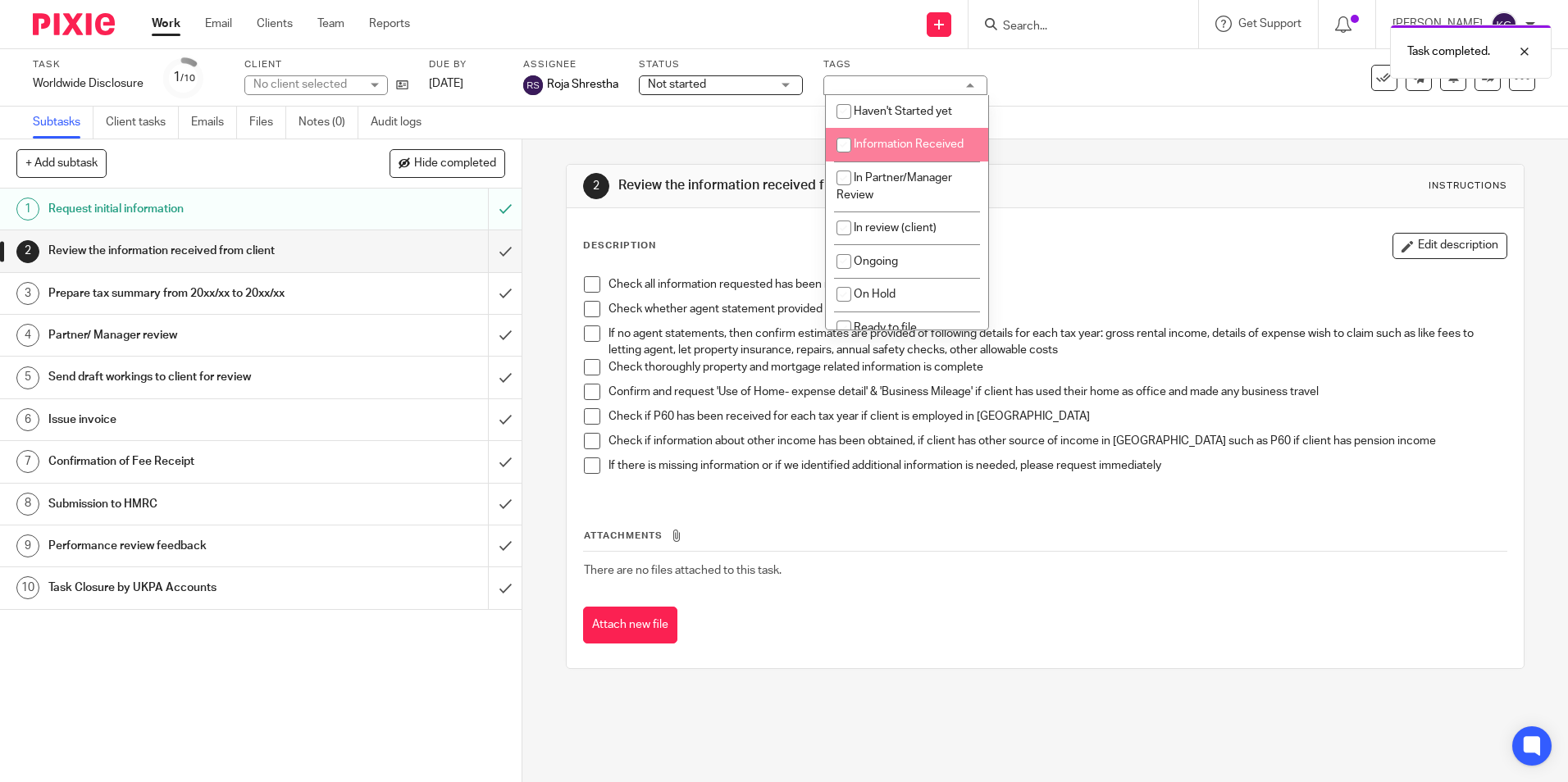
click at [898, 145] on span "Information Received" at bounding box center [909, 144] width 110 height 11
checkbox input "true"
click at [1131, 107] on div "Subtasks Client tasks Emails Files Notes (0) Audit logs" at bounding box center [784, 123] width 1568 height 33
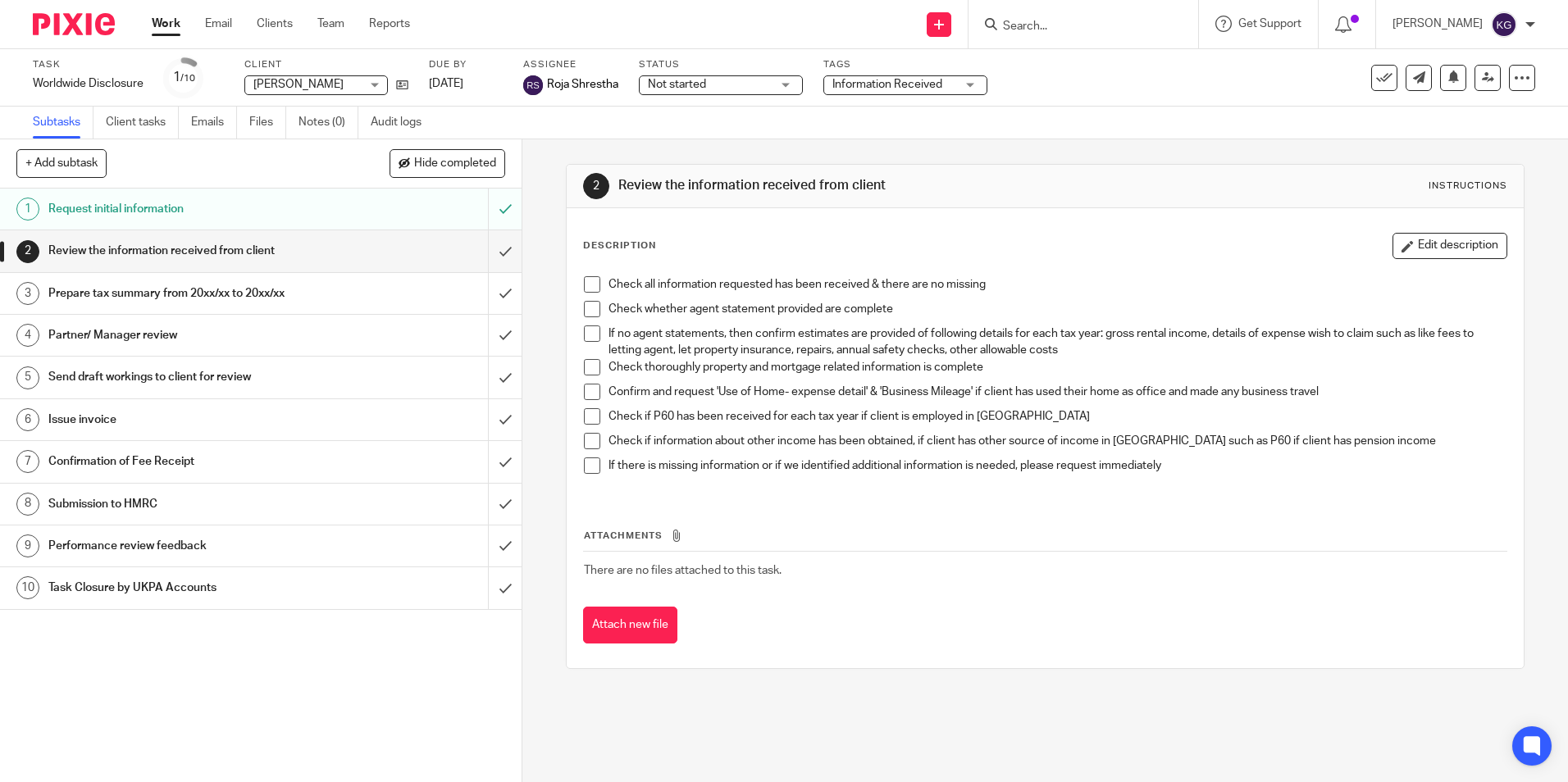
click at [1038, 22] on input "Search" at bounding box center [1075, 27] width 148 height 15
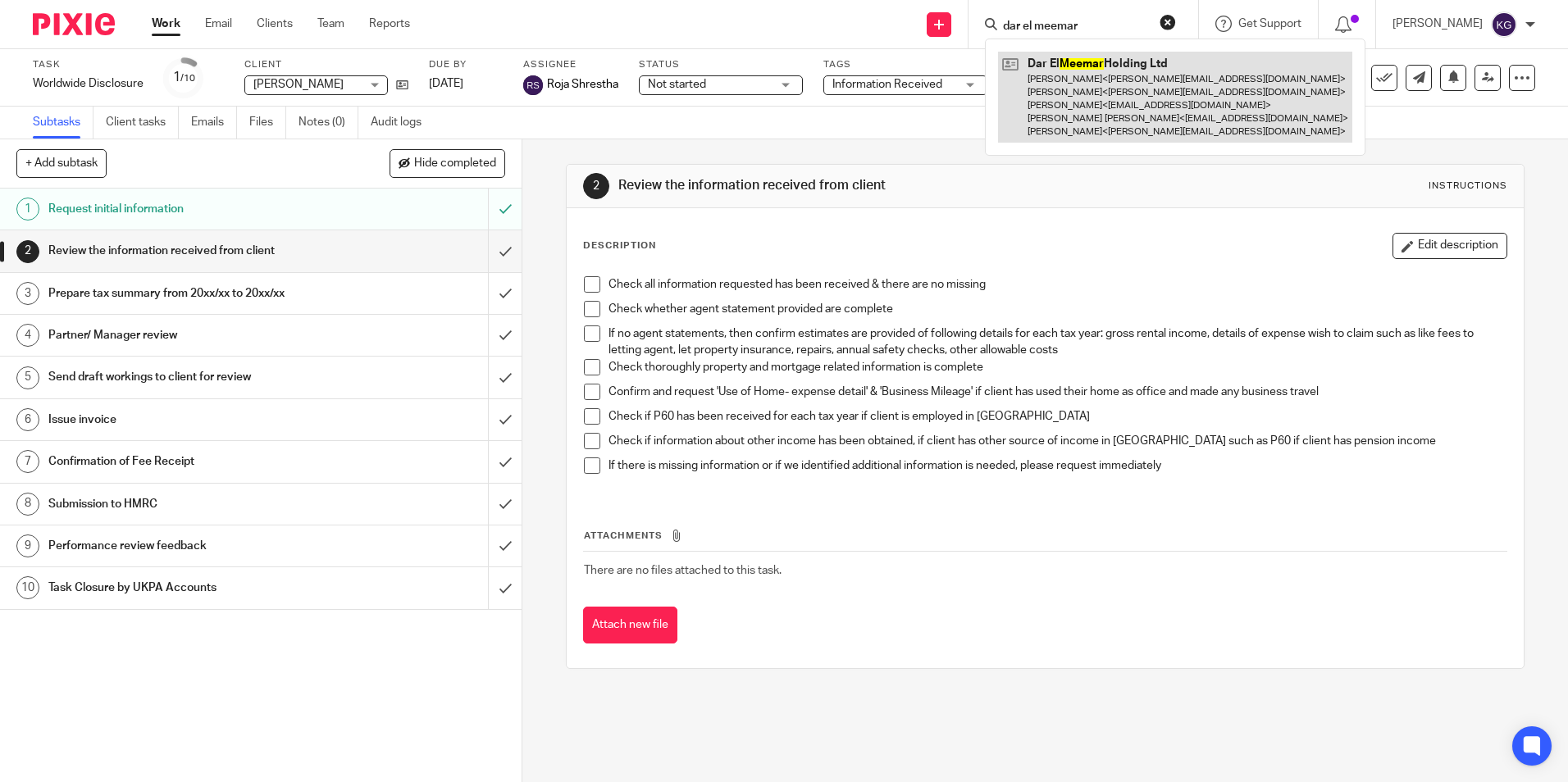
type input "dar el meemar"
click at [1098, 71] on link at bounding box center [1175, 97] width 354 height 91
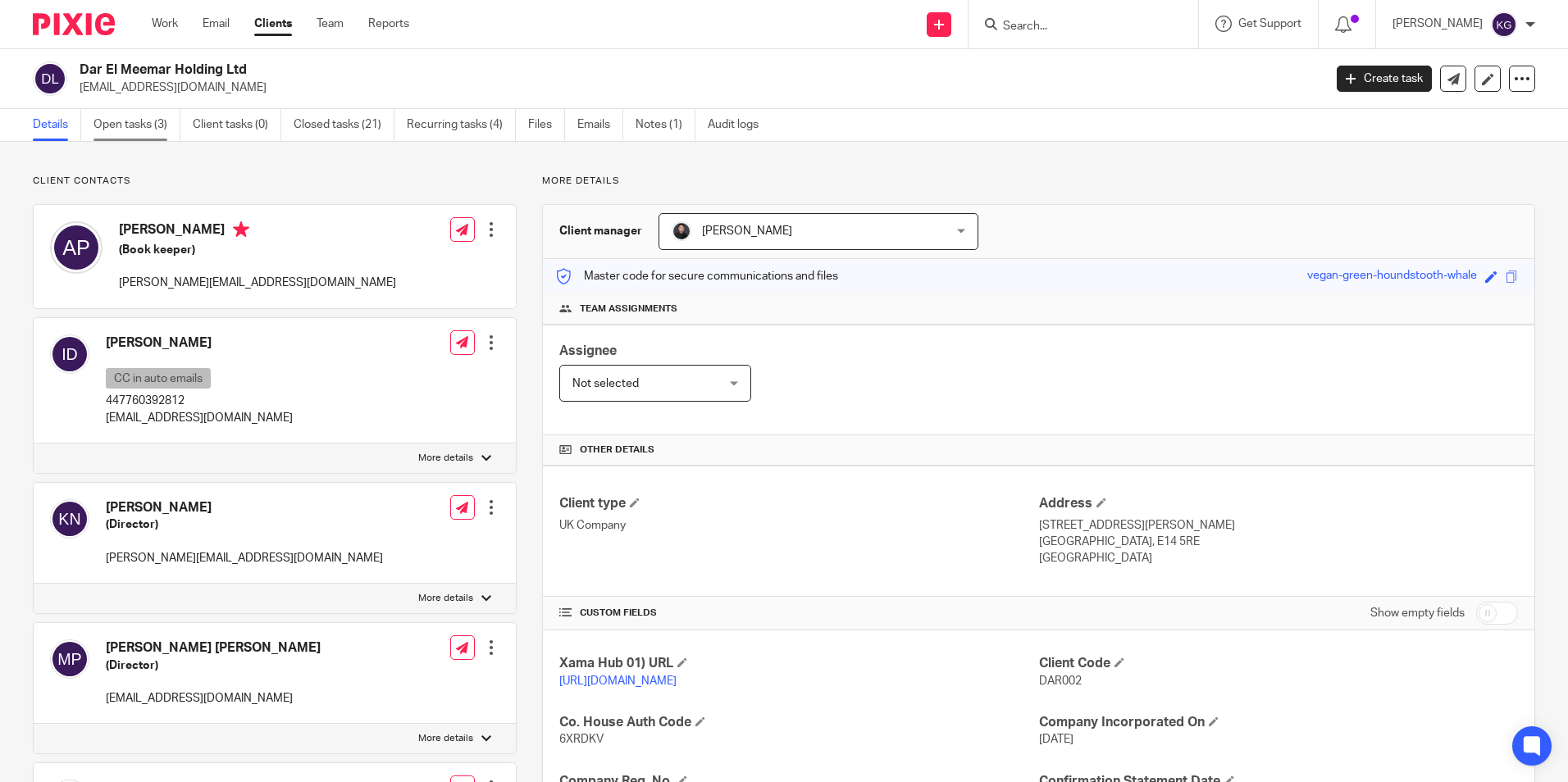
click at [155, 124] on link "Open tasks (3)" at bounding box center [137, 125] width 87 height 32
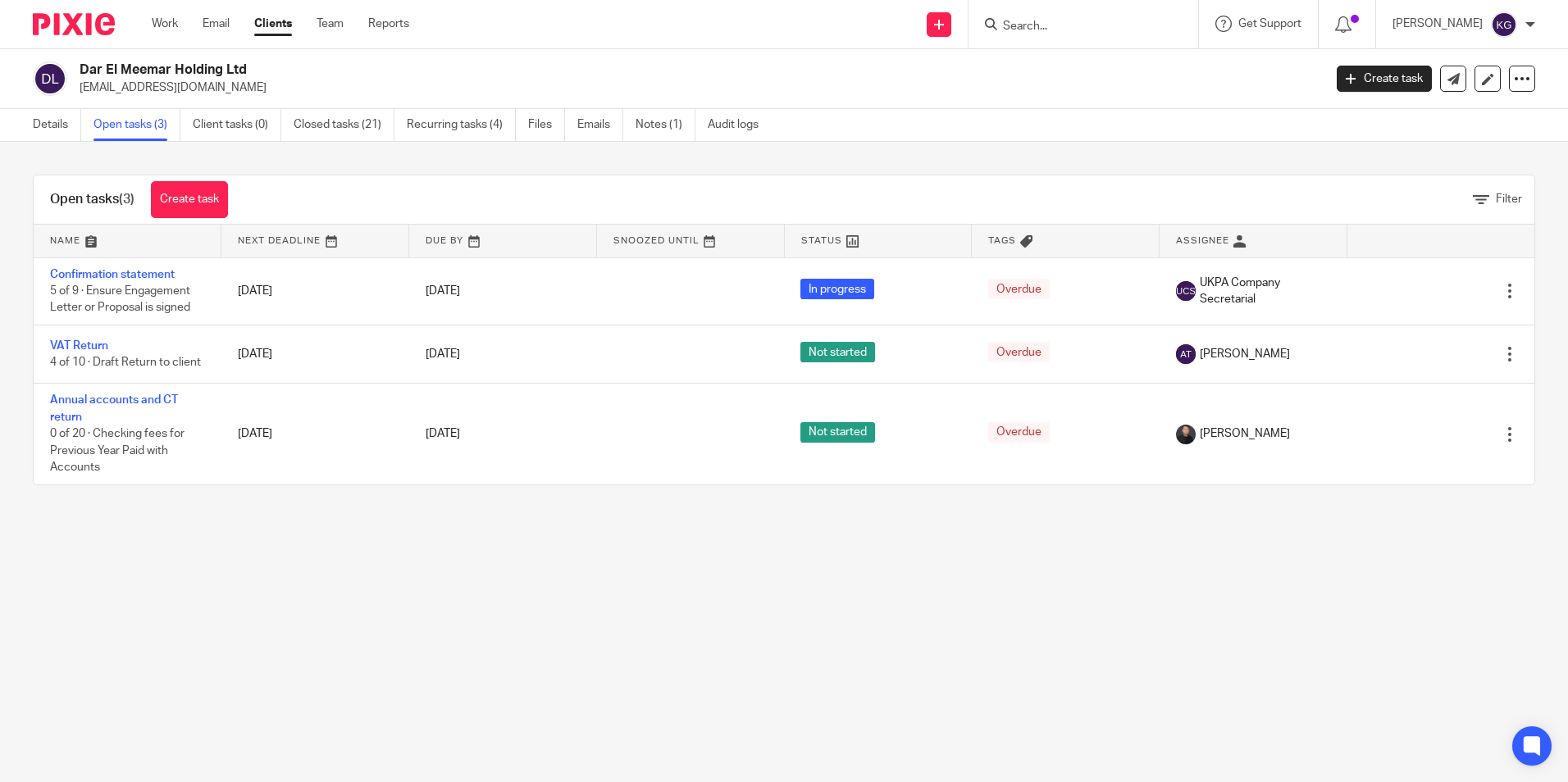
click at [1075, 21] on input "Search" at bounding box center [1075, 27] width 148 height 15
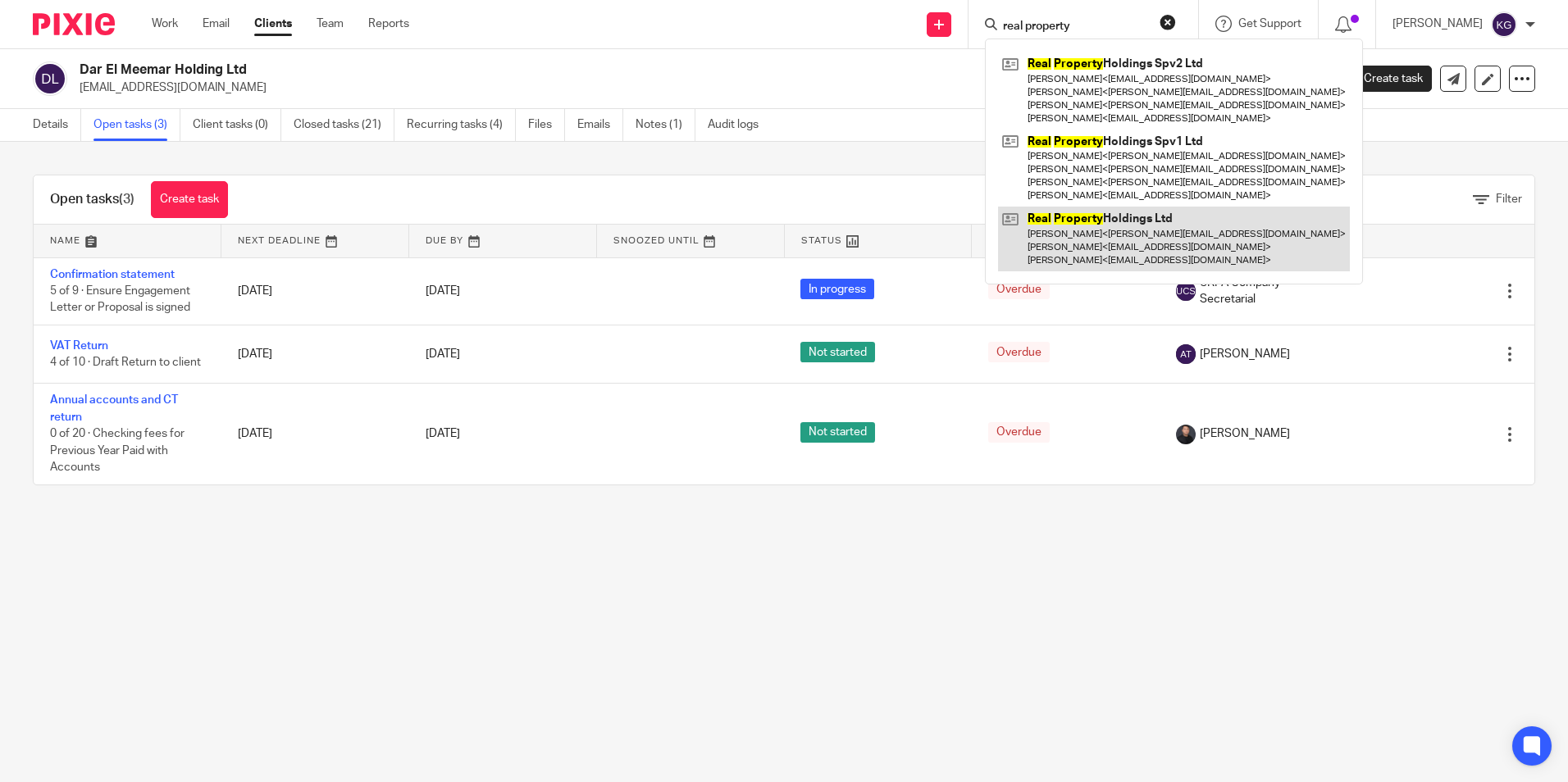
type input "real property"
click at [1145, 268] on link at bounding box center [1174, 239] width 352 height 65
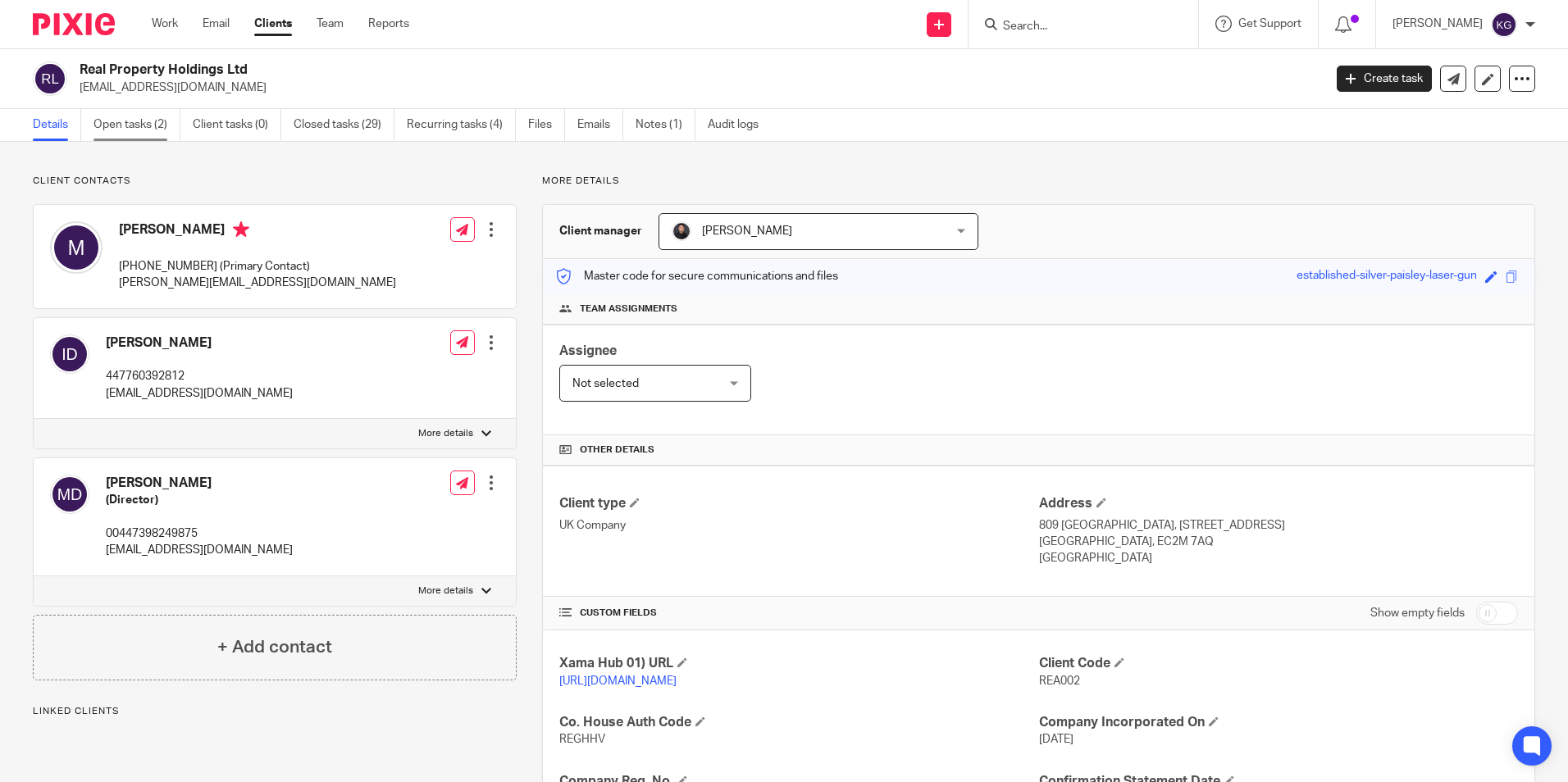
click at [109, 118] on link "Open tasks (2)" at bounding box center [137, 125] width 87 height 32
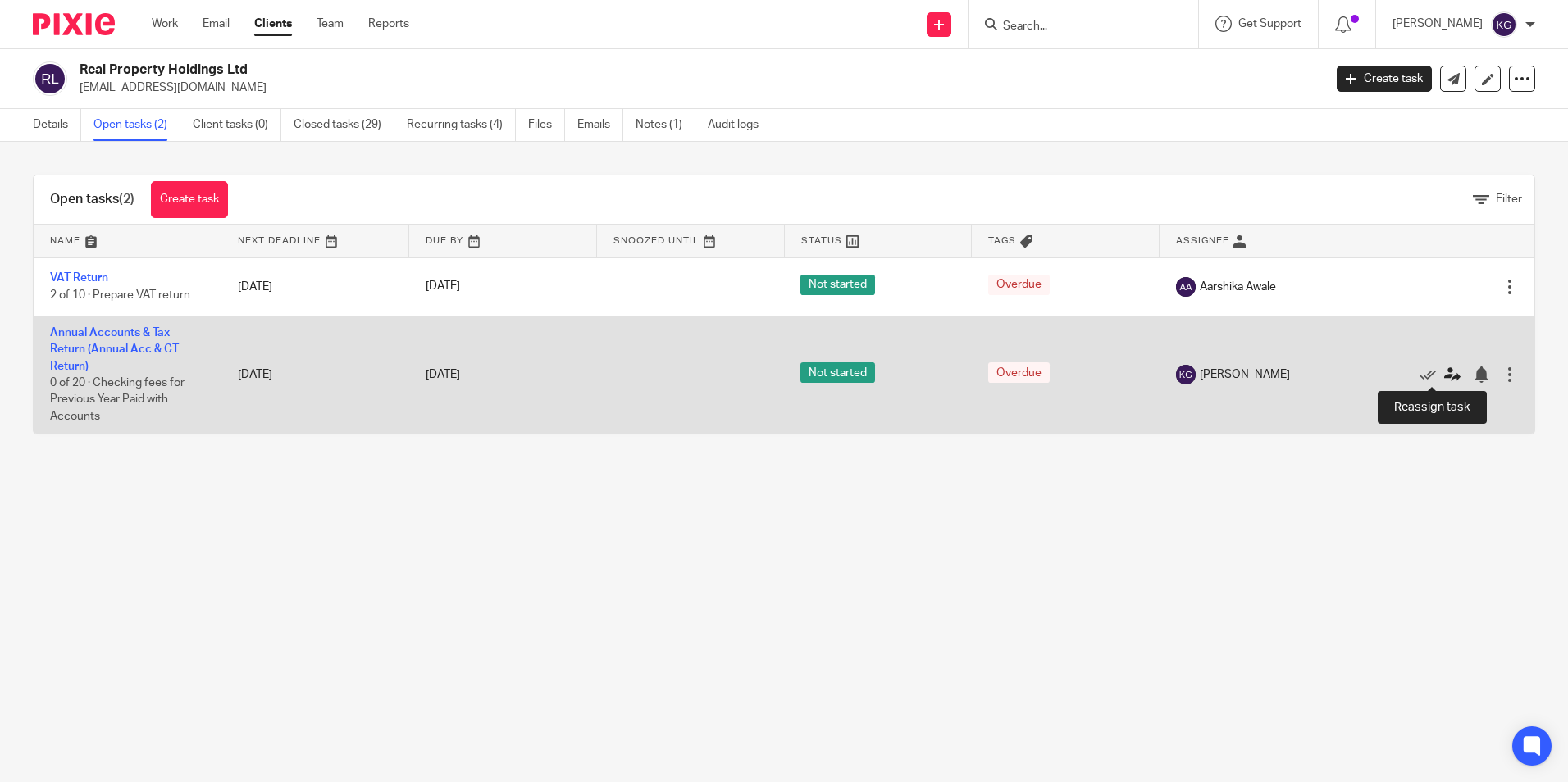
click at [1444, 371] on icon at bounding box center [1452, 375] width 16 height 16
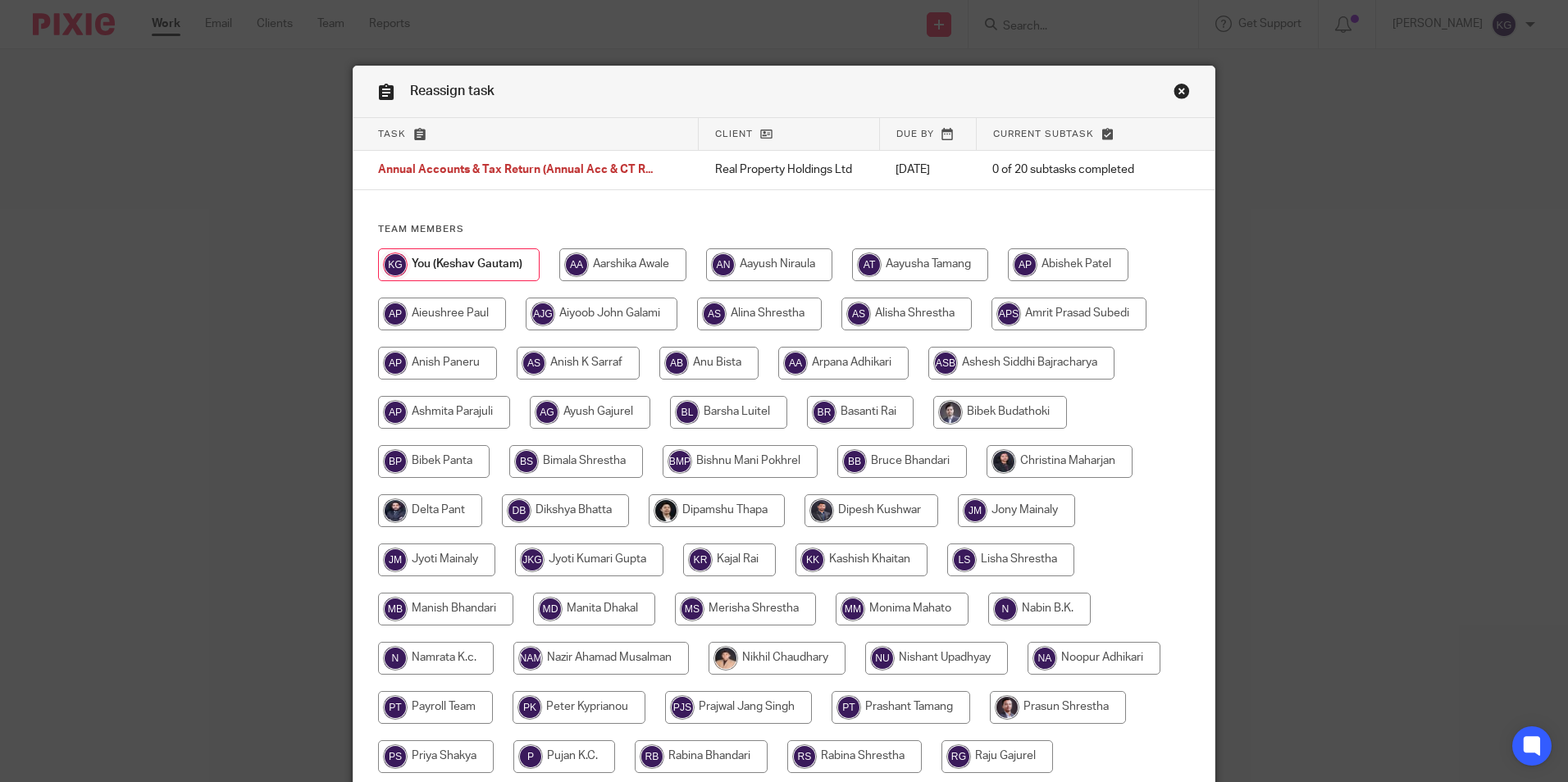
scroll to position [164, 0]
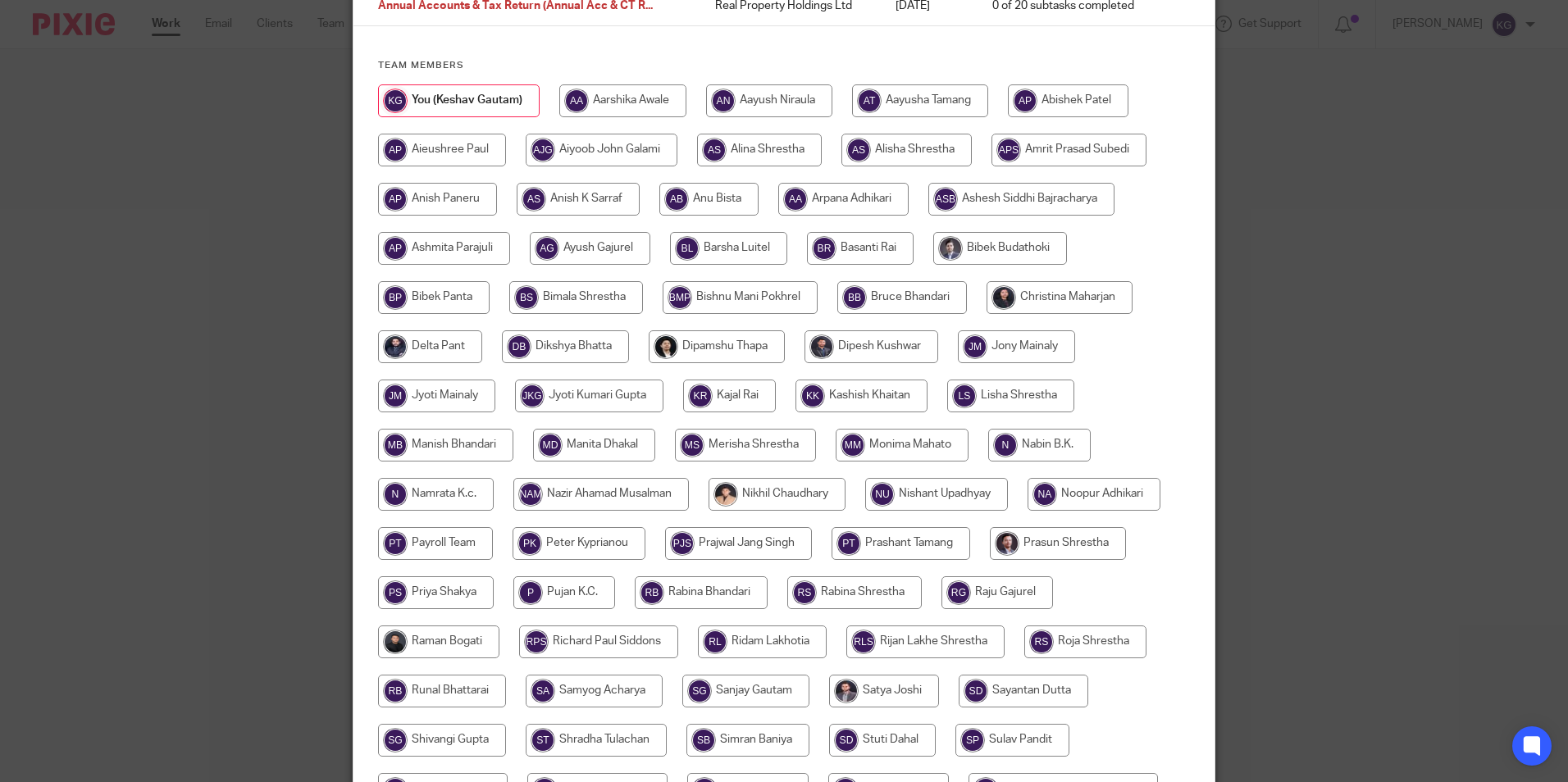
click at [451, 633] on input "radio" at bounding box center [439, 642] width 121 height 33
radio input "true"
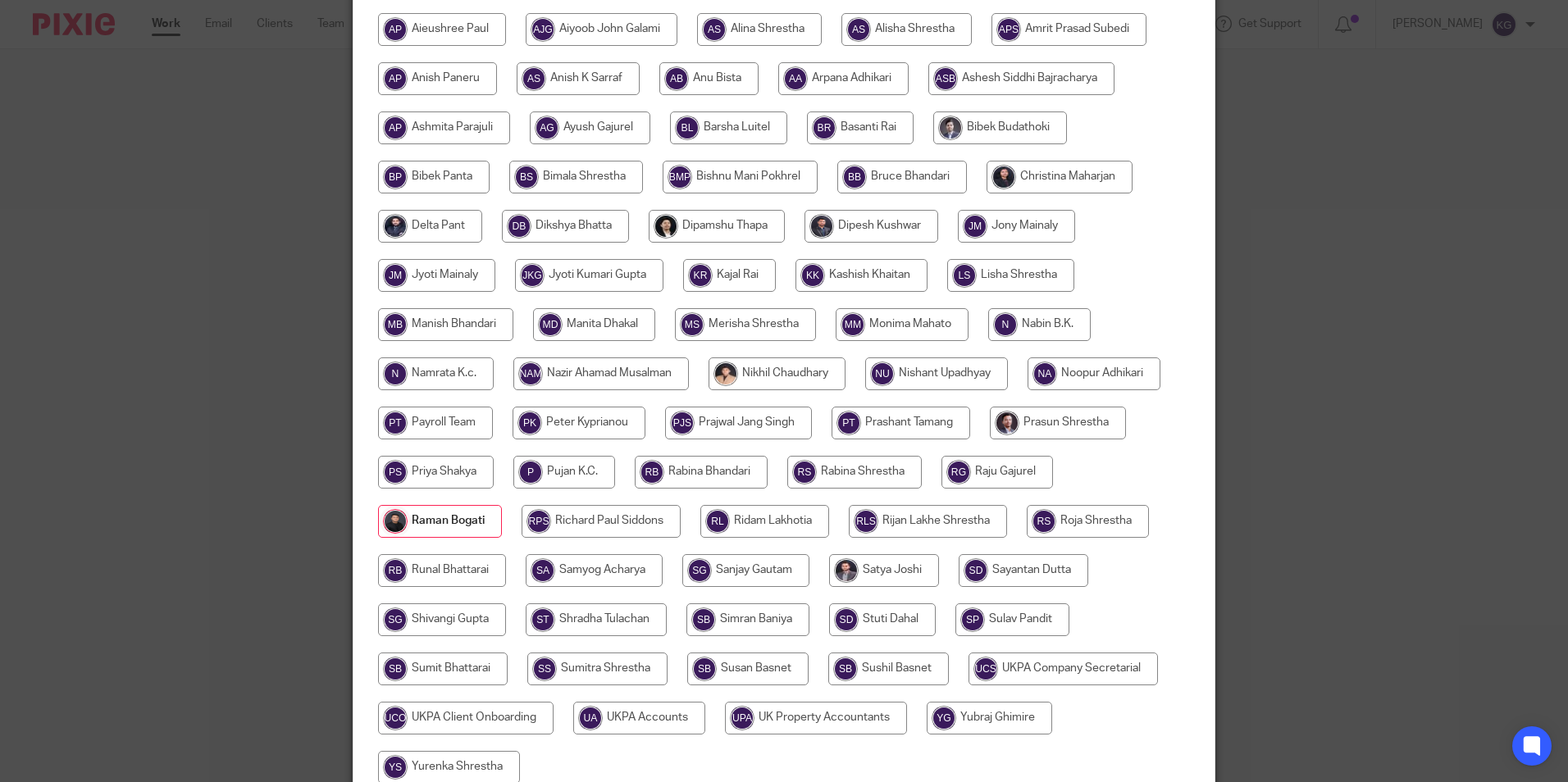
scroll to position [438, 0]
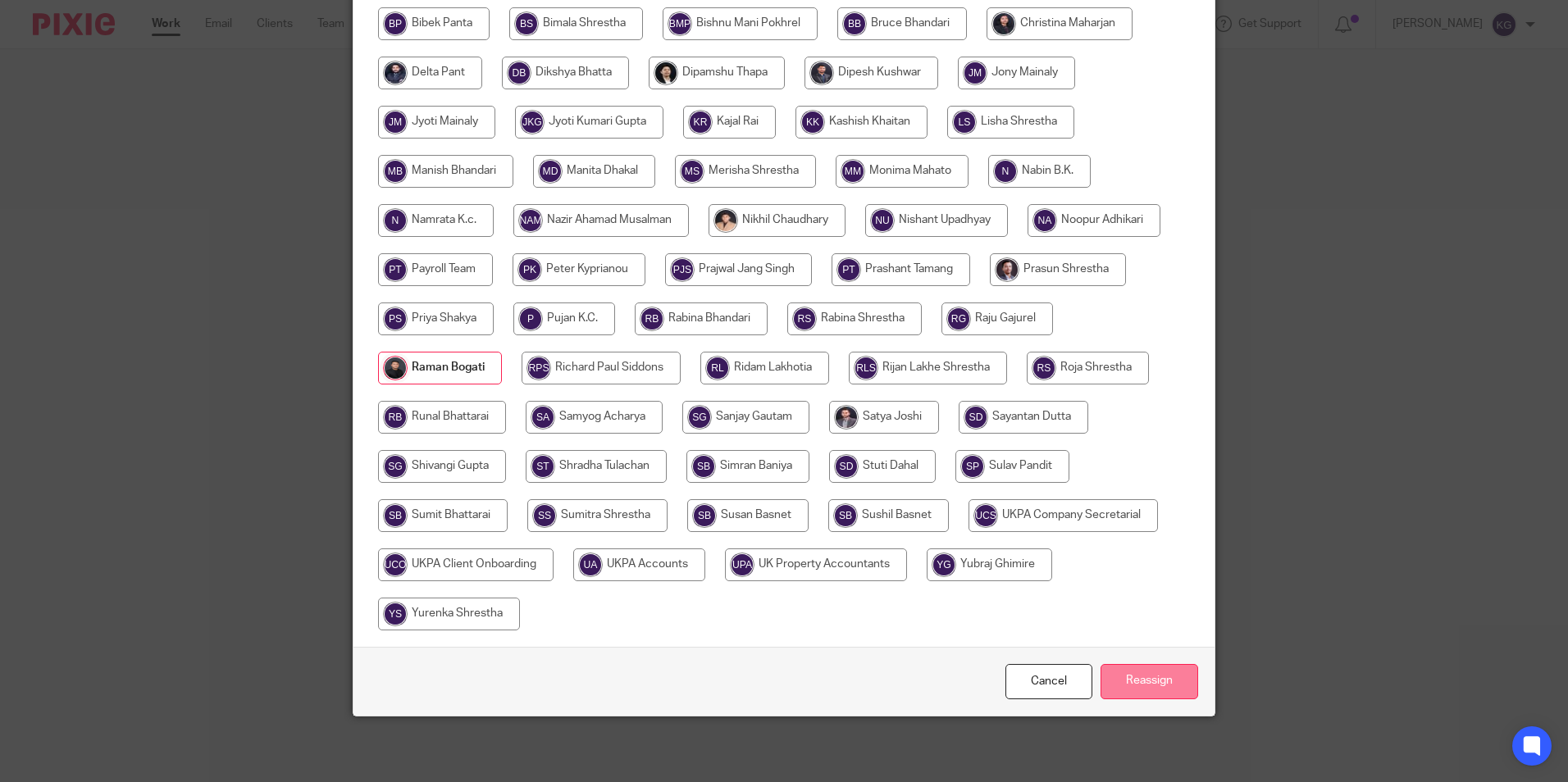
click at [1110, 680] on input "Reassign" at bounding box center [1149, 681] width 98 height 35
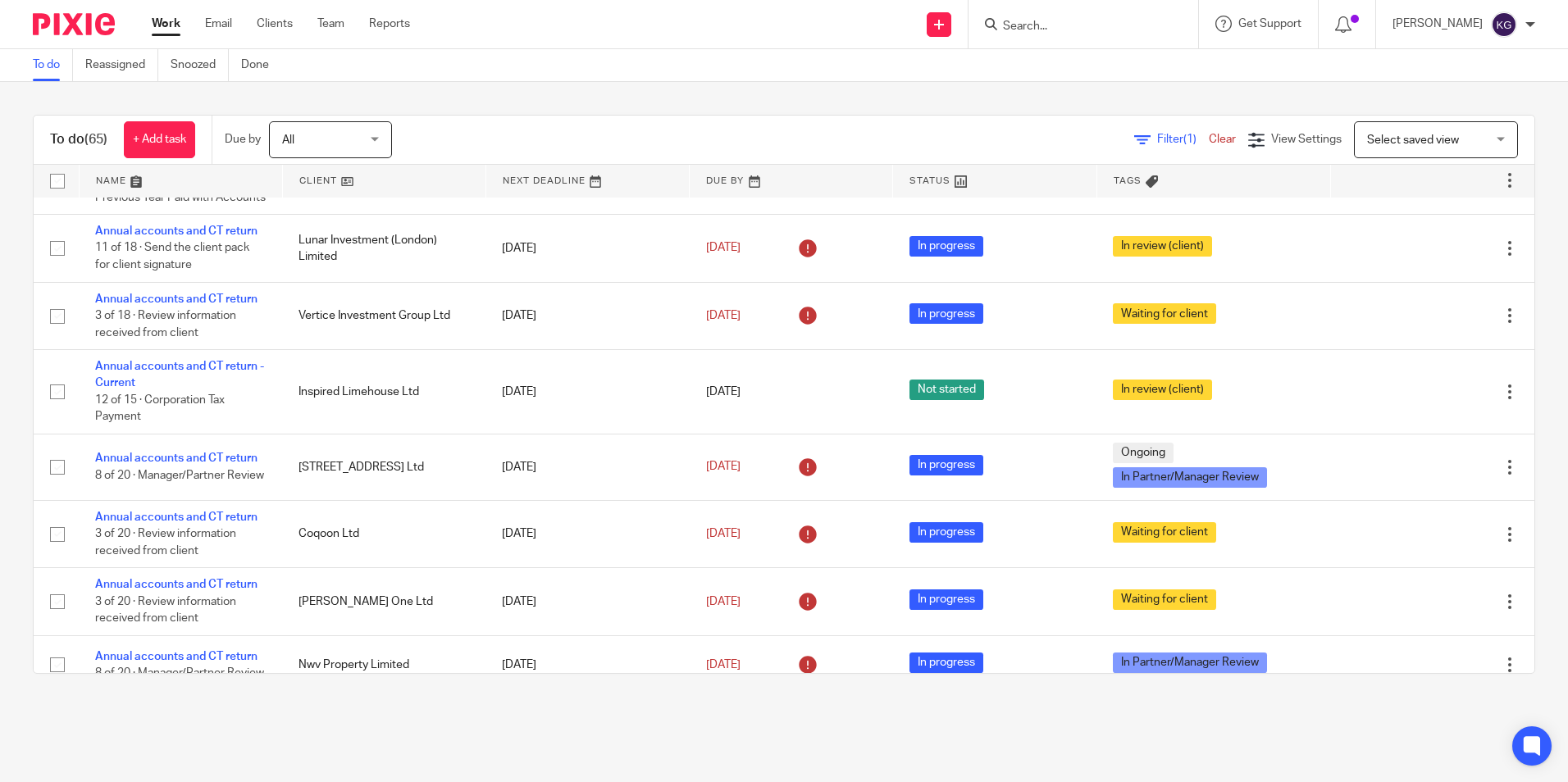
scroll to position [1123, 0]
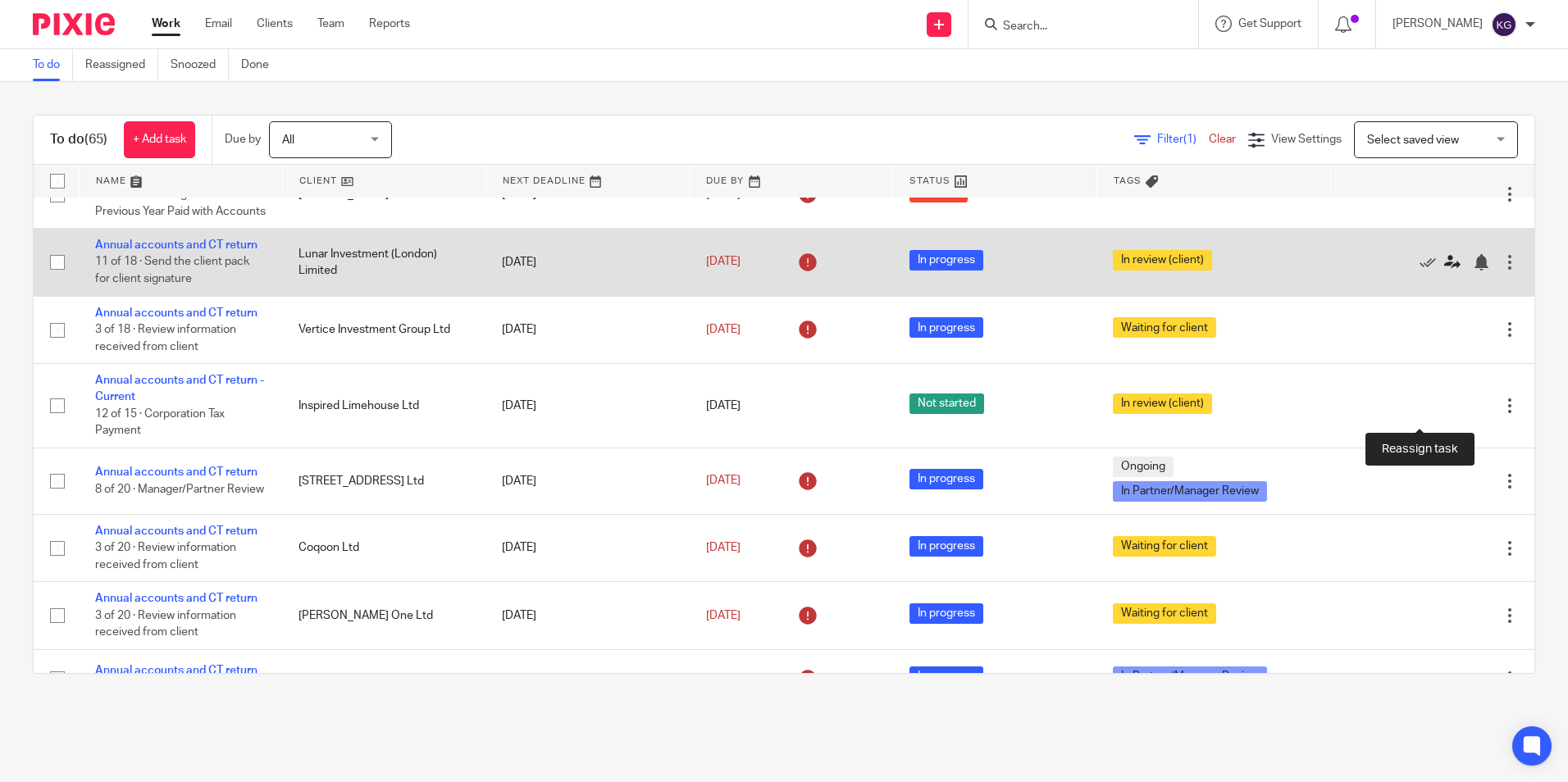
click at [1444, 271] on icon at bounding box center [1452, 262] width 16 height 16
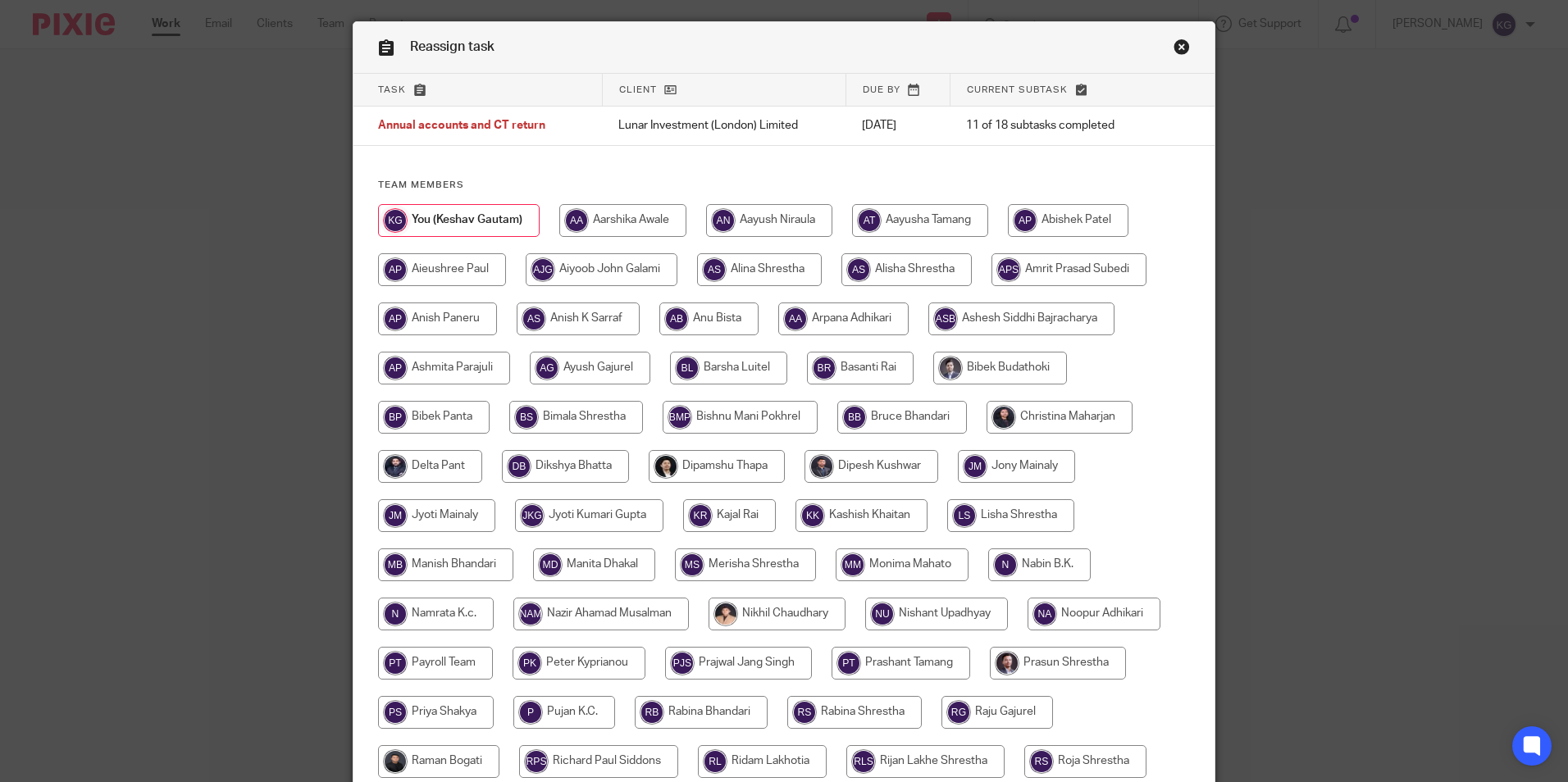
scroll to position [82, 0]
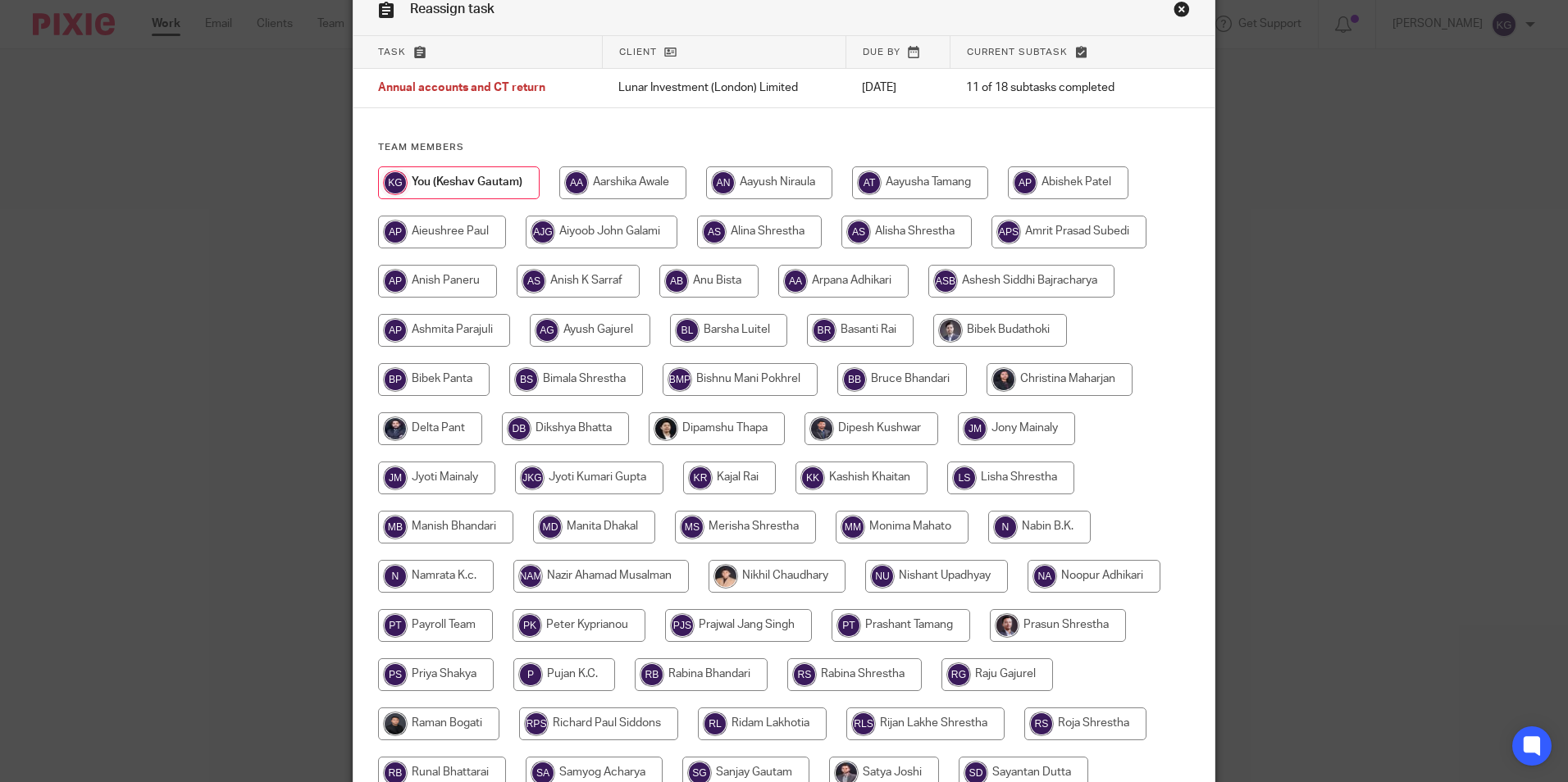
click at [460, 538] on input "radio" at bounding box center [445, 527] width 135 height 33
radio input "true"
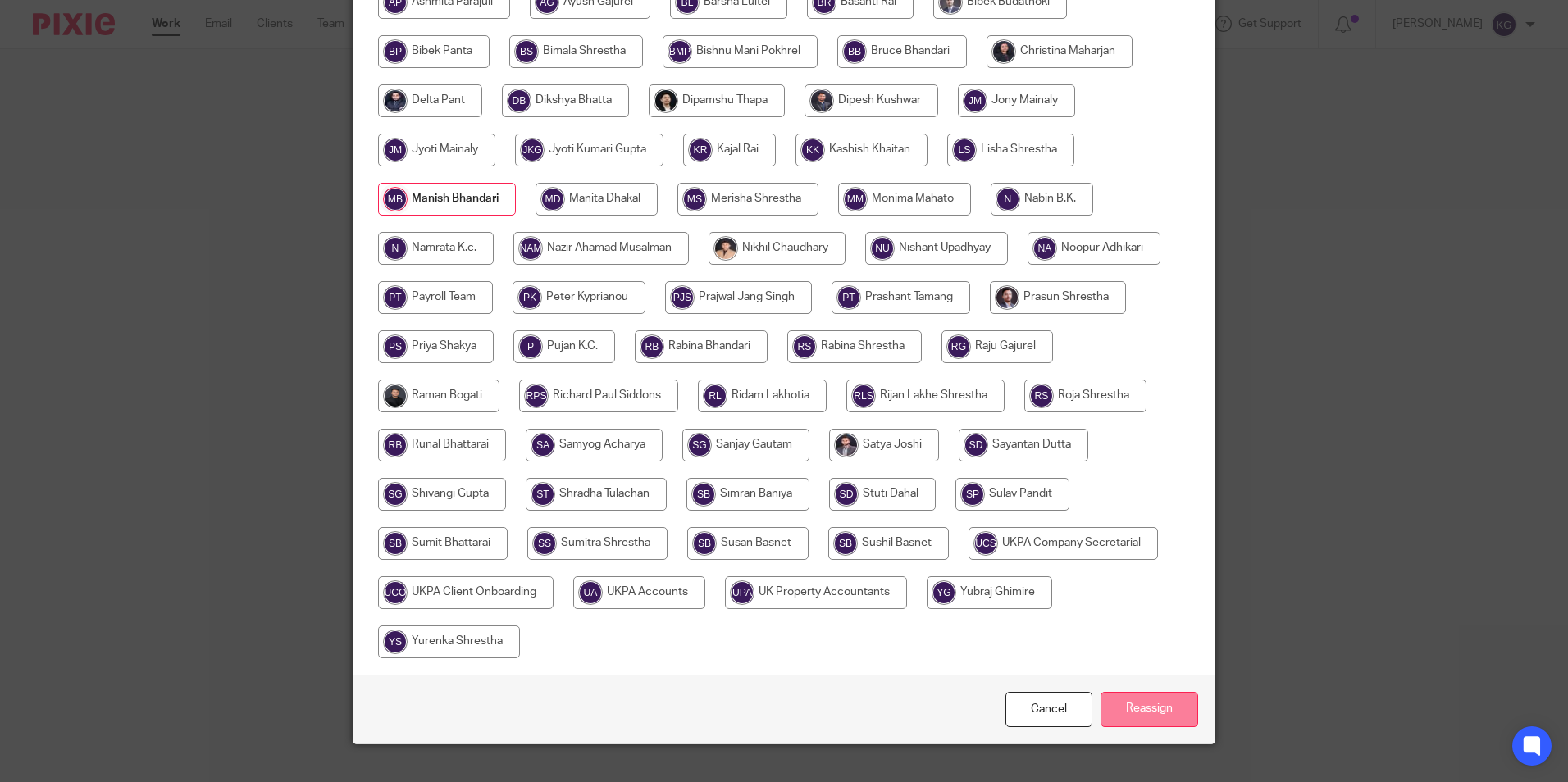
click at [1157, 698] on input "Reassign" at bounding box center [1149, 709] width 98 height 35
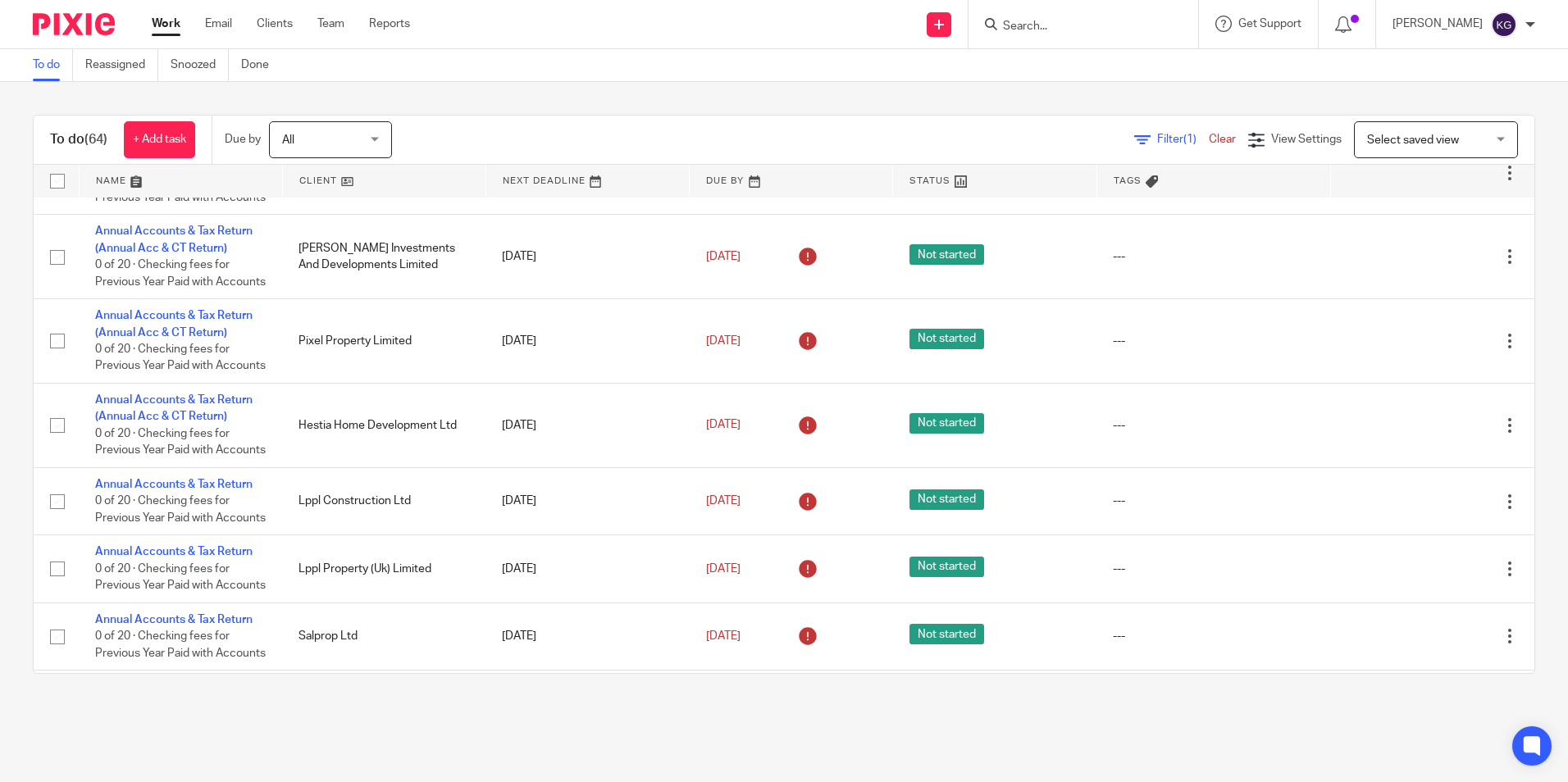
scroll to position [3688, 0]
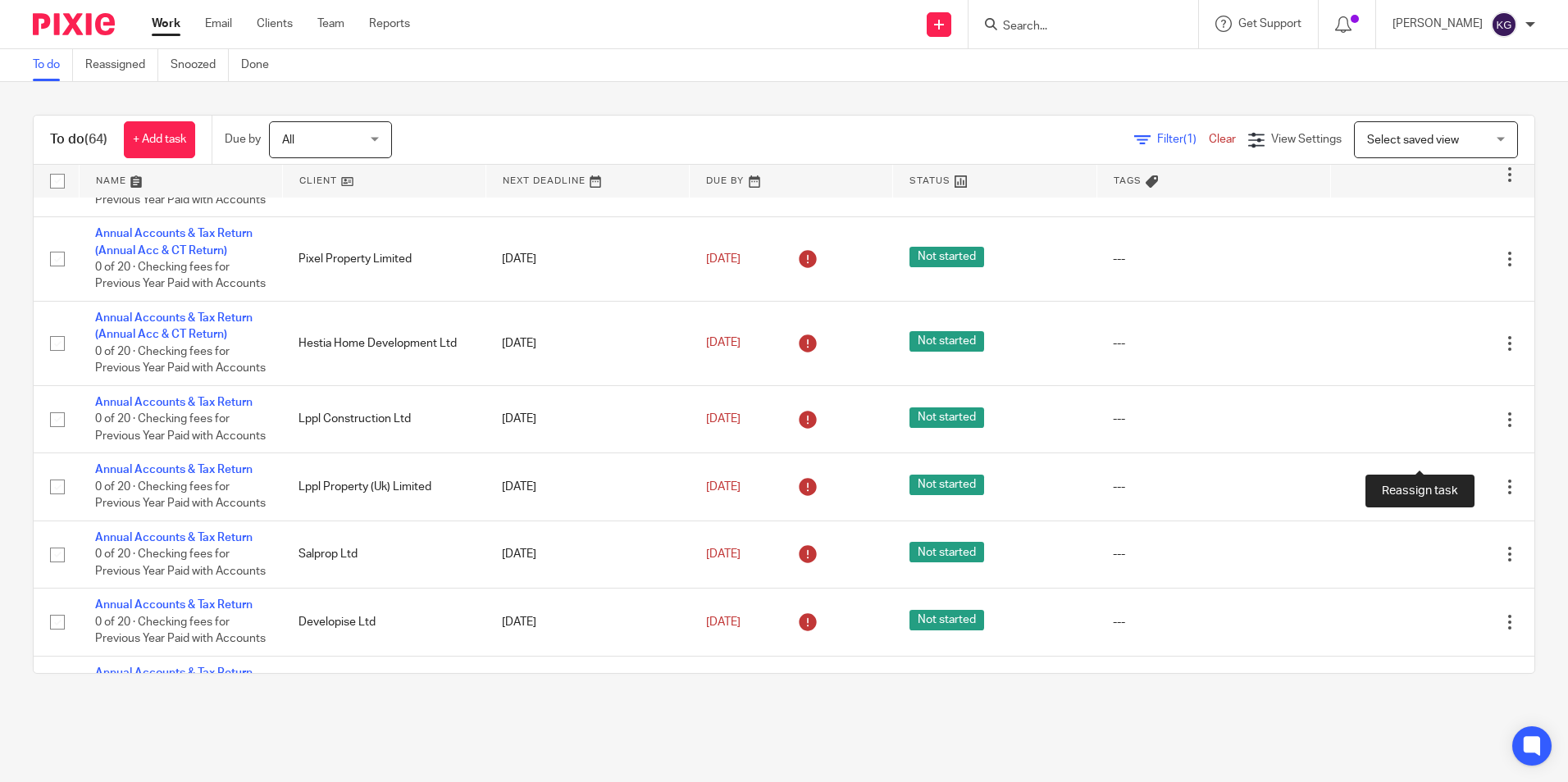
click at [1444, 99] on icon at bounding box center [1452, 91] width 16 height 16
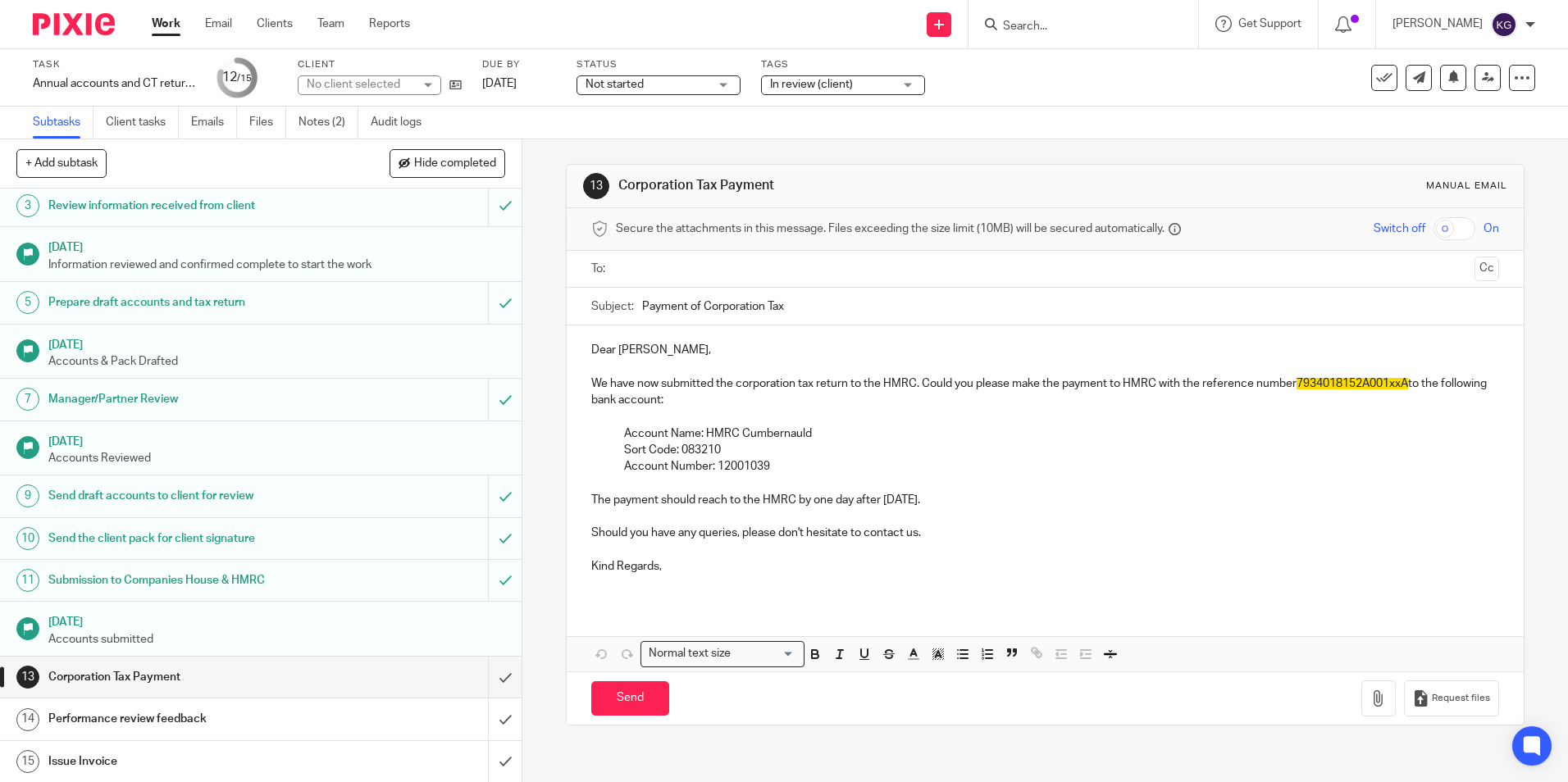
scroll to position [101, 0]
click at [485, 679] on input "submit" at bounding box center [261, 676] width 522 height 41
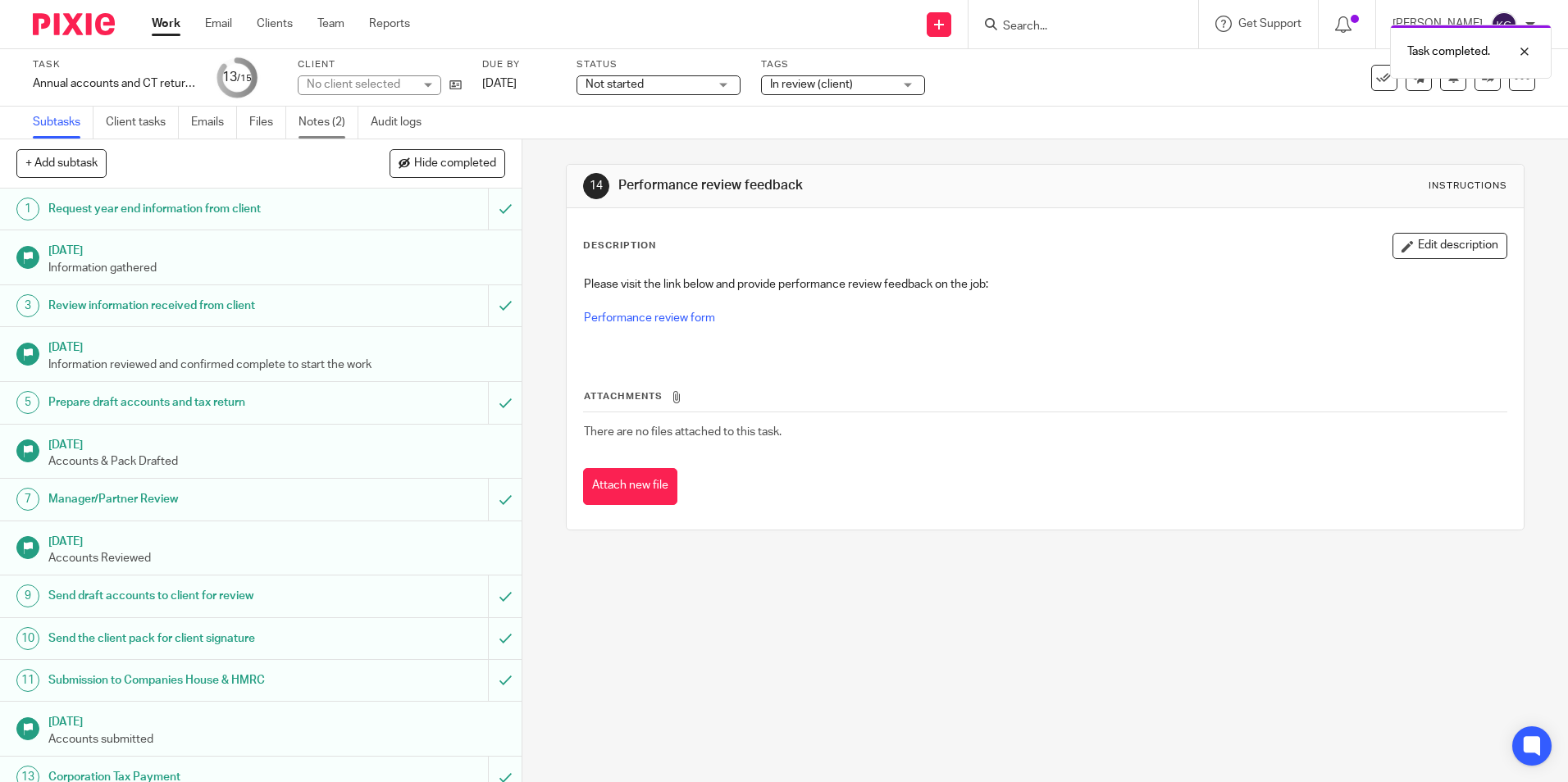
click at [313, 126] on link "Notes (2)" at bounding box center [328, 122] width 60 height 32
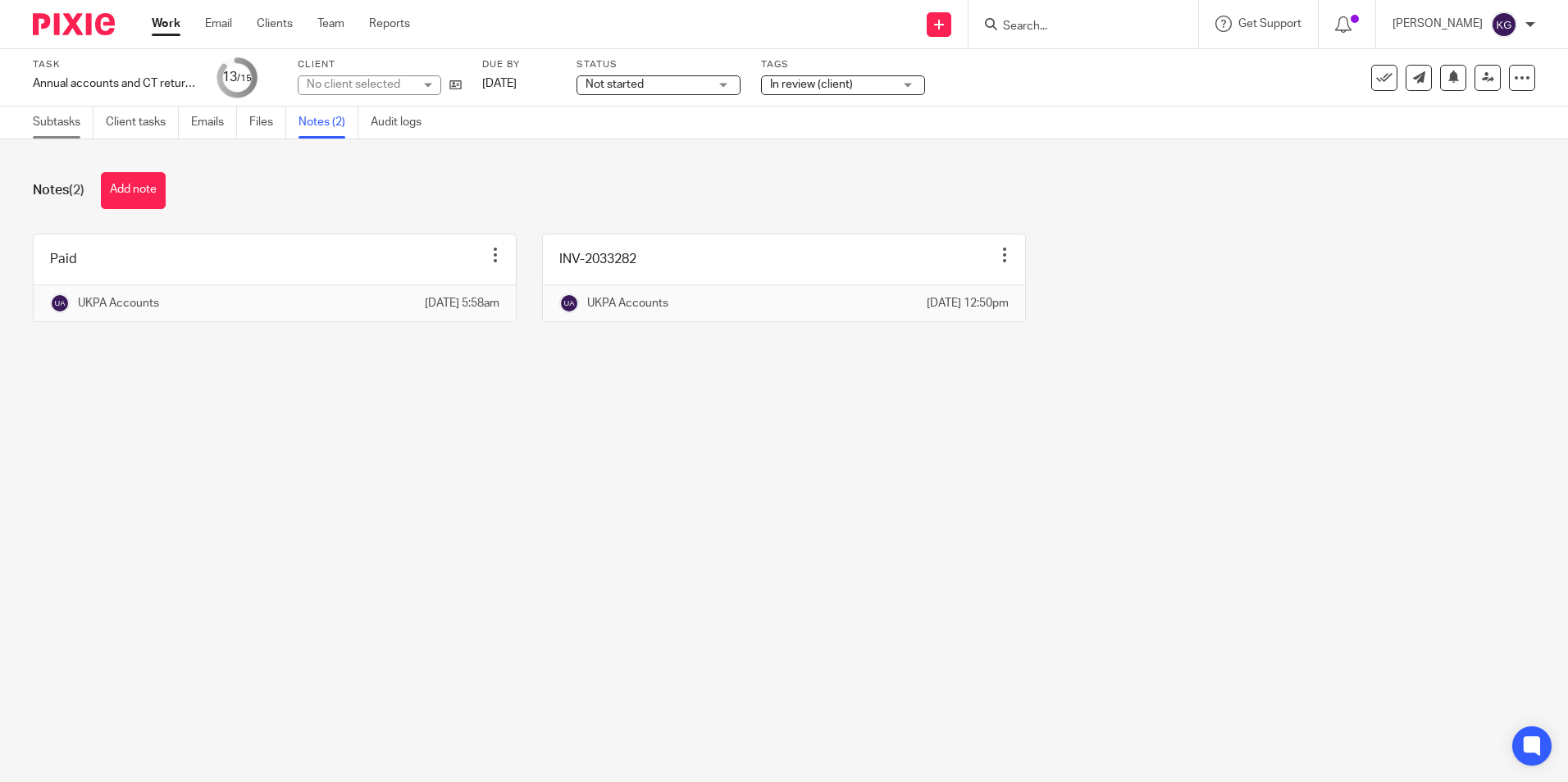
click at [51, 120] on link "Subtasks" at bounding box center [63, 122] width 61 height 32
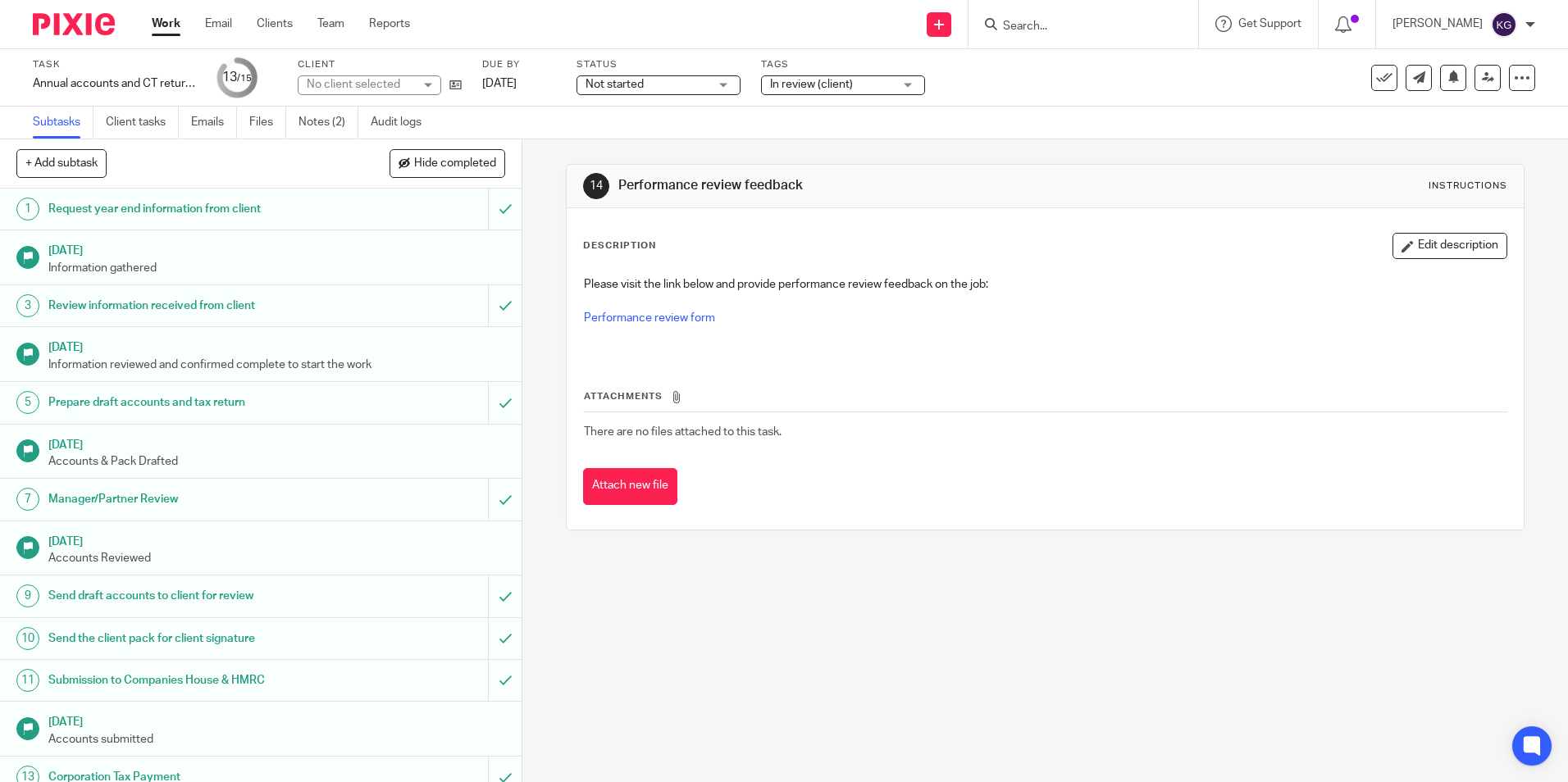
click at [892, 80] on span "In review (client)" at bounding box center [832, 84] width 123 height 17
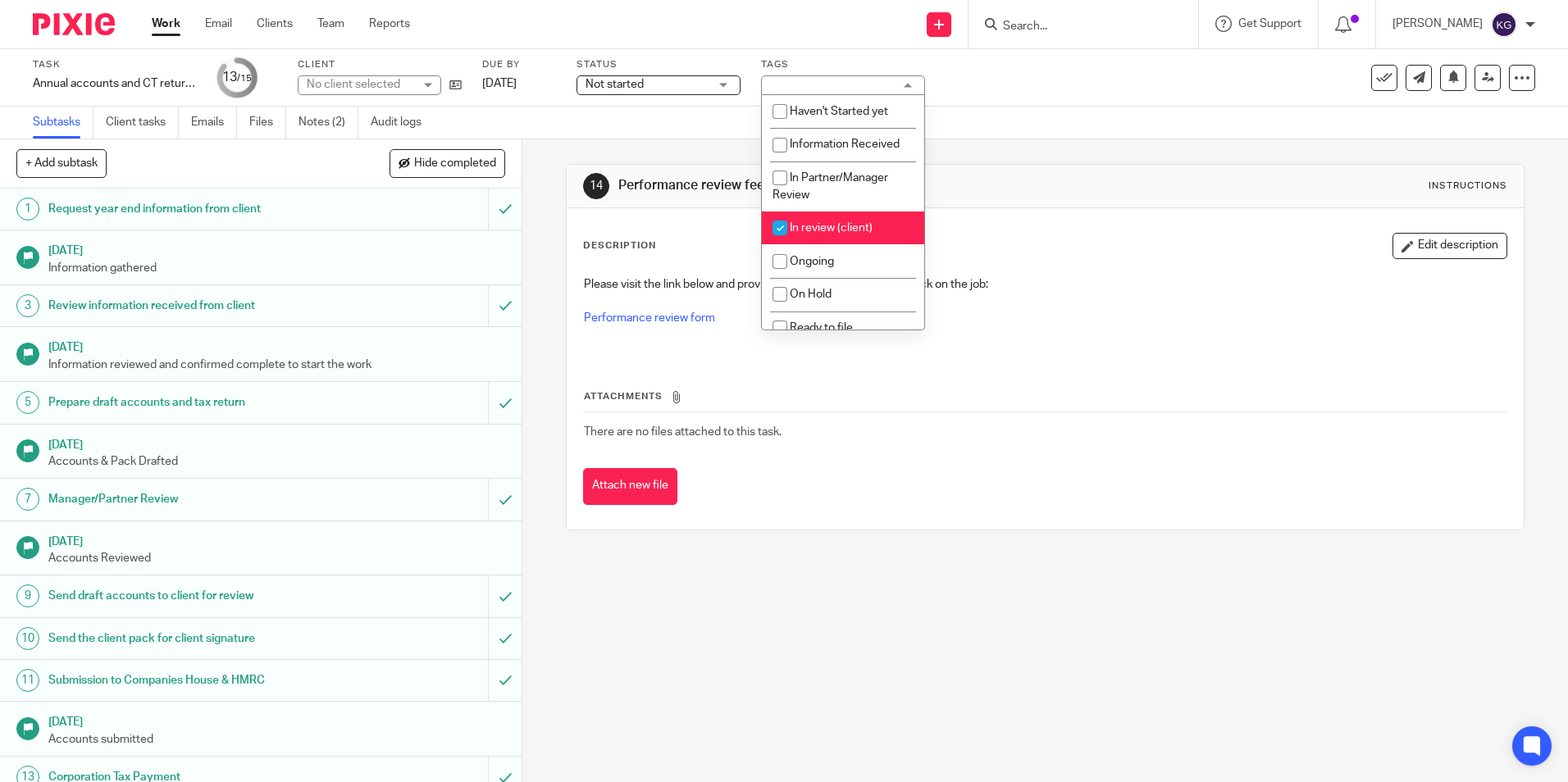
click at [807, 230] on span "In review (client)" at bounding box center [831, 228] width 83 height 11
checkbox input "false"
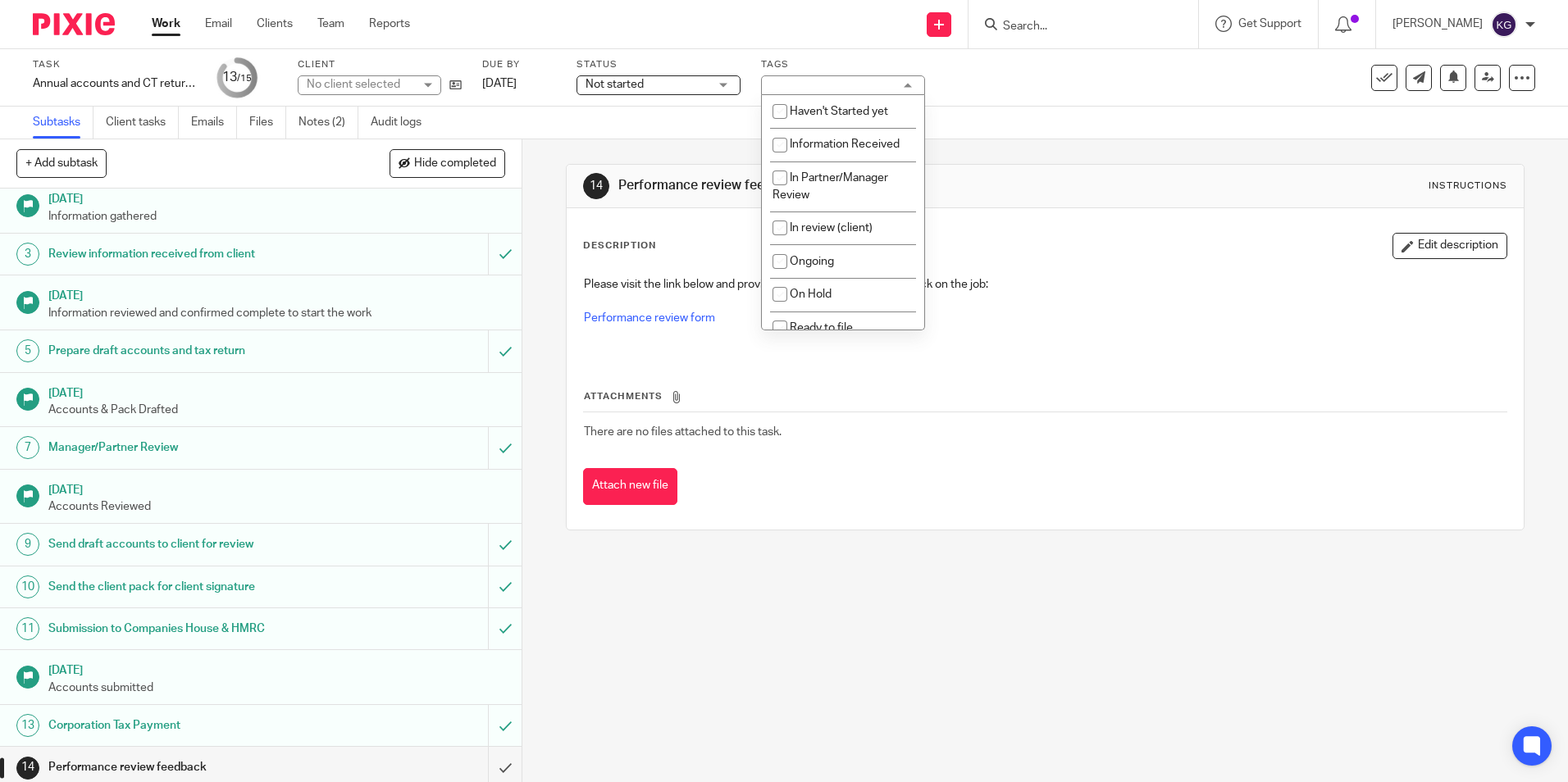
scroll to position [101, 0]
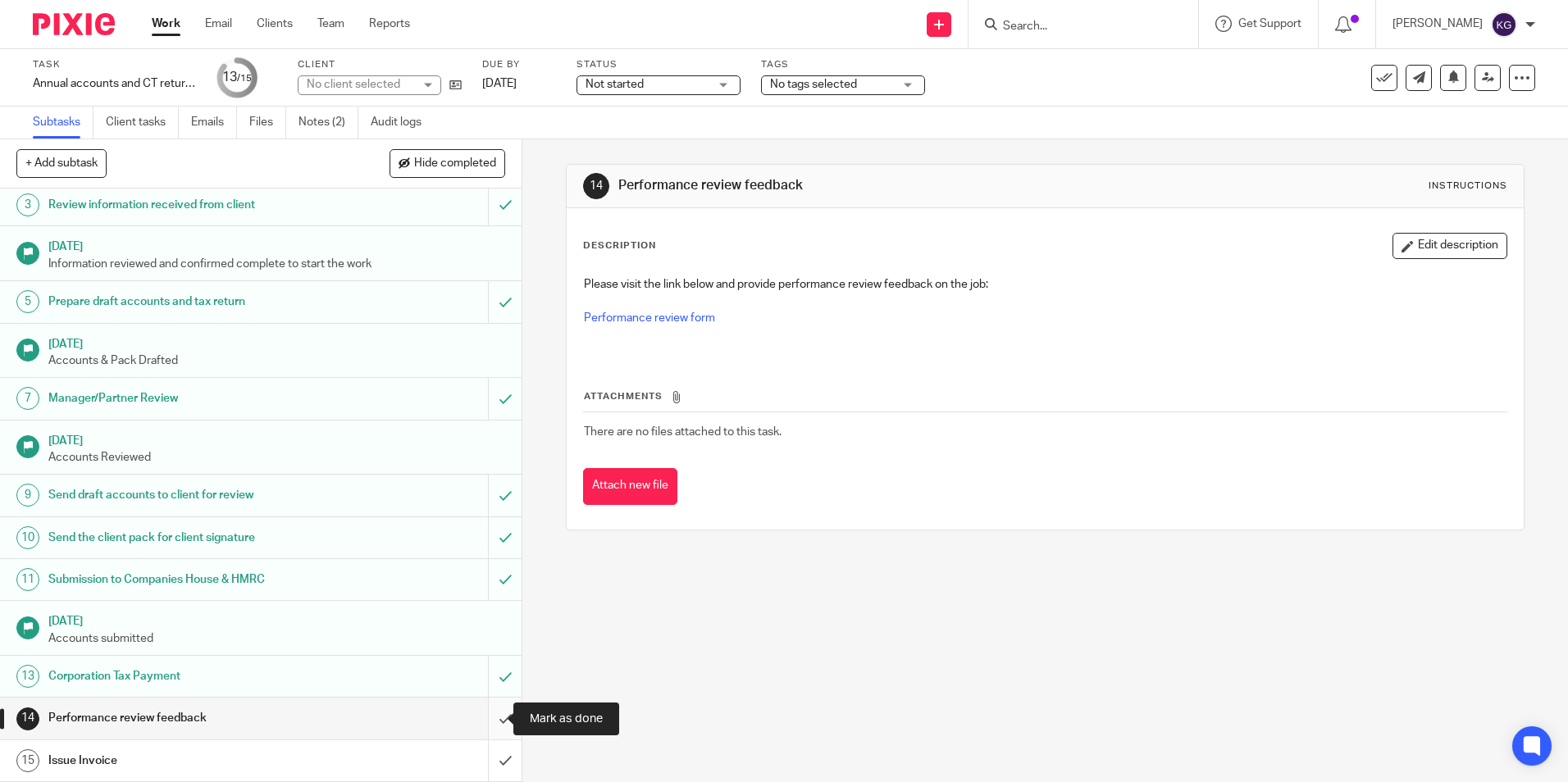
click at [494, 718] on input "submit" at bounding box center [261, 718] width 522 height 41
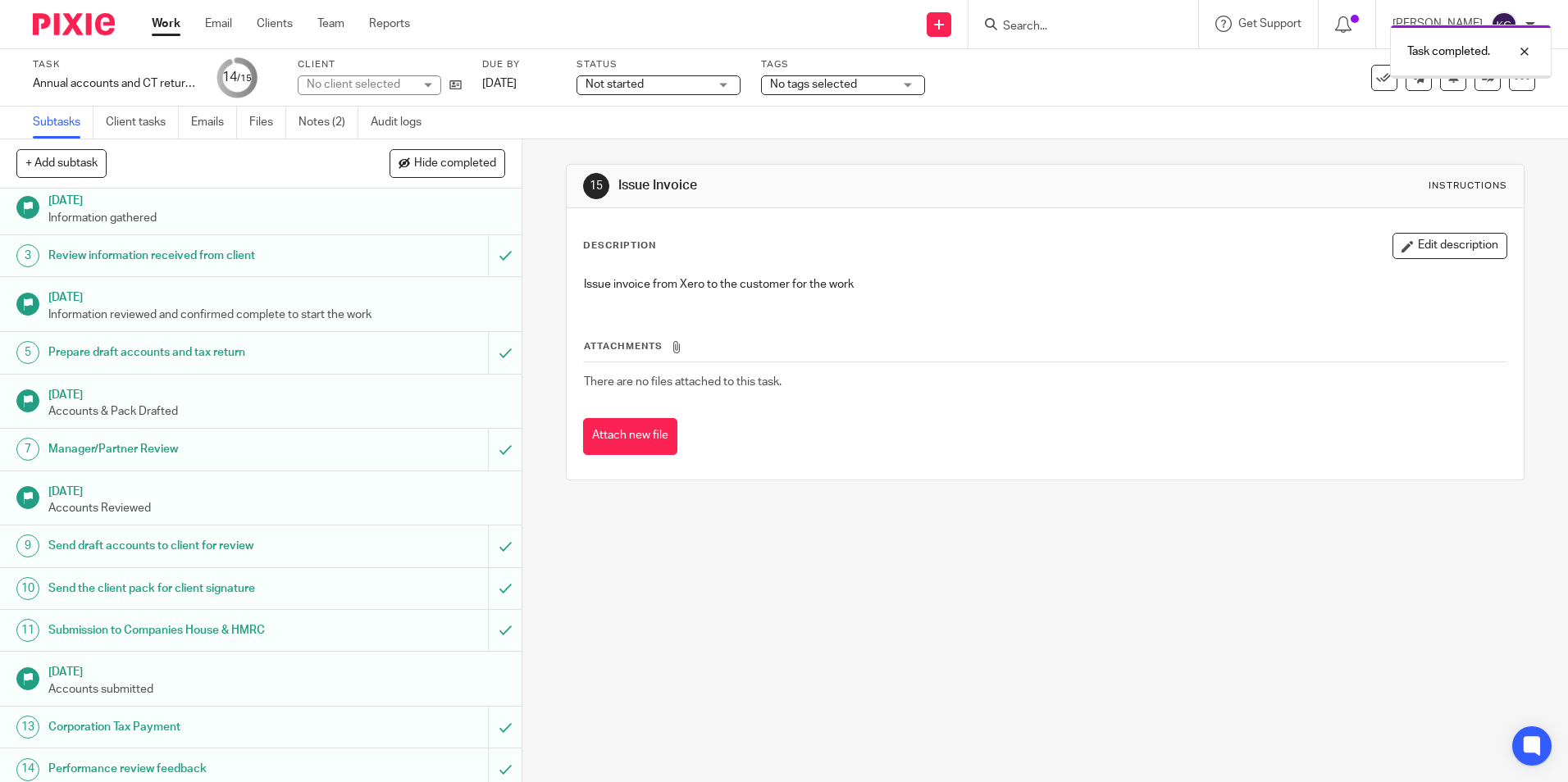
scroll to position [101, 0]
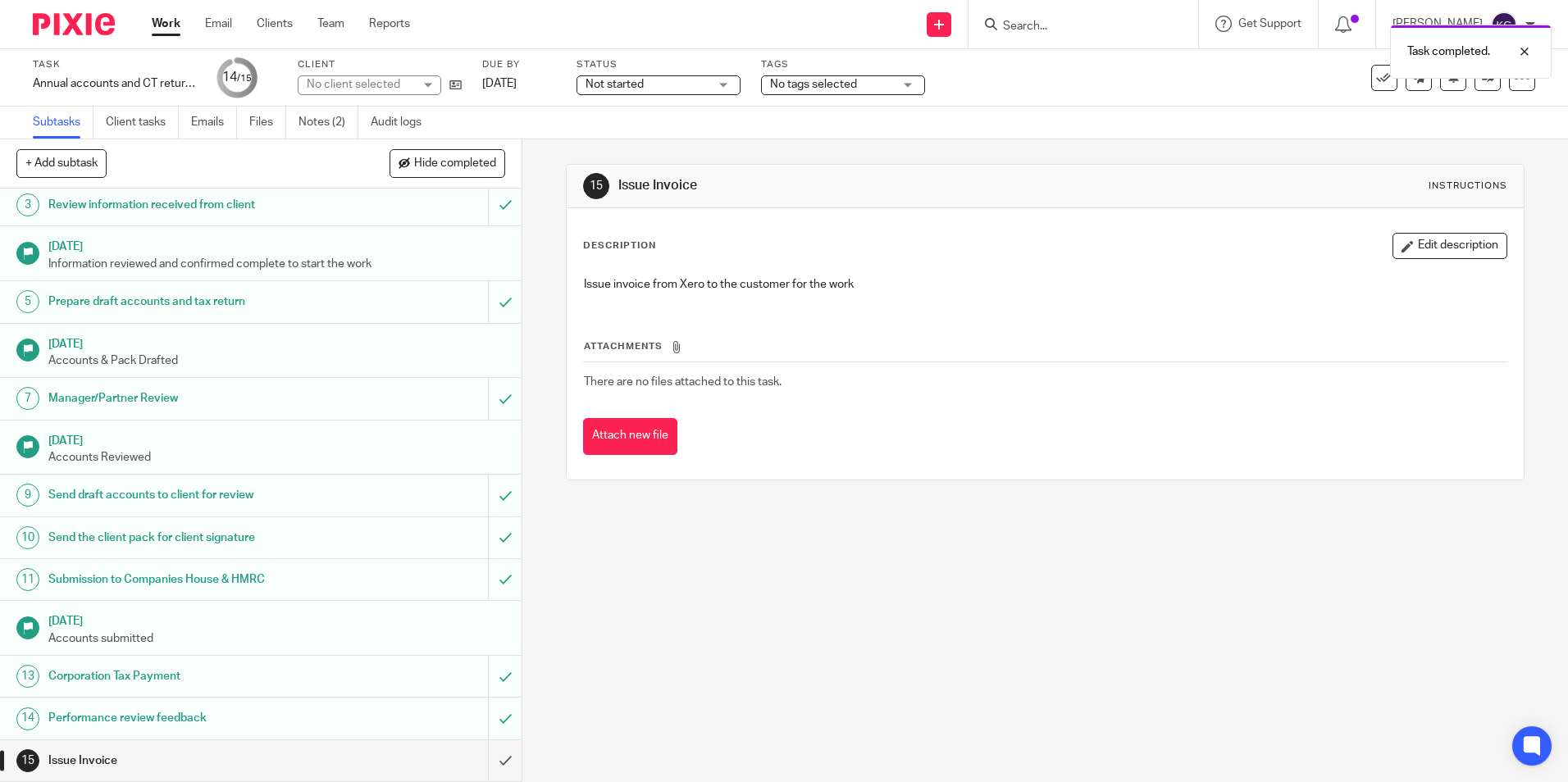
click at [291, 715] on h1 "Performance review feedback" at bounding box center [189, 718] width 282 height 25
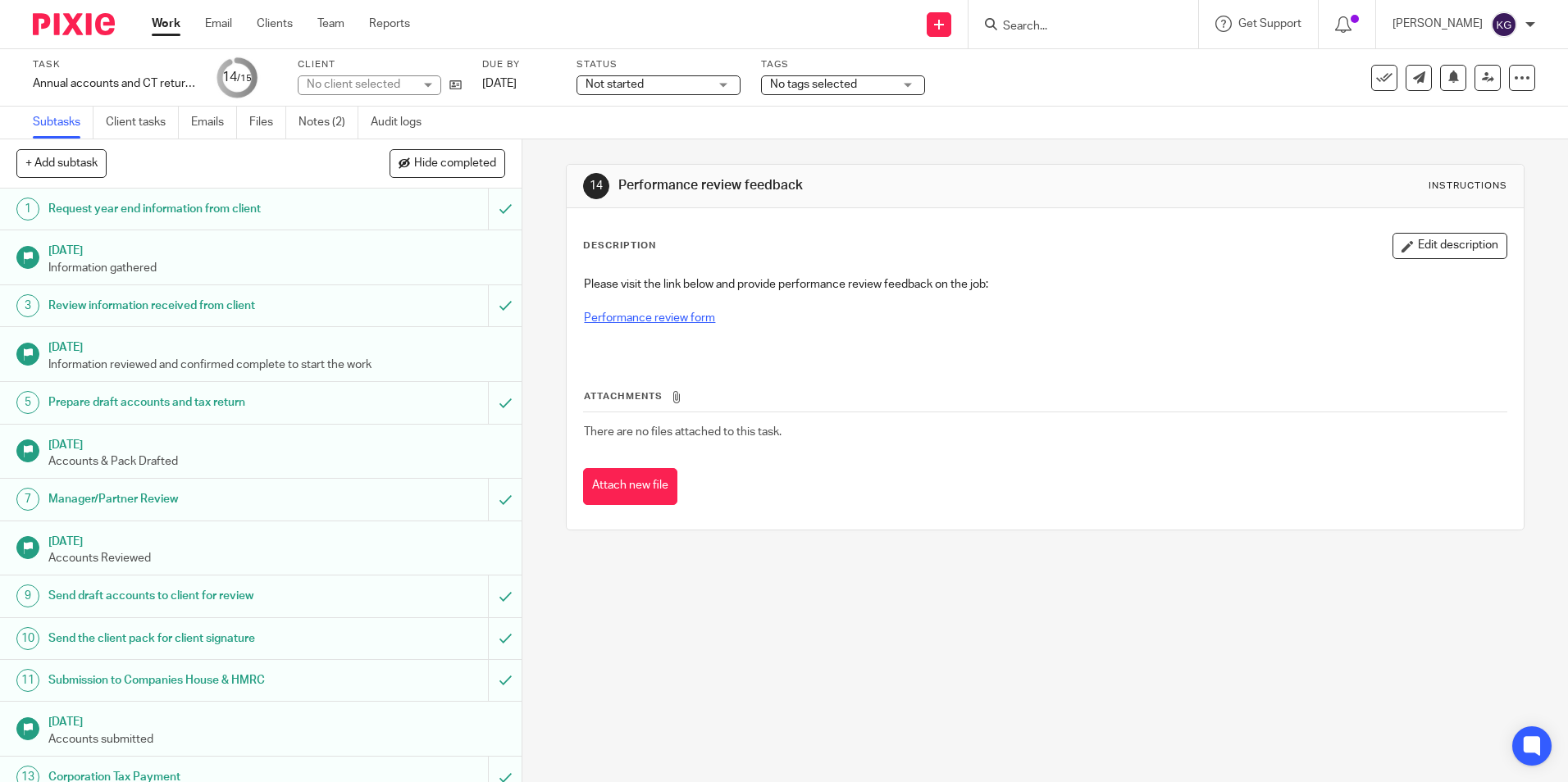
click at [640, 316] on link "Performance review form" at bounding box center [650, 318] width 131 height 11
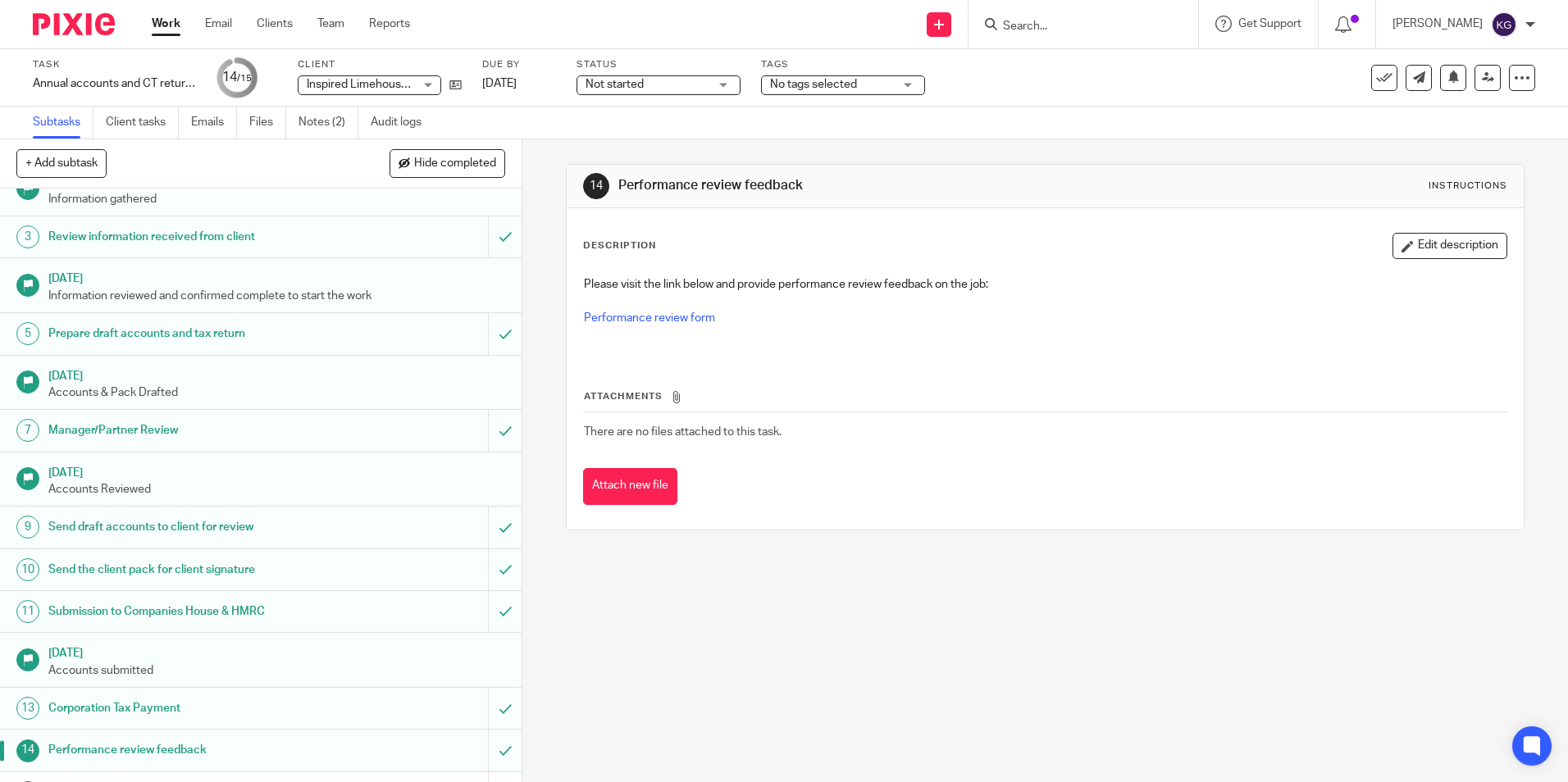
scroll to position [101, 0]
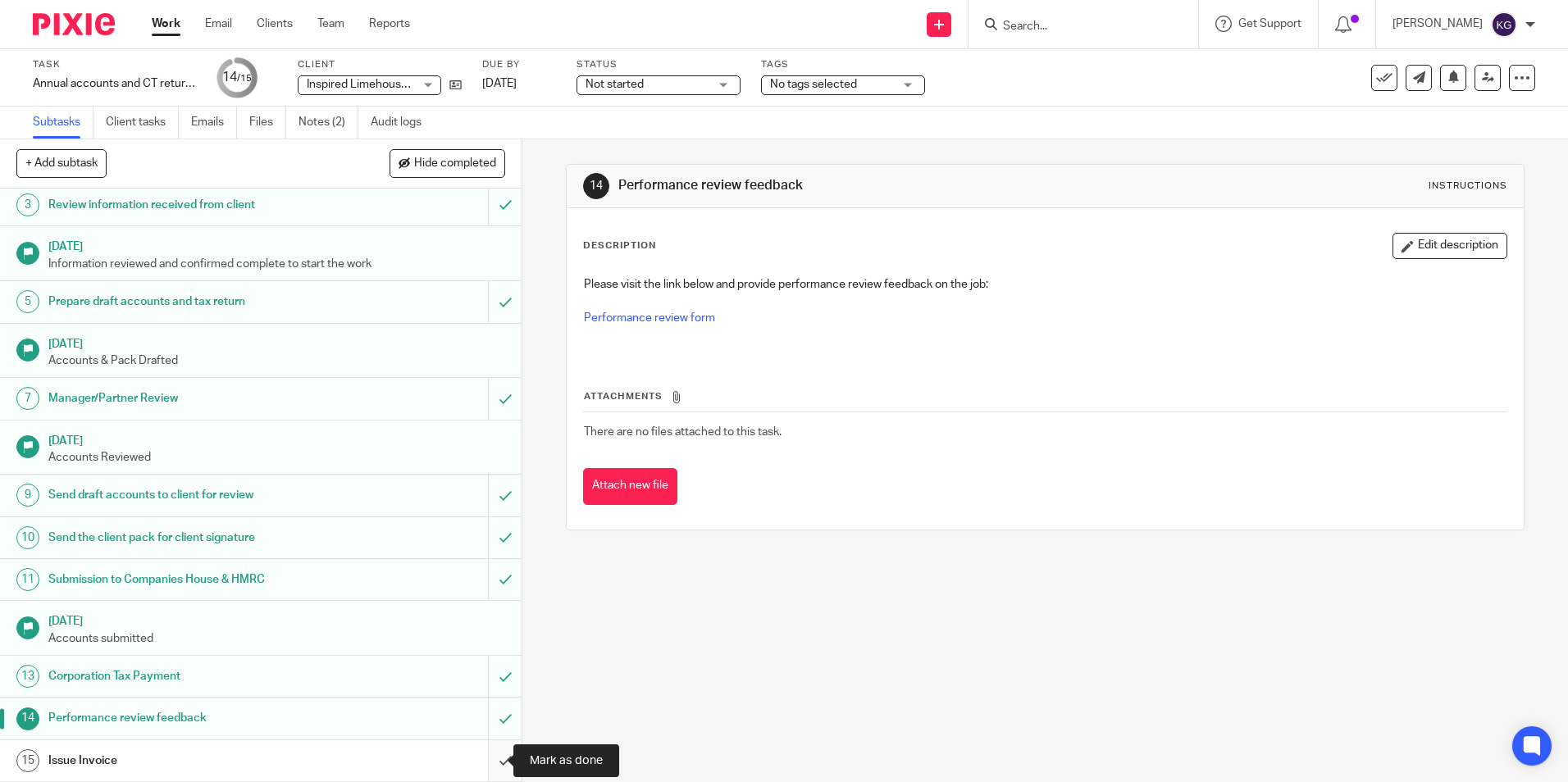
click at [490, 765] on input "submit" at bounding box center [261, 761] width 522 height 41
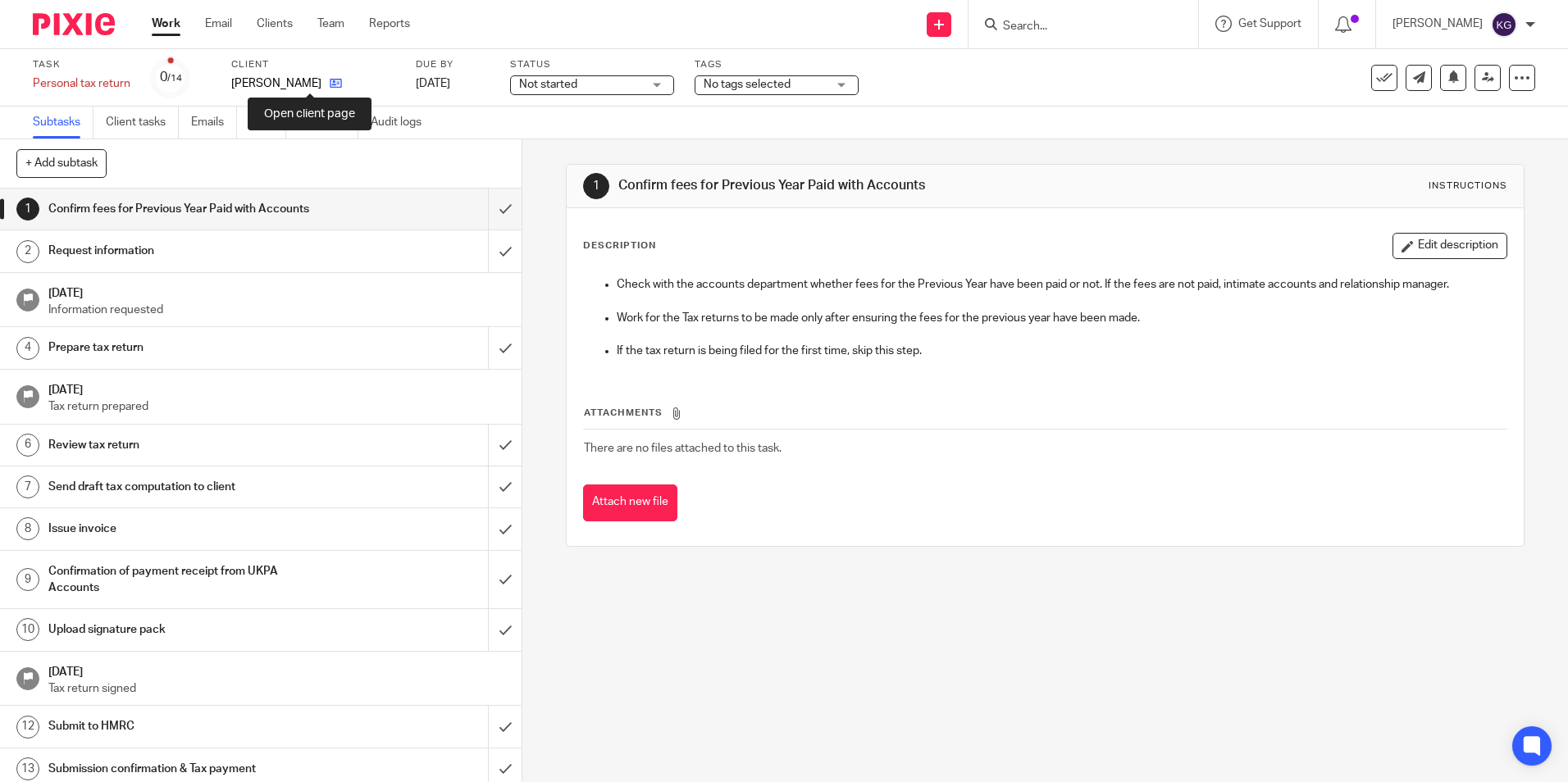
click at [330, 87] on icon at bounding box center [335, 83] width 12 height 12
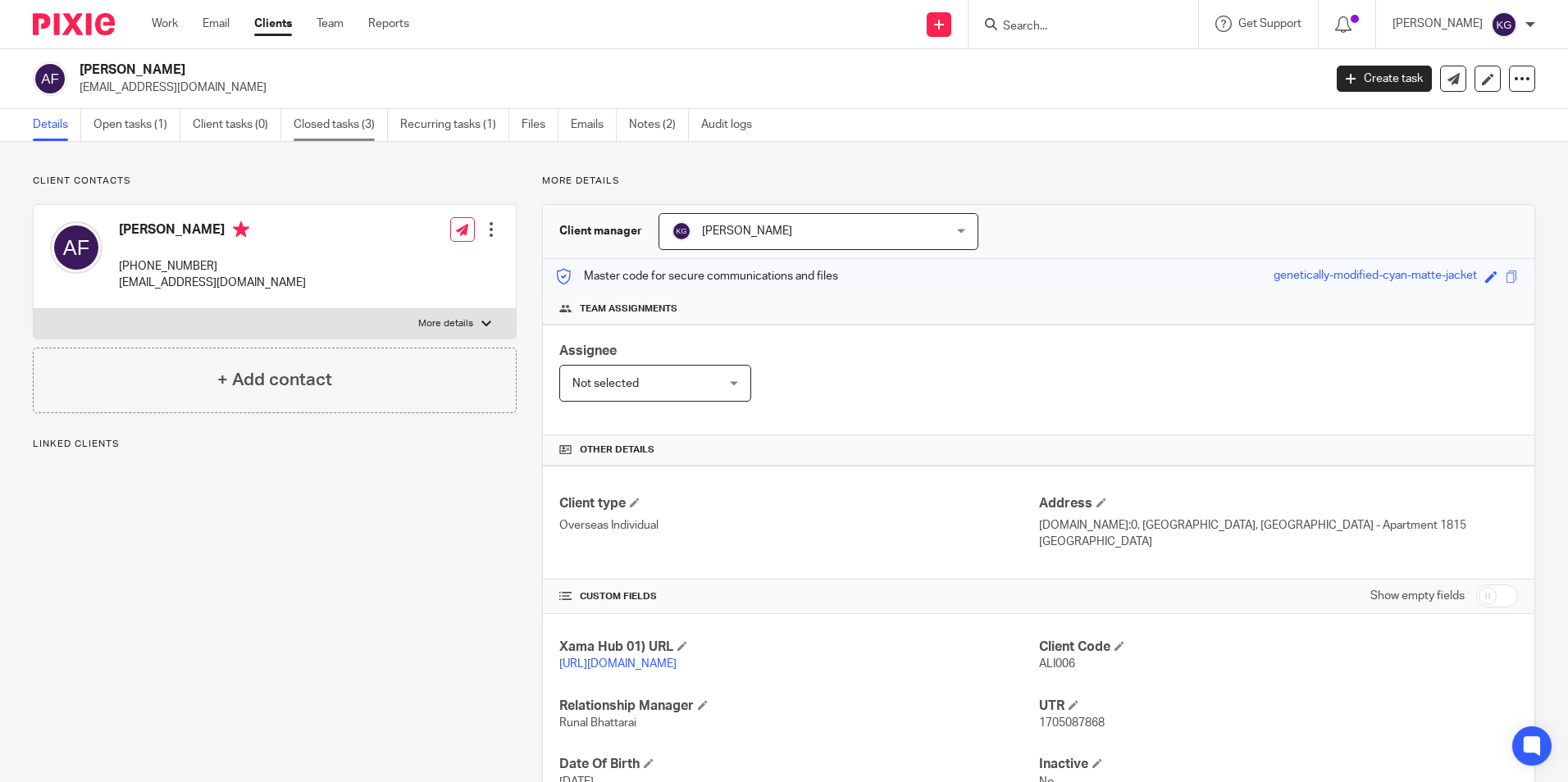
click at [313, 121] on link "Closed tasks (3)" at bounding box center [340, 125] width 94 height 32
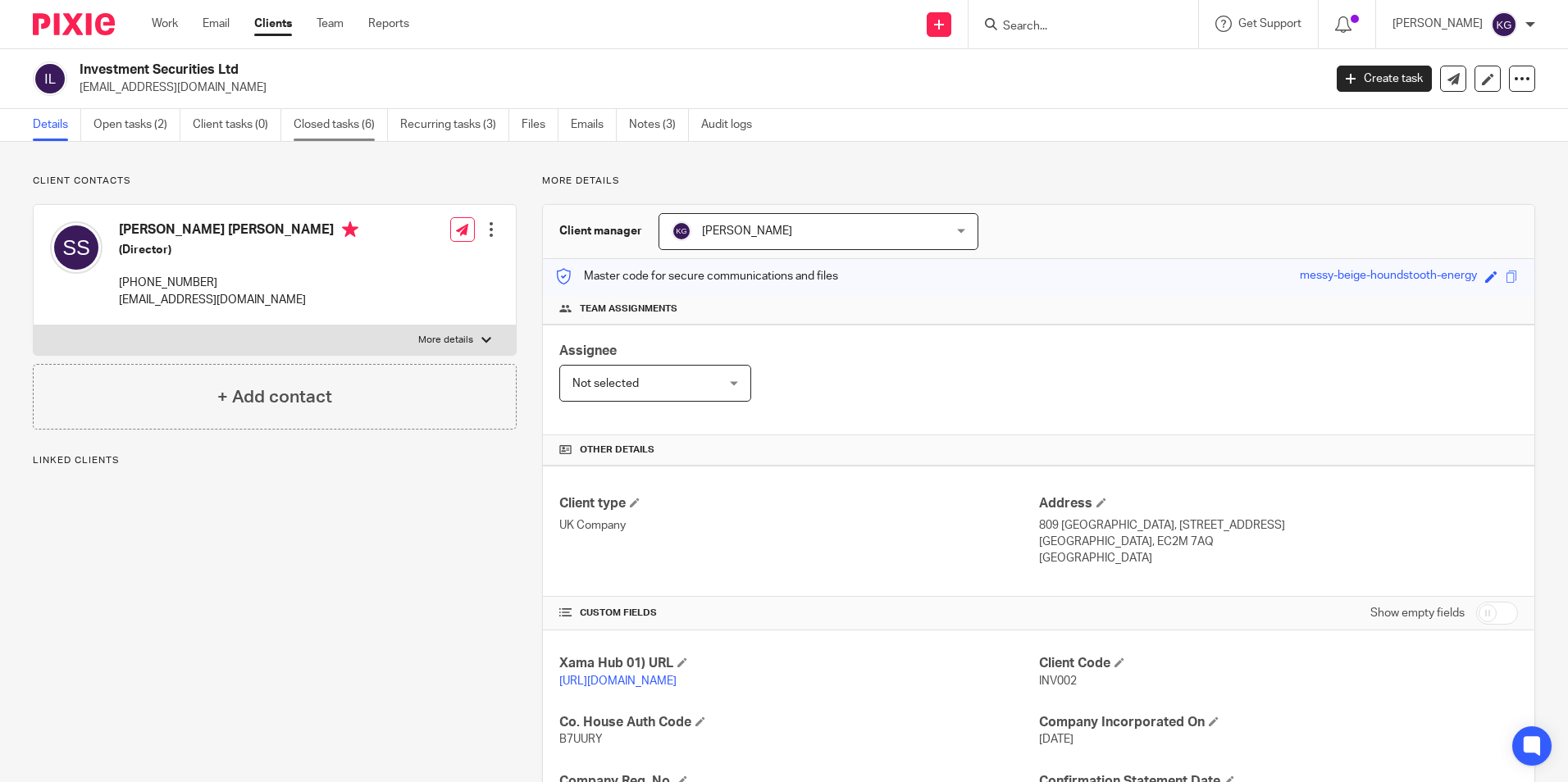
click at [358, 122] on link "Closed tasks (6)" at bounding box center [340, 125] width 94 height 32
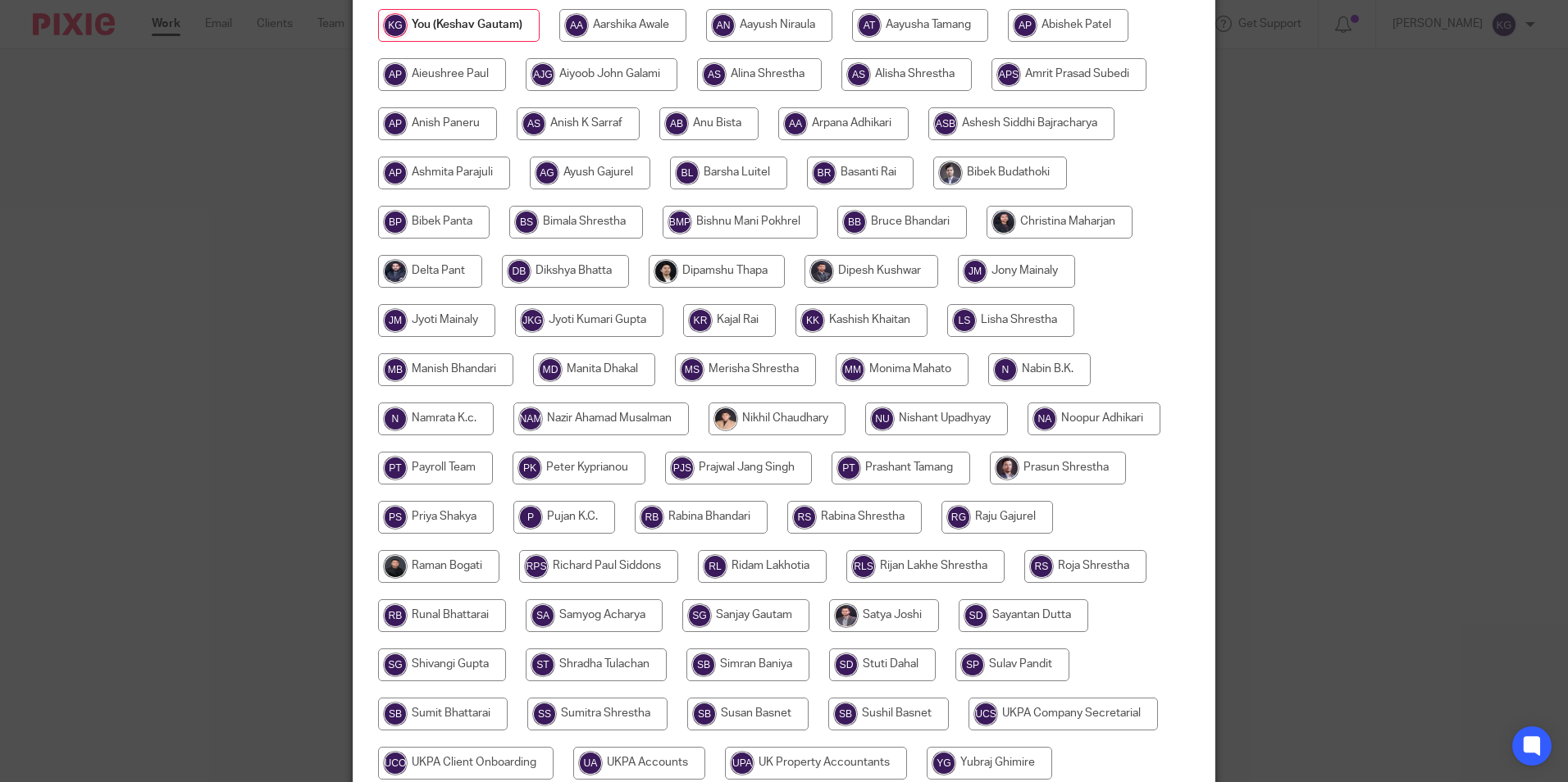
scroll to position [246, 0]
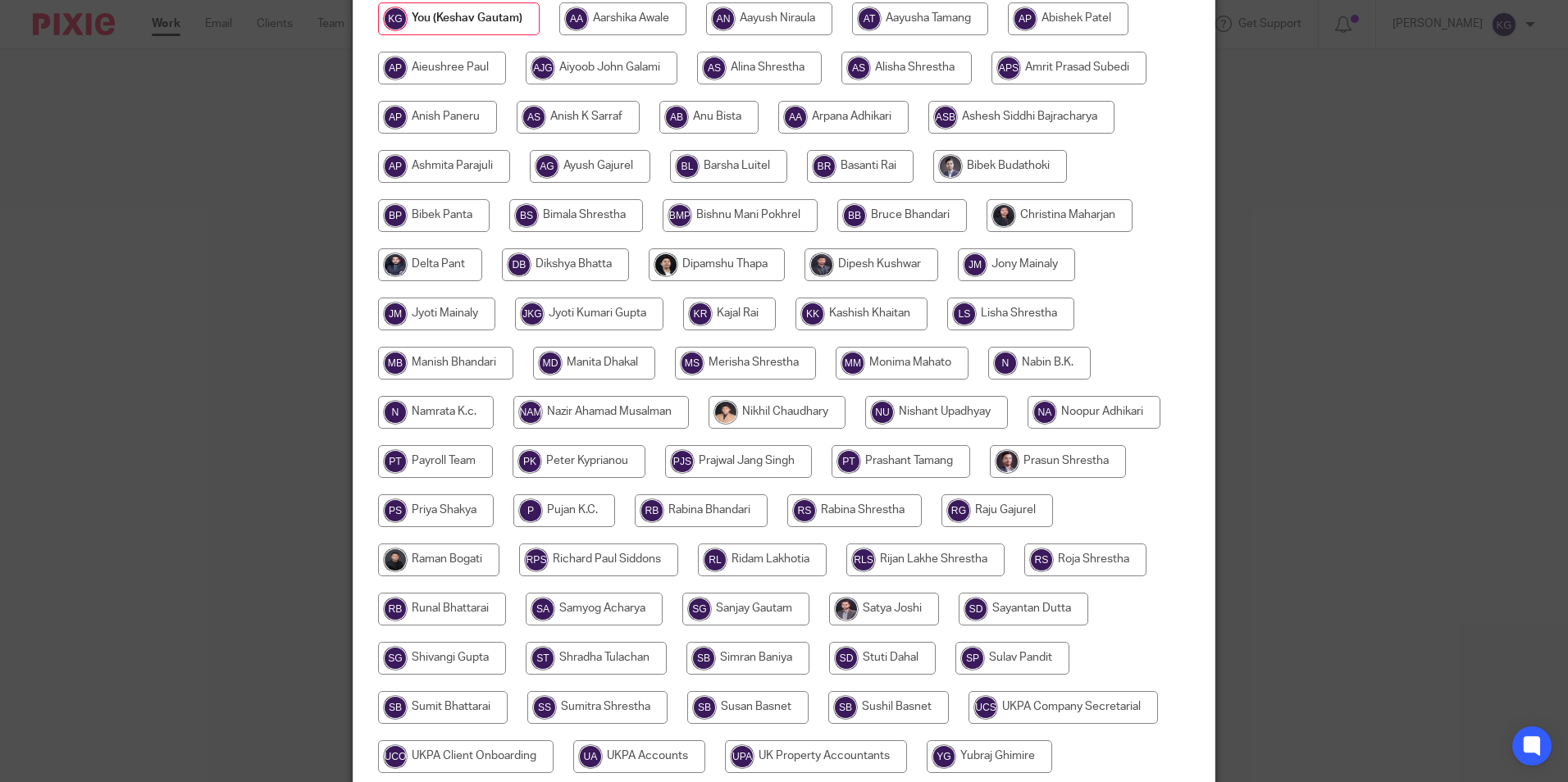
click at [431, 368] on input "radio" at bounding box center [445, 363] width 135 height 33
radio input "true"
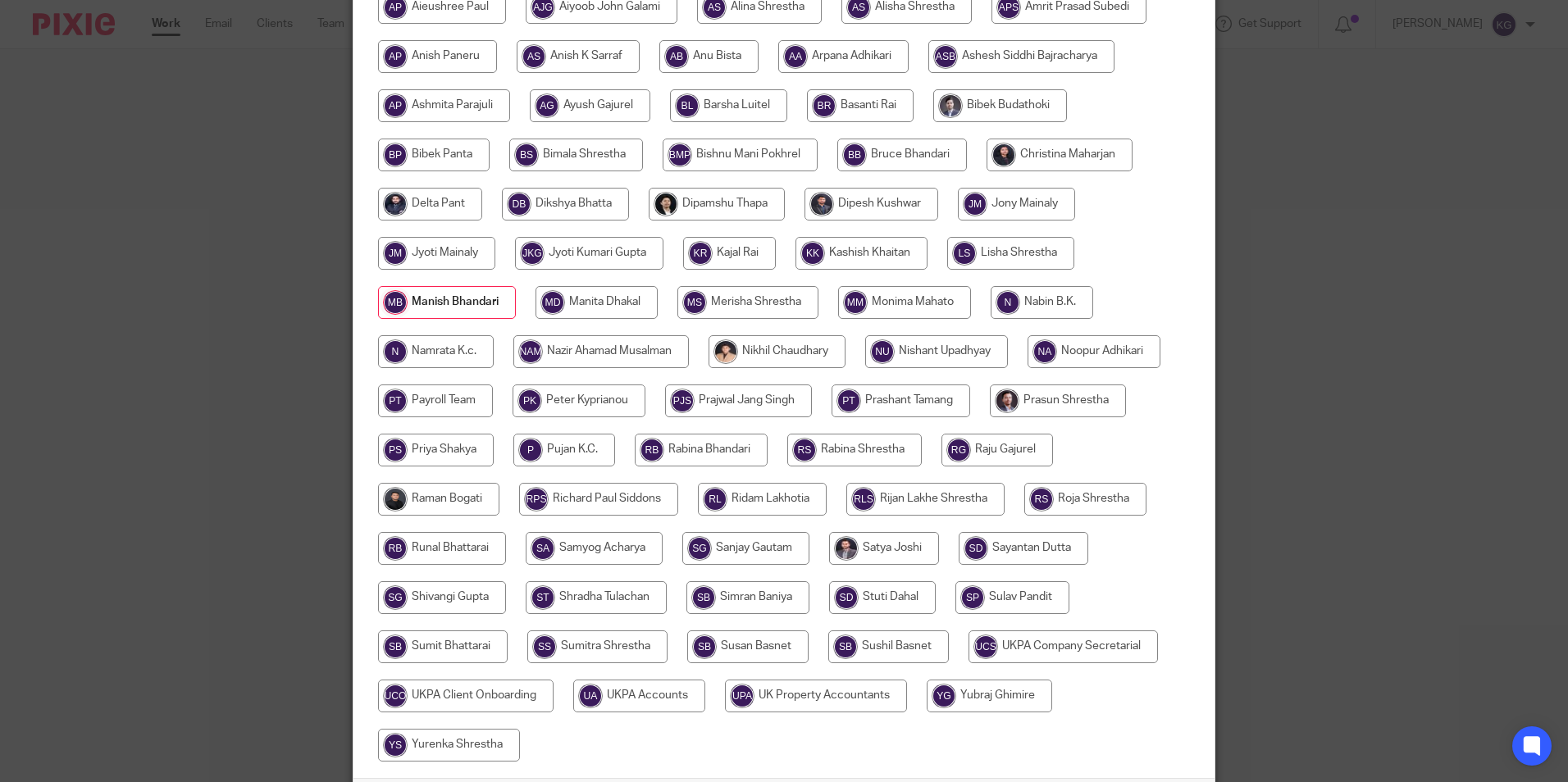
scroll to position [438, 0]
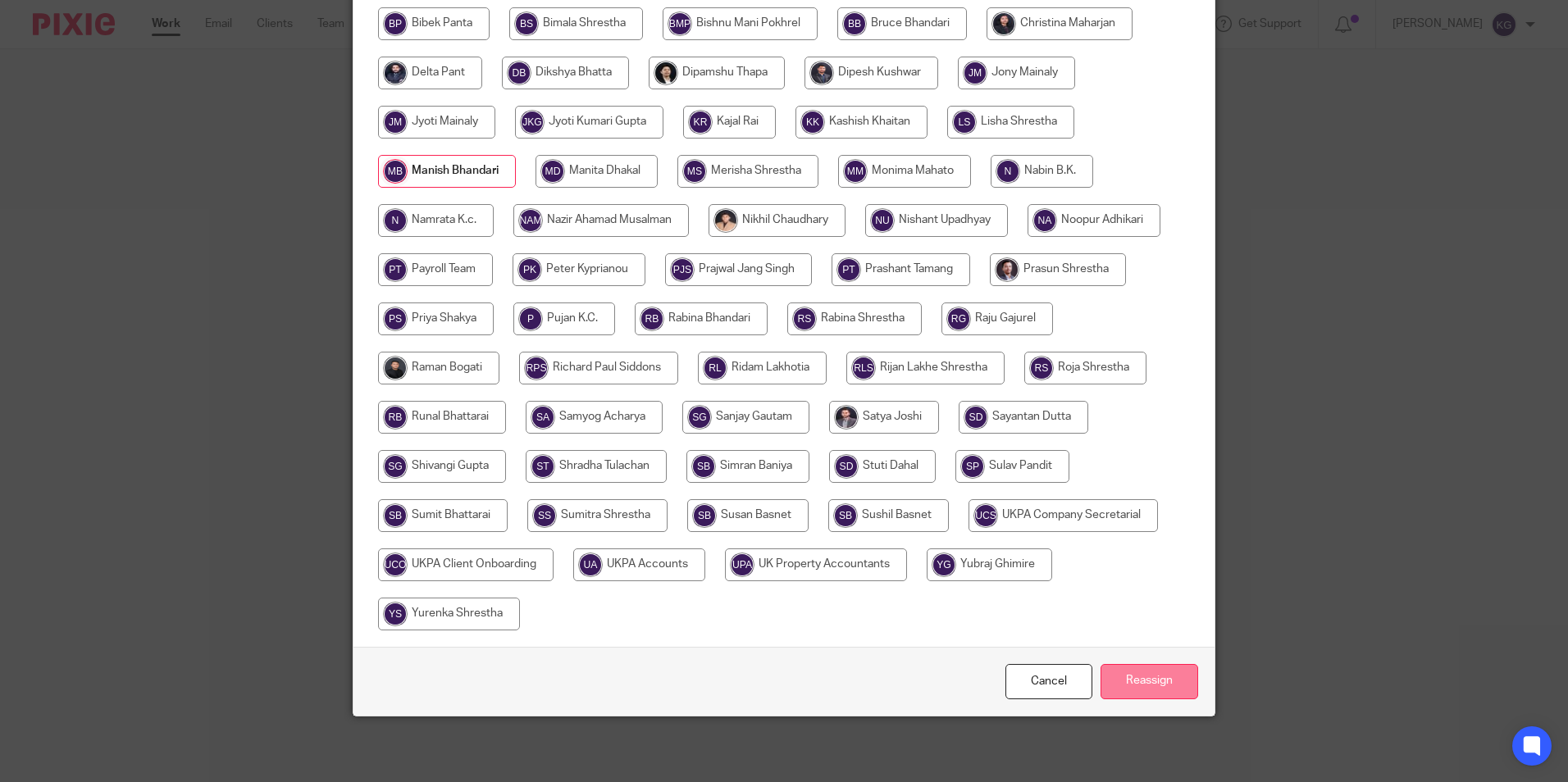
click at [1131, 676] on input "Reassign" at bounding box center [1149, 681] width 98 height 35
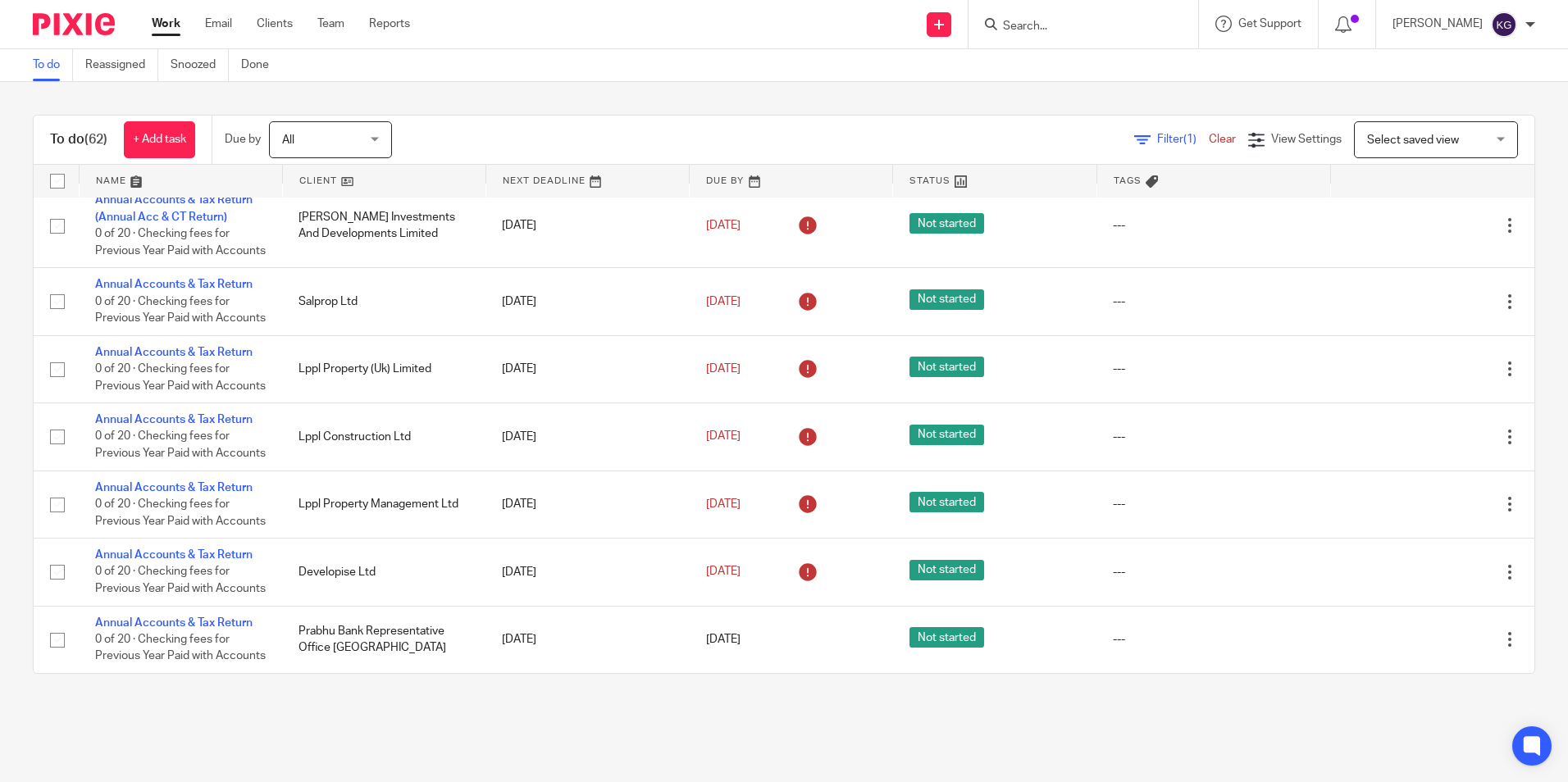
scroll to position [3606, 0]
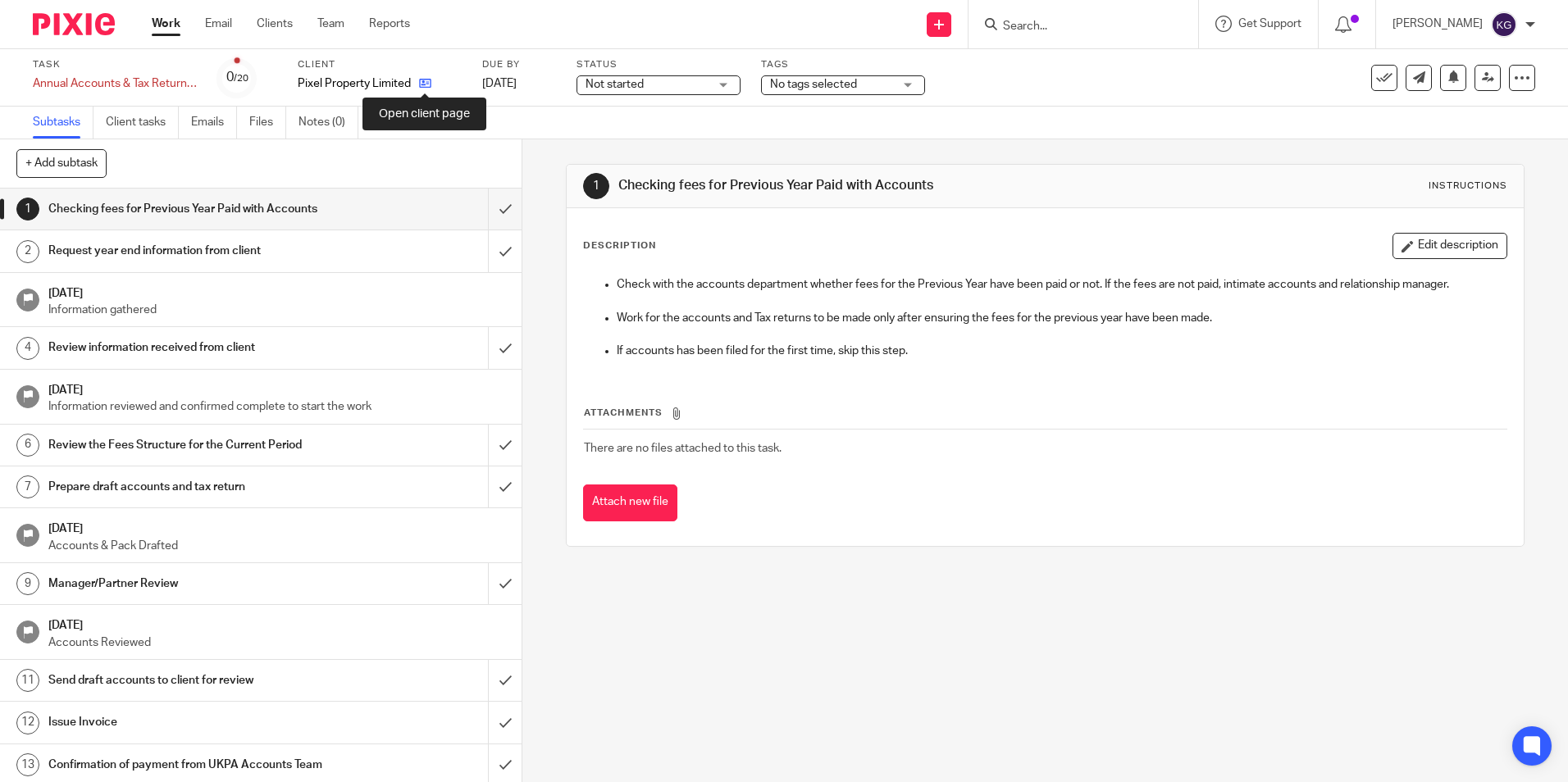
click at [426, 80] on icon at bounding box center [425, 83] width 12 height 12
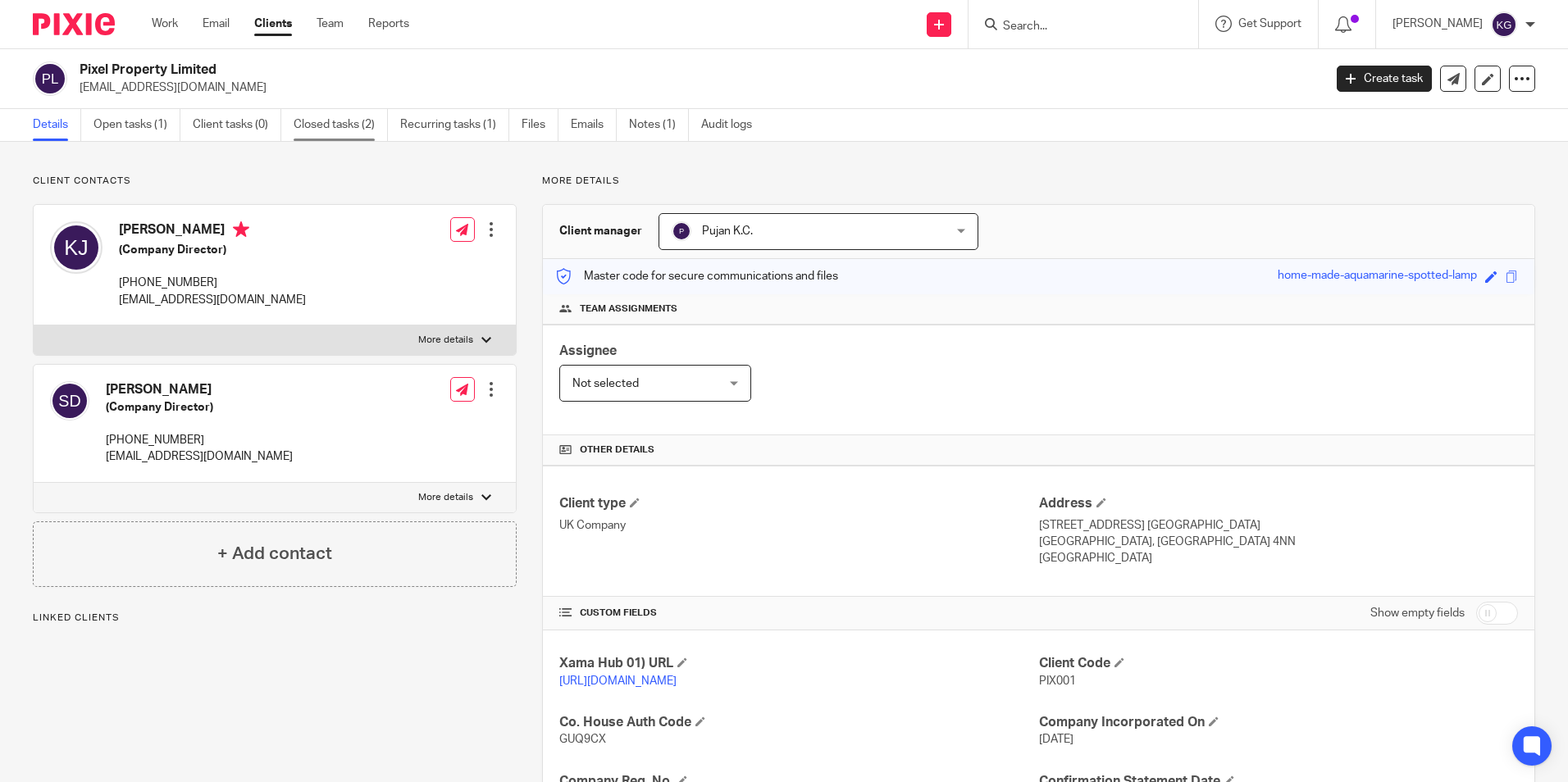
click at [323, 124] on link "Closed tasks (2)" at bounding box center [340, 125] width 94 height 32
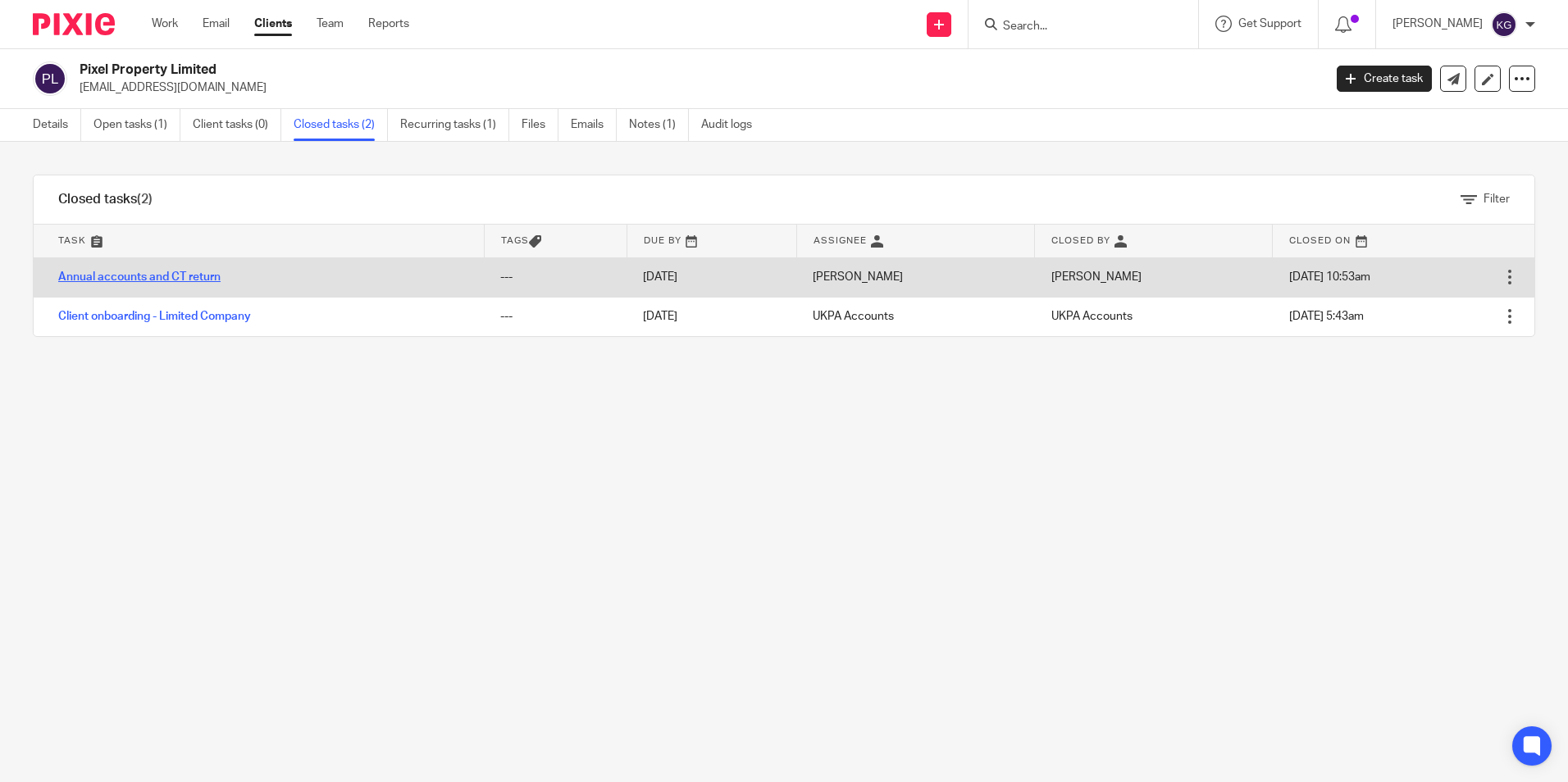
click at [148, 276] on link "Annual accounts and CT return" at bounding box center [139, 277] width 162 height 11
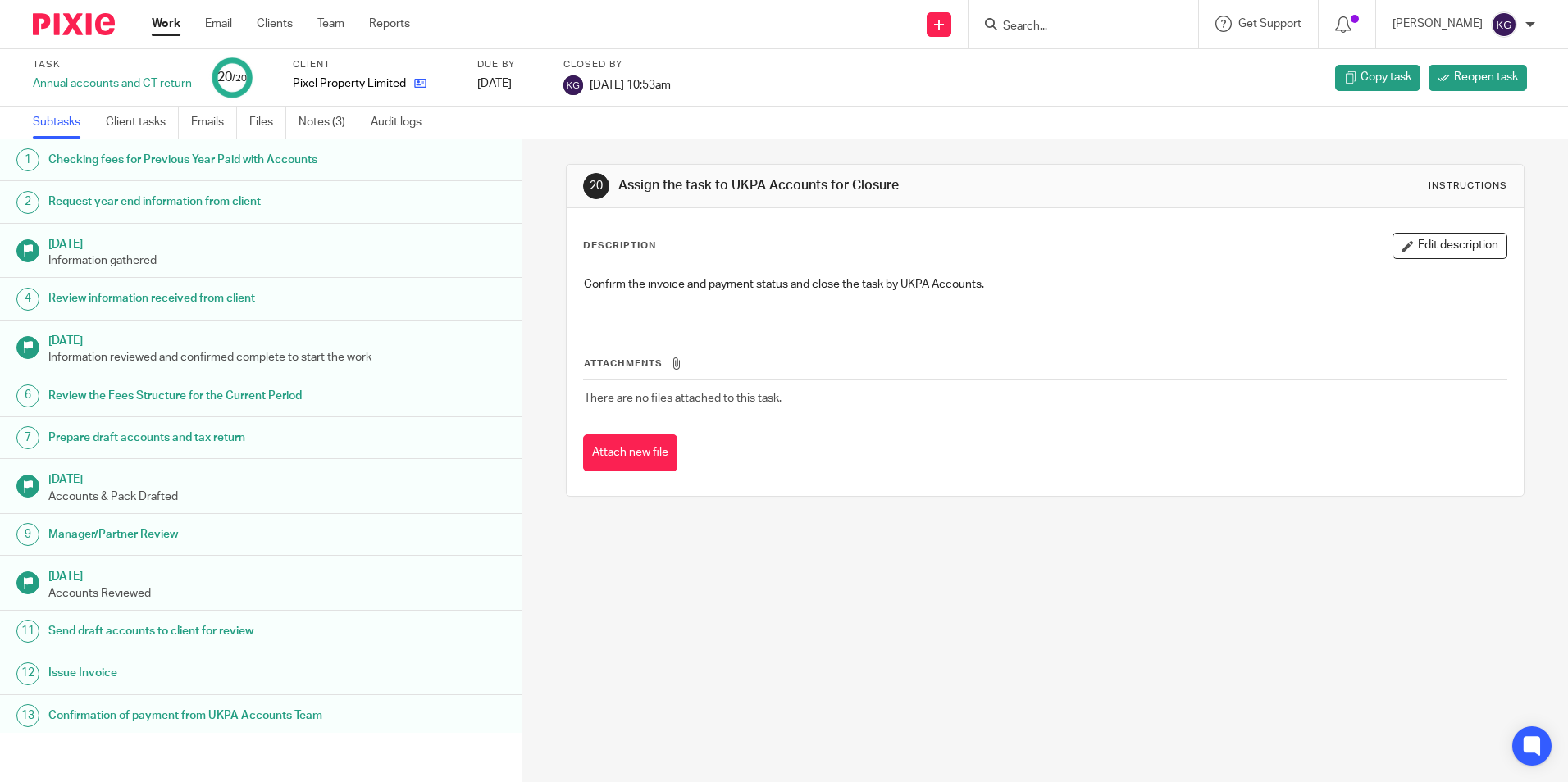
click at [418, 75] on link at bounding box center [416, 84] width 21 height 16
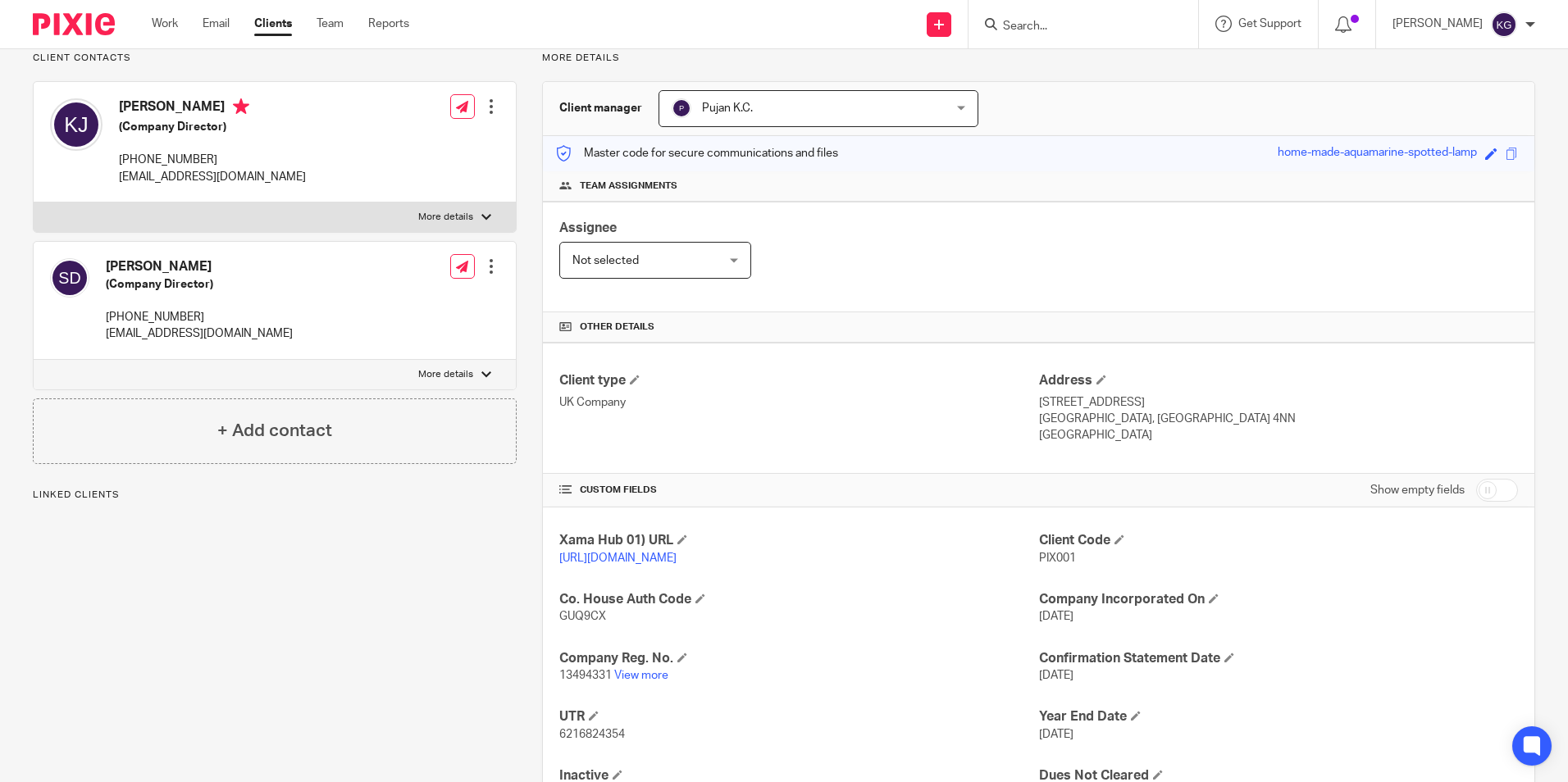
scroll to position [217, 0]
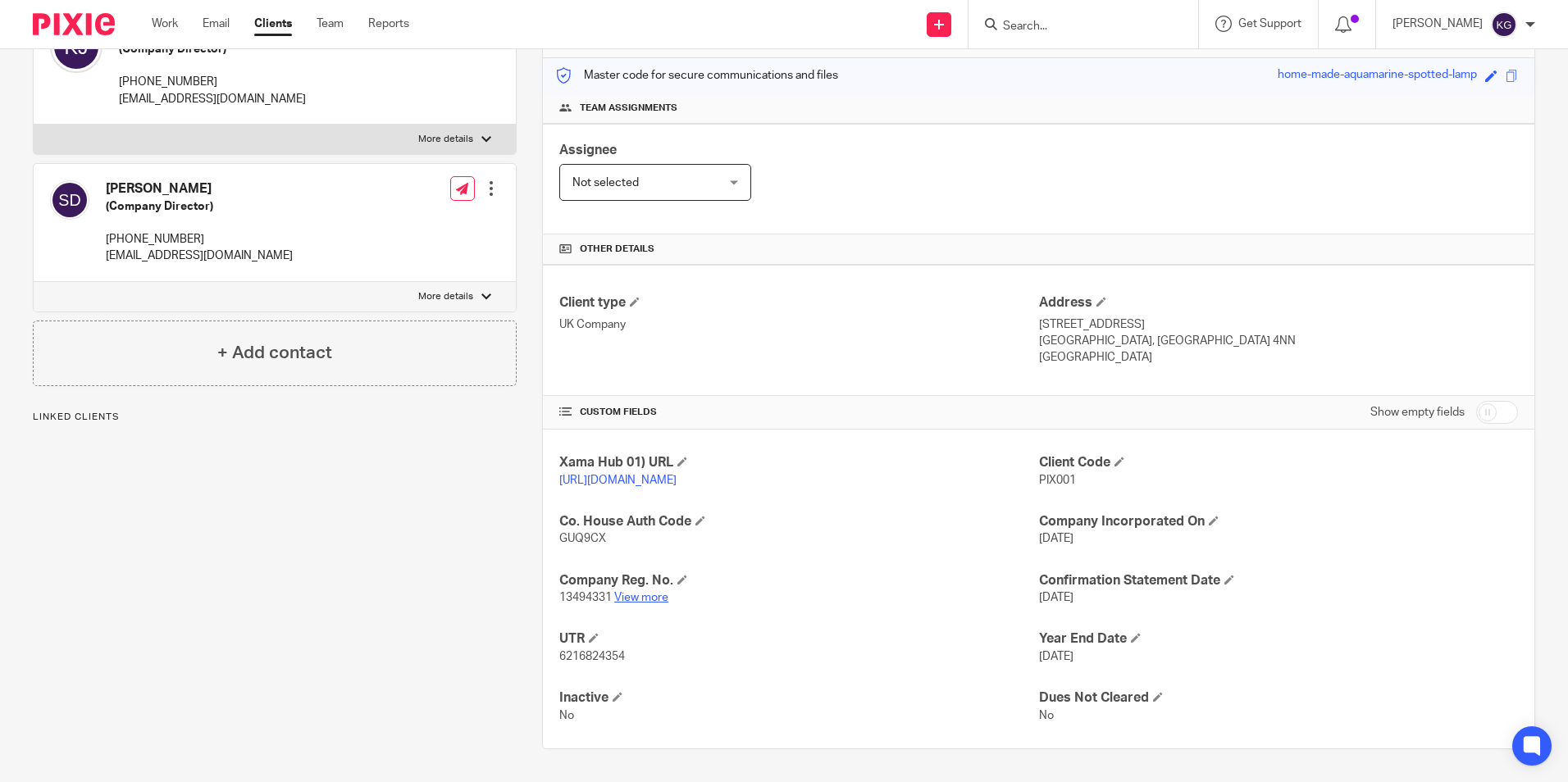
click at [650, 598] on link "View more" at bounding box center [641, 598] width 54 height 11
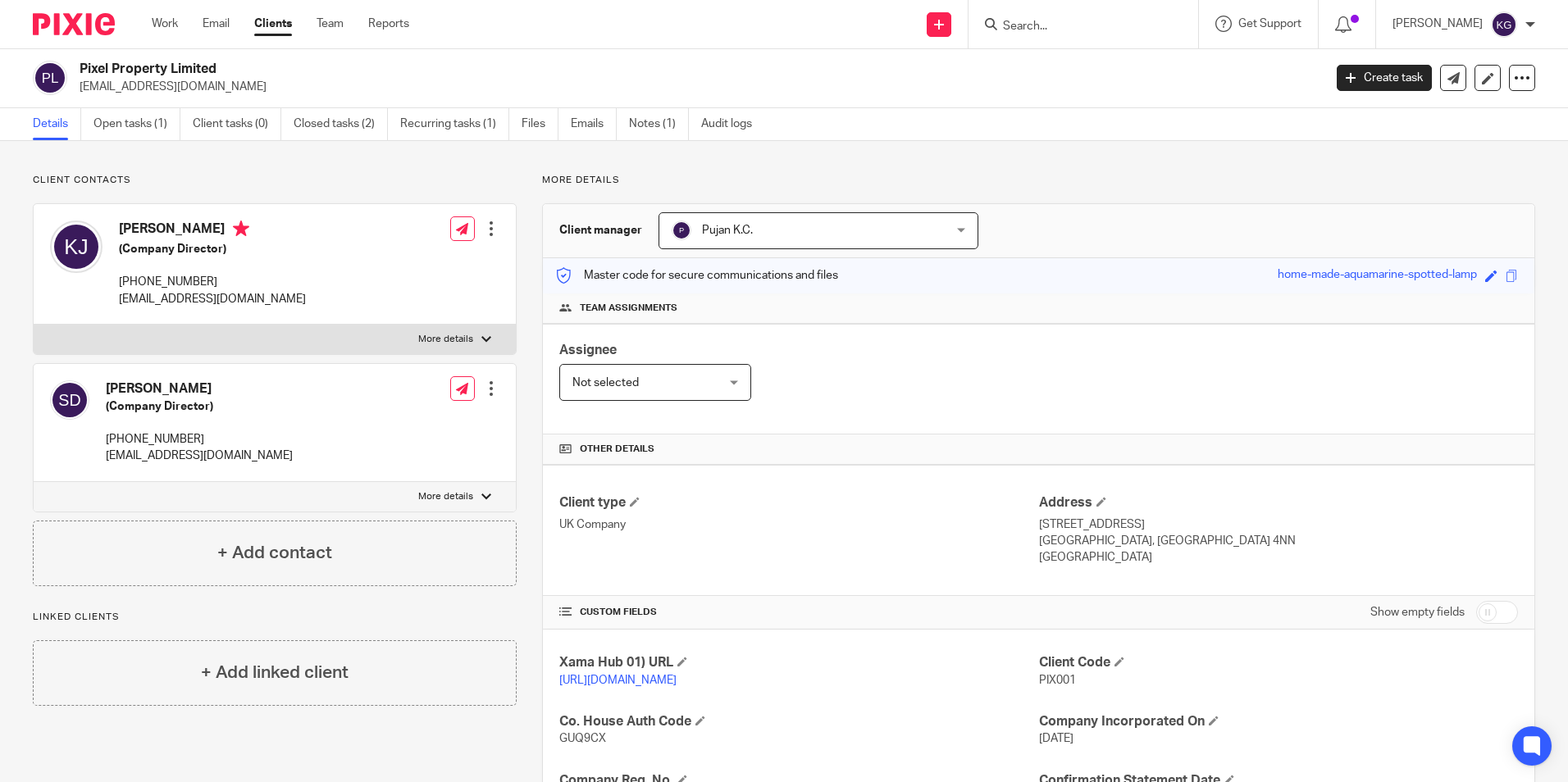
scroll to position [0, 0]
click at [162, 130] on link "Open tasks (1)" at bounding box center [137, 125] width 87 height 32
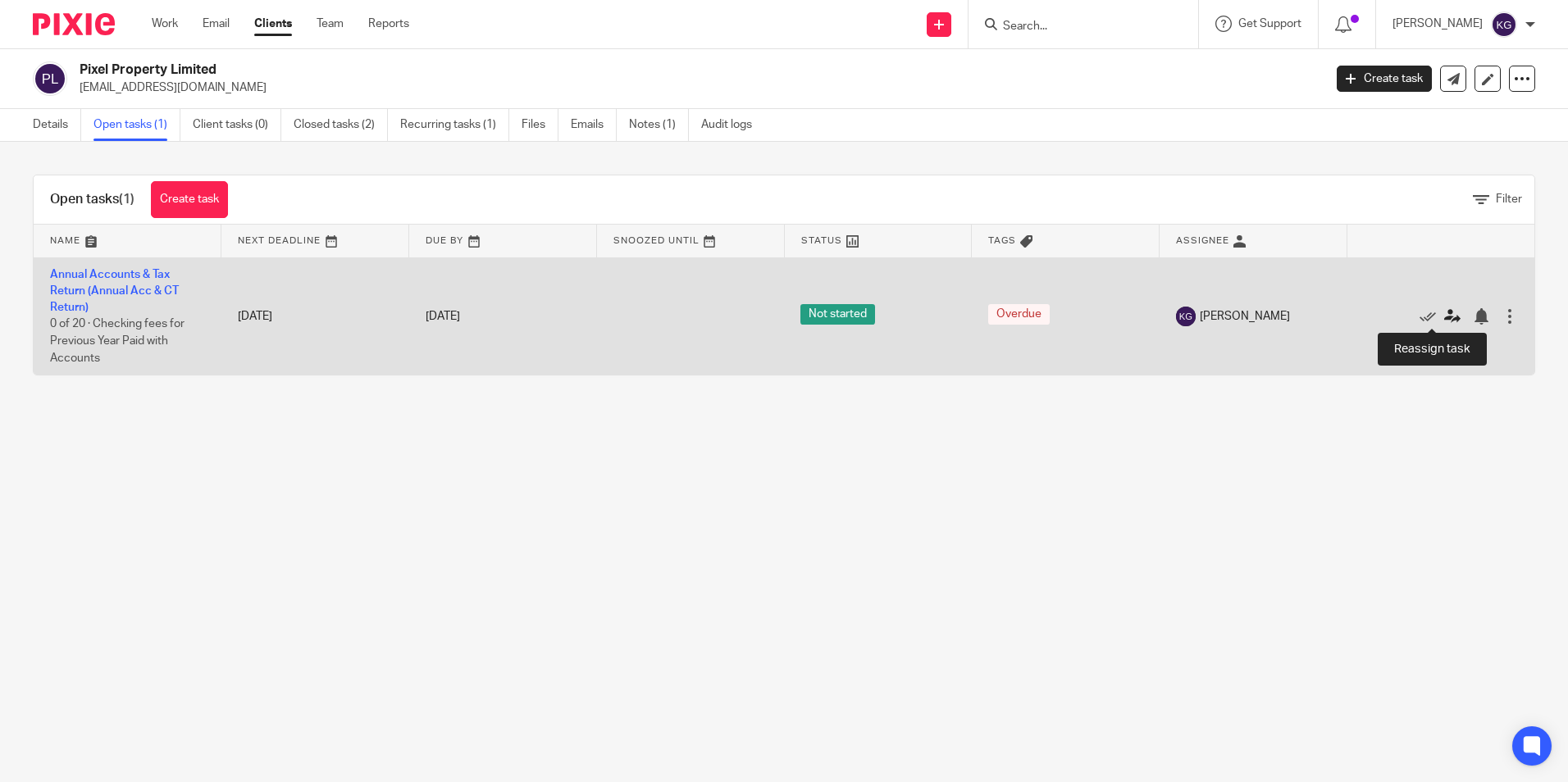
click at [1444, 316] on icon at bounding box center [1452, 316] width 16 height 16
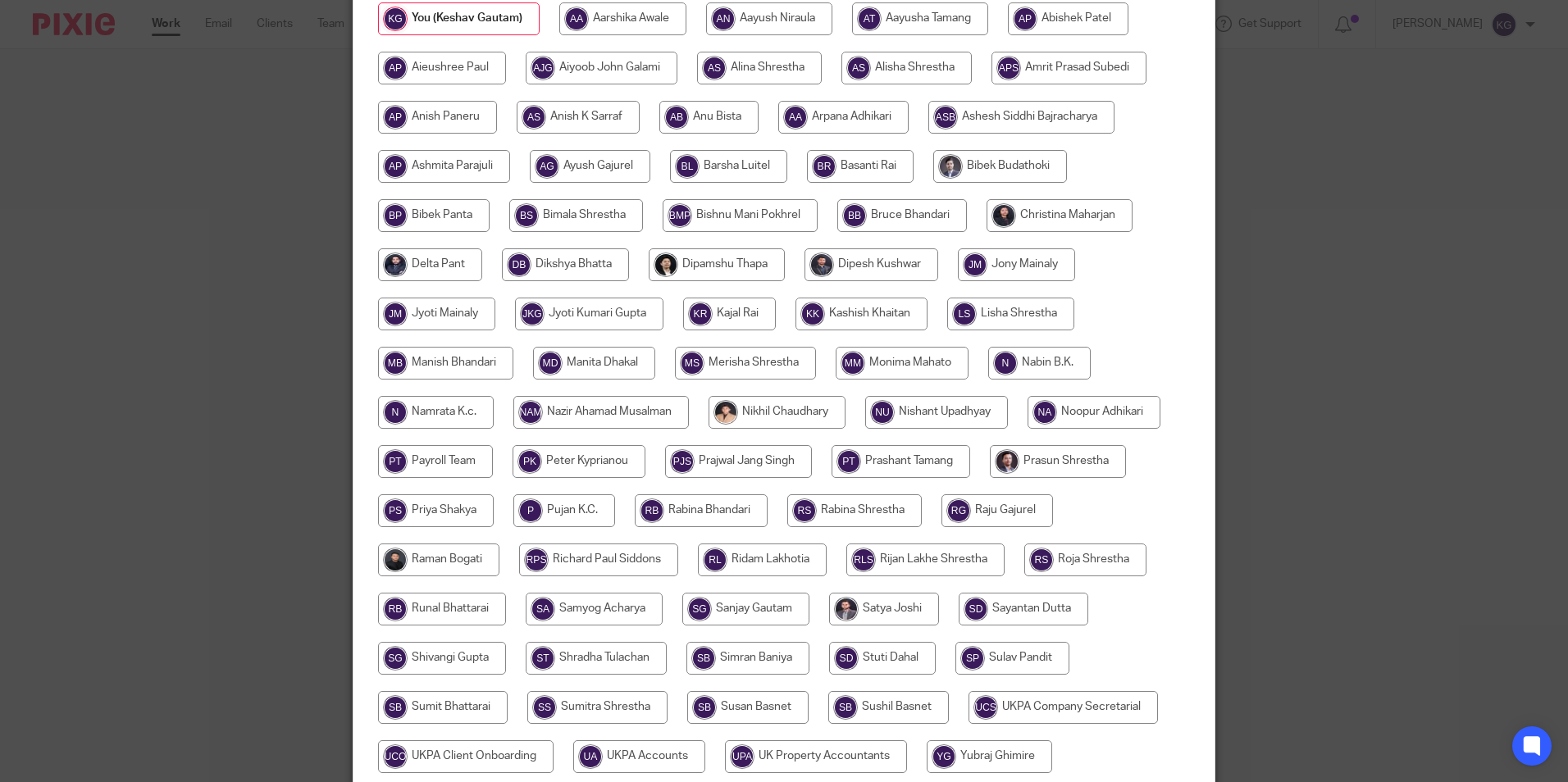
scroll to position [164, 0]
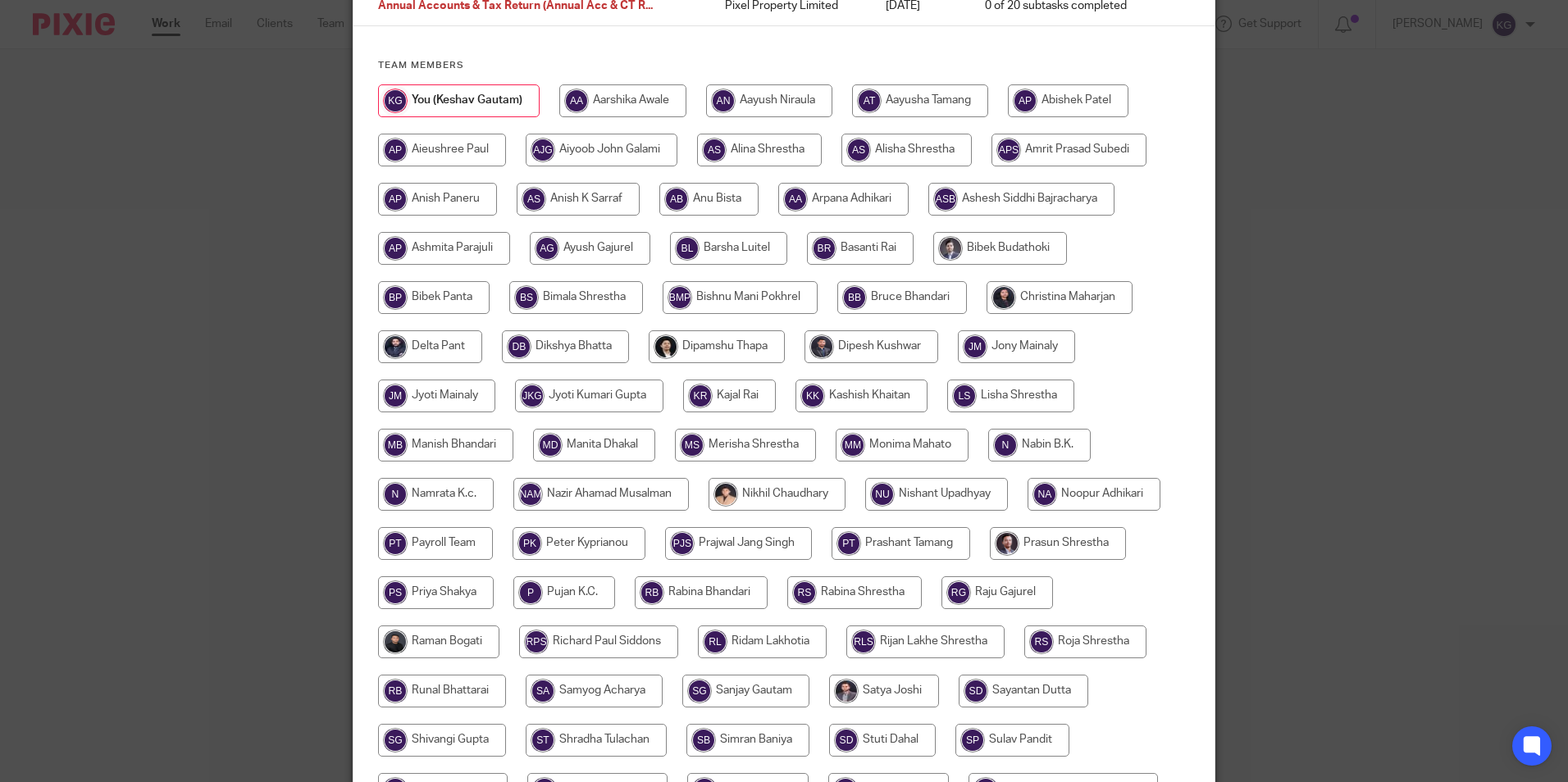
click at [600, 594] on input "radio" at bounding box center [564, 593] width 102 height 33
radio input "true"
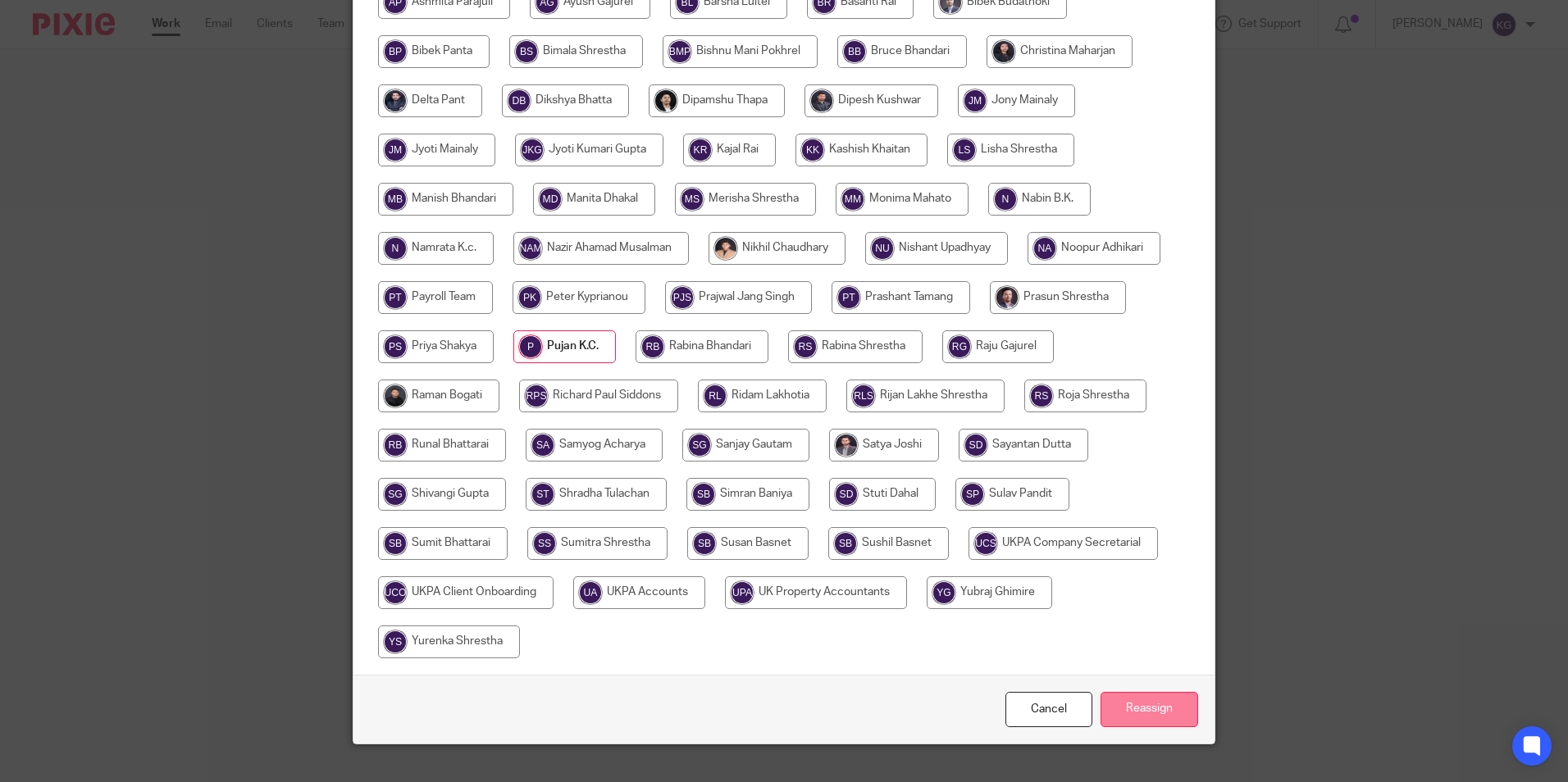
click at [1166, 720] on input "Reassign" at bounding box center [1149, 709] width 98 height 35
